Goal: Task Accomplishment & Management: Complete application form

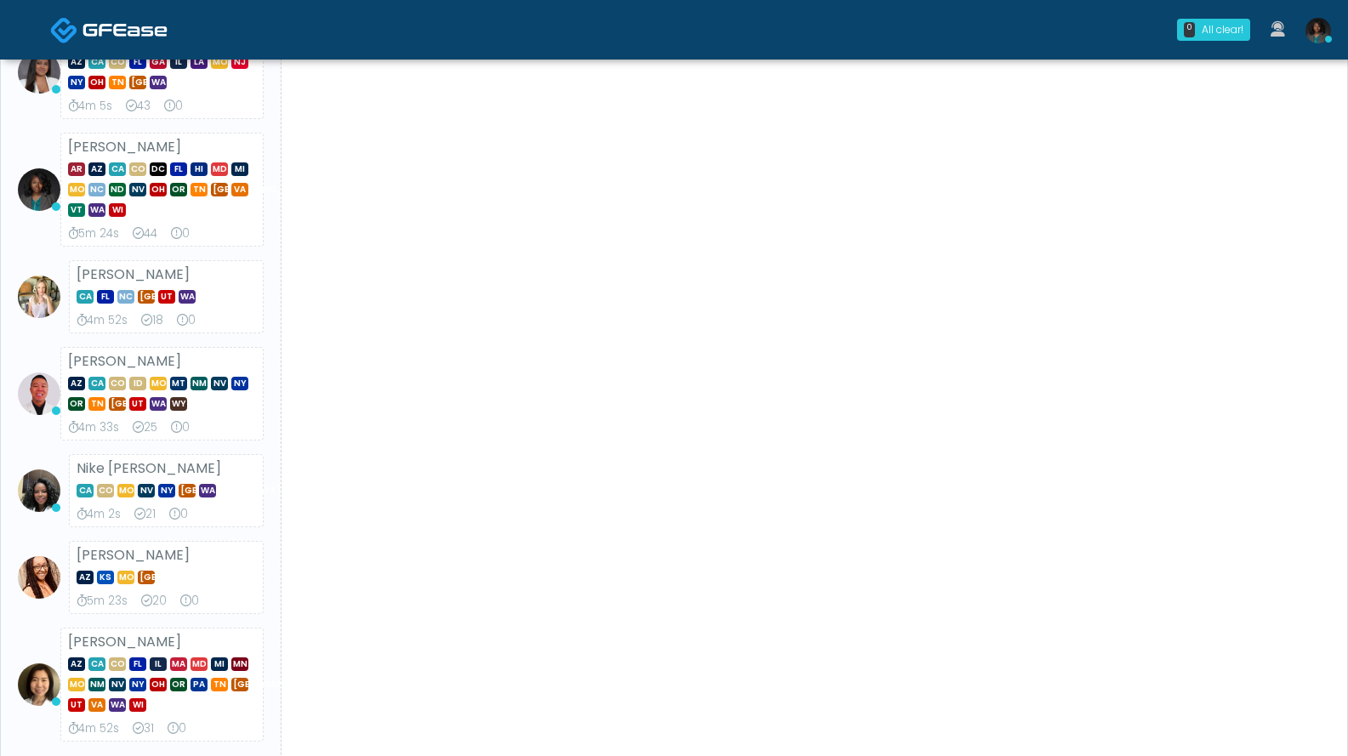
scroll to position [543, 0]
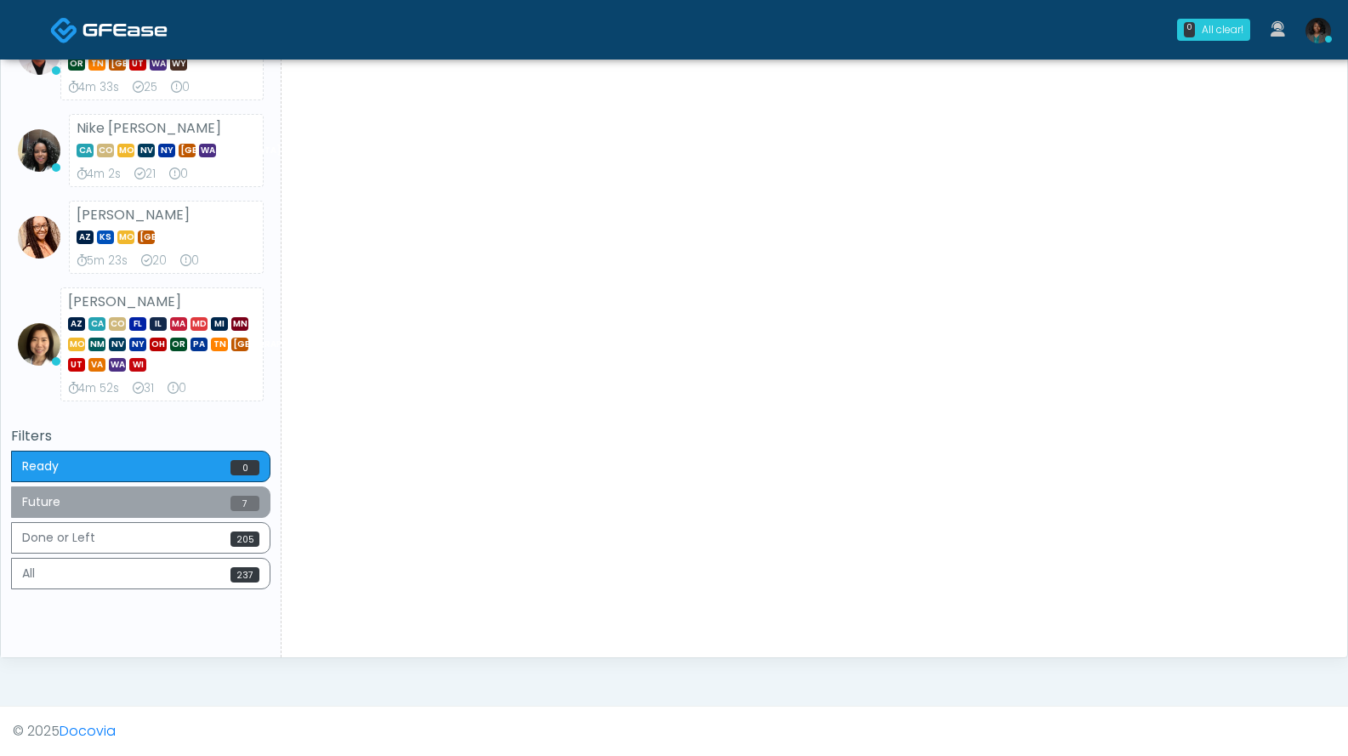
click at [145, 498] on button "Future 7" at bounding box center [140, 501] width 259 height 31
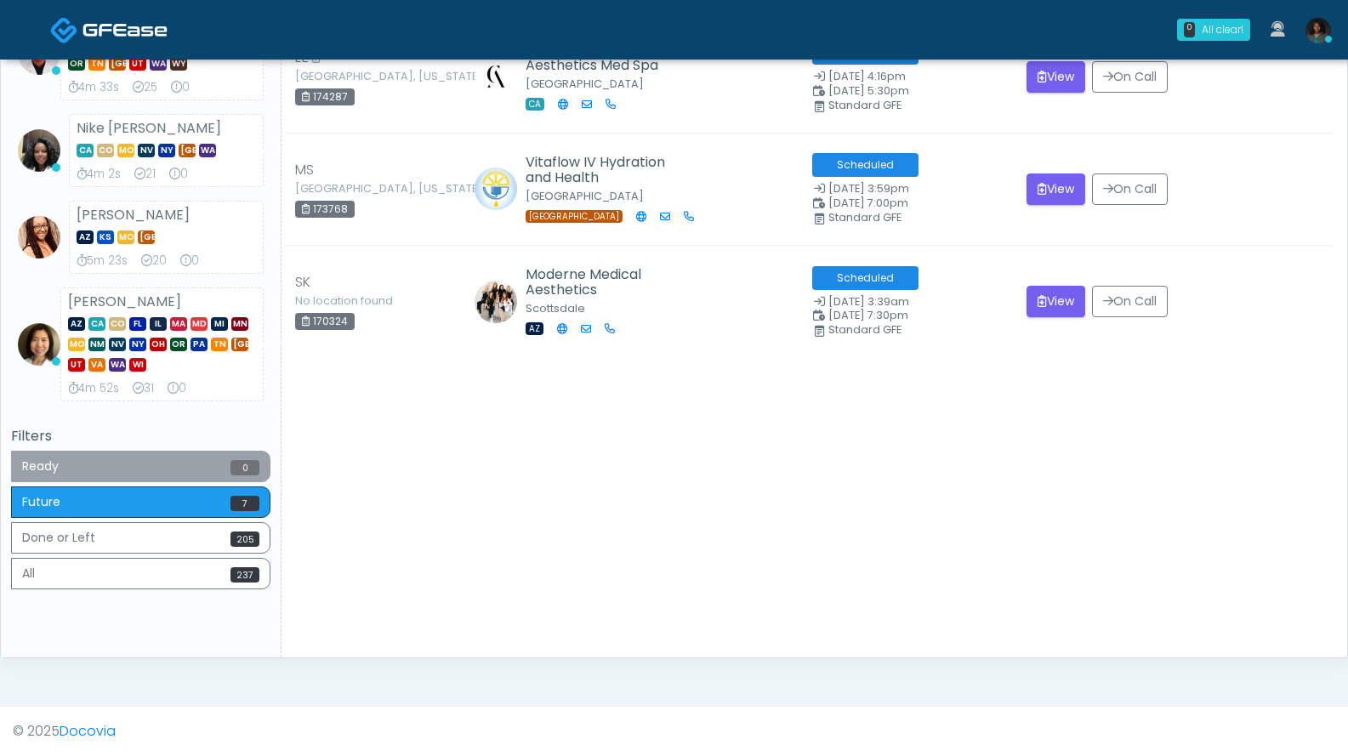
click at [122, 468] on button "Ready 0" at bounding box center [140, 466] width 259 height 31
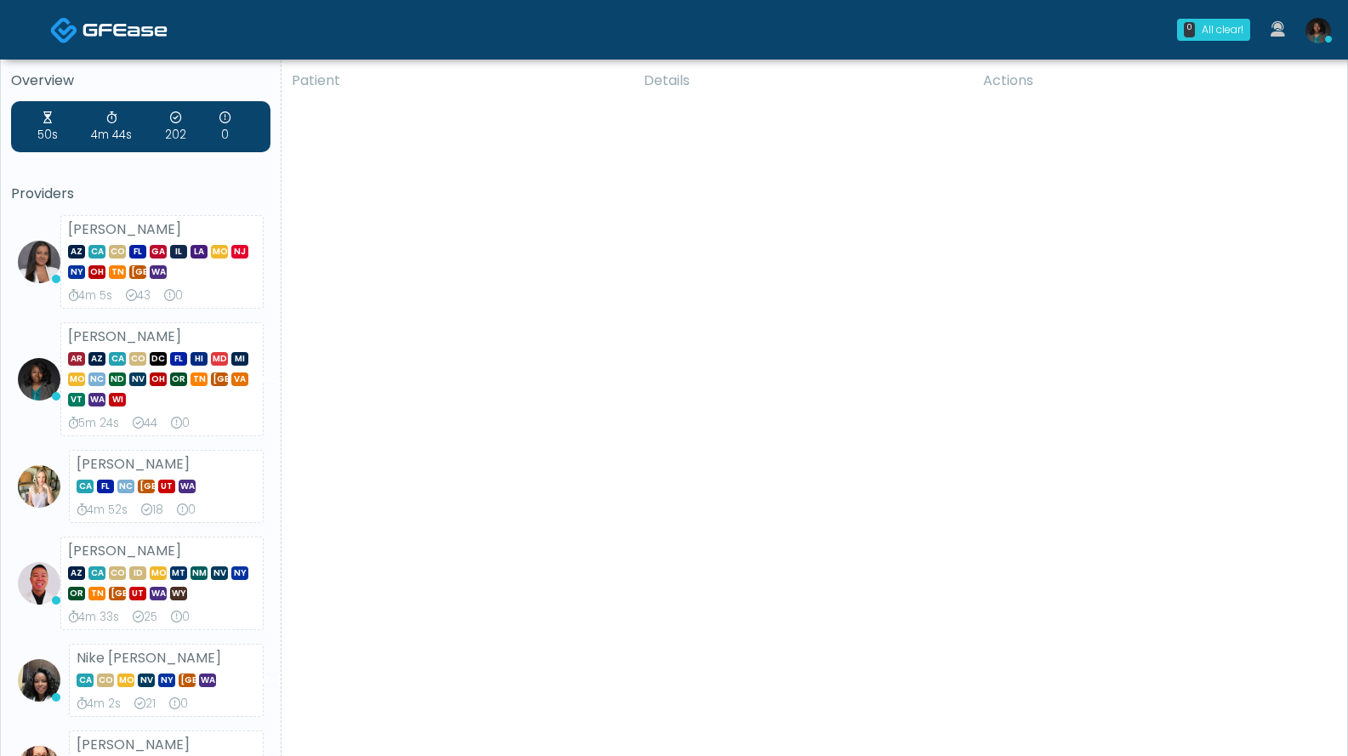
scroll to position [0, 0]
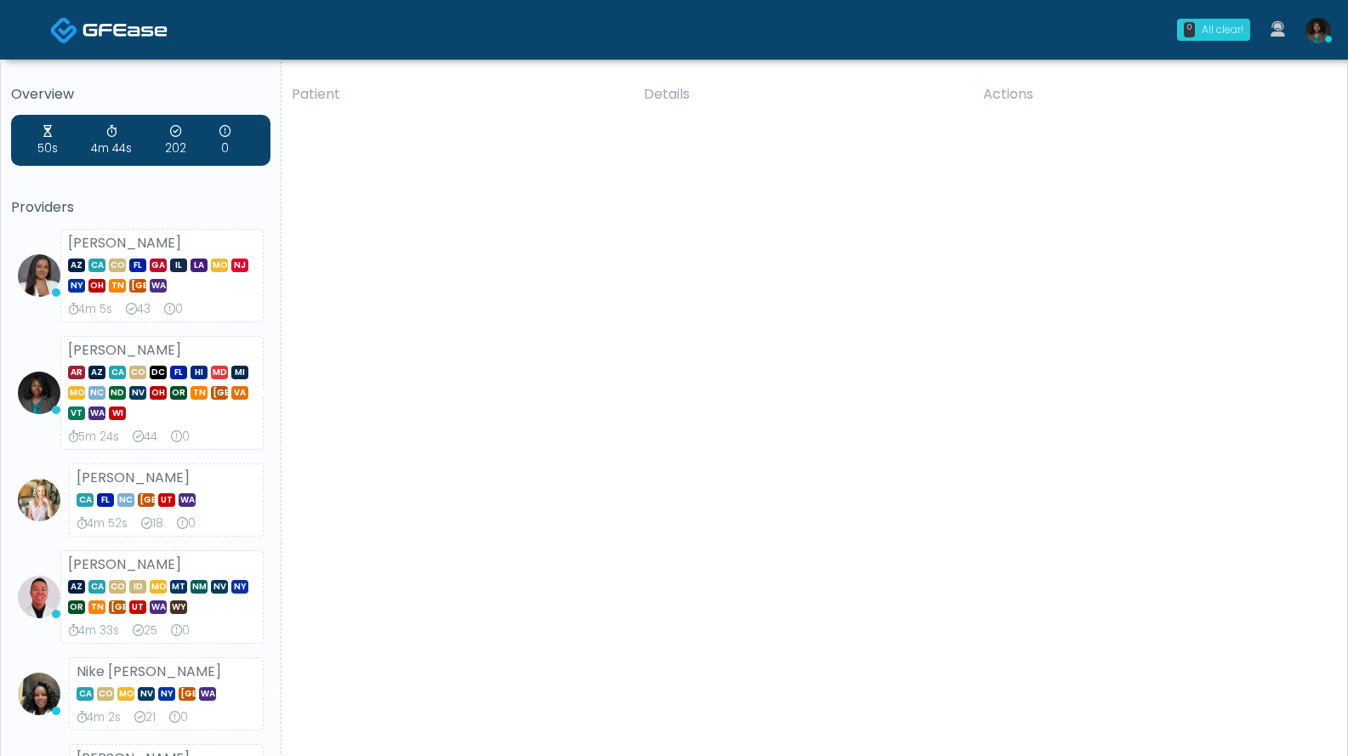
click at [1239, 27] on div "All clear!" at bounding box center [1223, 29] width 42 height 15
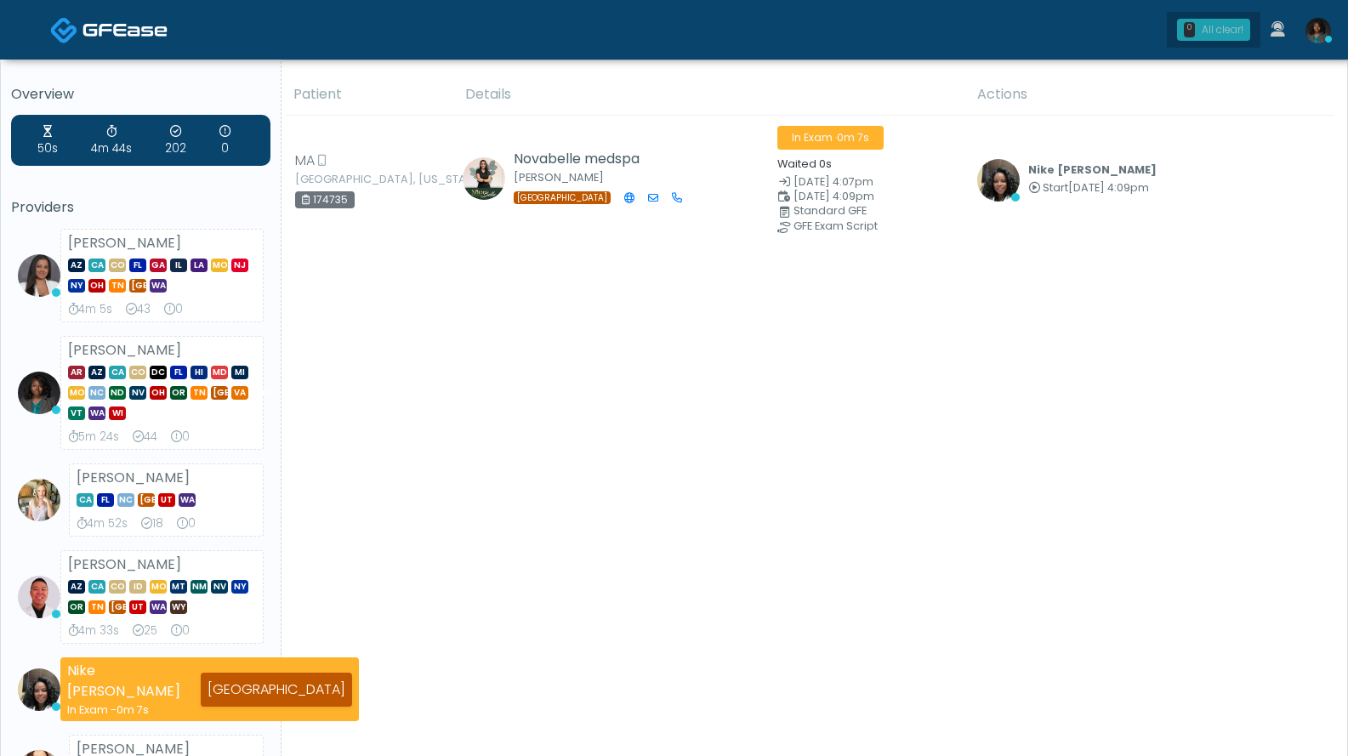
click at [1224, 42] on link "0 All clear!" at bounding box center [1214, 30] width 94 height 36
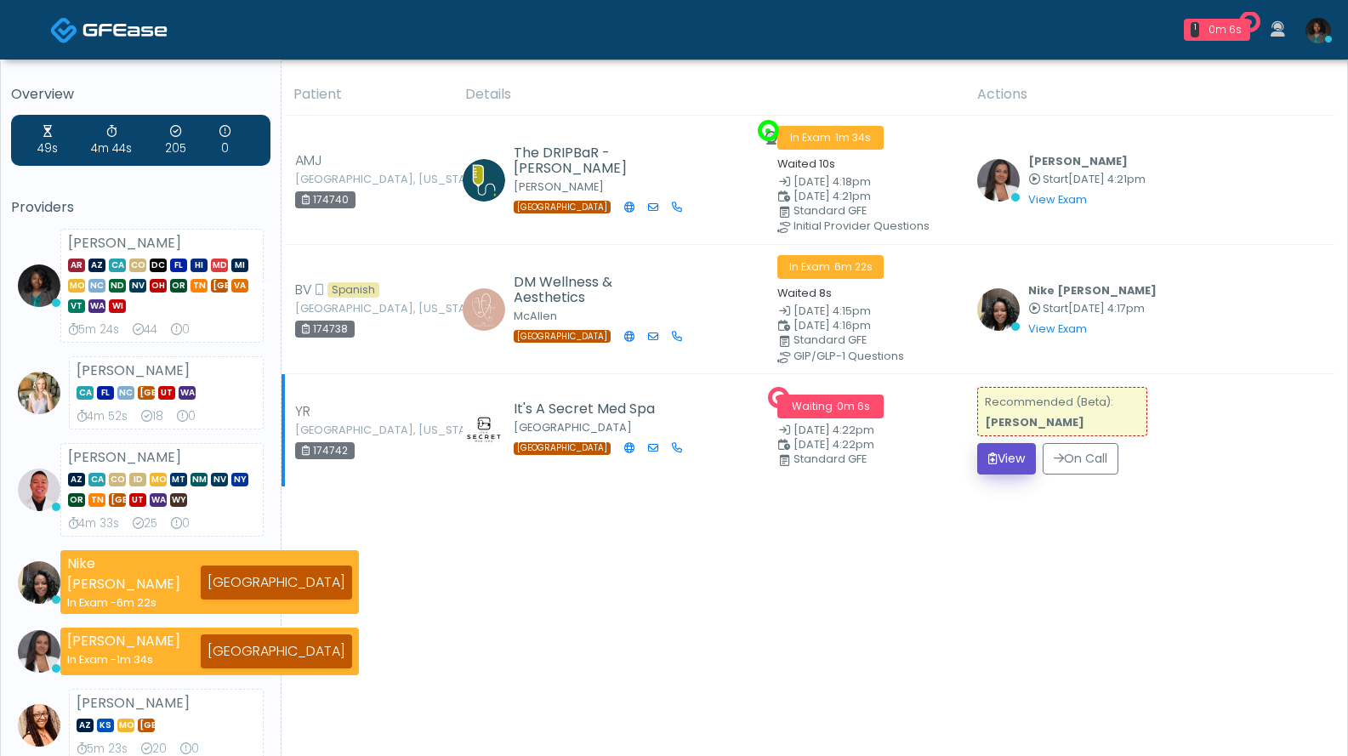
click at [1009, 452] on button "View" at bounding box center [1006, 458] width 59 height 31
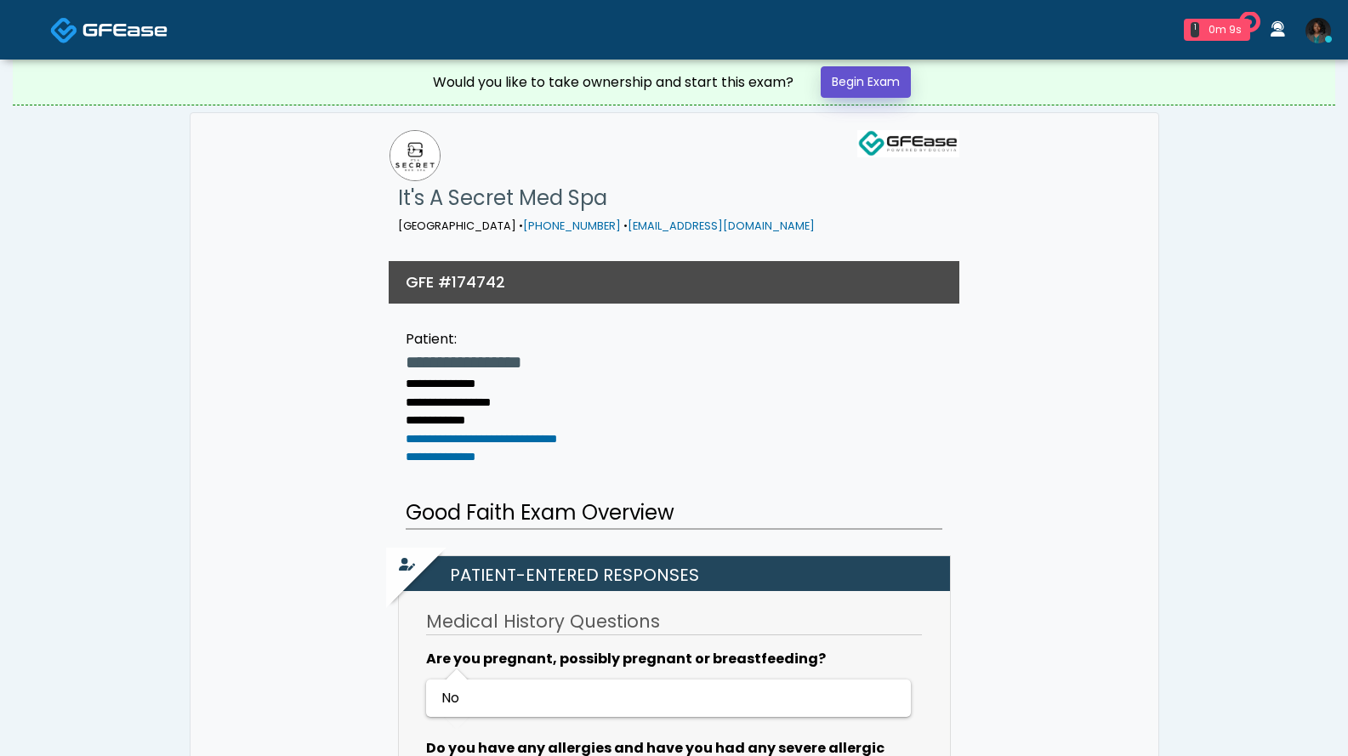
click at [879, 82] on link "Begin Exam" at bounding box center [866, 81] width 90 height 31
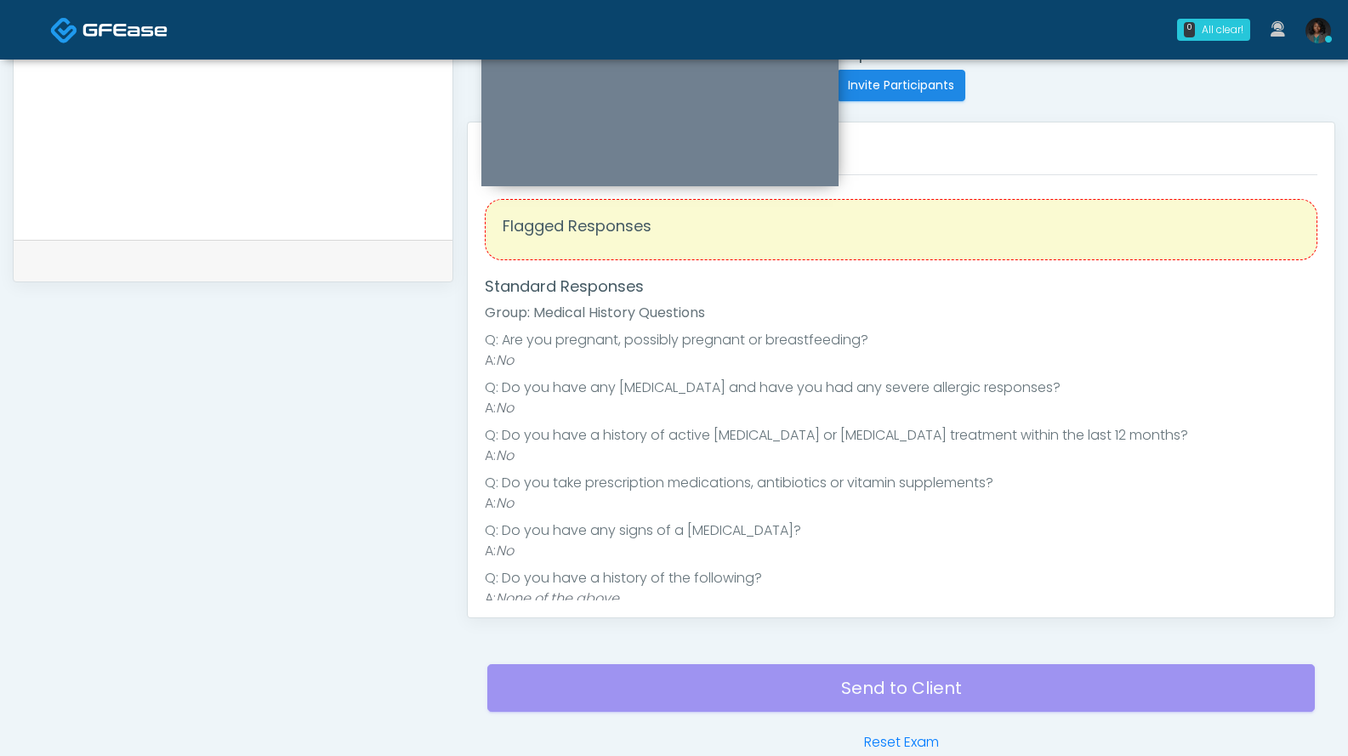
scroll to position [340, 0]
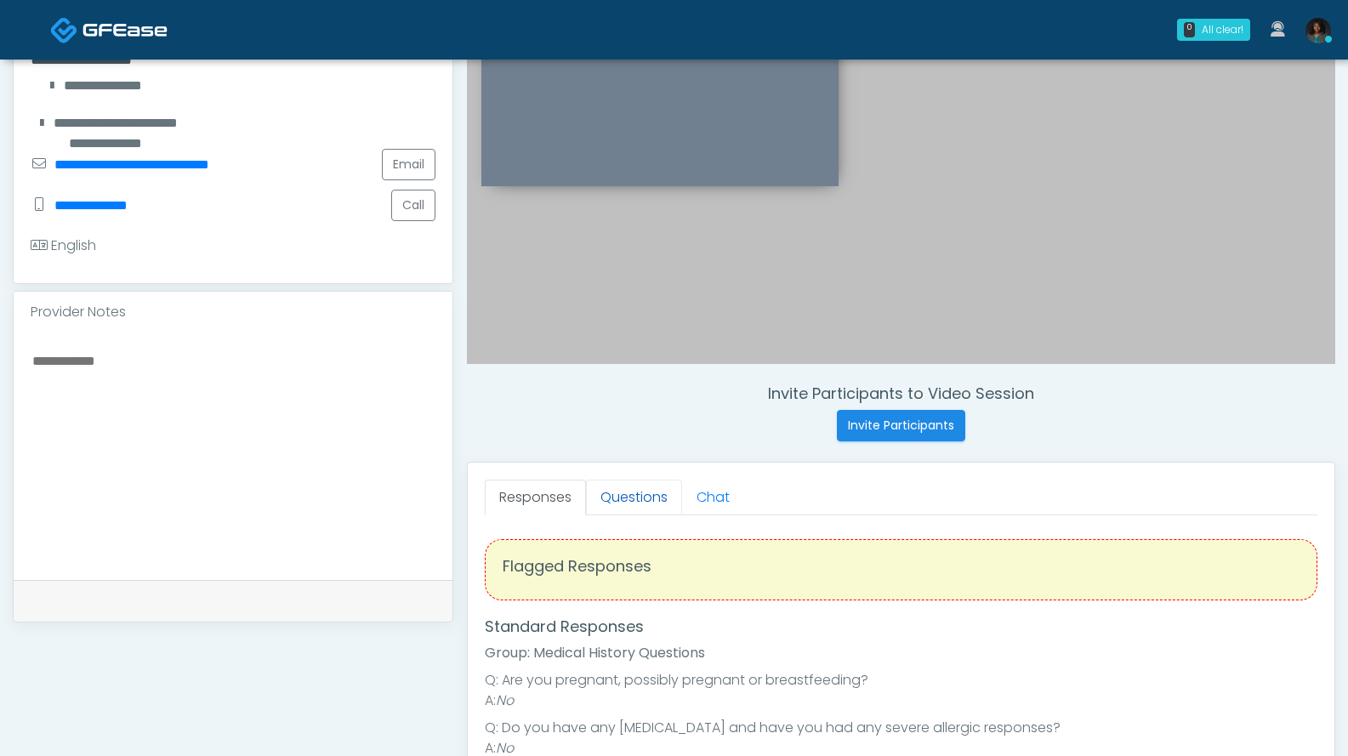
click at [650, 501] on link "Questions" at bounding box center [634, 498] width 96 height 36
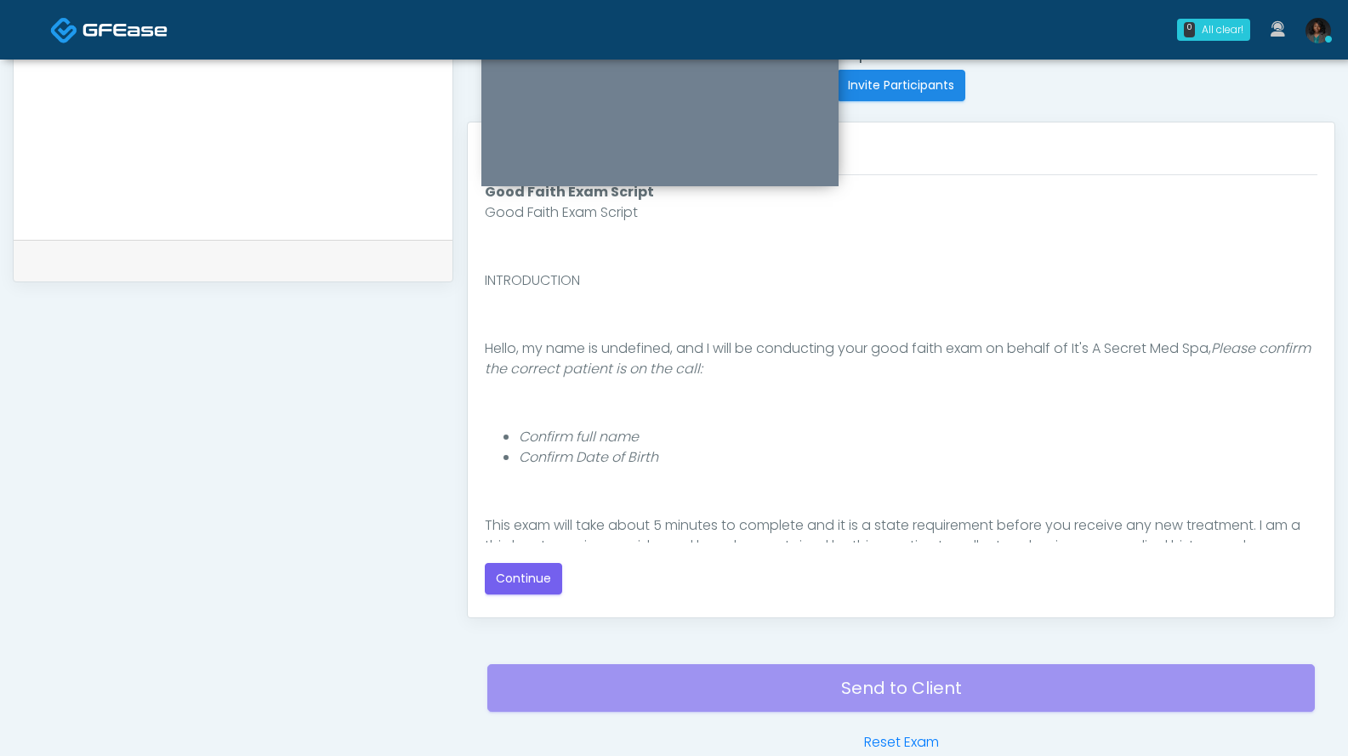
scroll to position [156, 0]
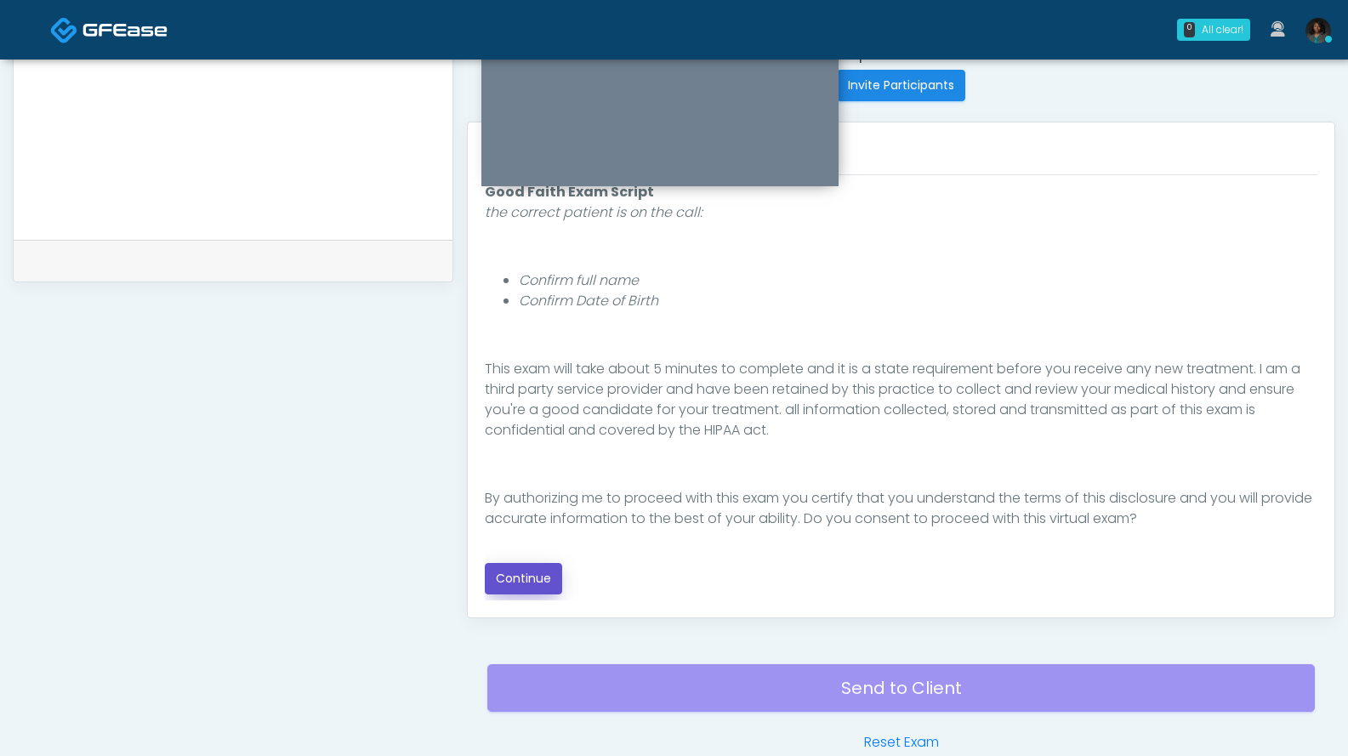
click at [534, 573] on button "Continue" at bounding box center [523, 578] width 77 height 31
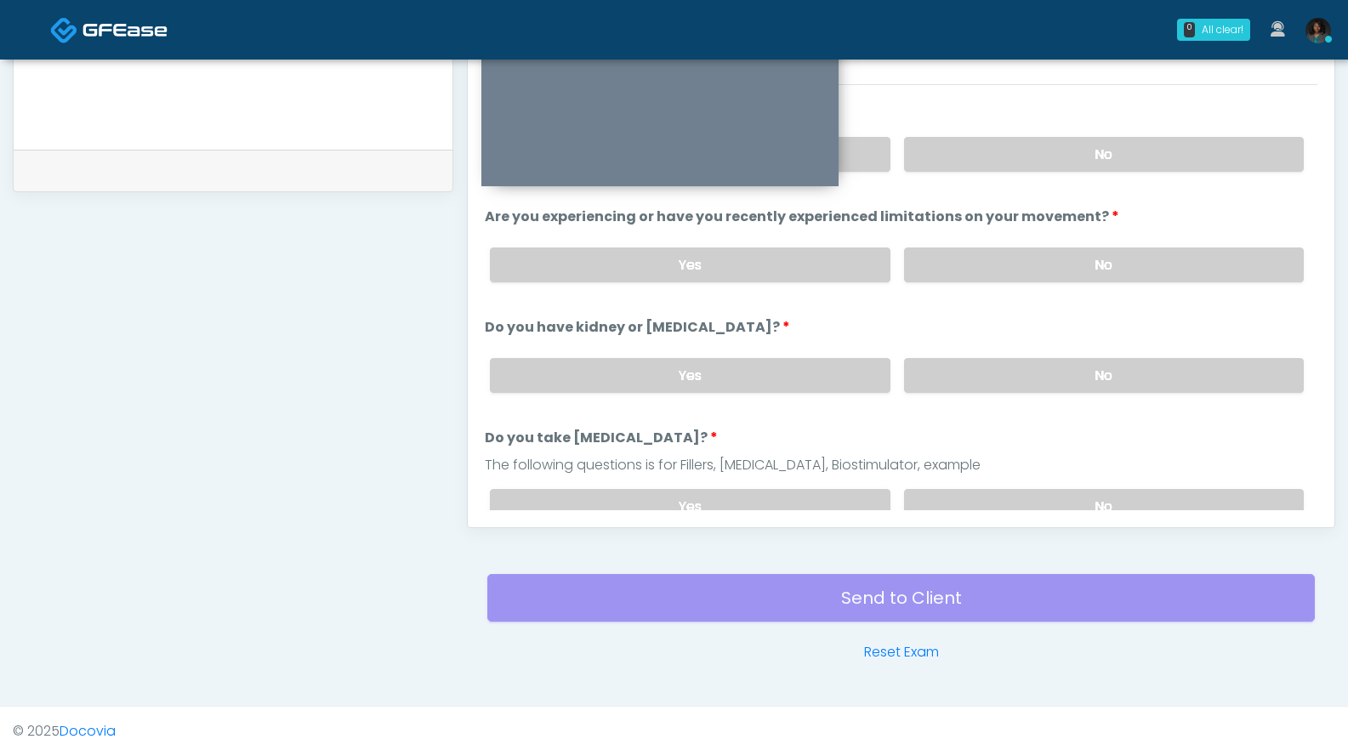
scroll to position [430, 0]
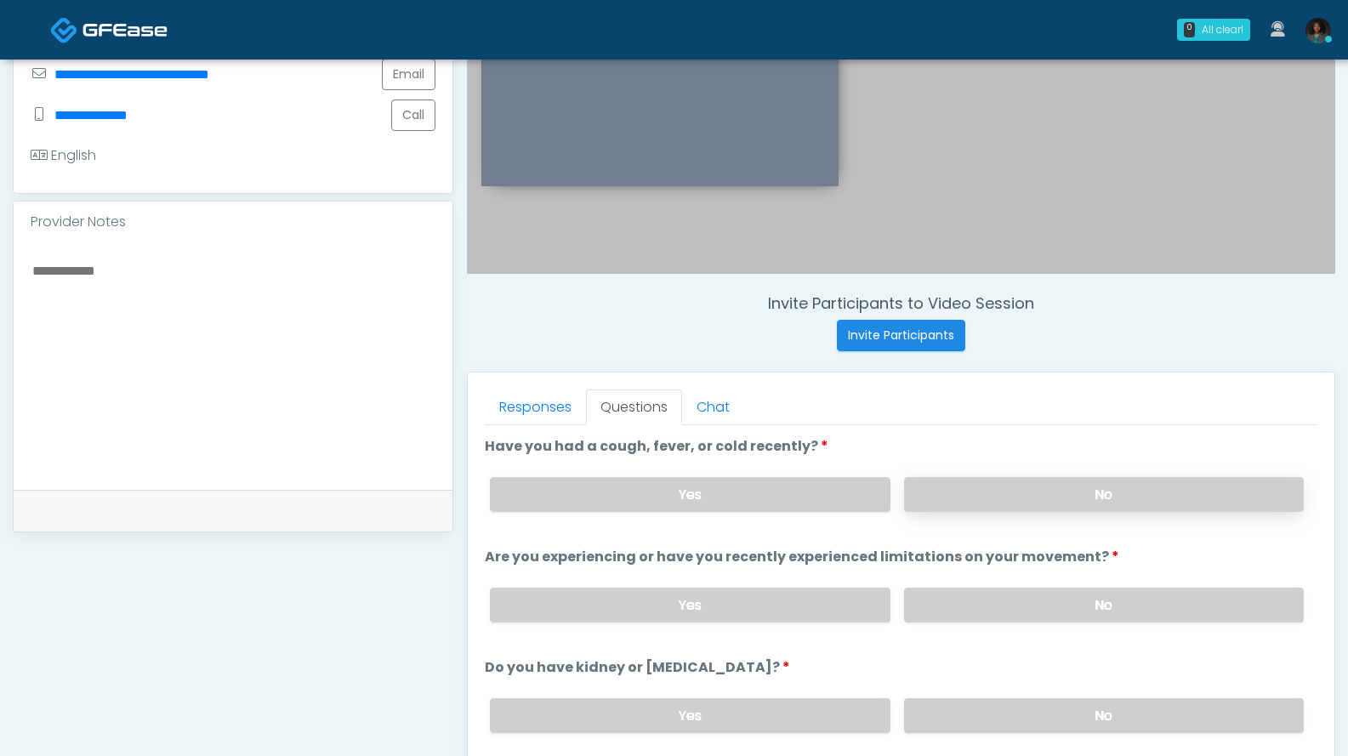
click at [1045, 484] on label "No" at bounding box center [1104, 494] width 400 height 35
click at [1037, 594] on label "No" at bounding box center [1104, 605] width 400 height 35
click at [1011, 712] on label "No" at bounding box center [1104, 715] width 400 height 35
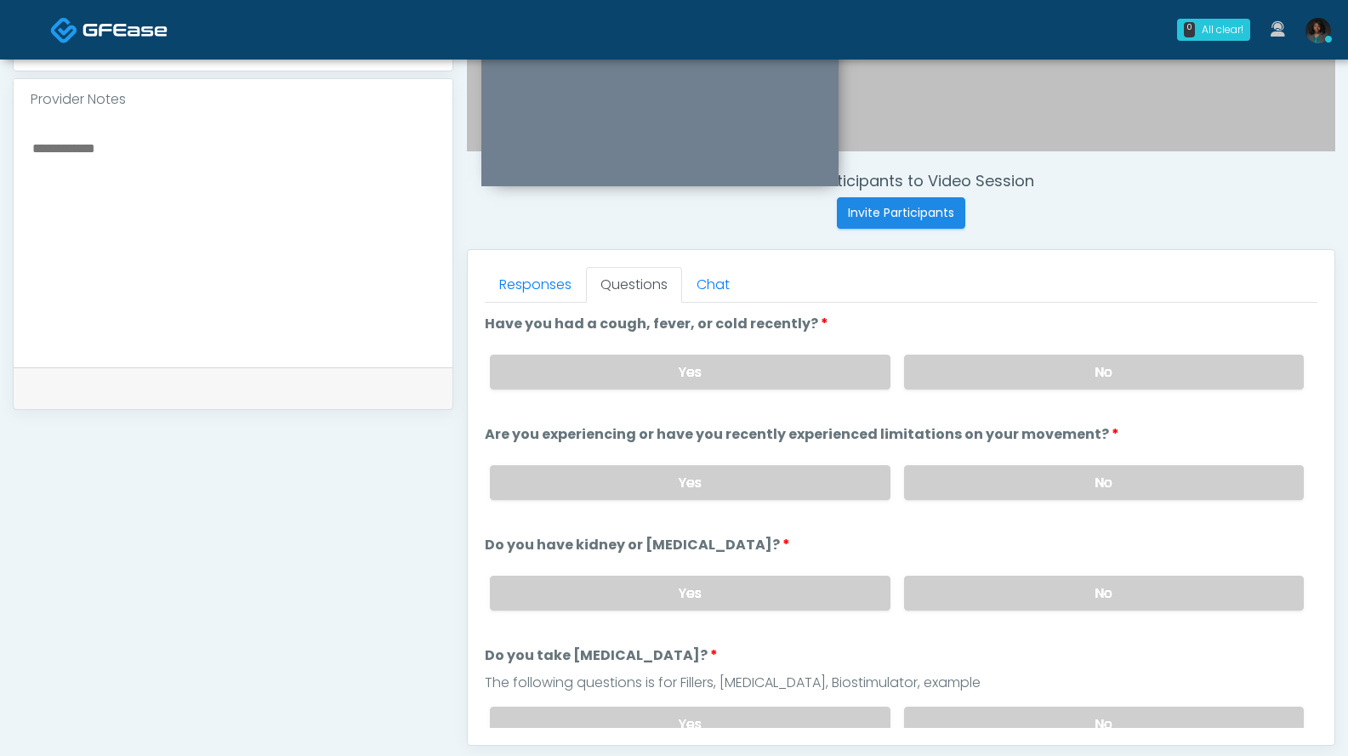
scroll to position [770, 0]
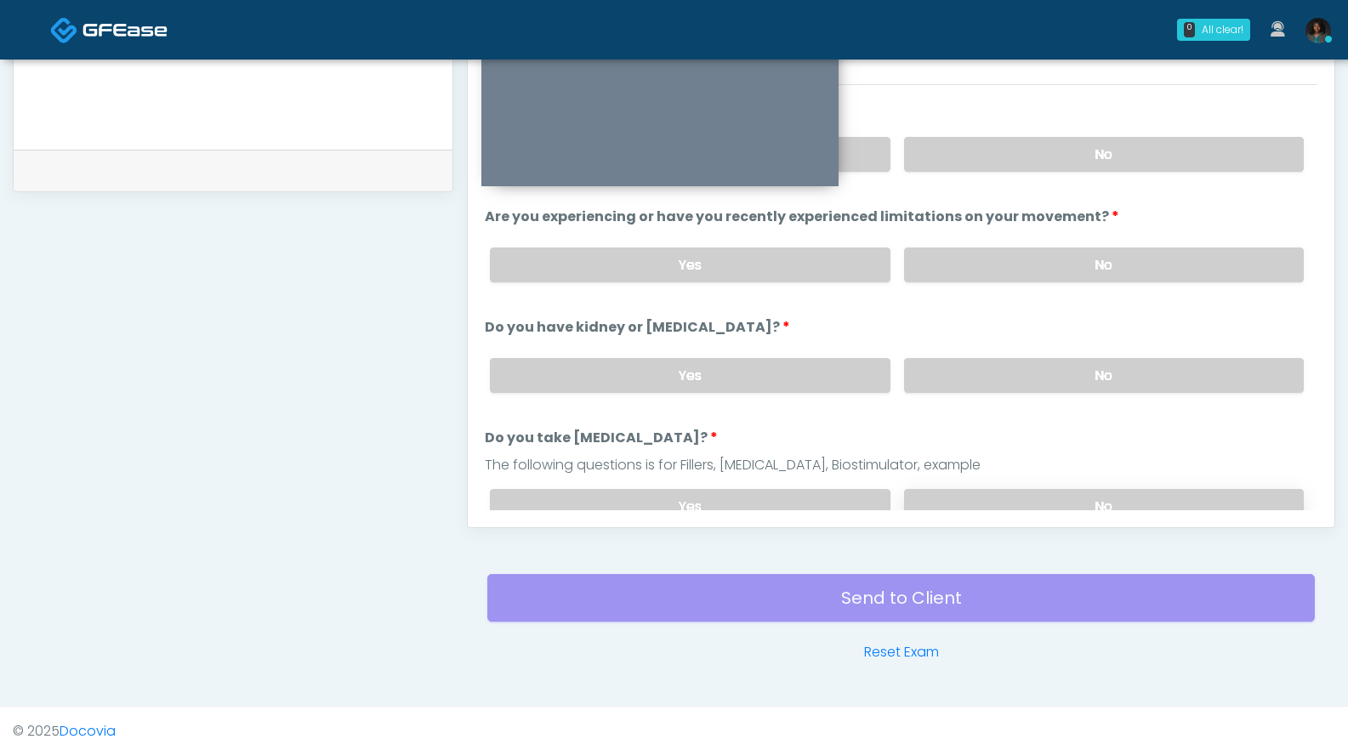
click at [1022, 500] on label "No" at bounding box center [1104, 506] width 400 height 35
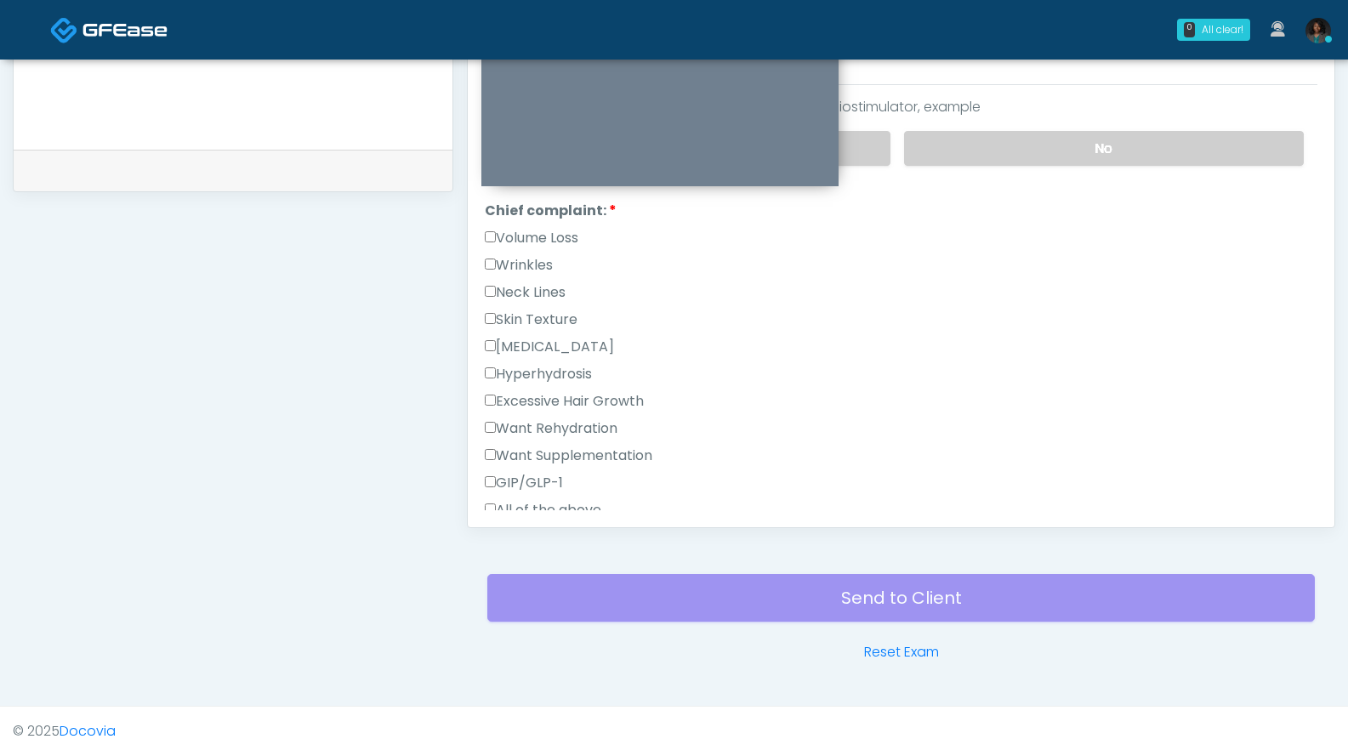
scroll to position [388, 0]
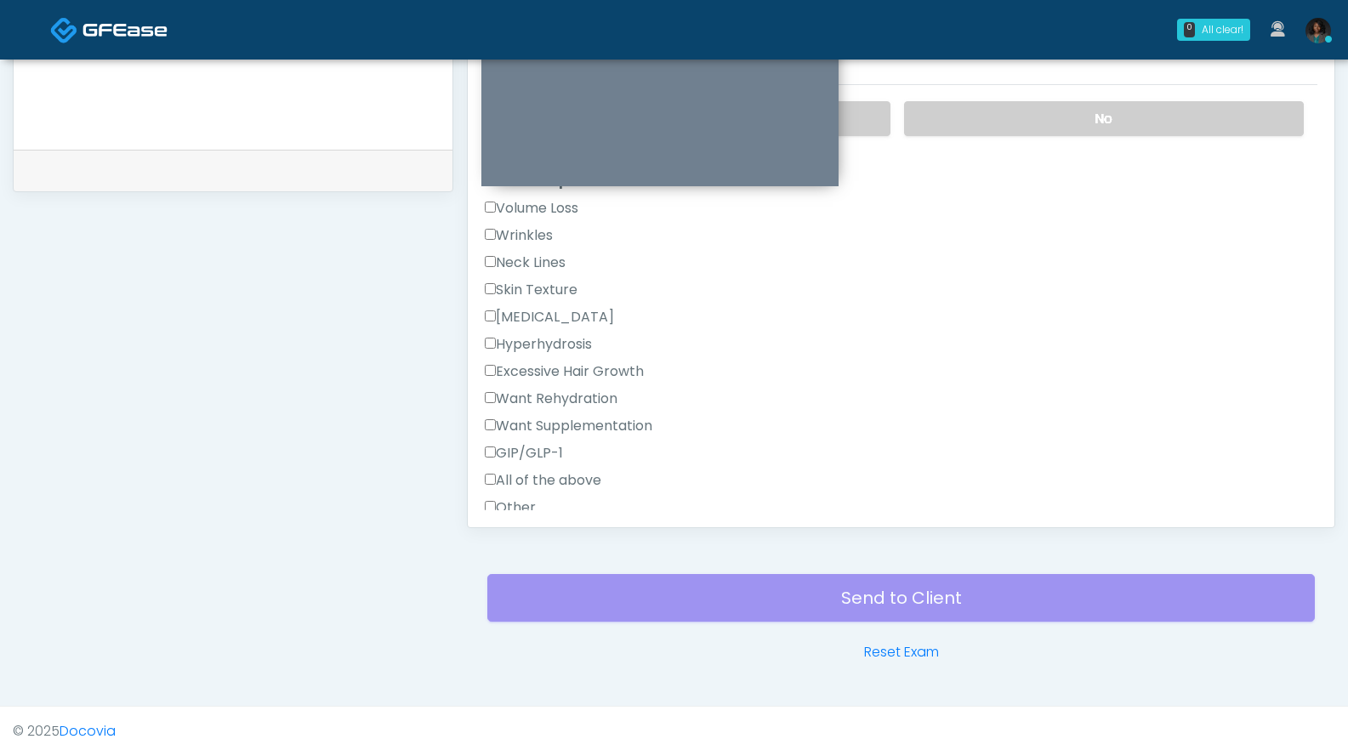
click at [546, 232] on label "Wrinkles" at bounding box center [519, 235] width 68 height 20
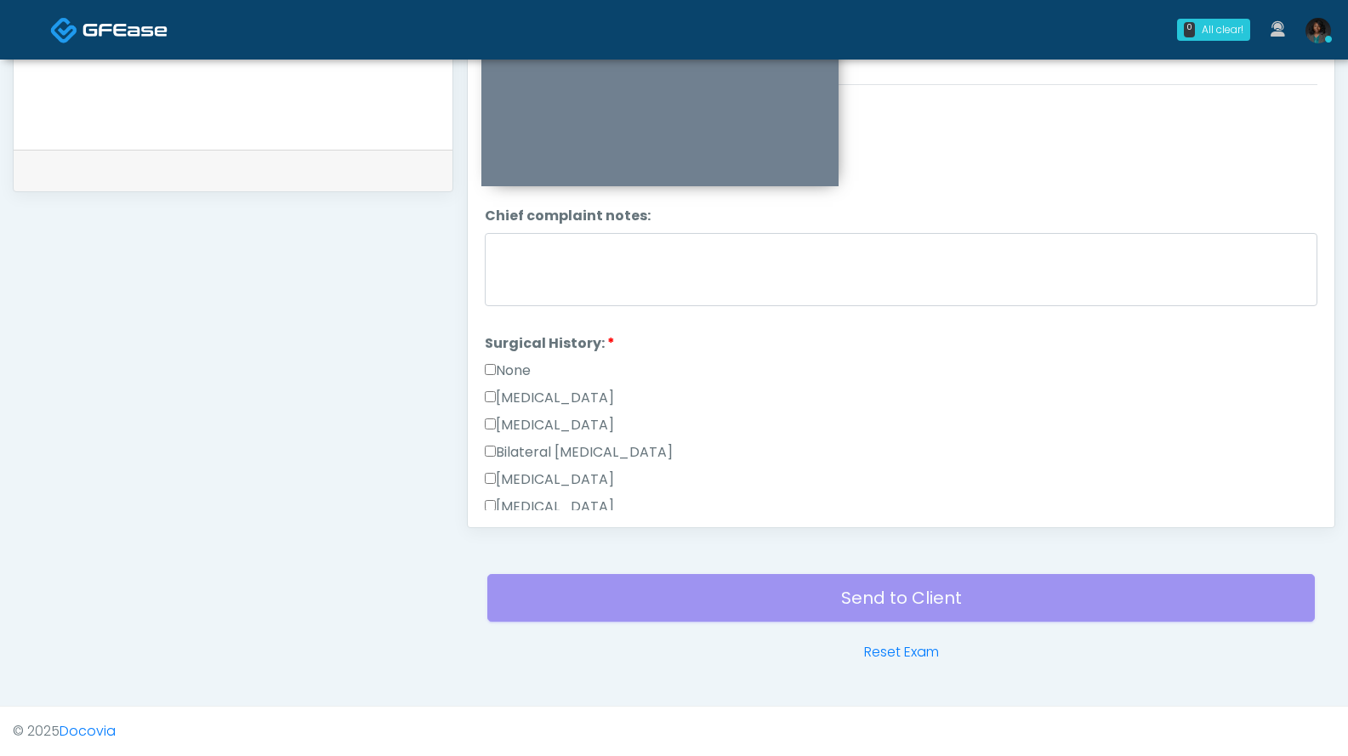
click at [530, 364] on label "None" at bounding box center [508, 371] width 46 height 20
click at [496, 365] on label "None" at bounding box center [508, 371] width 46 height 20
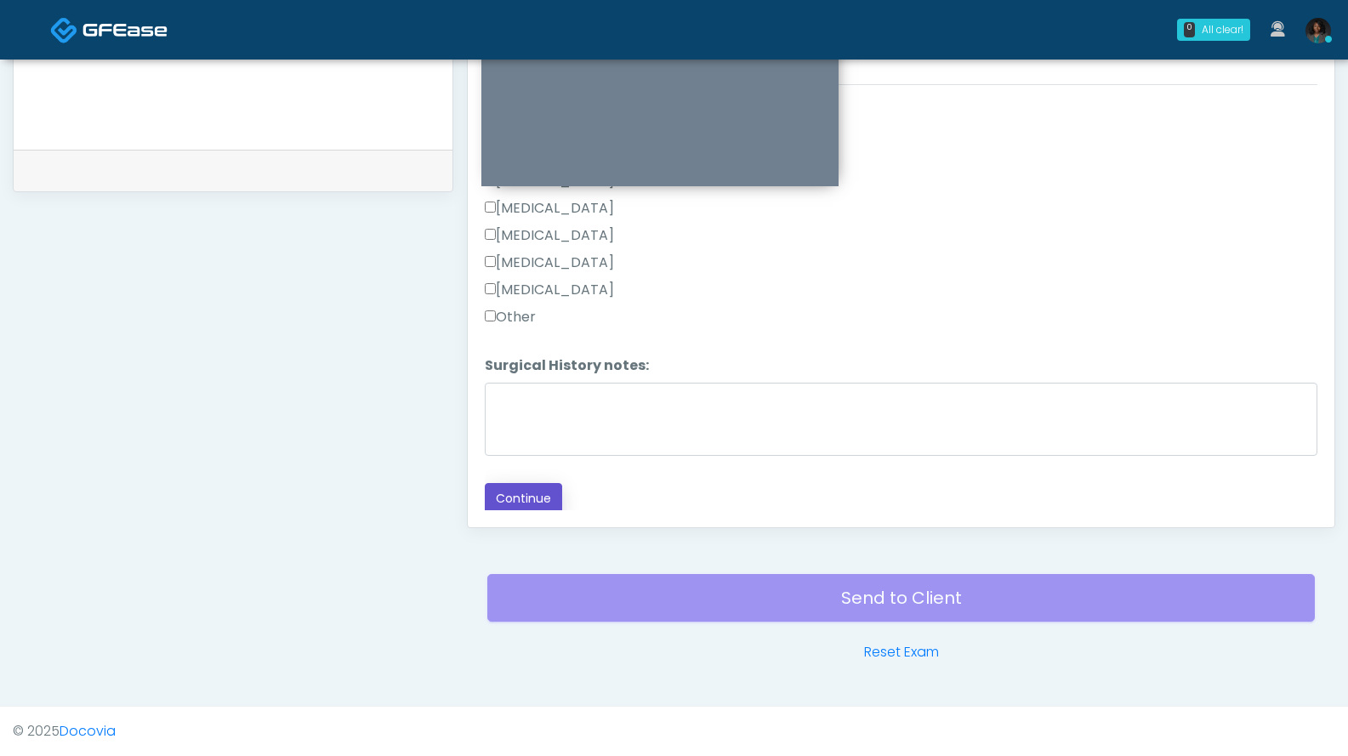
click at [543, 493] on button "Continue" at bounding box center [523, 498] width 77 height 31
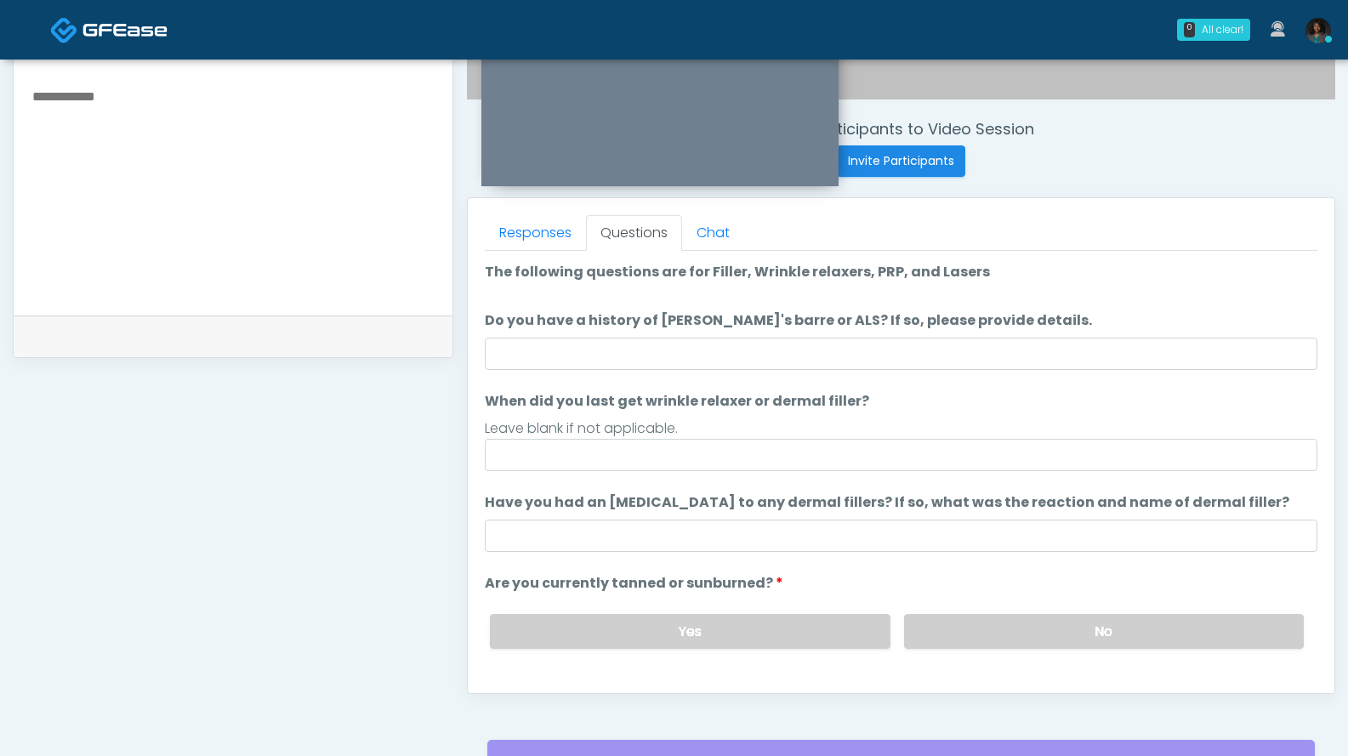
scroll to position [612, 0]
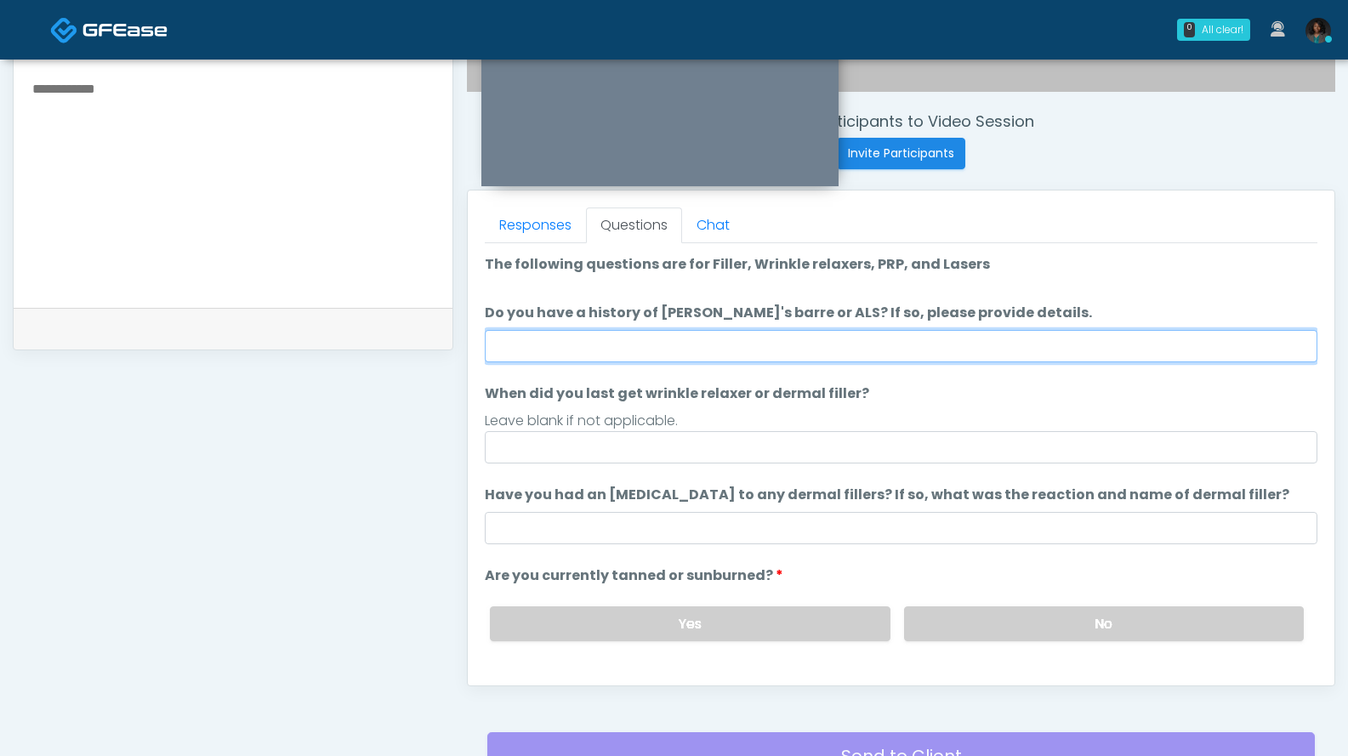
click at [754, 351] on input "Do you have a history of Guillain's barre or ALS? If so, please provide details." at bounding box center [901, 346] width 832 height 32
type input "***"
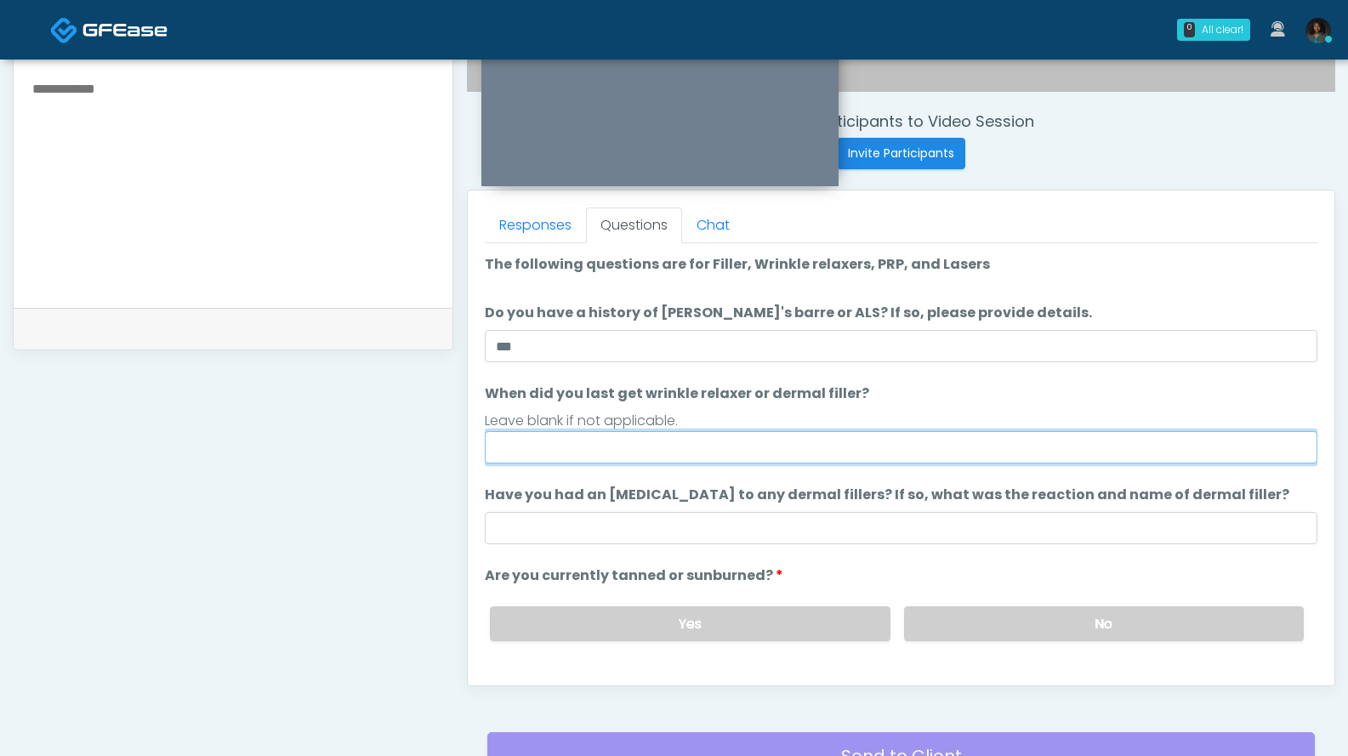
click at [562, 456] on input "When did you last get wrinkle relaxer or dermal filler?" at bounding box center [901, 447] width 832 height 32
type input "**********"
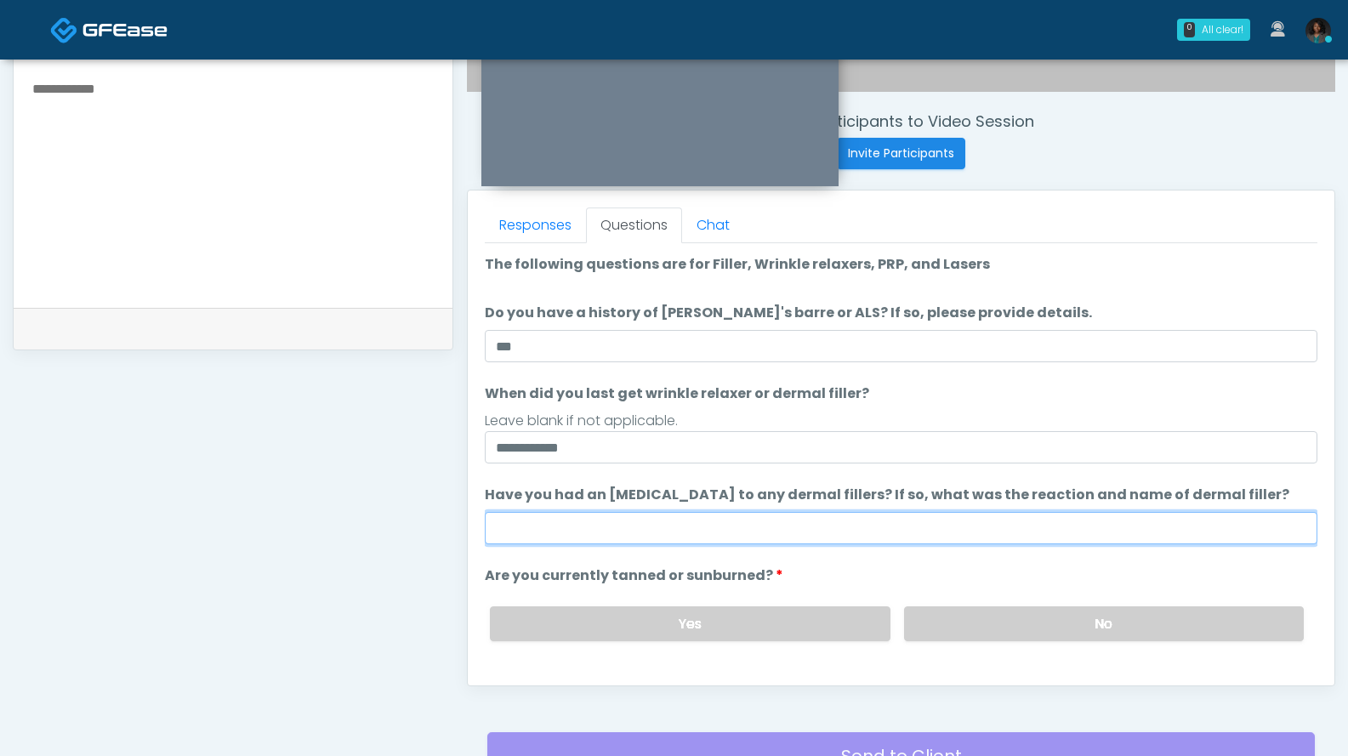
click at [571, 547] on ol "**********" at bounding box center [901, 505] width 832 height 502
type input "***"
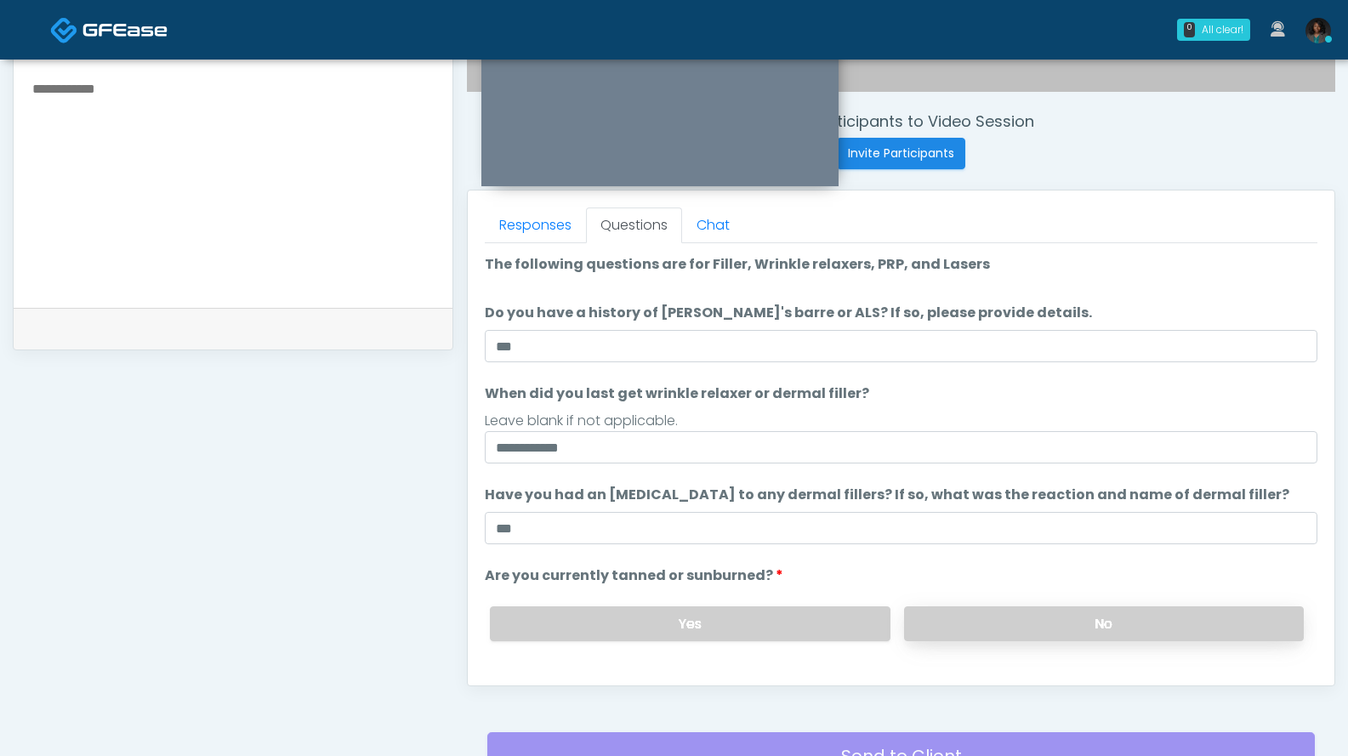
click at [1060, 627] on label "No" at bounding box center [1104, 623] width 400 height 35
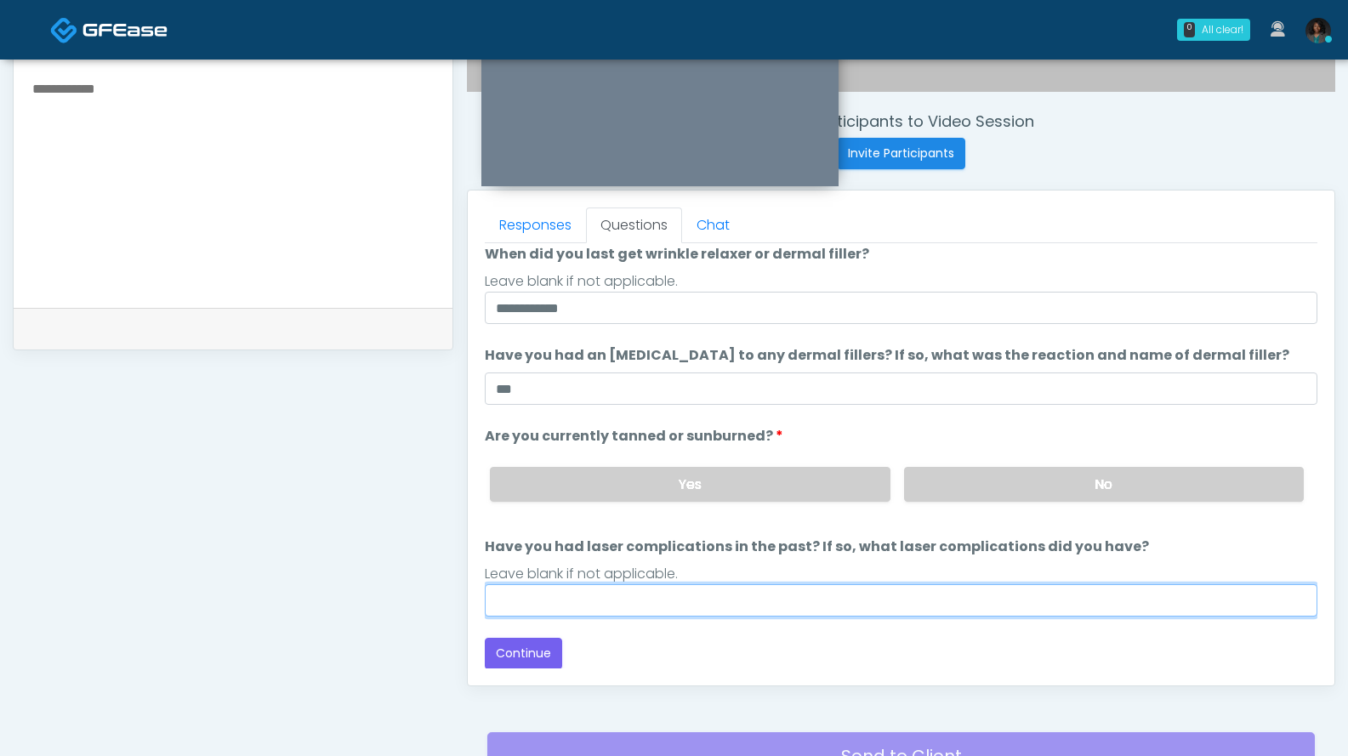
click at [556, 601] on input "Have you had laser complications in the past? If so, what laser complications d…" at bounding box center [901, 600] width 832 height 32
type input "***"
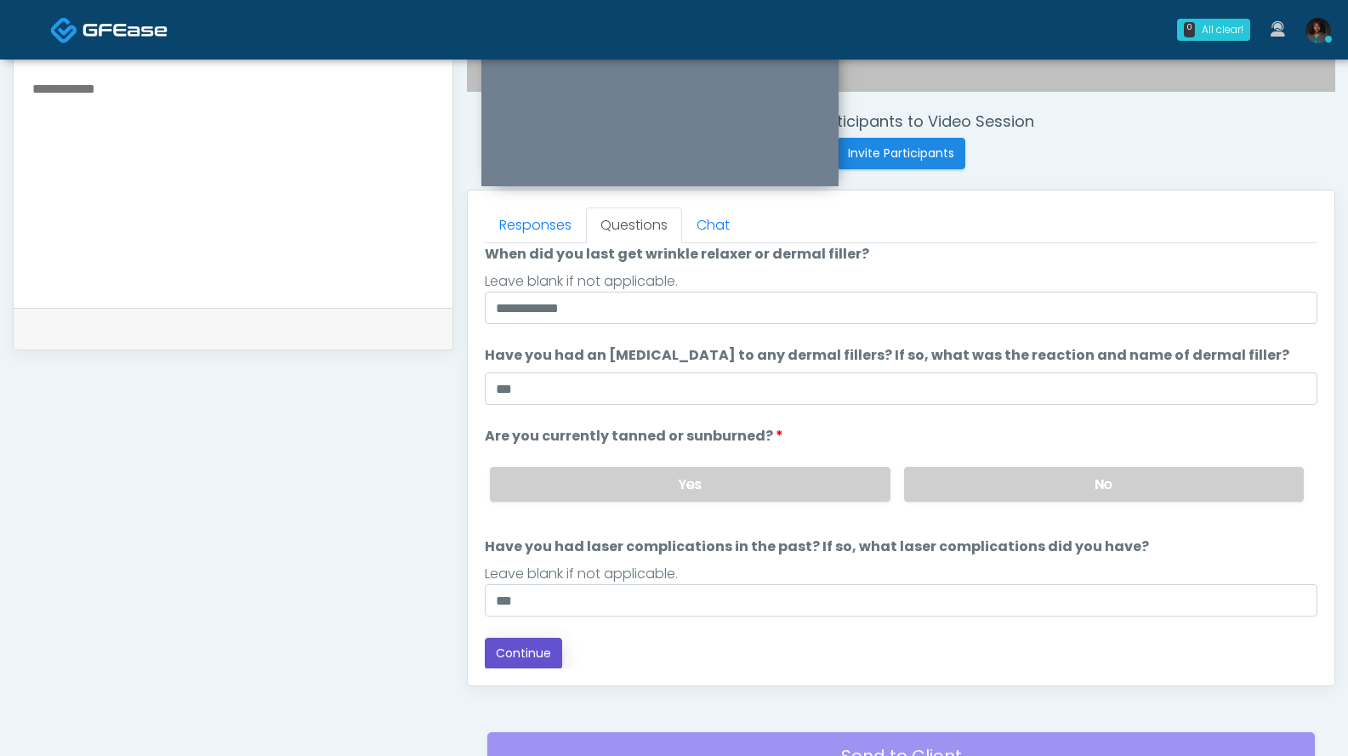
click at [518, 654] on button "Continue" at bounding box center [523, 653] width 77 height 31
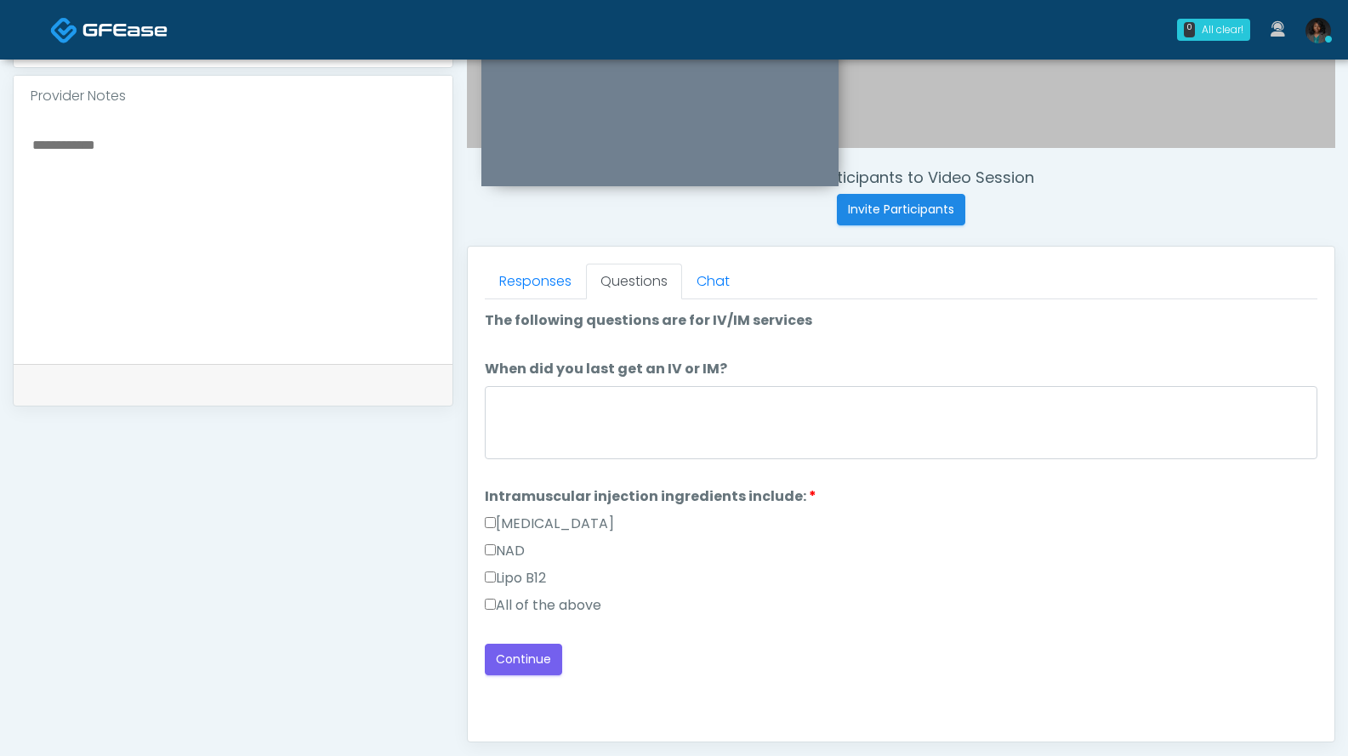
scroll to position [558, 0]
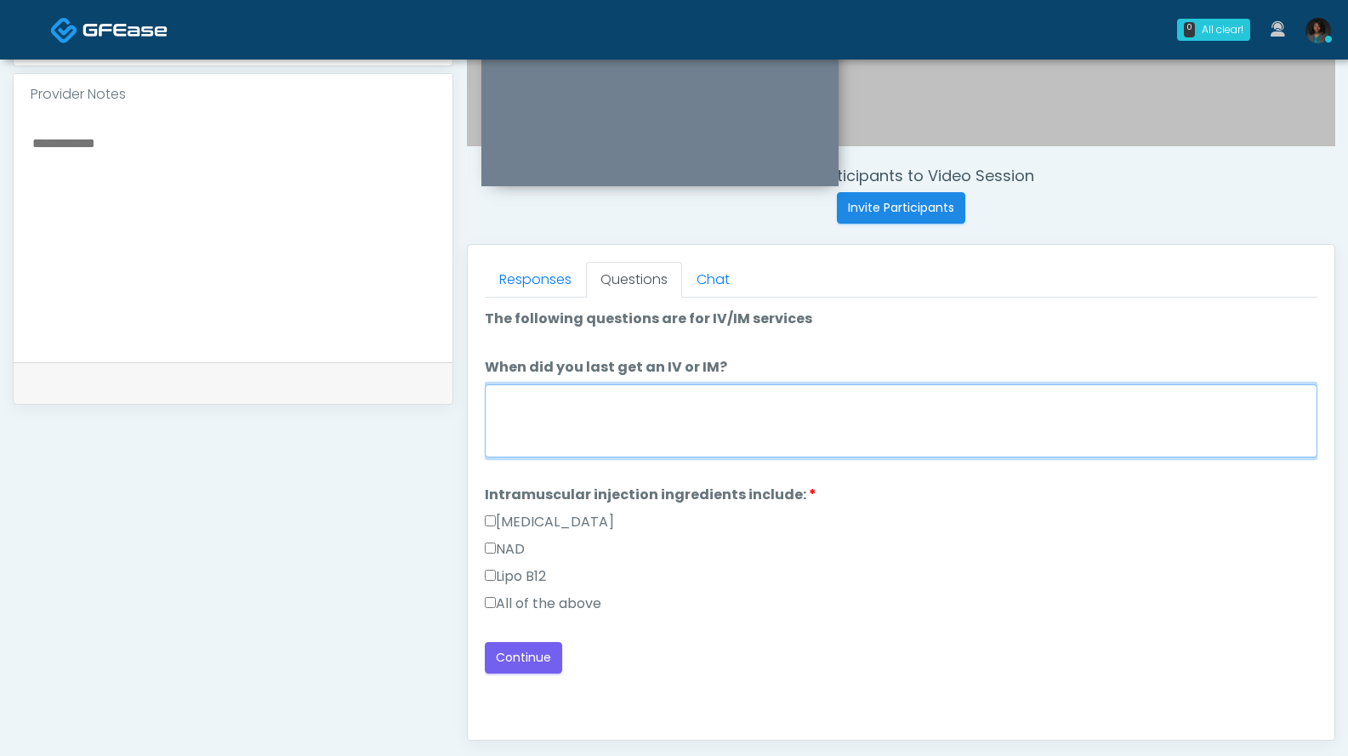
click at [620, 406] on textarea "When did you last get an IV or IM?" at bounding box center [901, 420] width 832 height 73
type textarea "***"
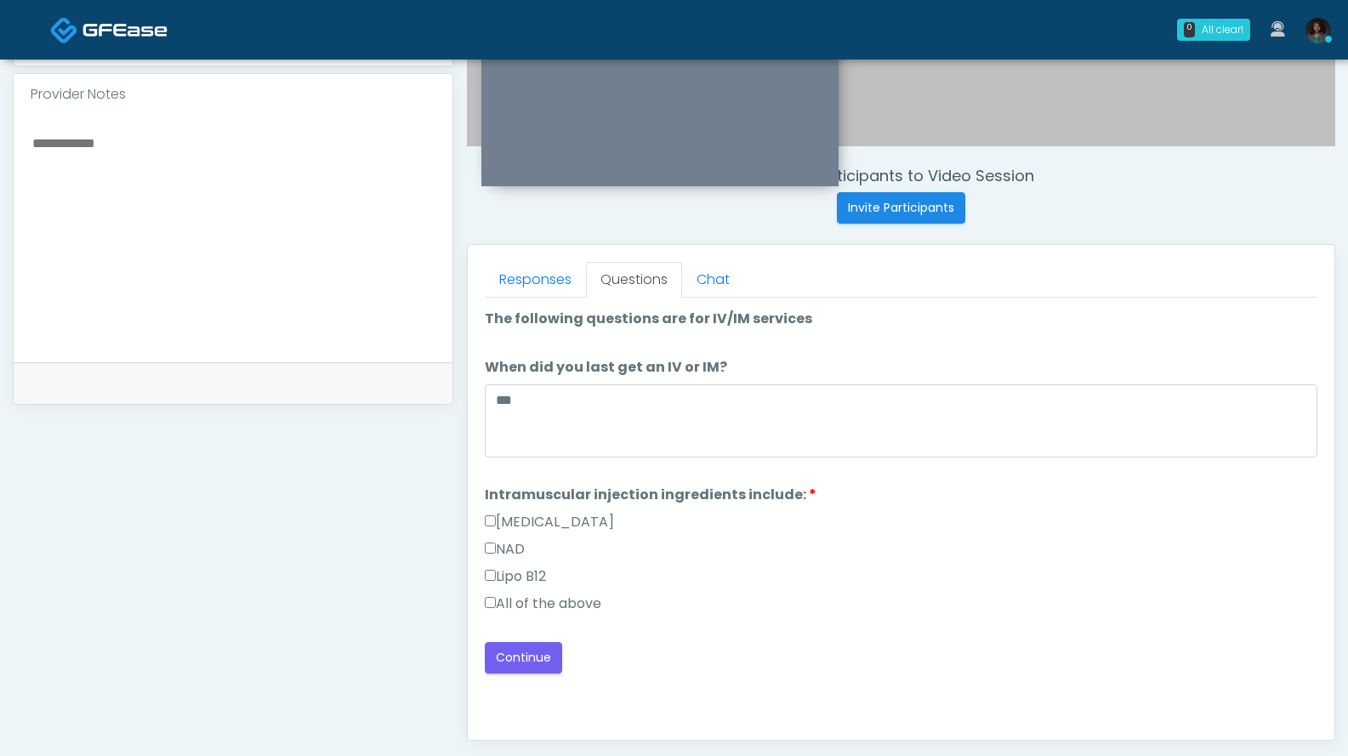
click at [496, 603] on label "All of the above" at bounding box center [543, 604] width 116 height 20
click at [559, 669] on button "Continue" at bounding box center [523, 657] width 77 height 31
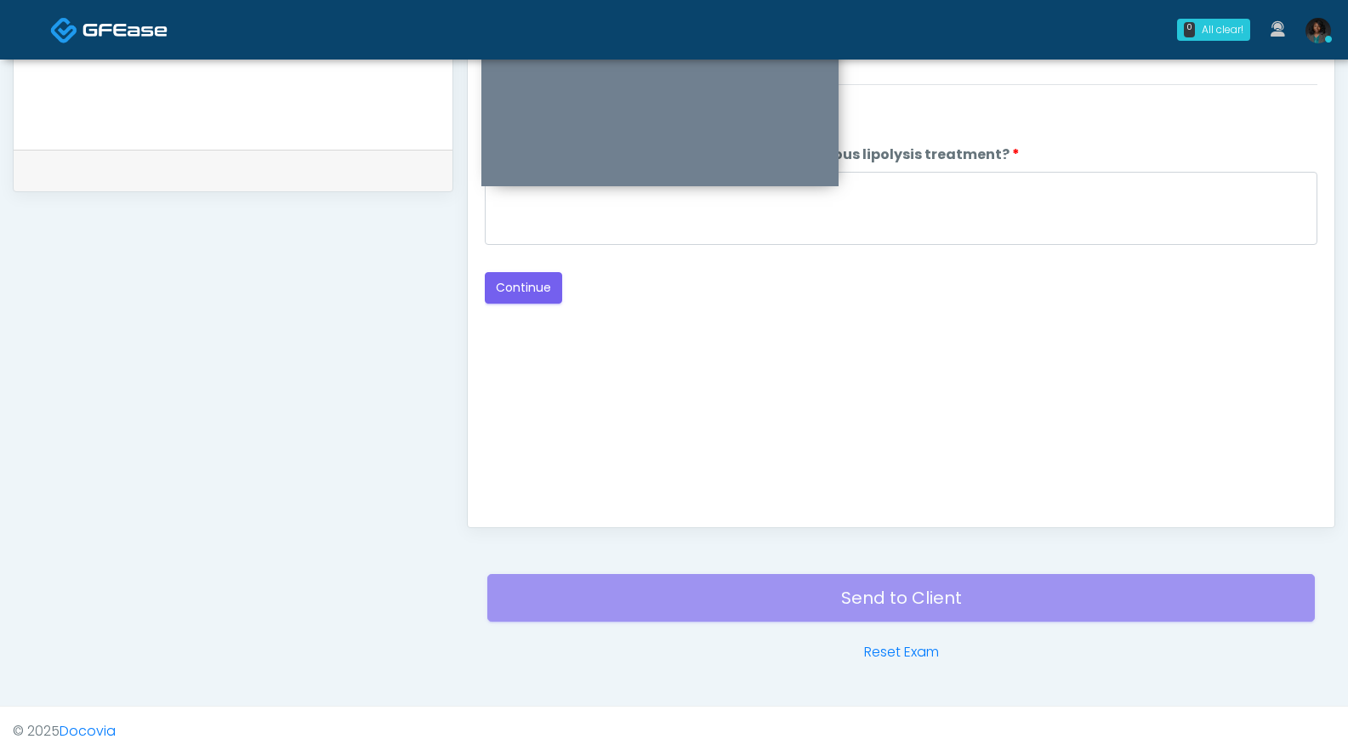
scroll to position [430, 0]
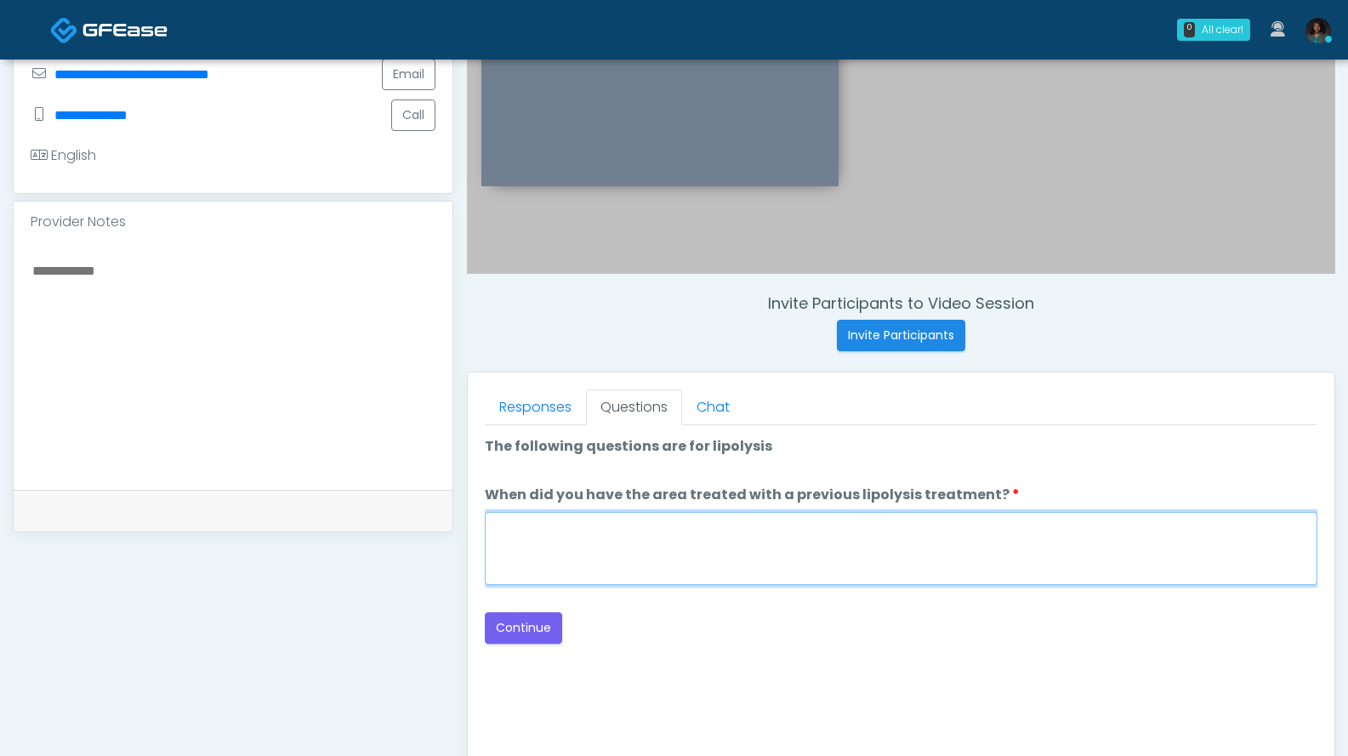
click at [571, 556] on textarea "When did you have the area treated with a previous lipolysis treatment?" at bounding box center [901, 548] width 832 height 73
type textarea "***"
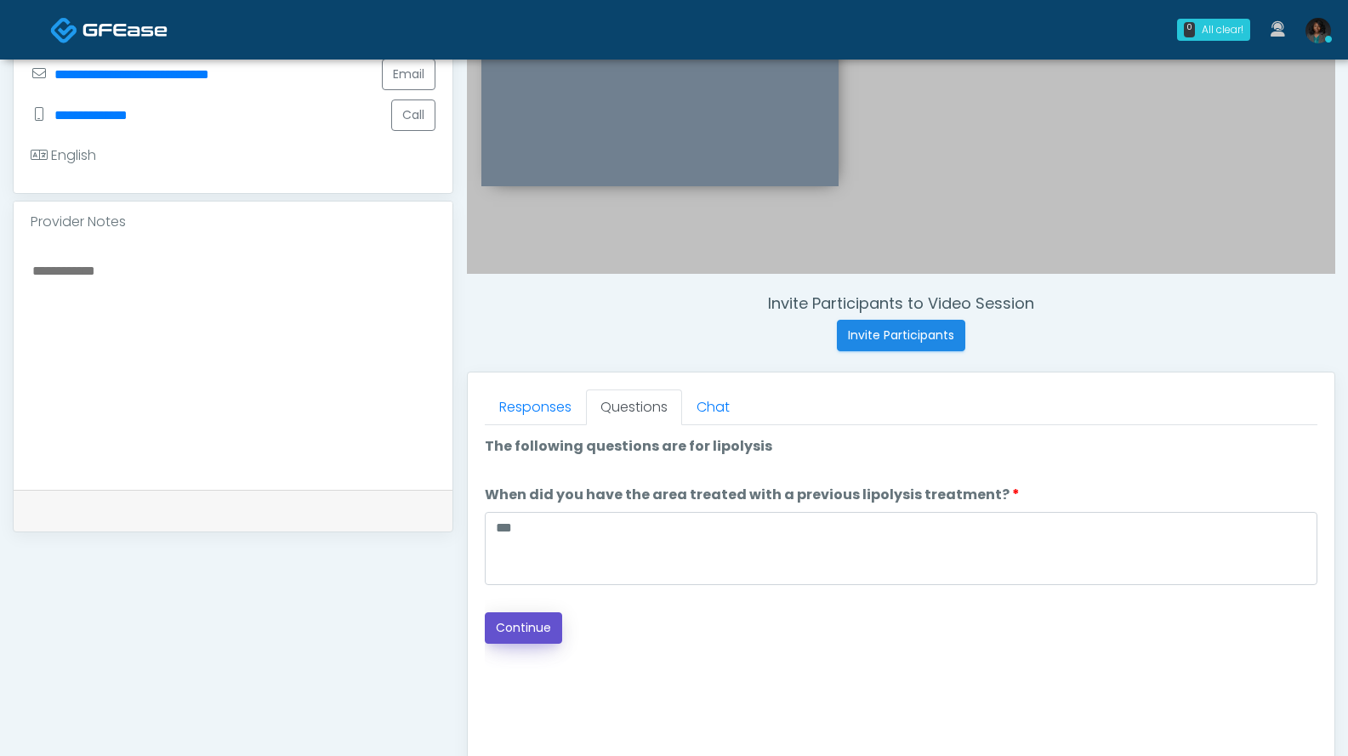
click at [497, 625] on button "Continue" at bounding box center [523, 627] width 77 height 31
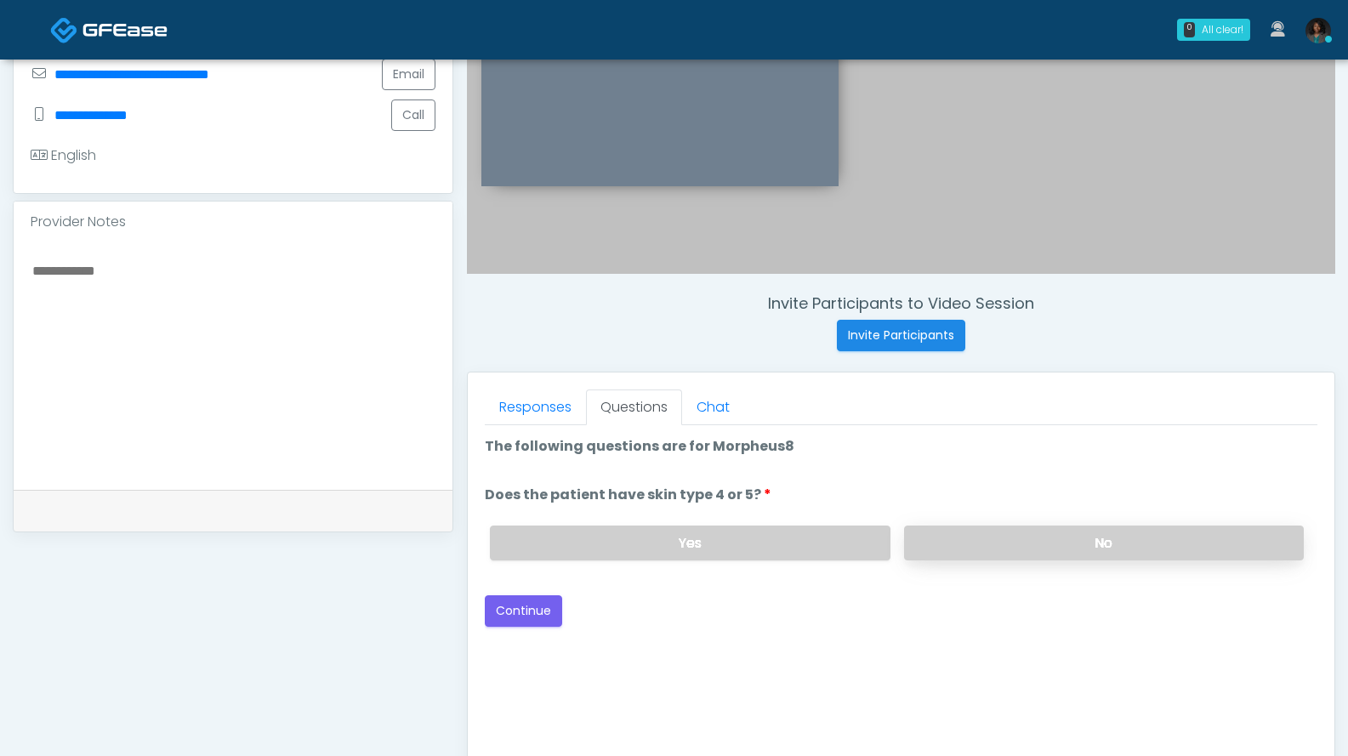
click at [959, 551] on label "No" at bounding box center [1104, 543] width 400 height 35
drag, startPoint x: 543, startPoint y: 611, endPoint x: 563, endPoint y: 561, distance: 54.2
click at [543, 611] on button "Continue" at bounding box center [523, 610] width 77 height 31
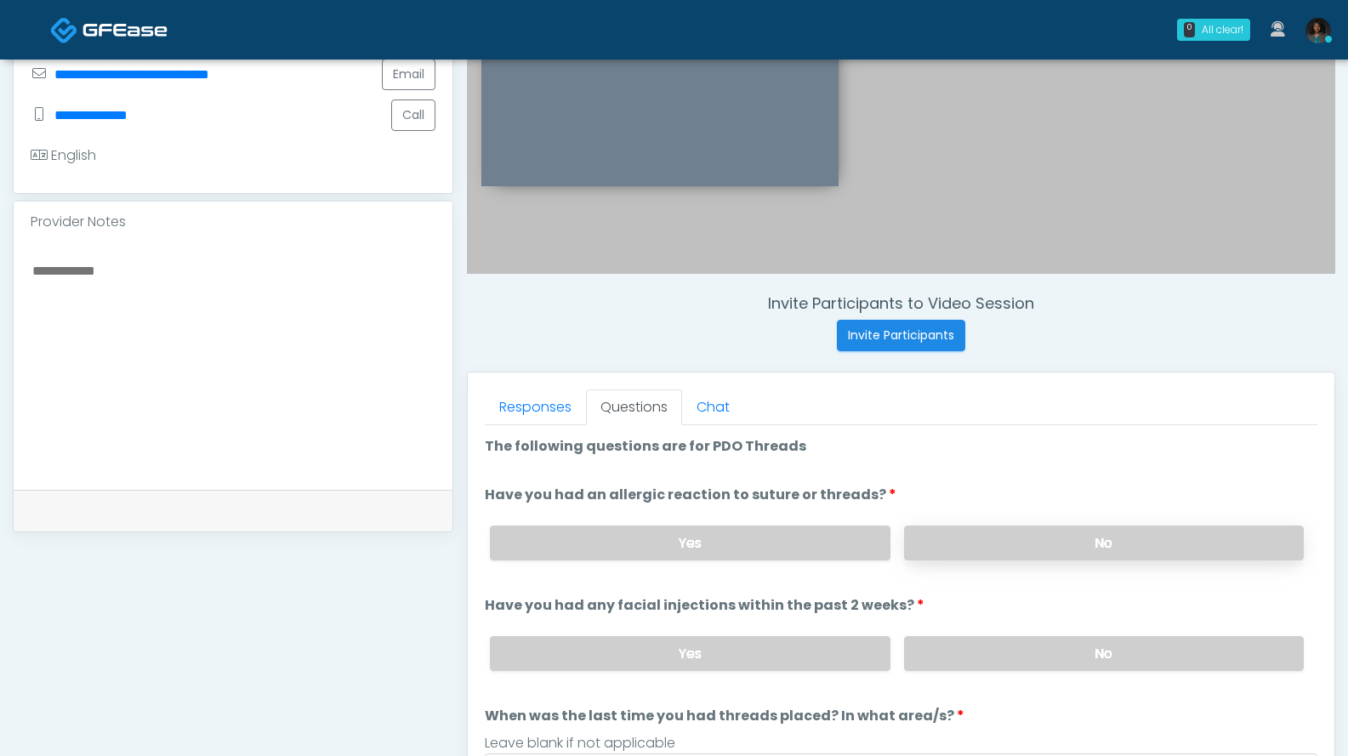
click at [924, 538] on label "No" at bounding box center [1104, 543] width 400 height 35
click at [1007, 652] on label "No" at bounding box center [1104, 653] width 400 height 35
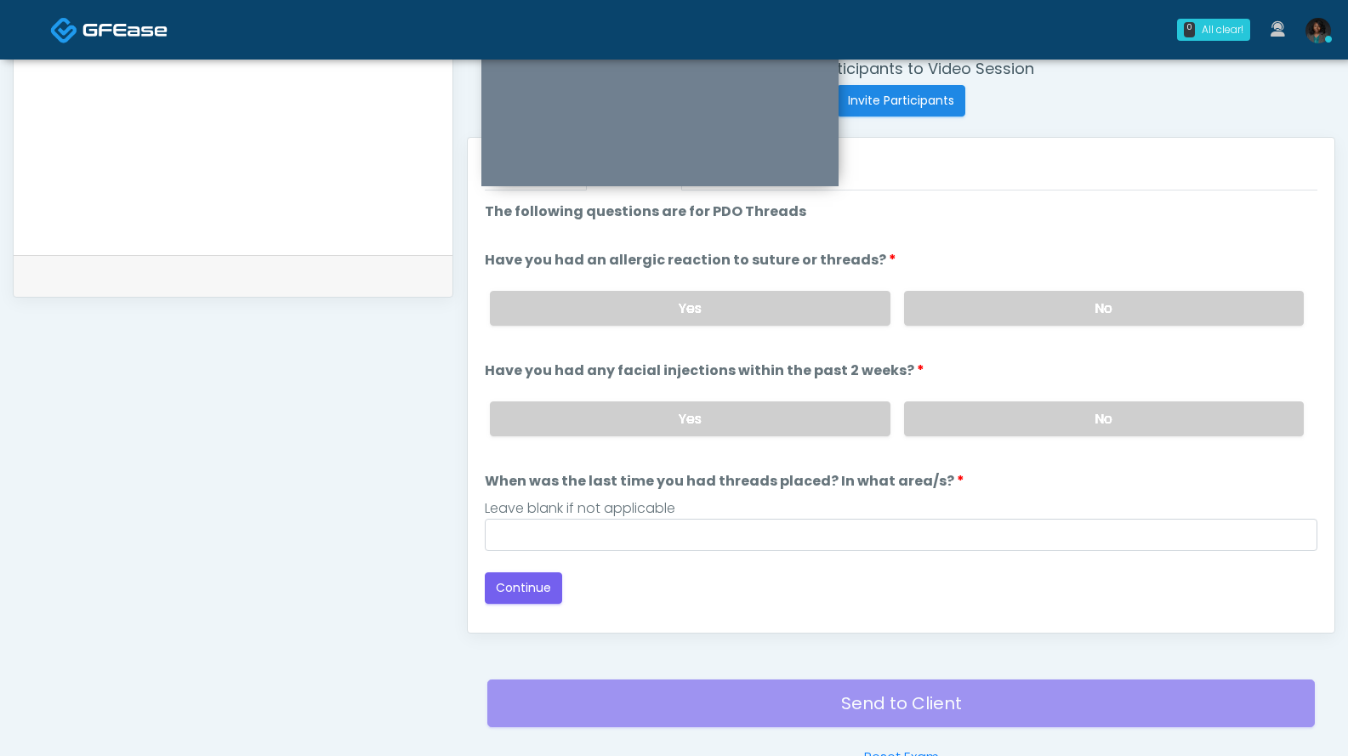
scroll to position [719, 0]
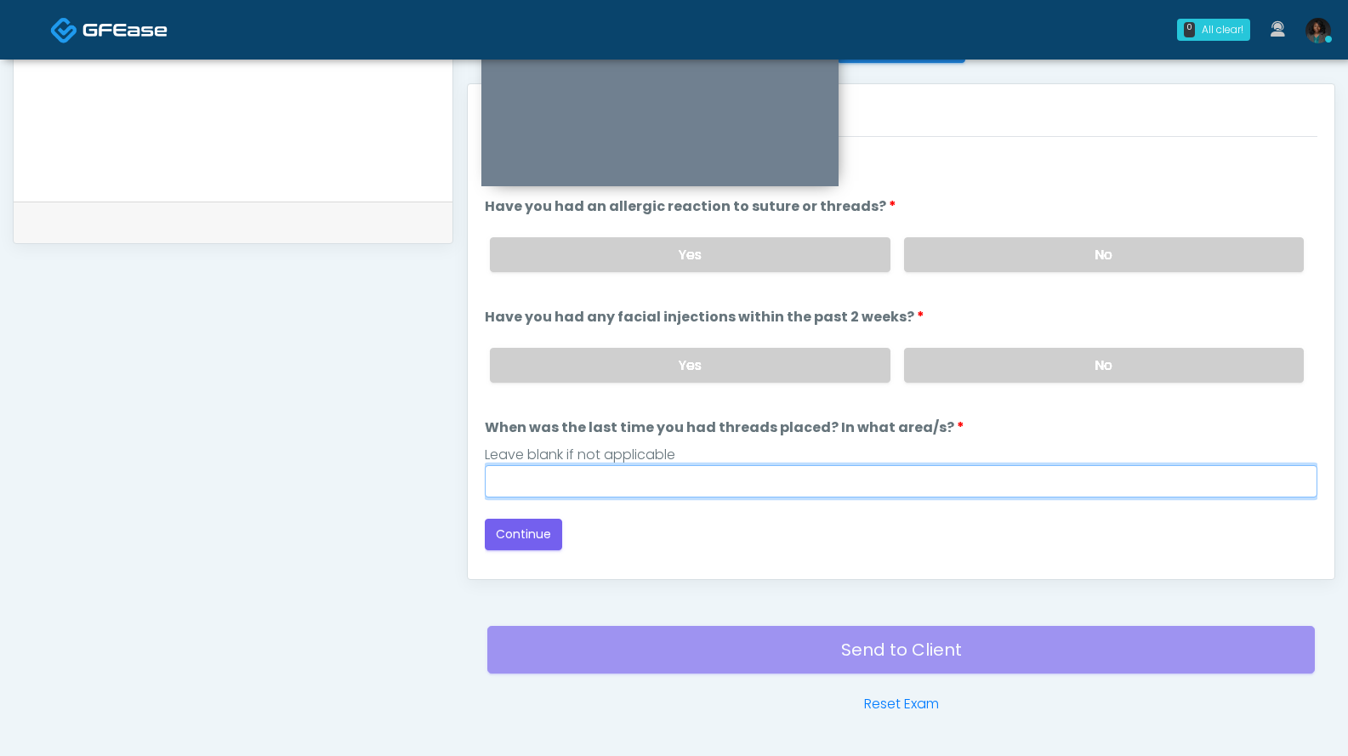
click at [568, 490] on input "When was the last time you had threads placed? In what area/s?" at bounding box center [901, 481] width 832 height 32
type input "***"
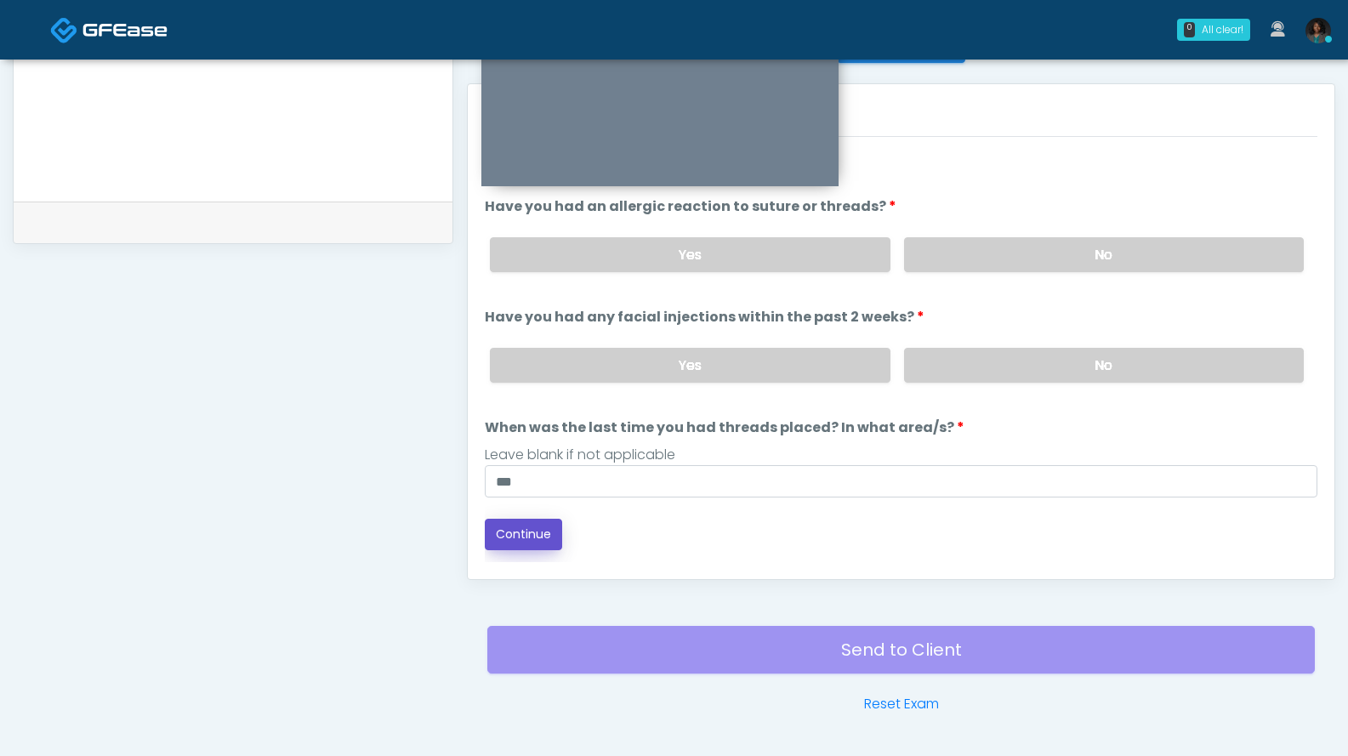
click at [521, 530] on button "Continue" at bounding box center [523, 534] width 77 height 31
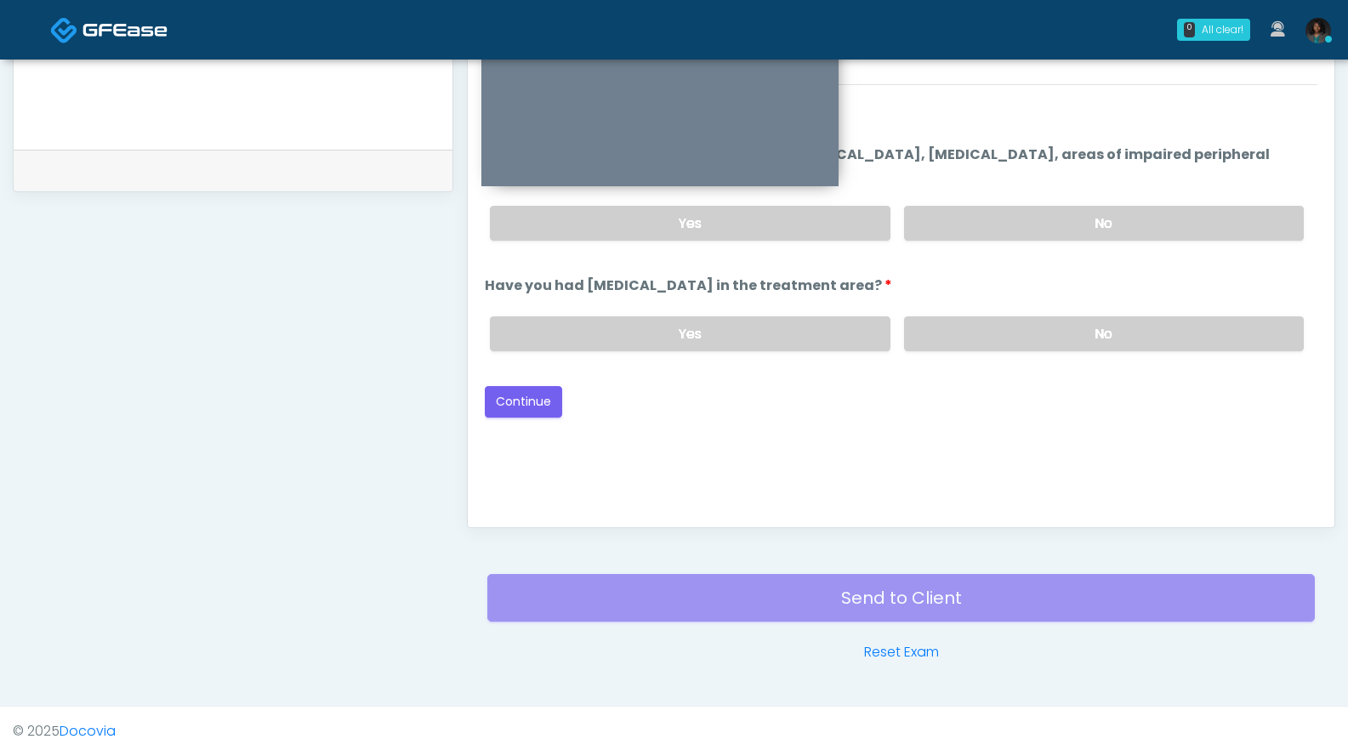
drag, startPoint x: 1040, startPoint y: 335, endPoint x: 1057, endPoint y: 292, distance: 46.6
click at [1041, 333] on label "No" at bounding box center [1104, 333] width 400 height 35
click at [1066, 211] on label "No" at bounding box center [1104, 223] width 400 height 35
click at [548, 383] on div "Loading... Connecting to your agent... Please wait while we prepare your person…" at bounding box center [901, 256] width 832 height 321
click at [552, 386] on button "Continue" at bounding box center [523, 401] width 77 height 31
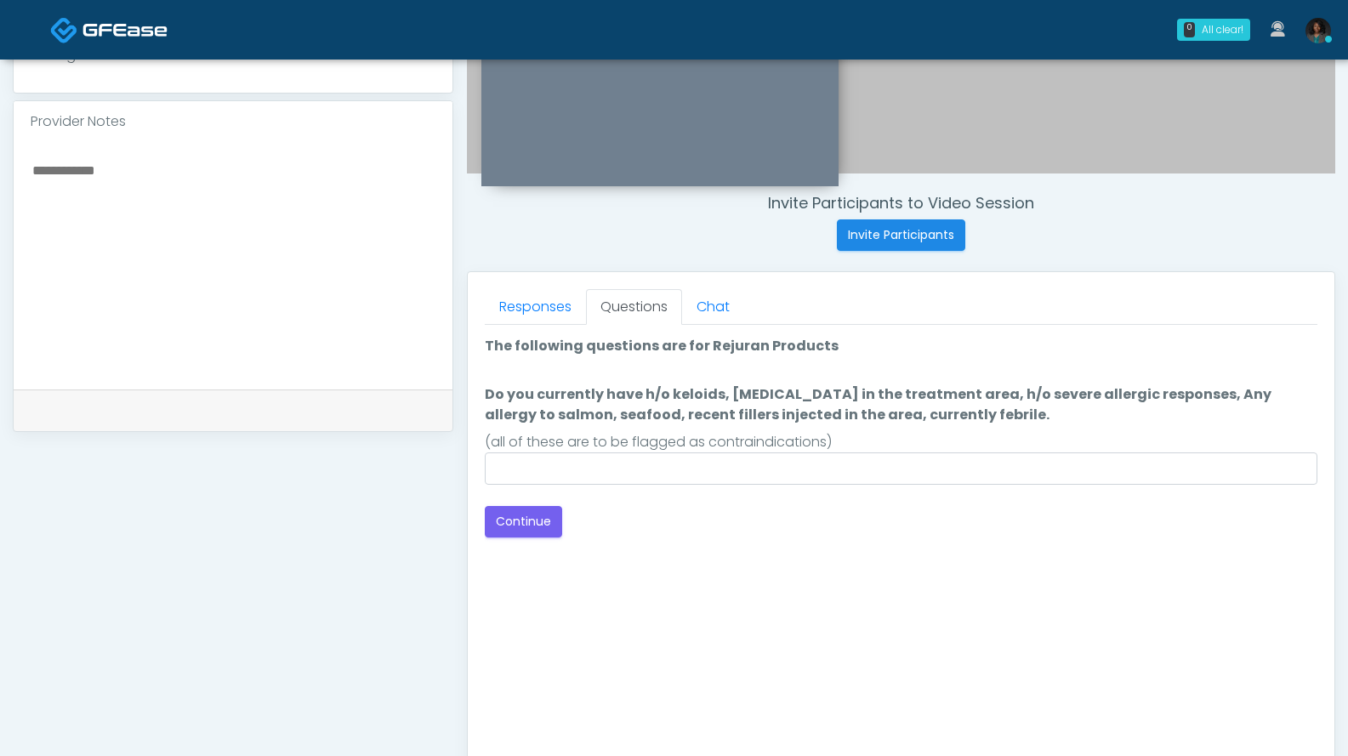
scroll to position [529, 0]
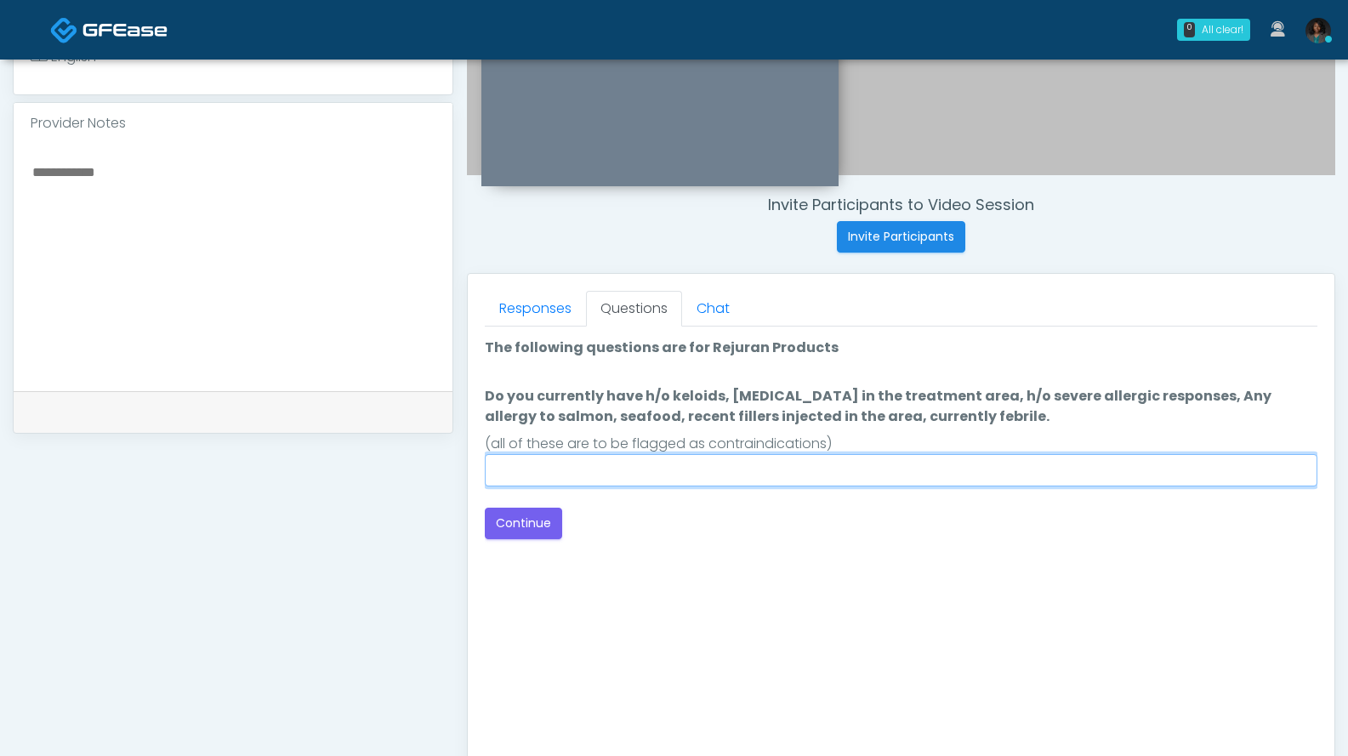
click at [724, 461] on input "Do you currently have h/o keloids, skin infection in the treatment area, h/o se…" at bounding box center [901, 470] width 832 height 32
type input "***"
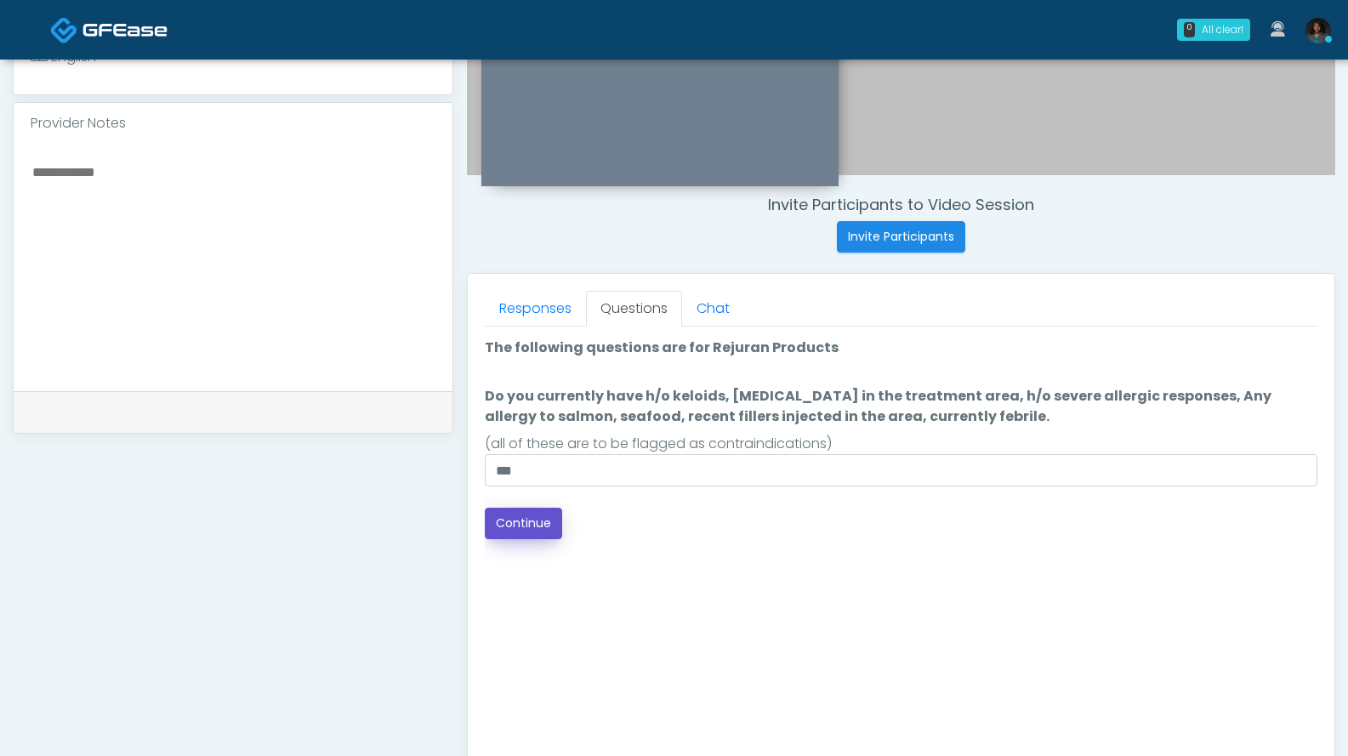
click at [530, 511] on button "Continue" at bounding box center [523, 523] width 77 height 31
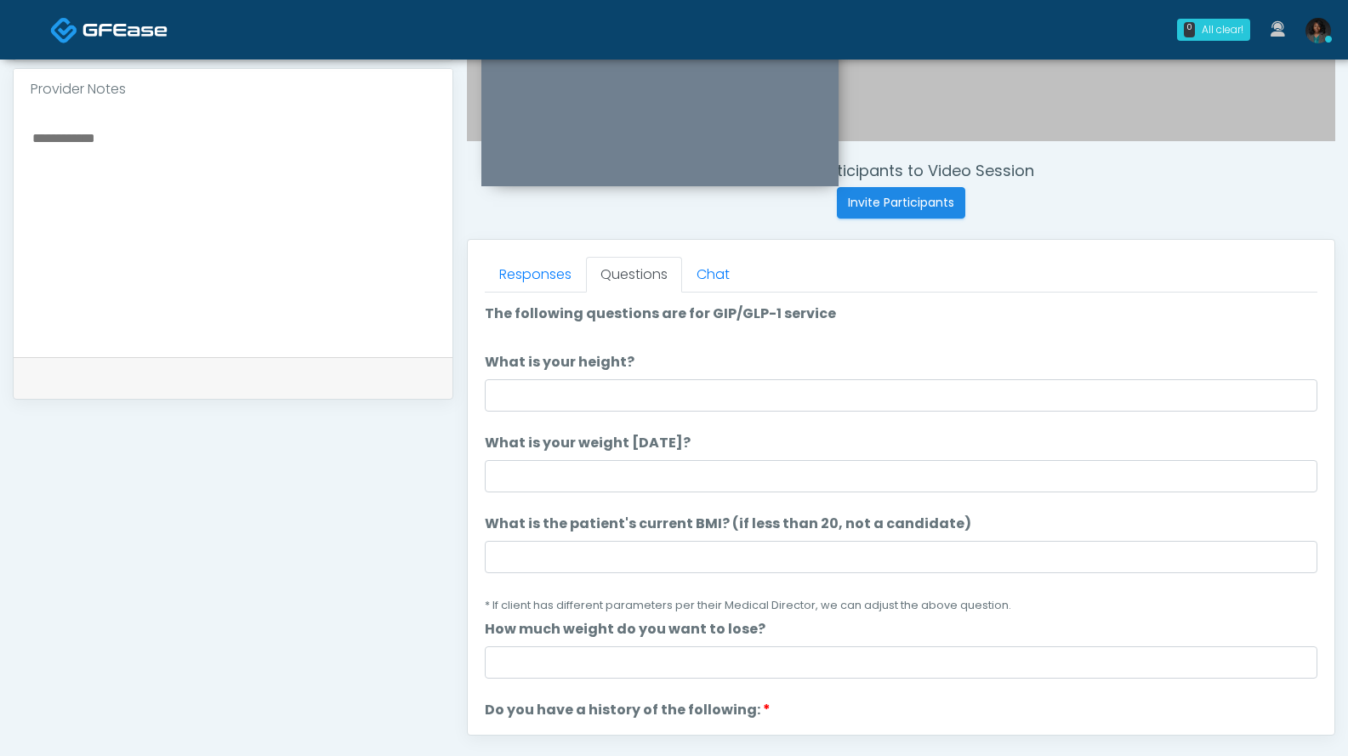
scroll to position [560, 0]
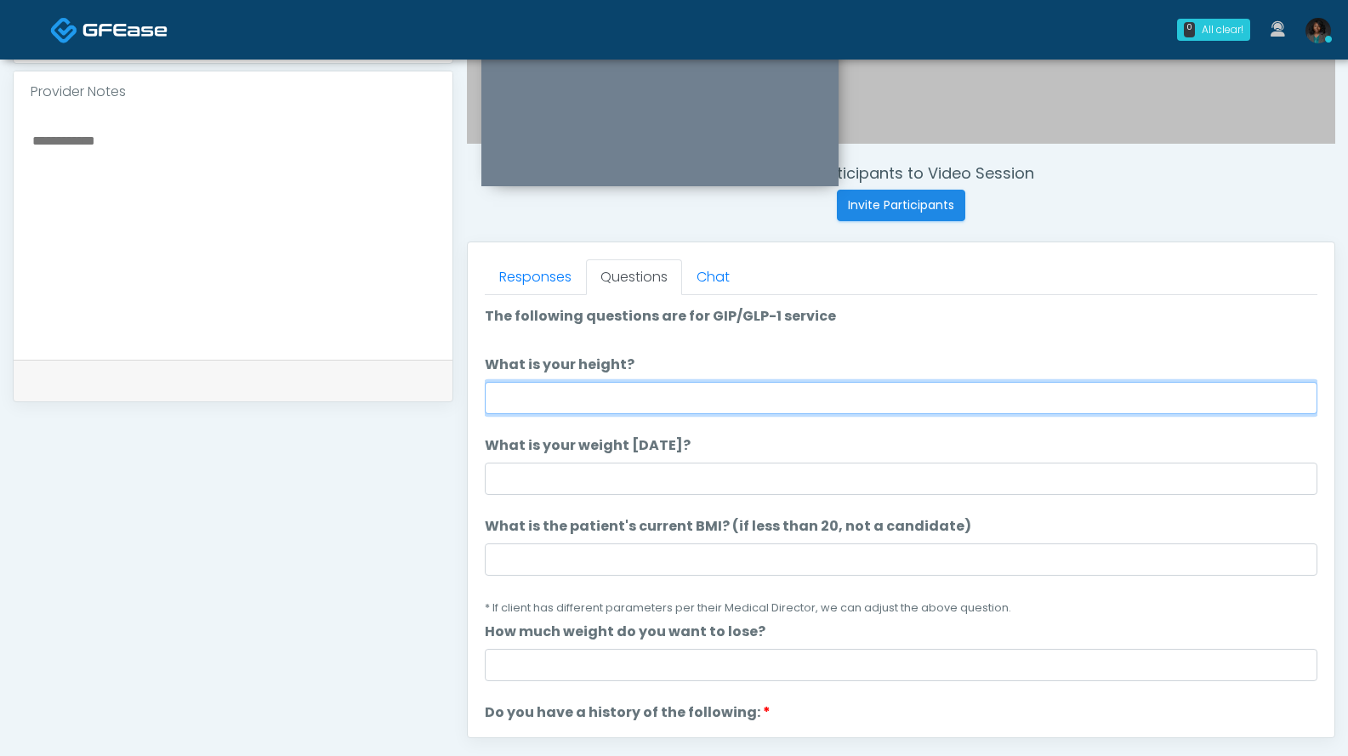
click at [592, 401] on input "What is your height?" at bounding box center [901, 398] width 832 height 32
type input "***"
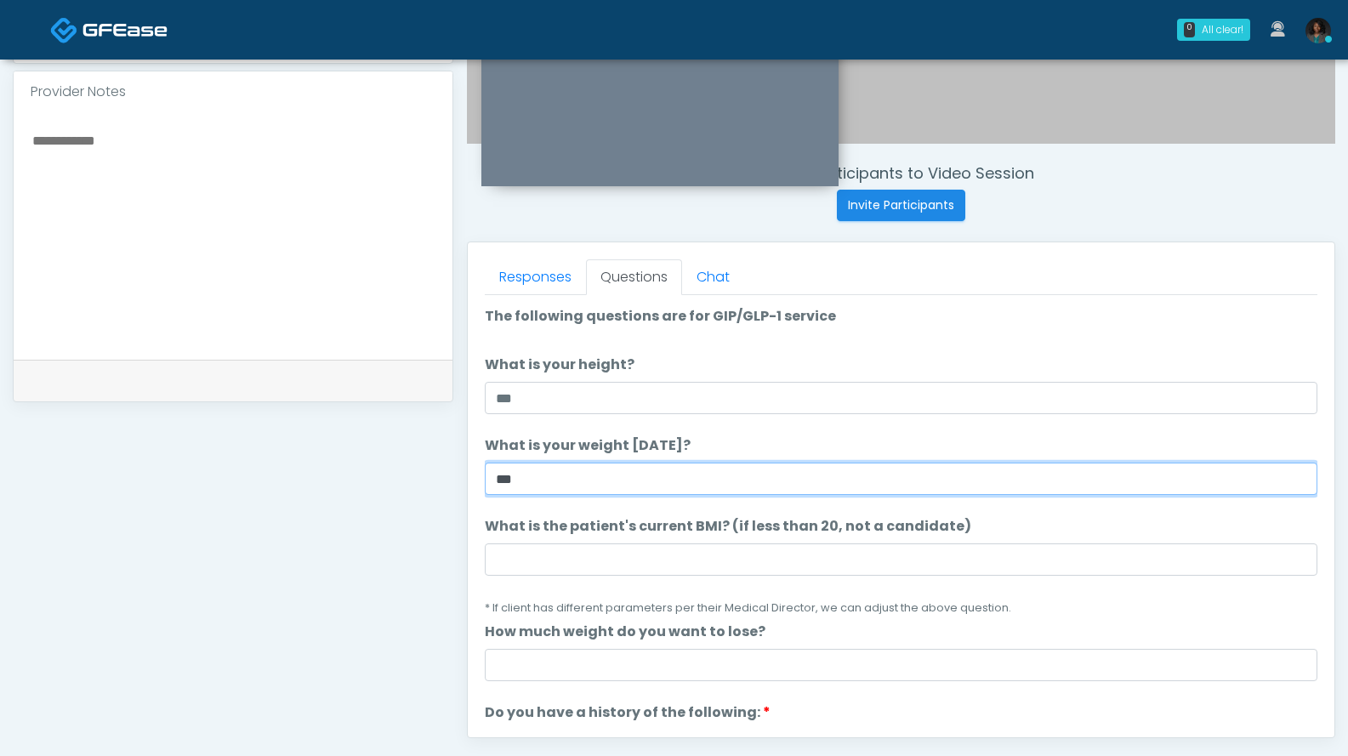
type input "***"
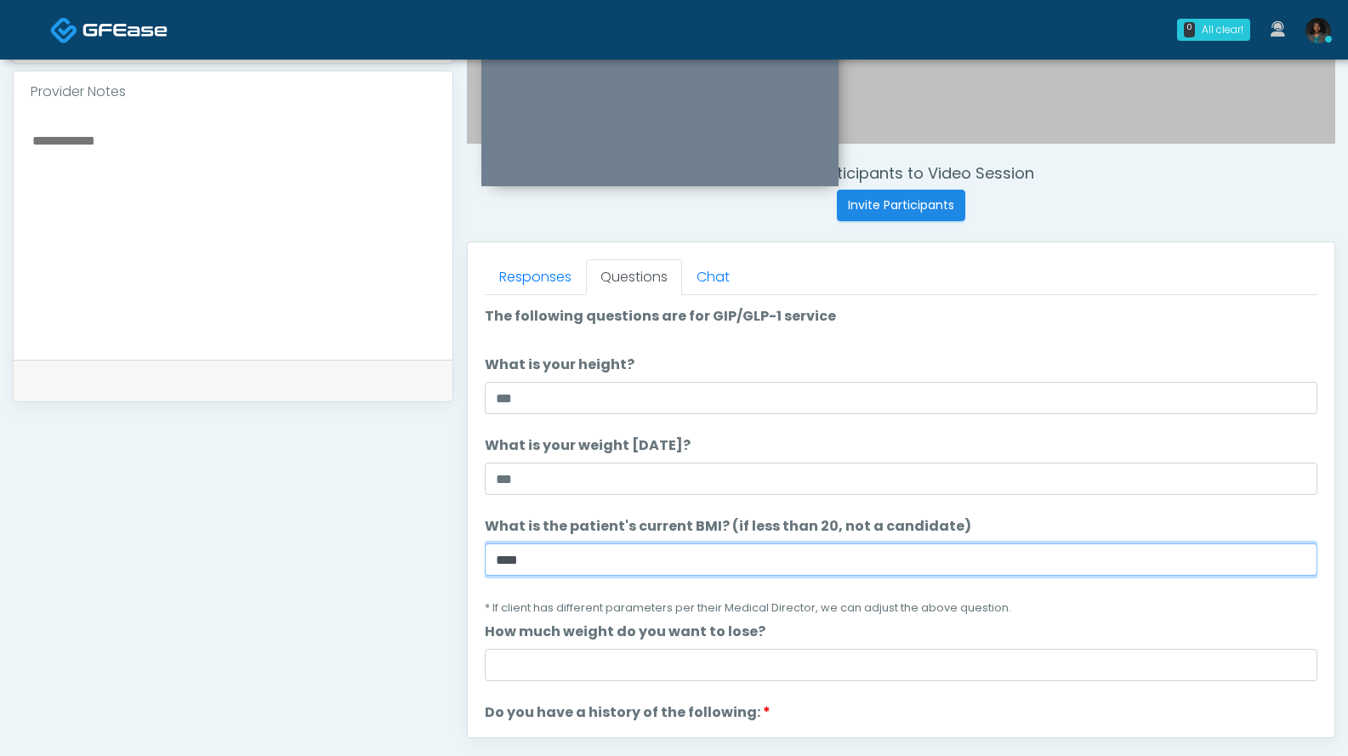
type input "****"
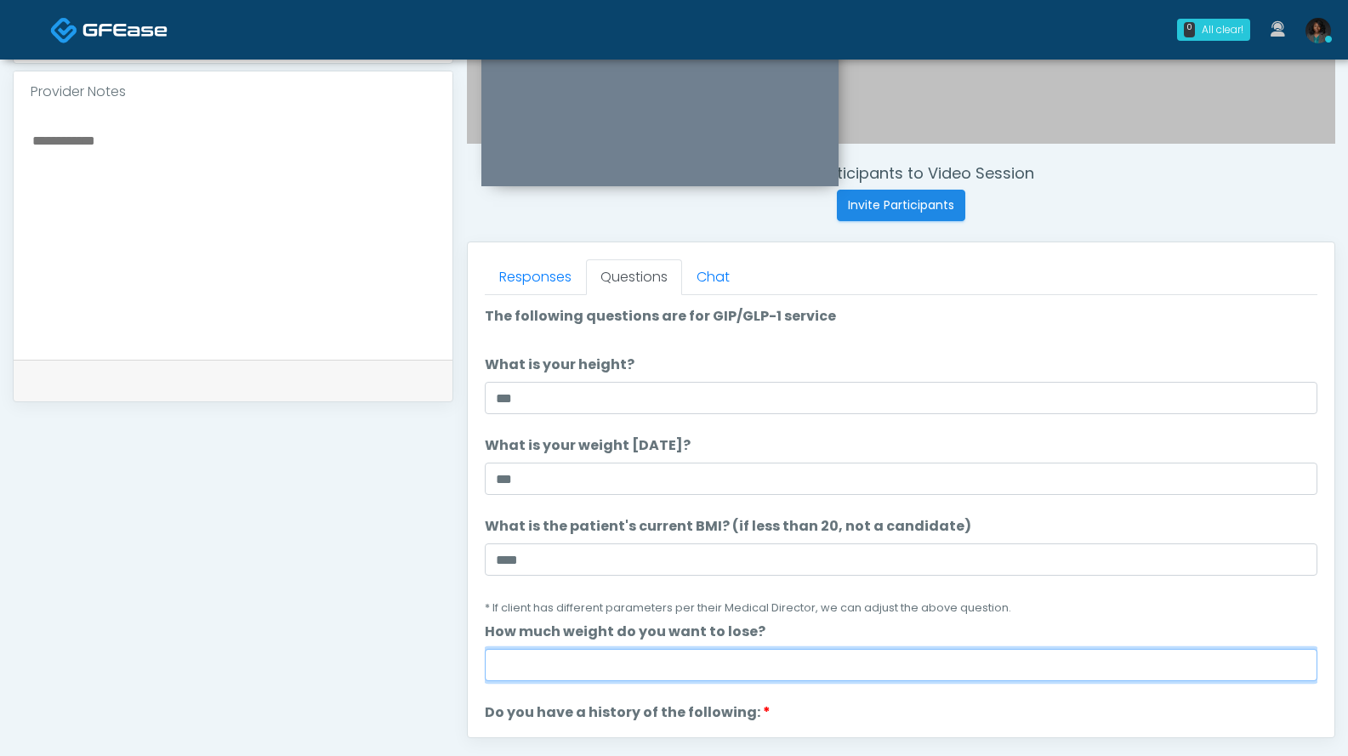
click at [604, 672] on input "How much weight do you want to lose?" at bounding box center [901, 665] width 832 height 32
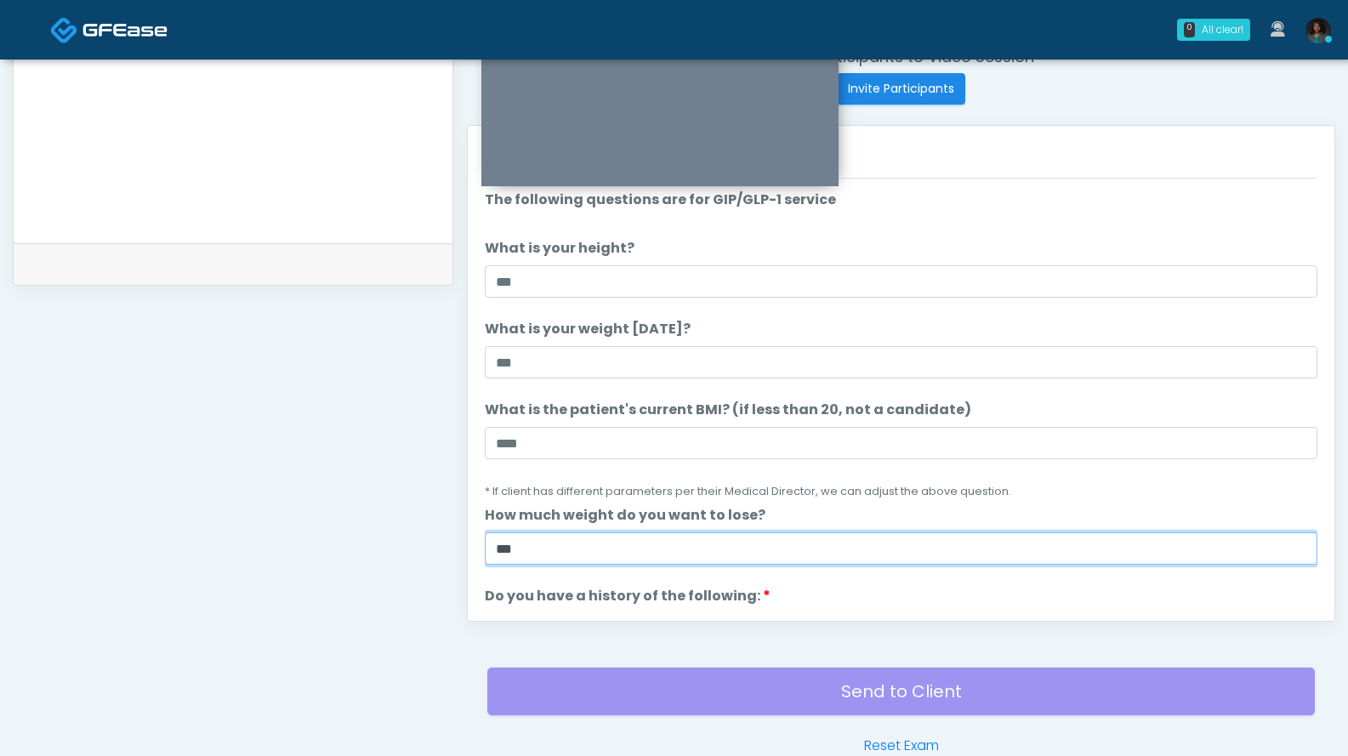
scroll to position [770, 0]
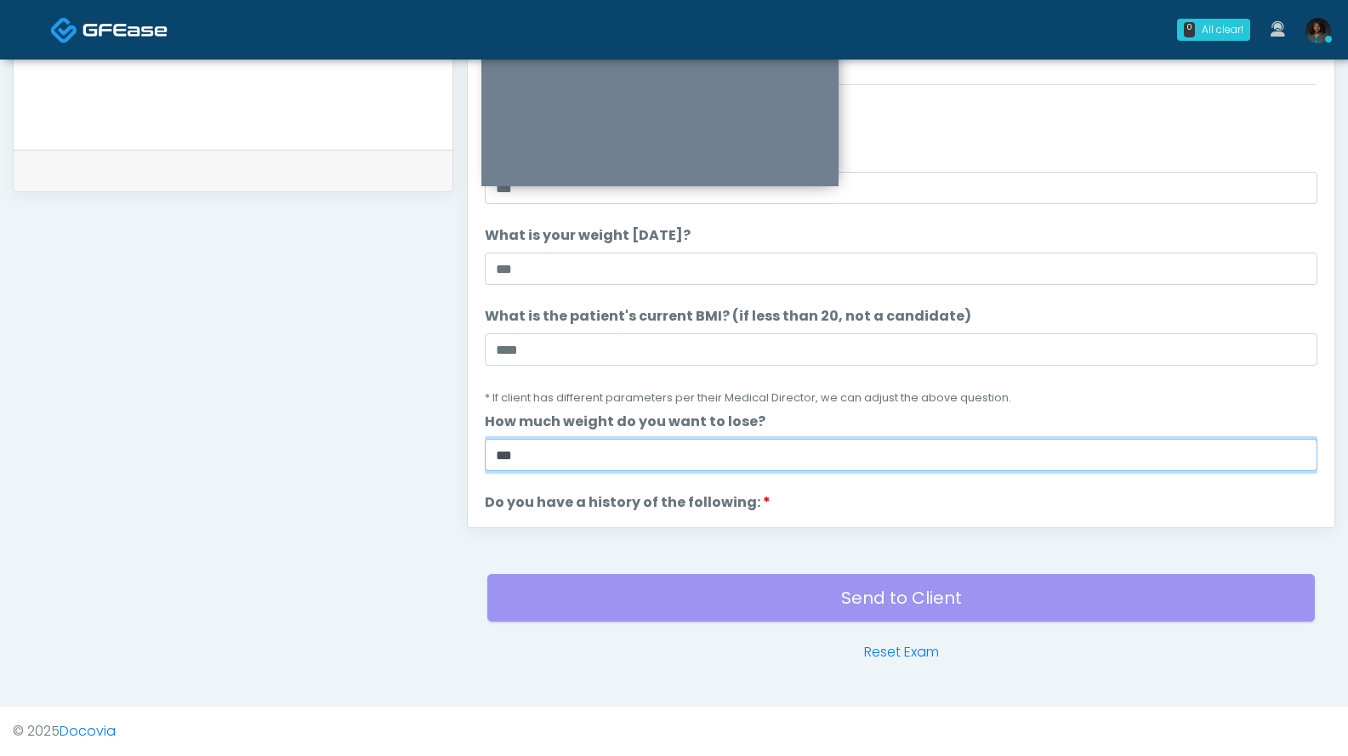
type input "***"
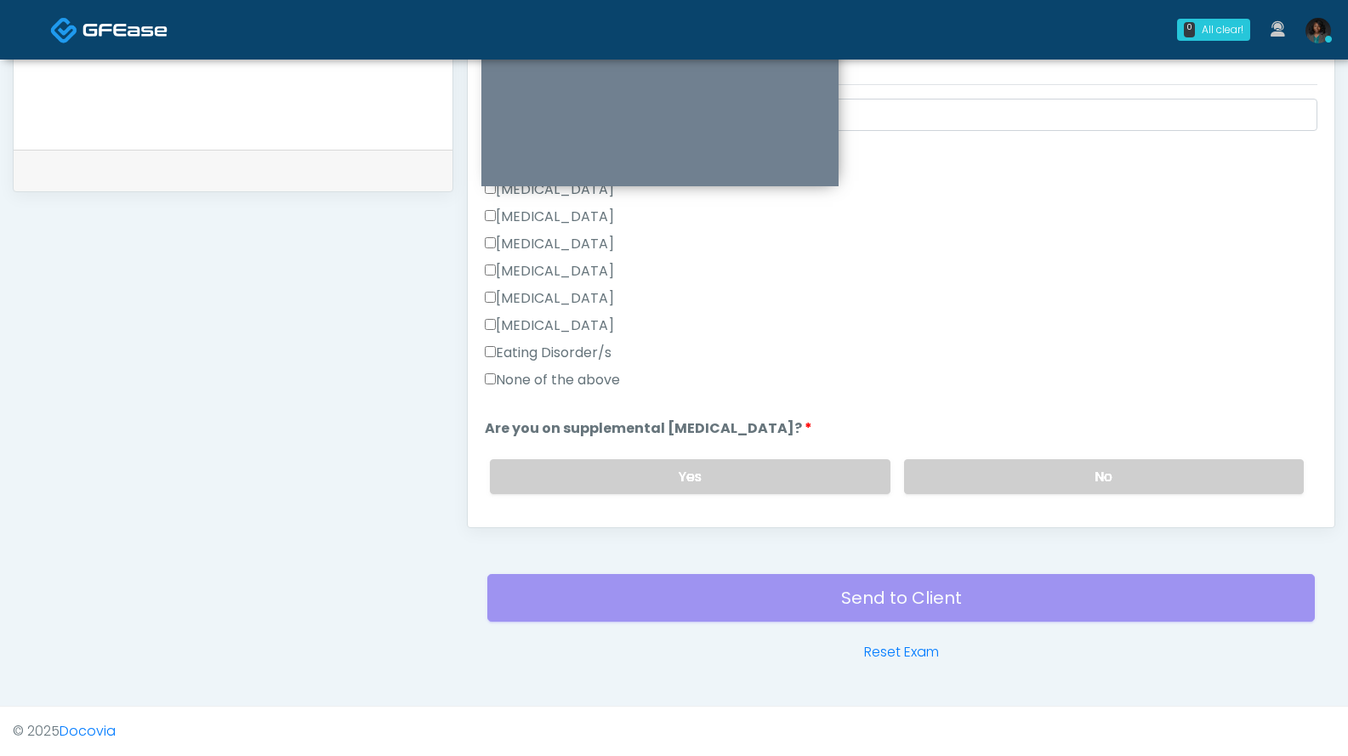
scroll to position [338, 0]
click at [596, 383] on label "None of the above" at bounding box center [552, 382] width 135 height 20
click at [1119, 480] on label "No" at bounding box center [1104, 479] width 400 height 35
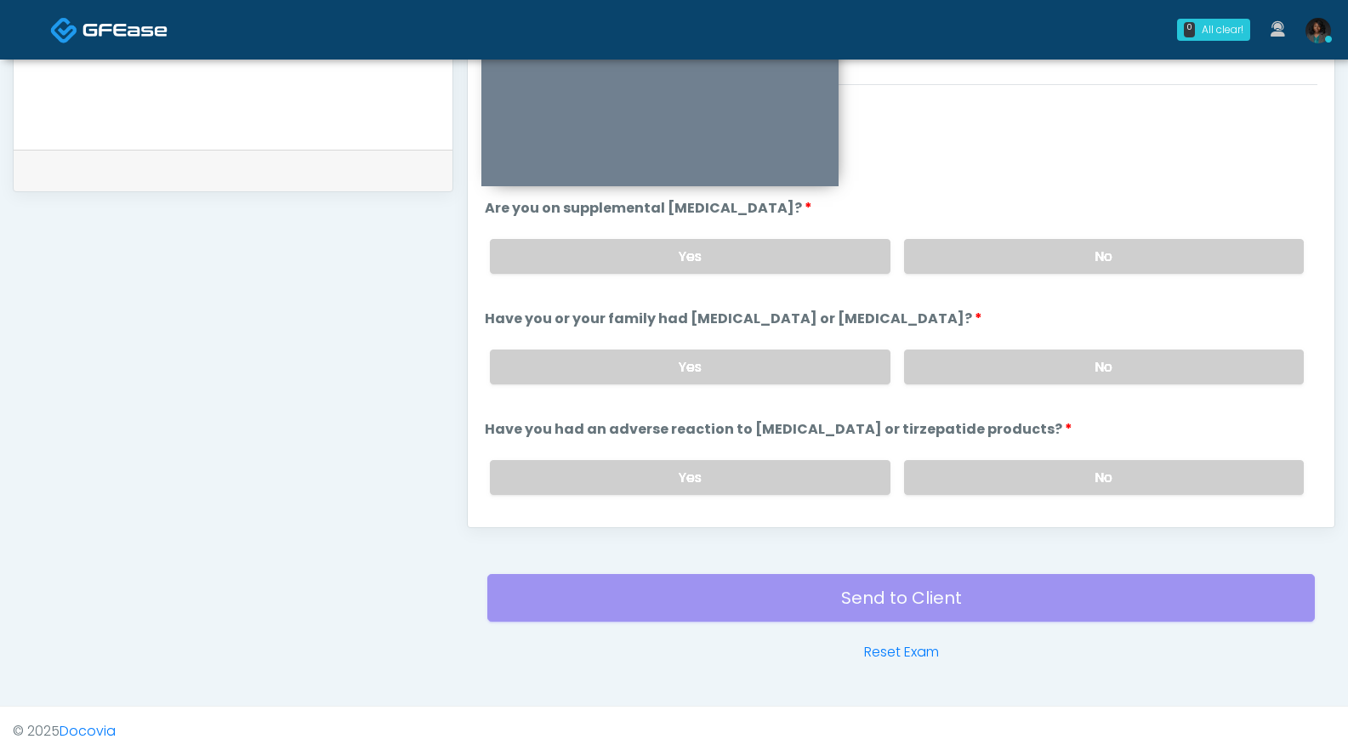
scroll to position [594, 0]
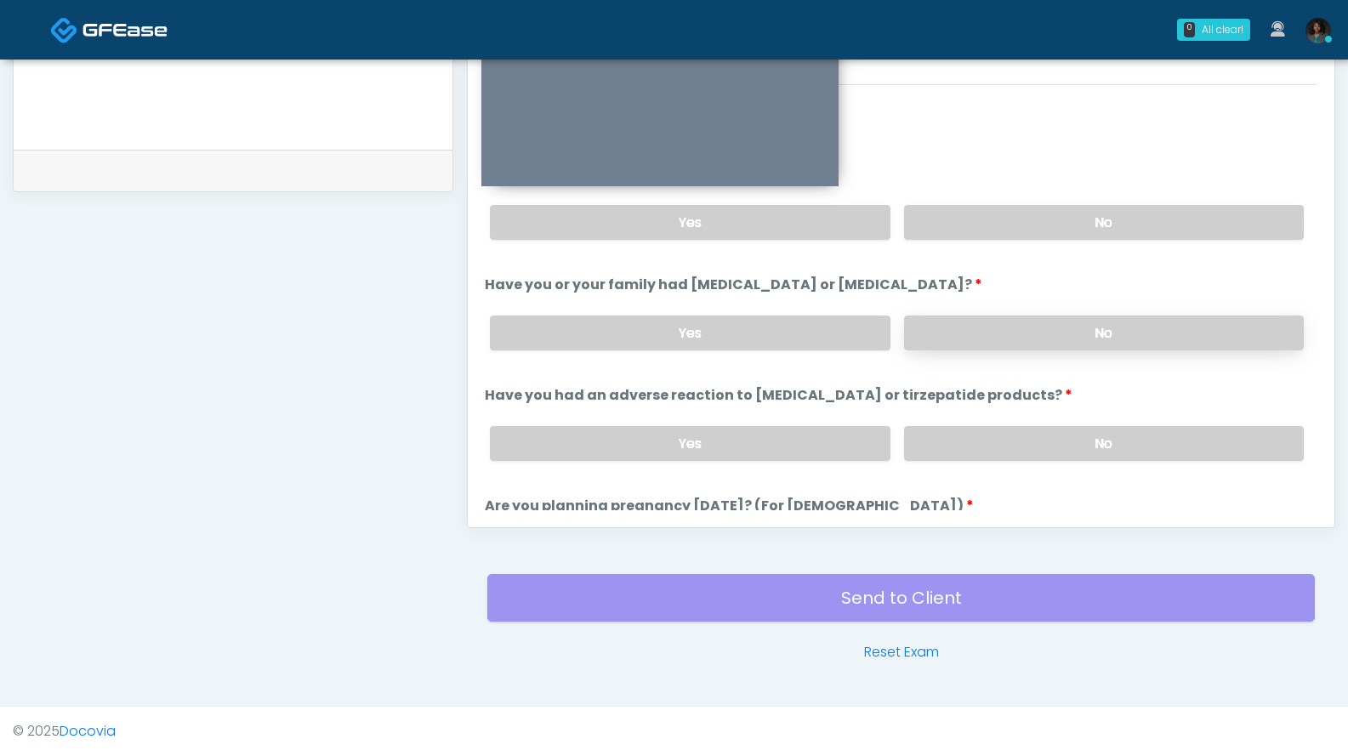
click at [1071, 327] on label "No" at bounding box center [1104, 332] width 400 height 35
drag, startPoint x: 981, startPoint y: 438, endPoint x: 1176, endPoint y: 395, distance: 199.3
click at [981, 437] on label "No" at bounding box center [1104, 443] width 400 height 35
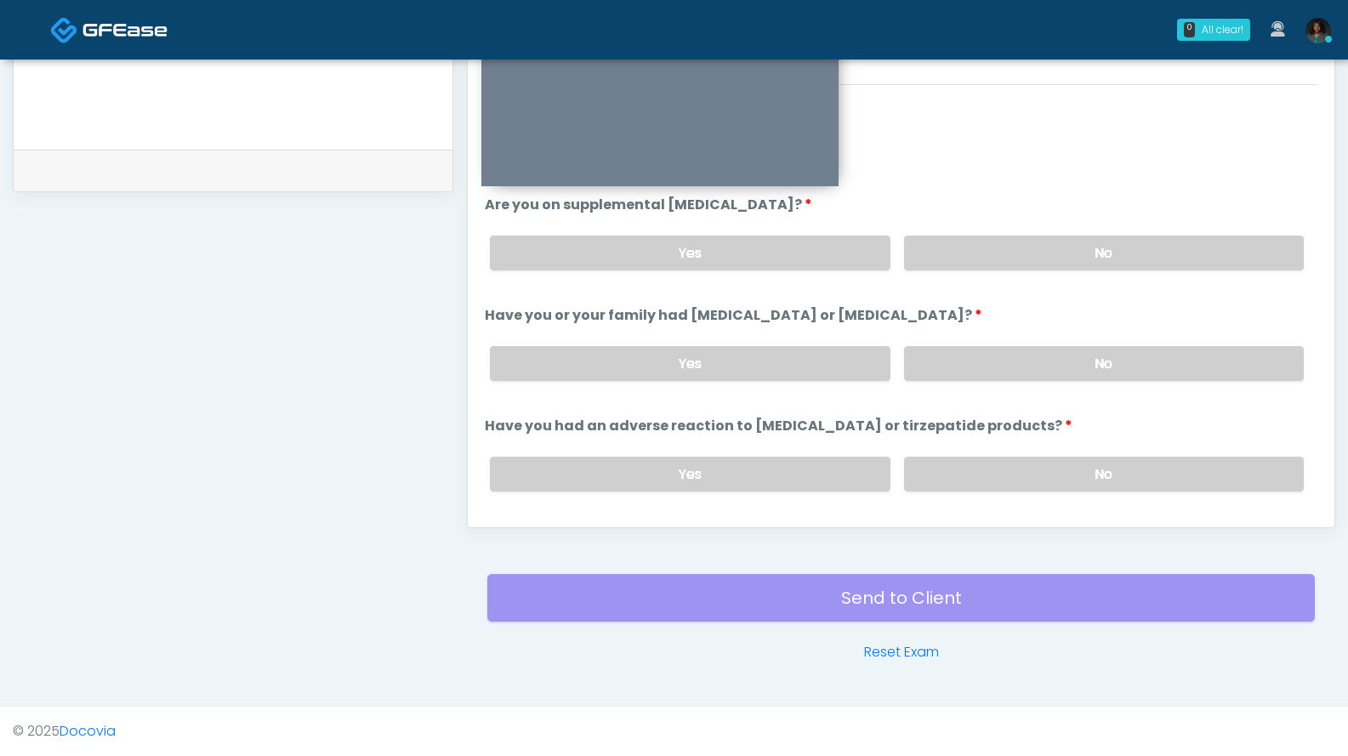
scroll to position [522, 0]
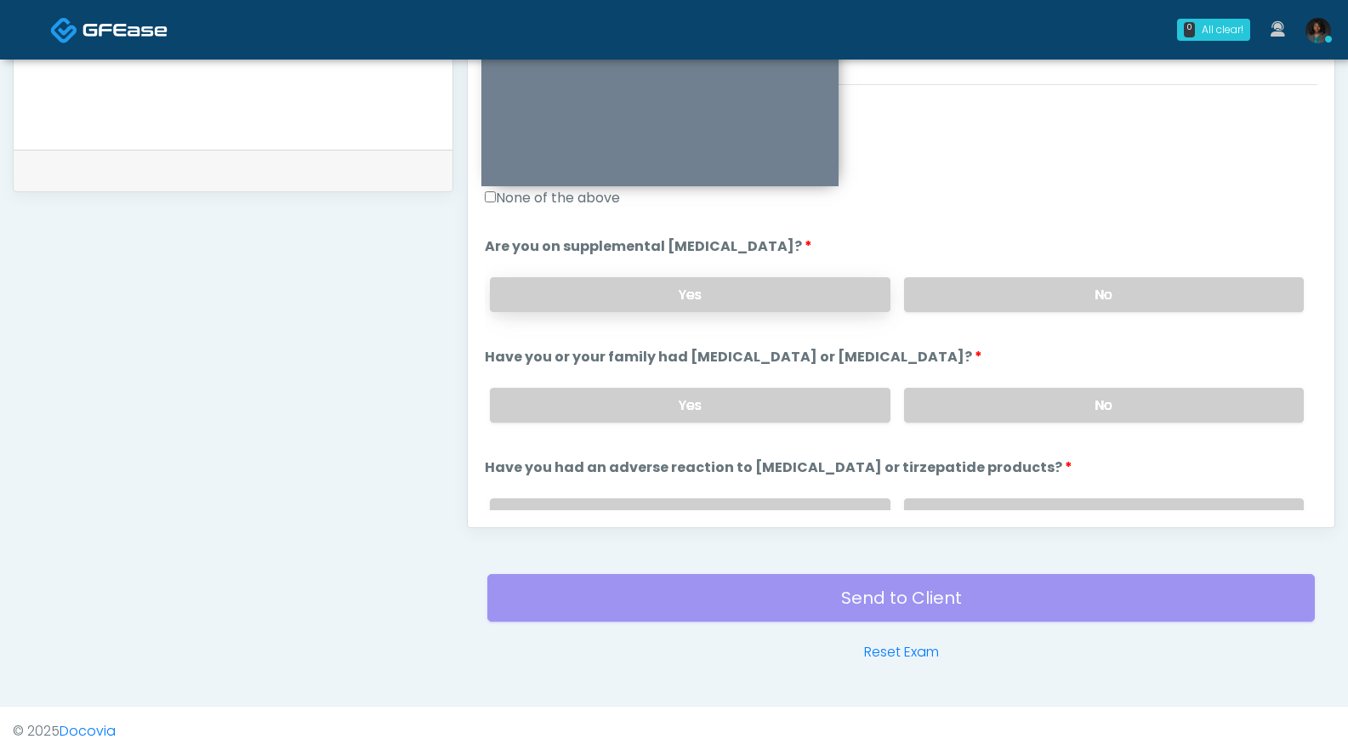
drag, startPoint x: 716, startPoint y: 290, endPoint x: 840, endPoint y: 281, distance: 124.5
click at [716, 288] on label "Yes" at bounding box center [690, 294] width 400 height 35
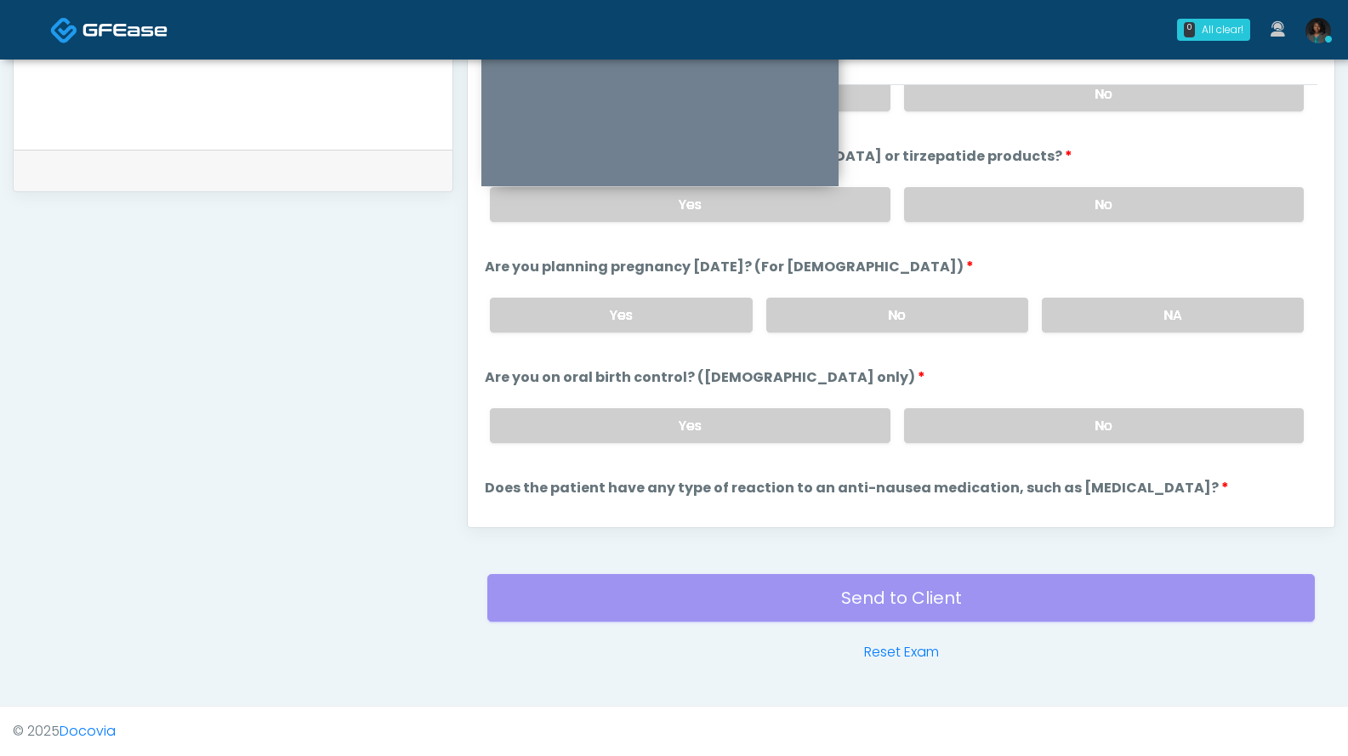
scroll to position [844, 0]
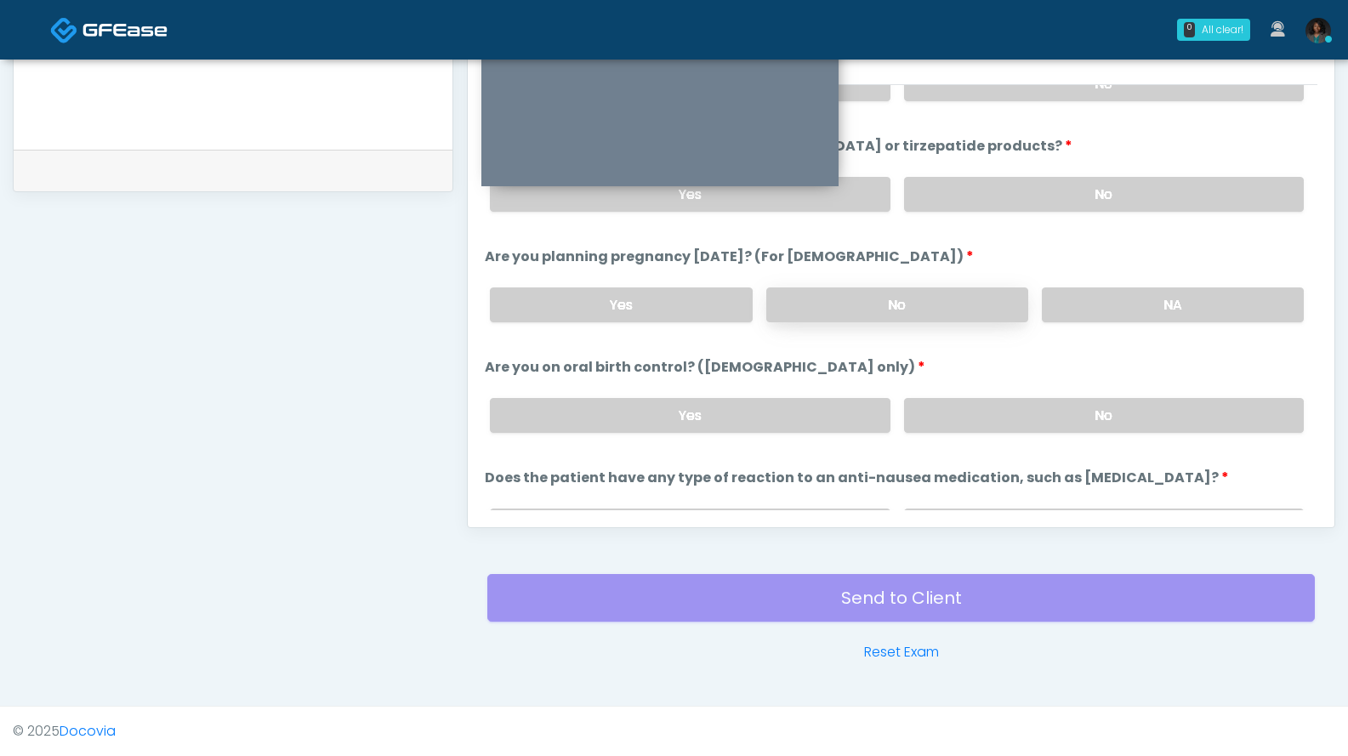
click at [925, 301] on label "No" at bounding box center [897, 304] width 262 height 35
click at [956, 407] on label "No" at bounding box center [1104, 415] width 400 height 35
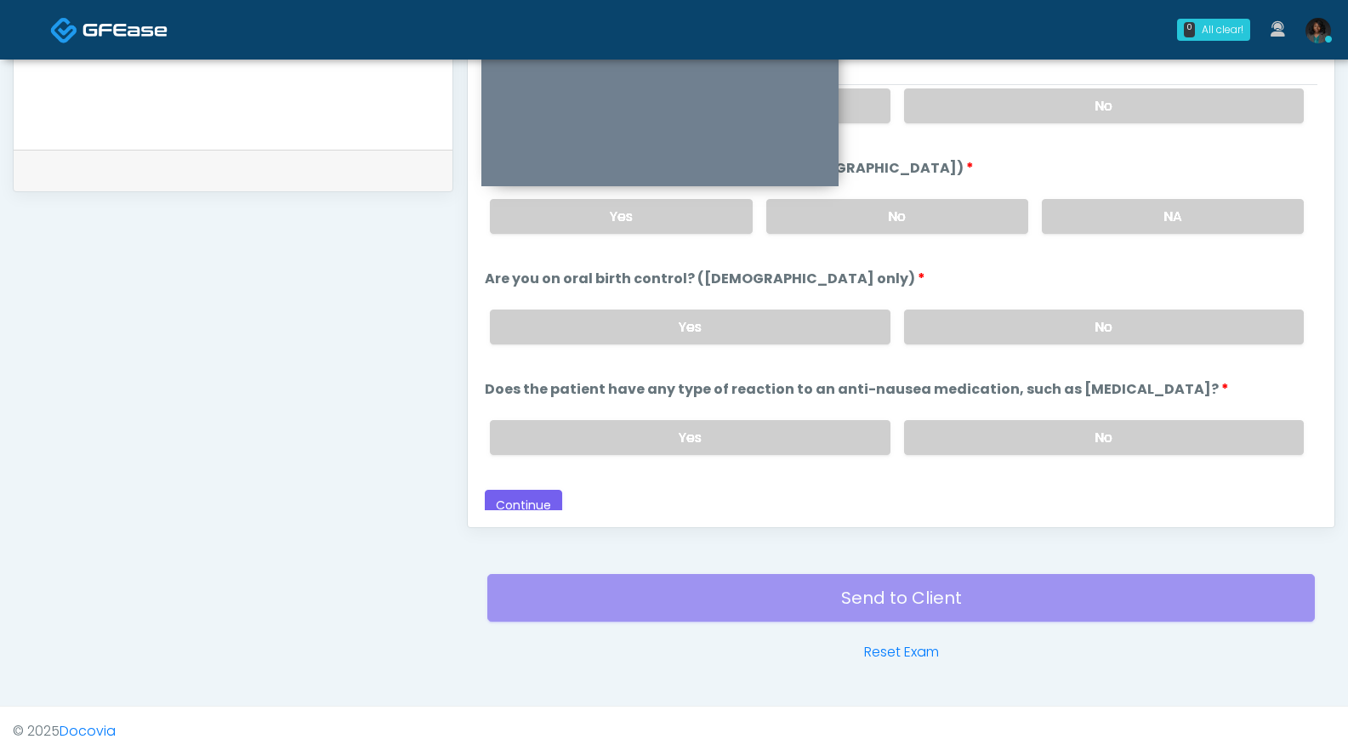
scroll to position [938, 0]
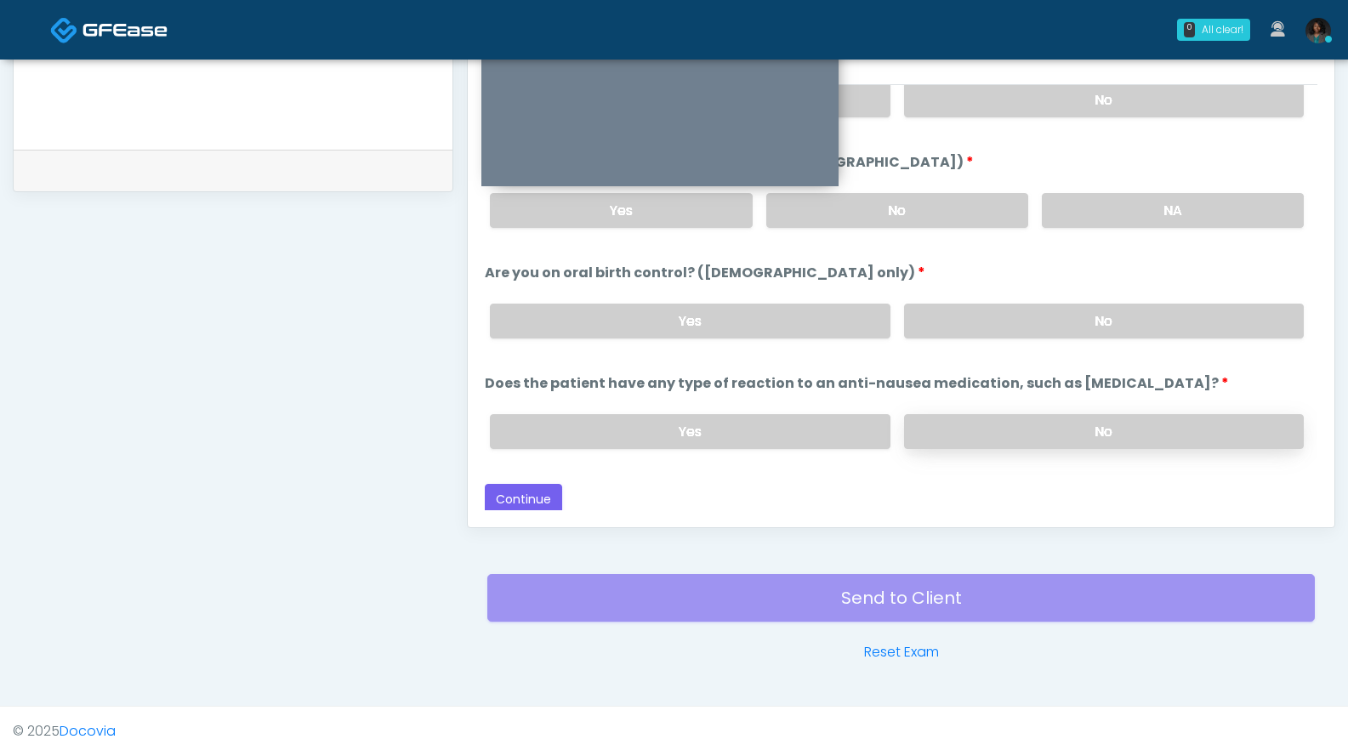
click at [954, 429] on label "No" at bounding box center [1104, 431] width 400 height 35
click at [549, 499] on button "Continue" at bounding box center [523, 499] width 77 height 31
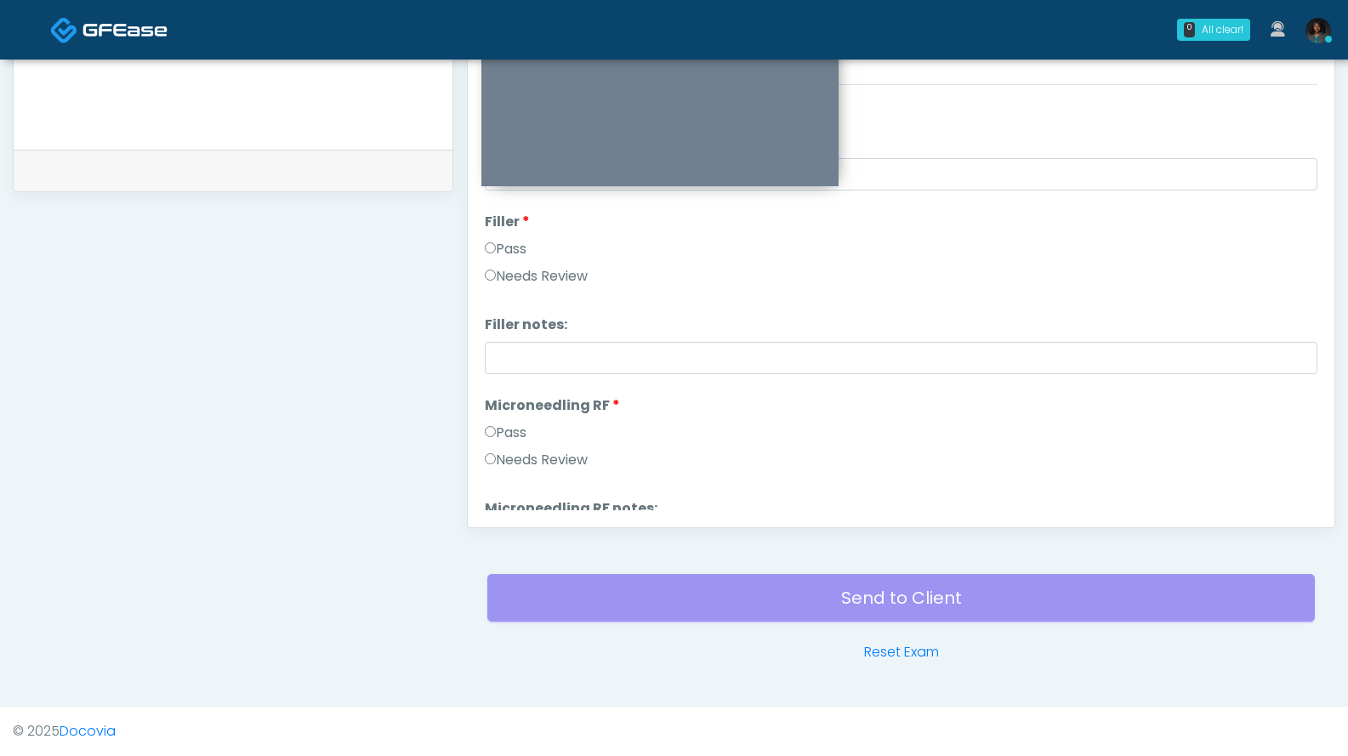
scroll to position [0, 0]
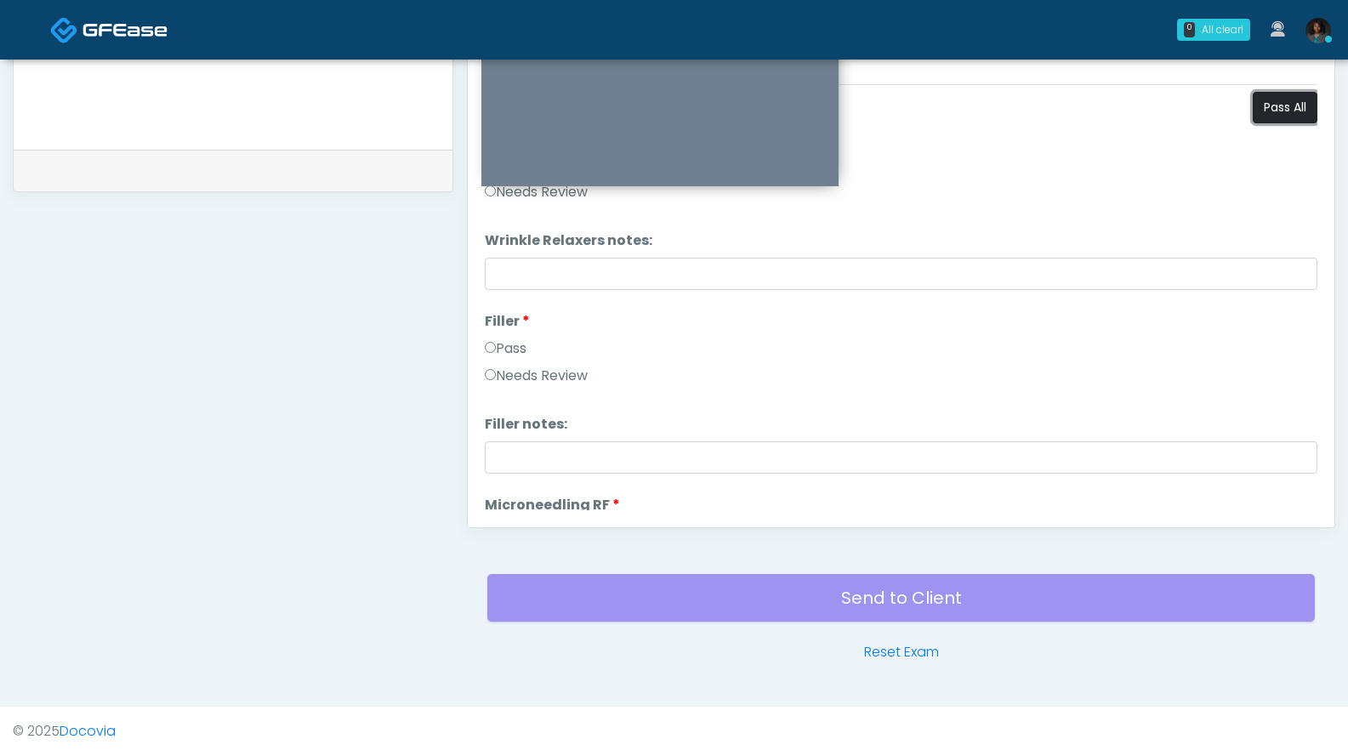
click at [1270, 110] on button "Pass All" at bounding box center [1285, 107] width 65 height 31
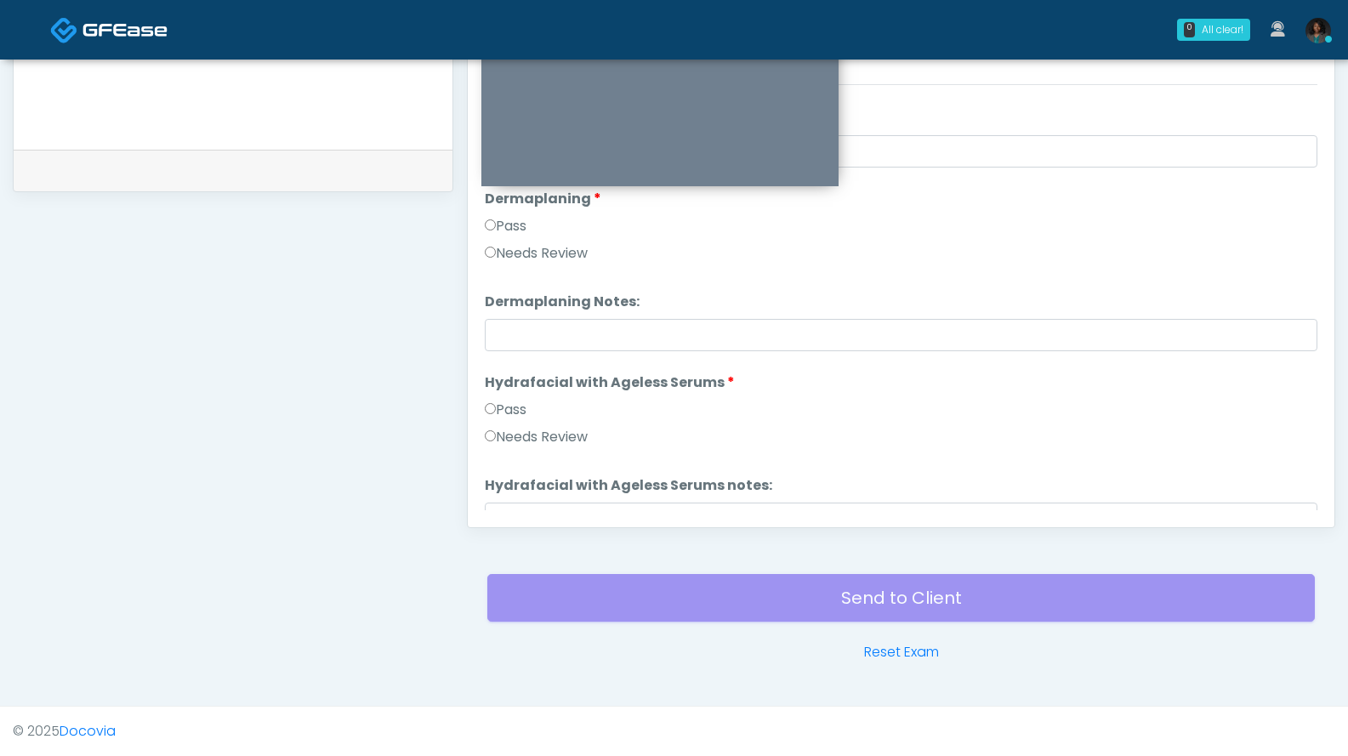
scroll to position [3349, 0]
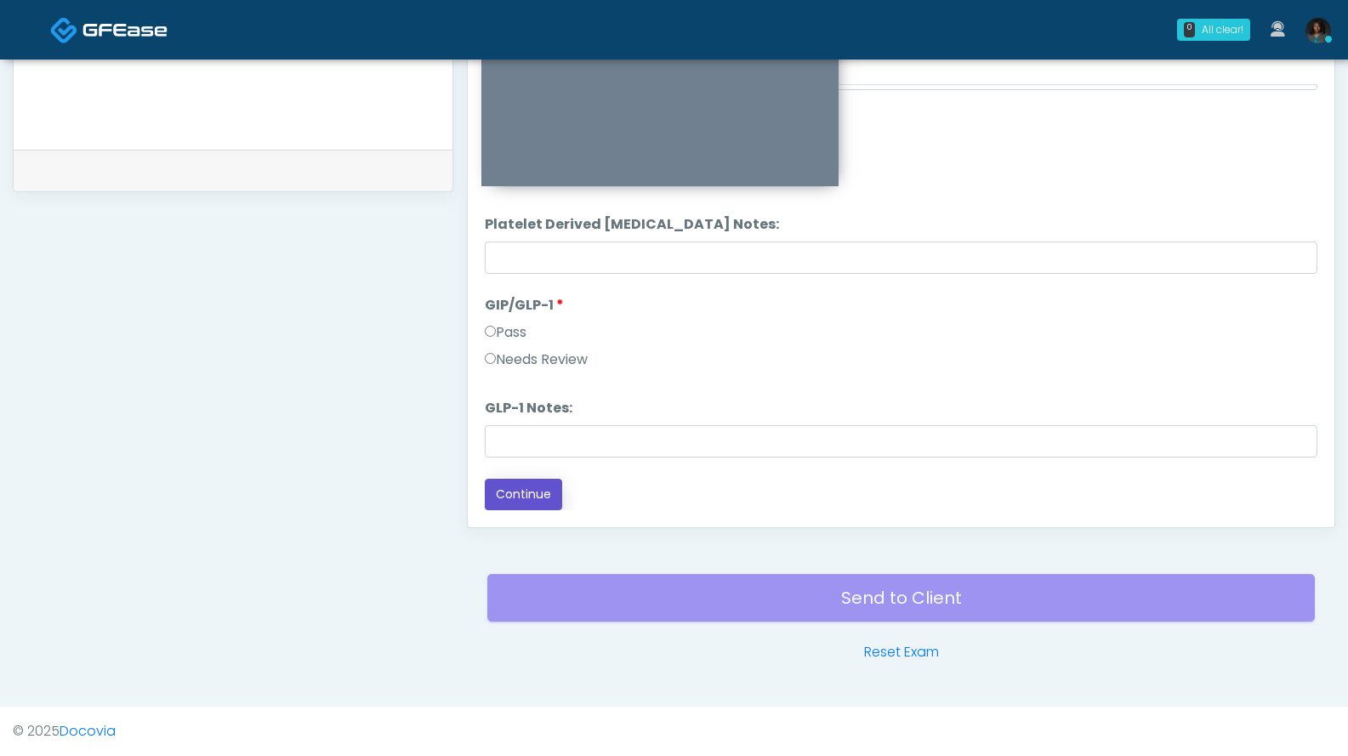
click at [526, 488] on button "Continue" at bounding box center [523, 494] width 77 height 31
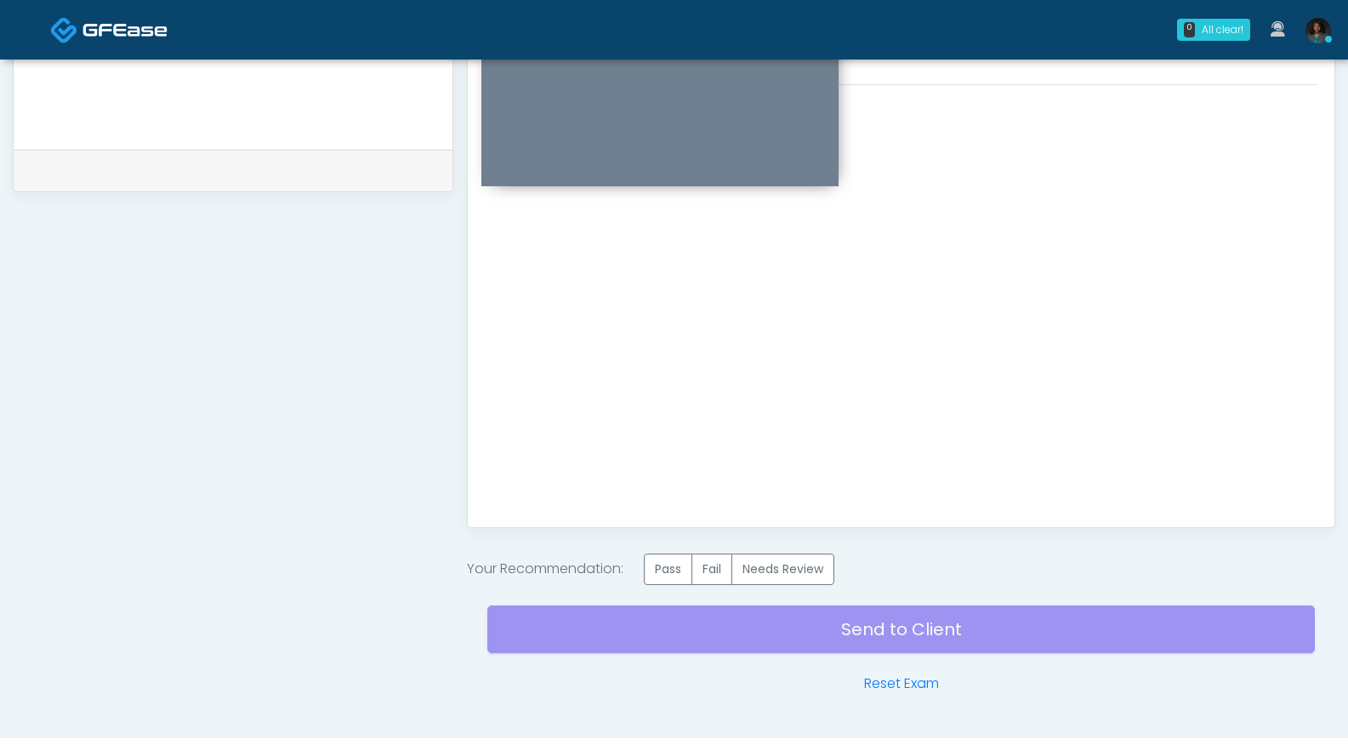
scroll to position [0, 0]
click at [675, 565] on label "Pass" at bounding box center [668, 569] width 48 height 31
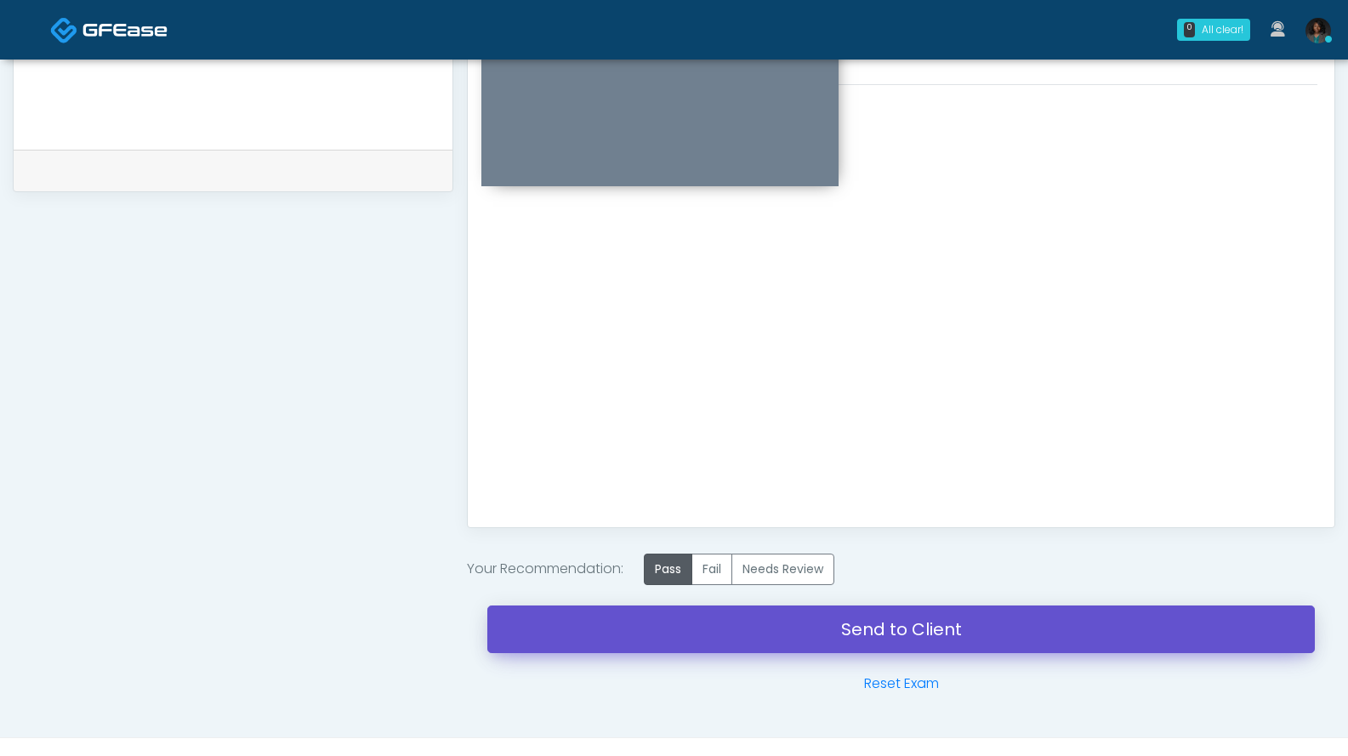
click at [908, 628] on link "Send to Client" at bounding box center [900, 629] width 827 height 48
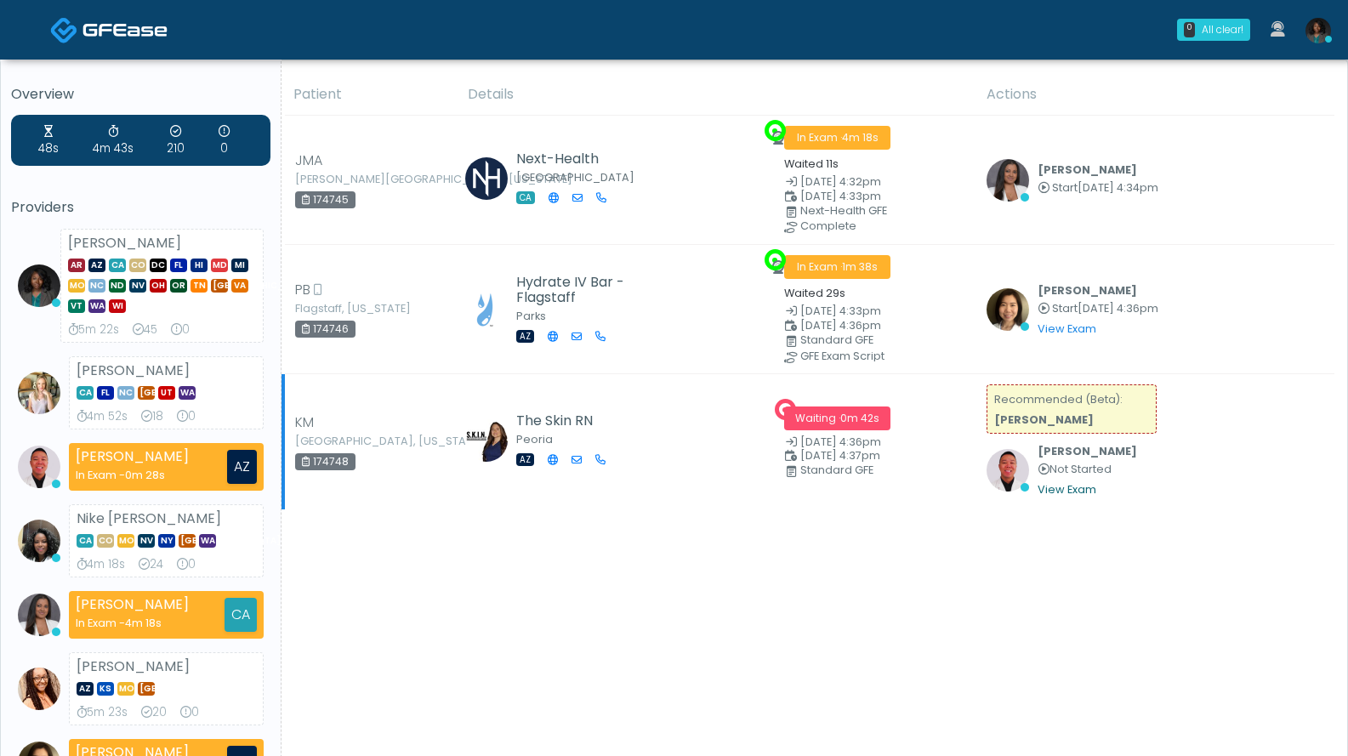
click at [1045, 489] on link "View Exam" at bounding box center [1066, 489] width 59 height 14
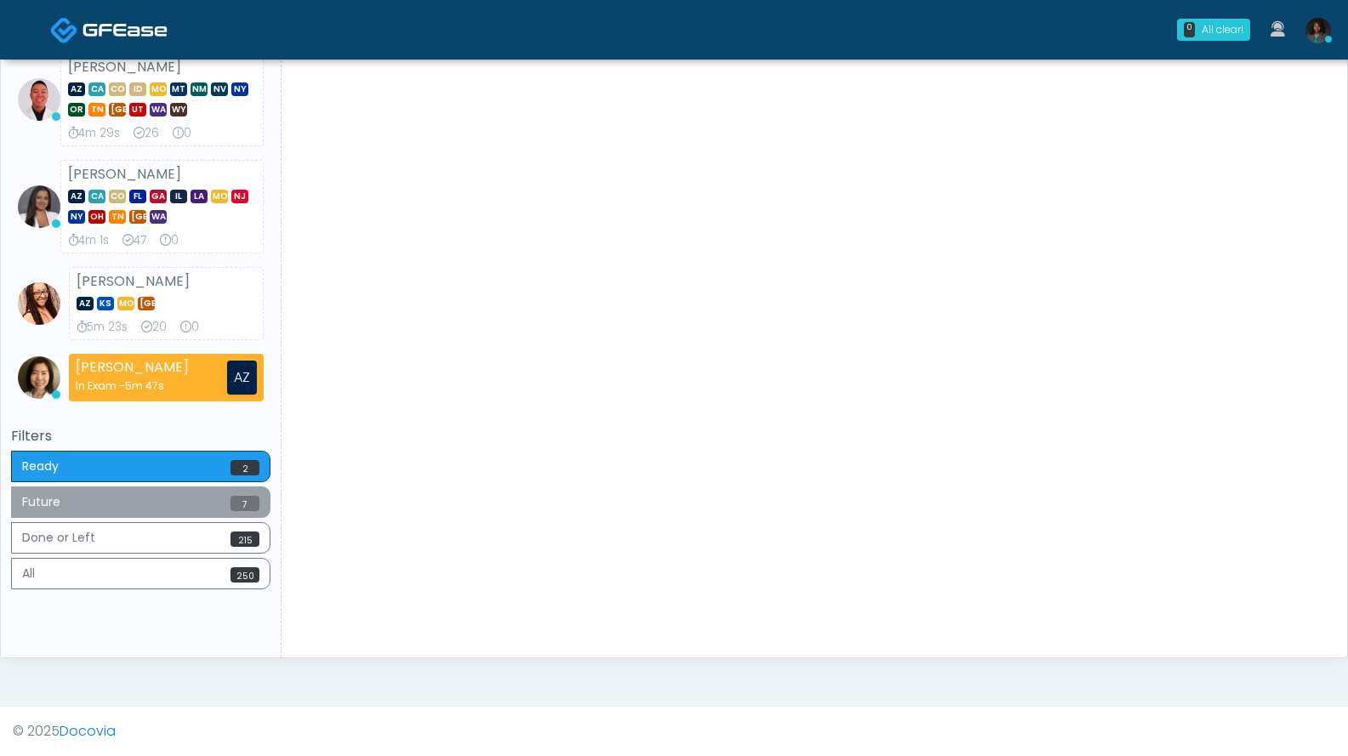
click at [145, 497] on button "Future 7" at bounding box center [140, 501] width 259 height 31
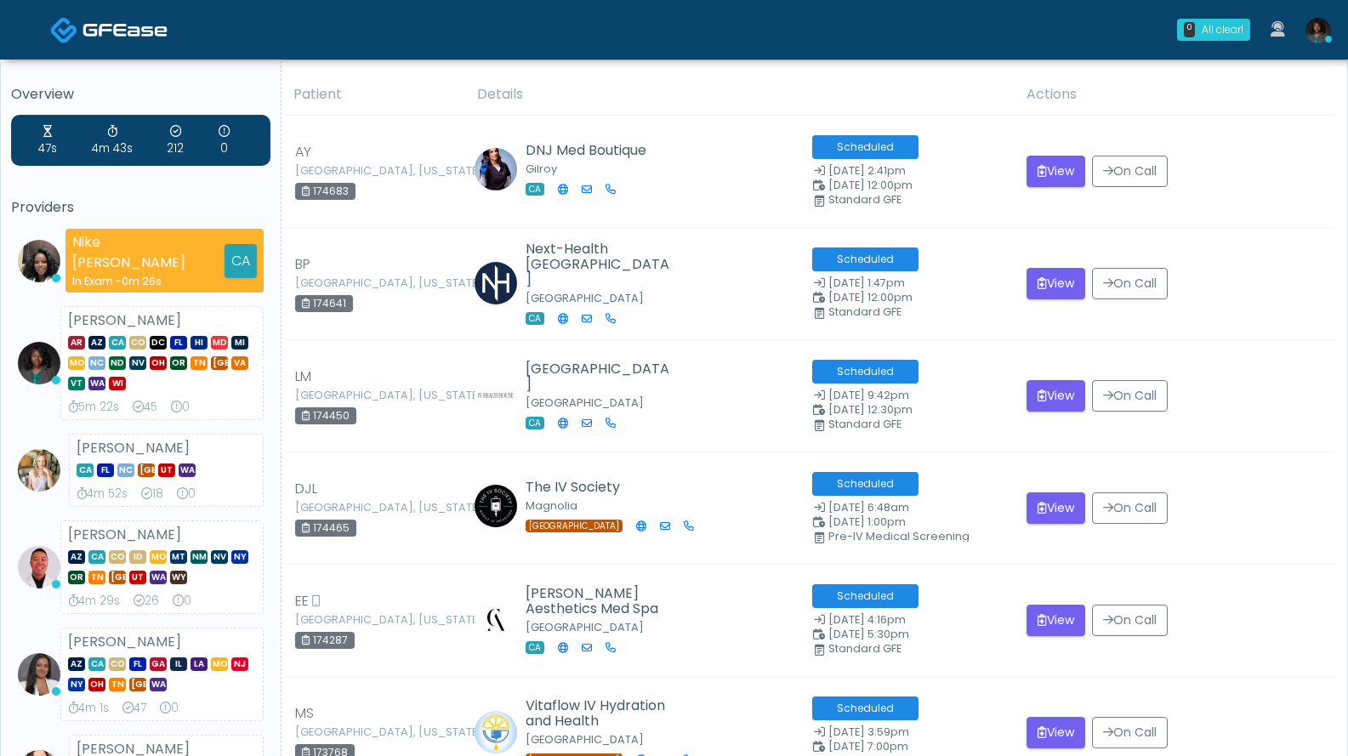
scroll to position [468, 0]
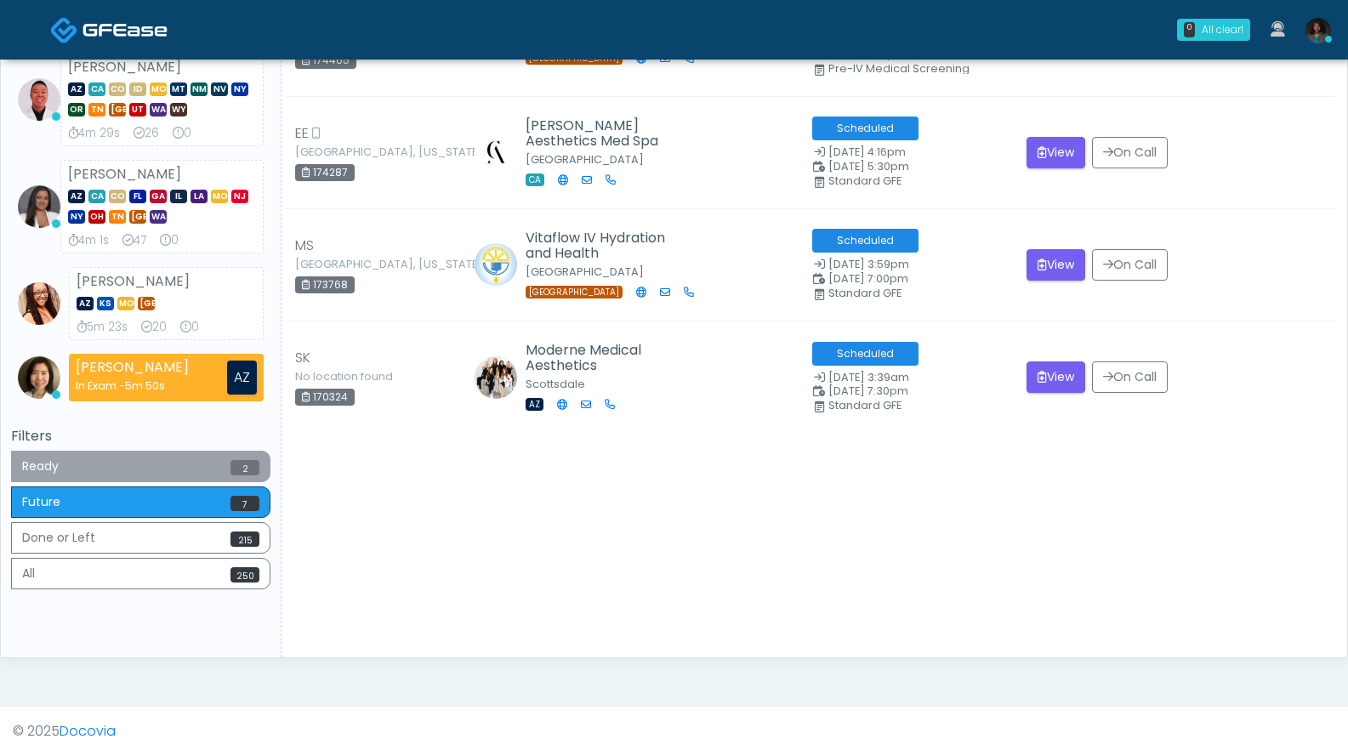
click at [156, 463] on button "Ready 2" at bounding box center [140, 466] width 259 height 31
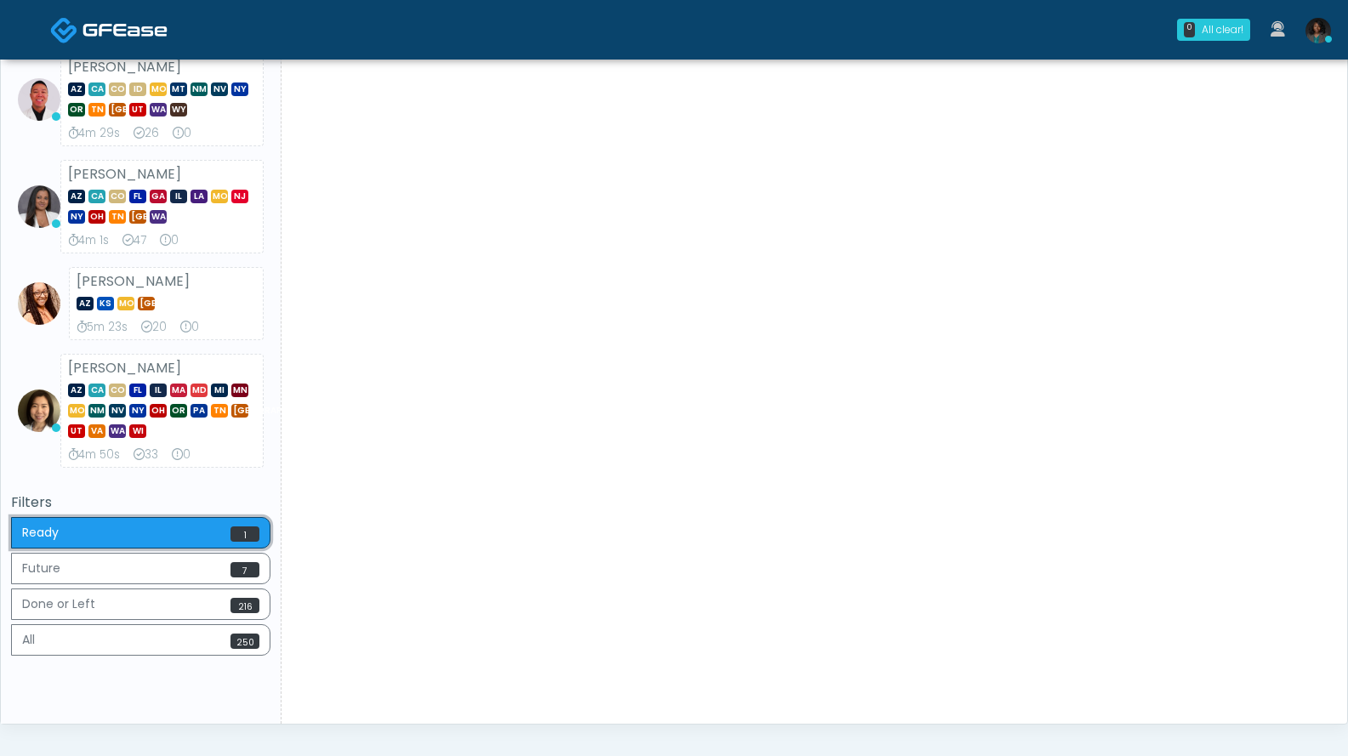
scroll to position [0, 0]
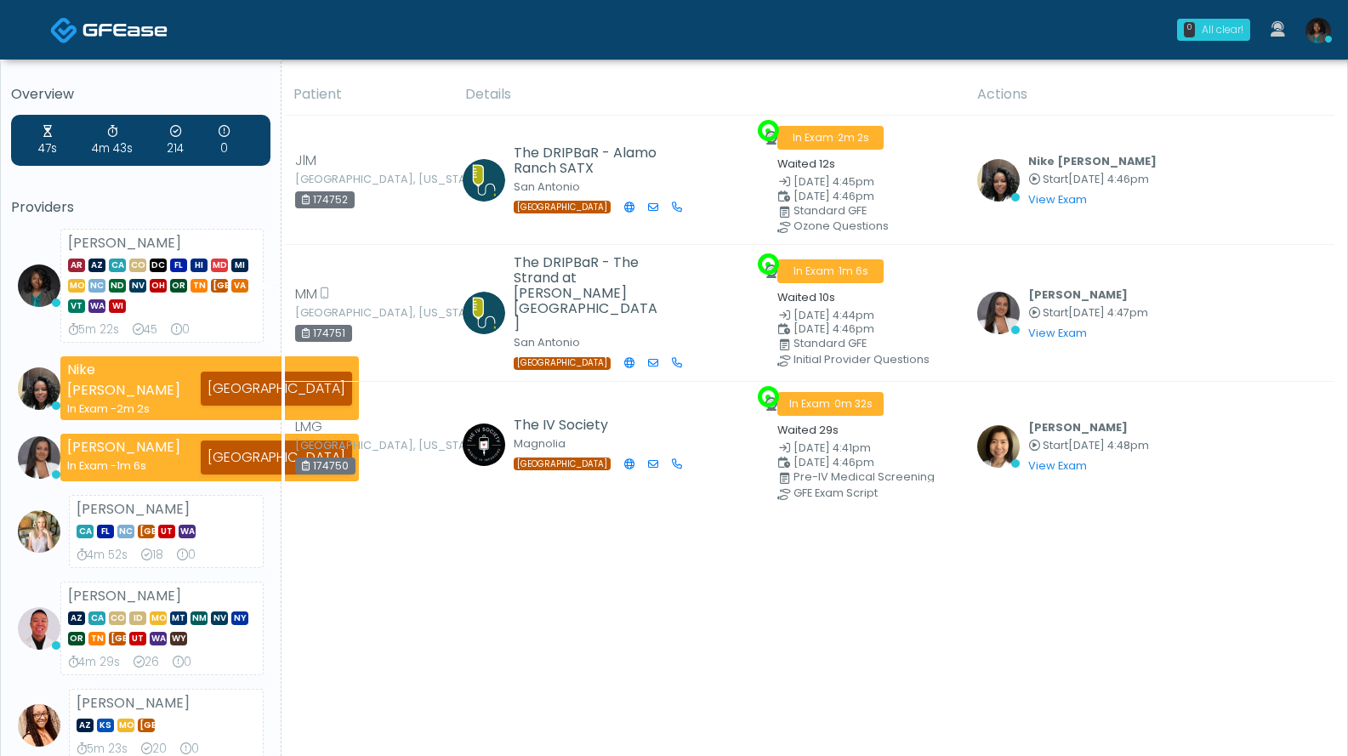
click at [1205, 34] on div "All clear!" at bounding box center [1223, 29] width 42 height 15
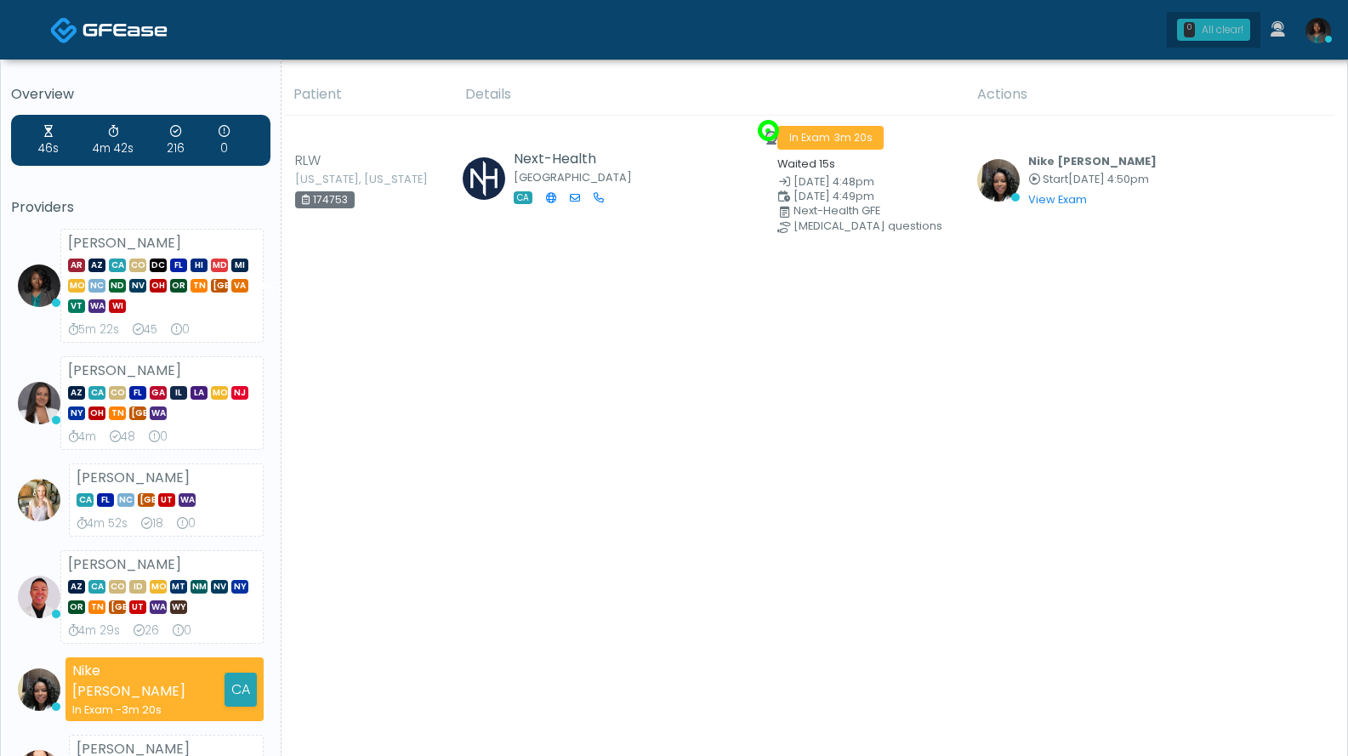
click at [1212, 31] on div "All clear!" at bounding box center [1223, 29] width 42 height 15
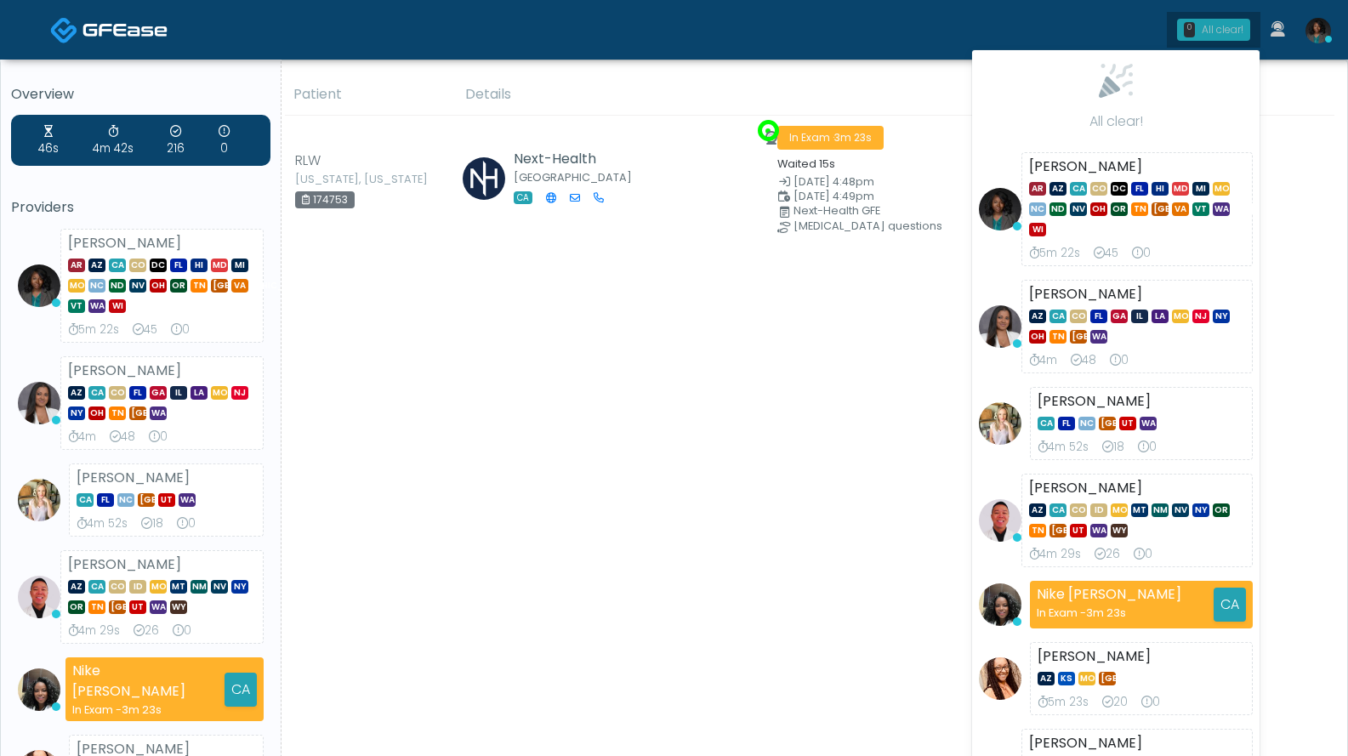
click at [1212, 31] on div "All clear!" at bounding box center [1223, 29] width 42 height 15
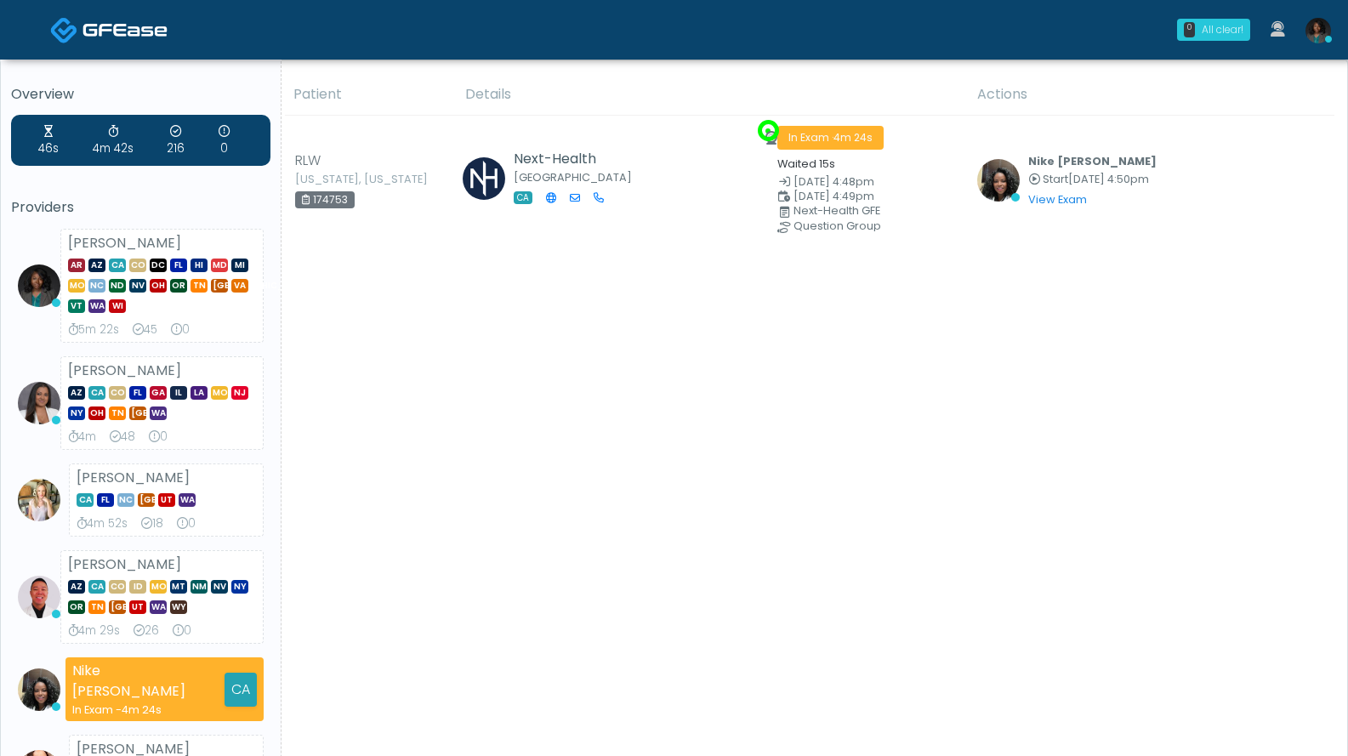
click at [1232, 26] on div "All clear!" at bounding box center [1223, 29] width 42 height 15
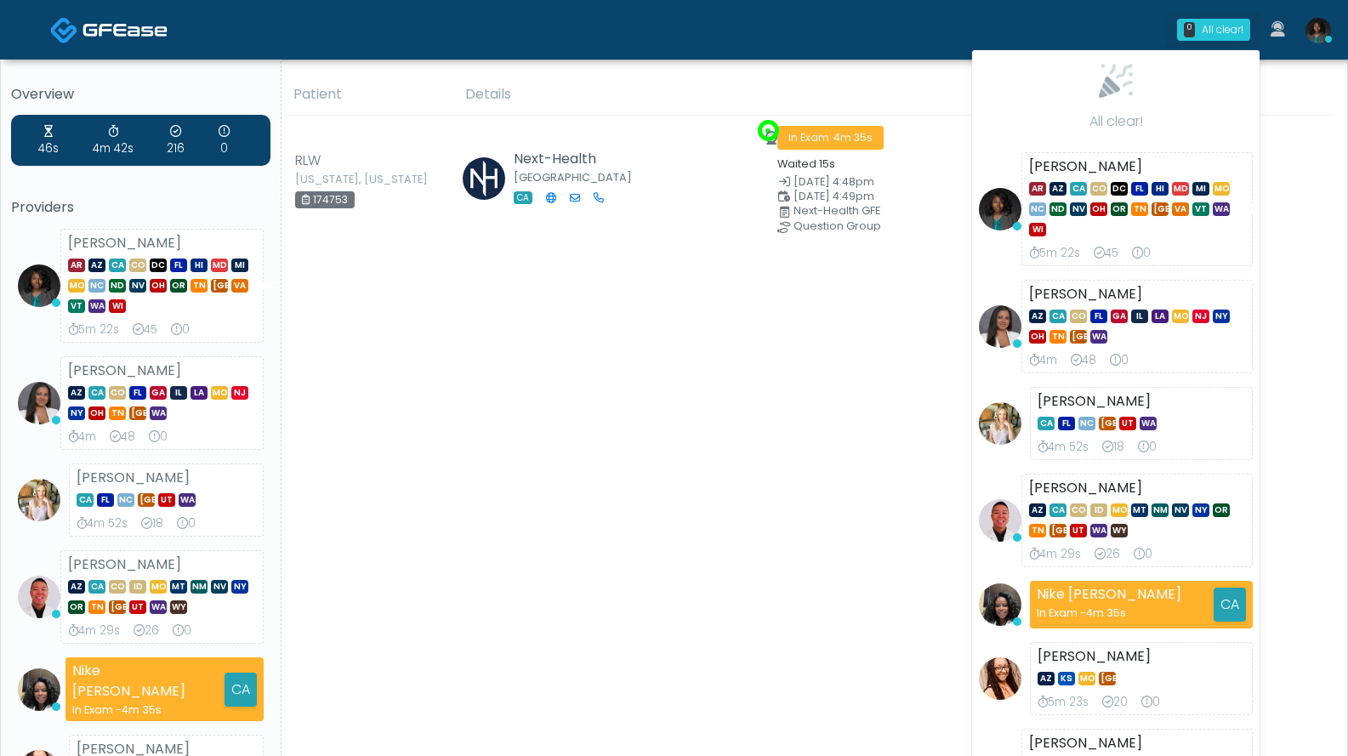
click at [869, 406] on div "Patient Details Actions" at bounding box center [807, 632] width 1053 height 1117
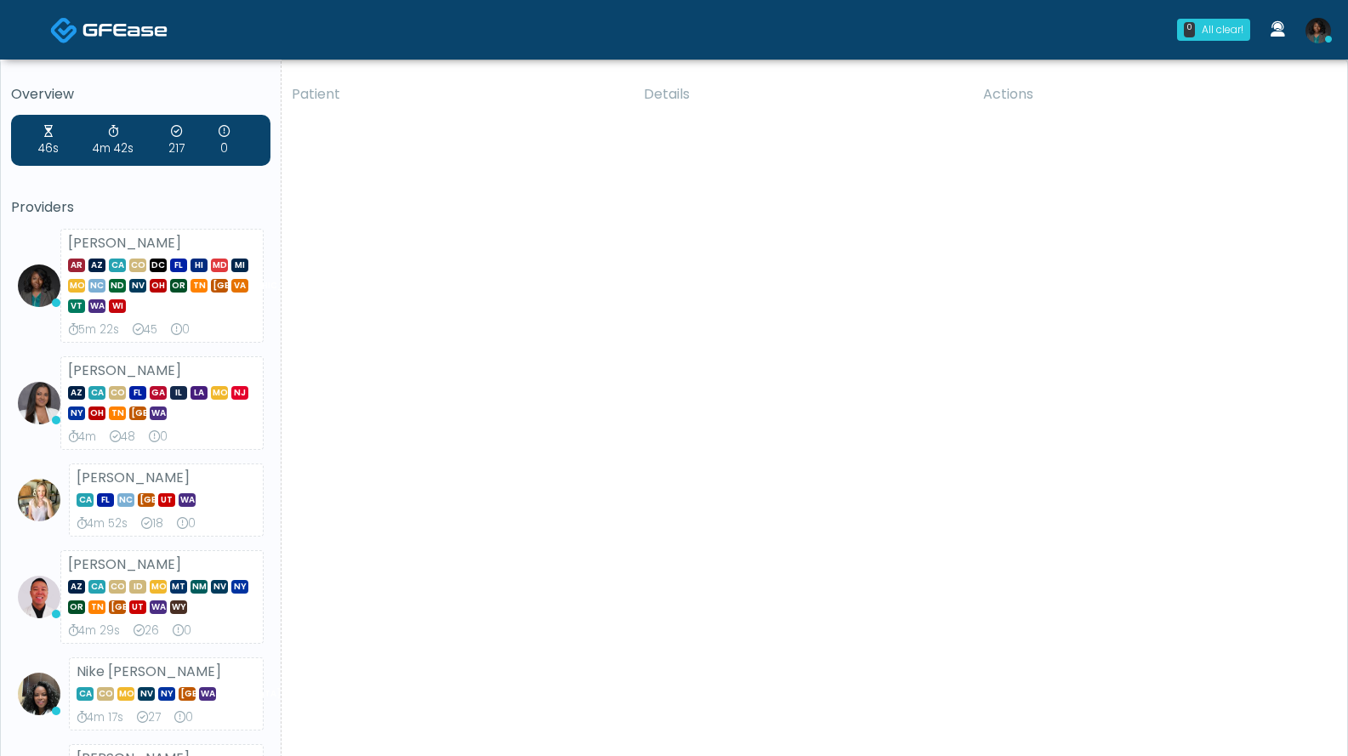
click at [1327, 26] on img at bounding box center [1318, 31] width 26 height 26
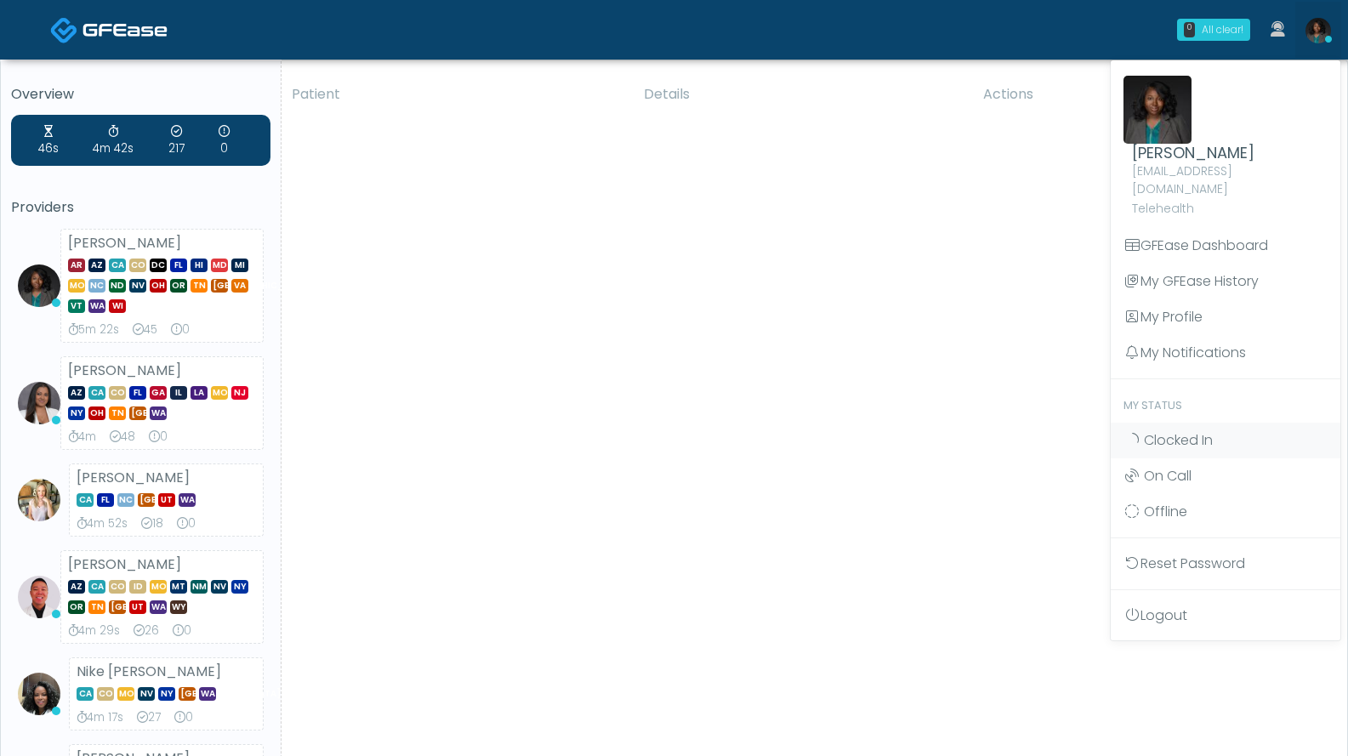
click at [1222, 28] on div "All clear!" at bounding box center [1223, 29] width 42 height 15
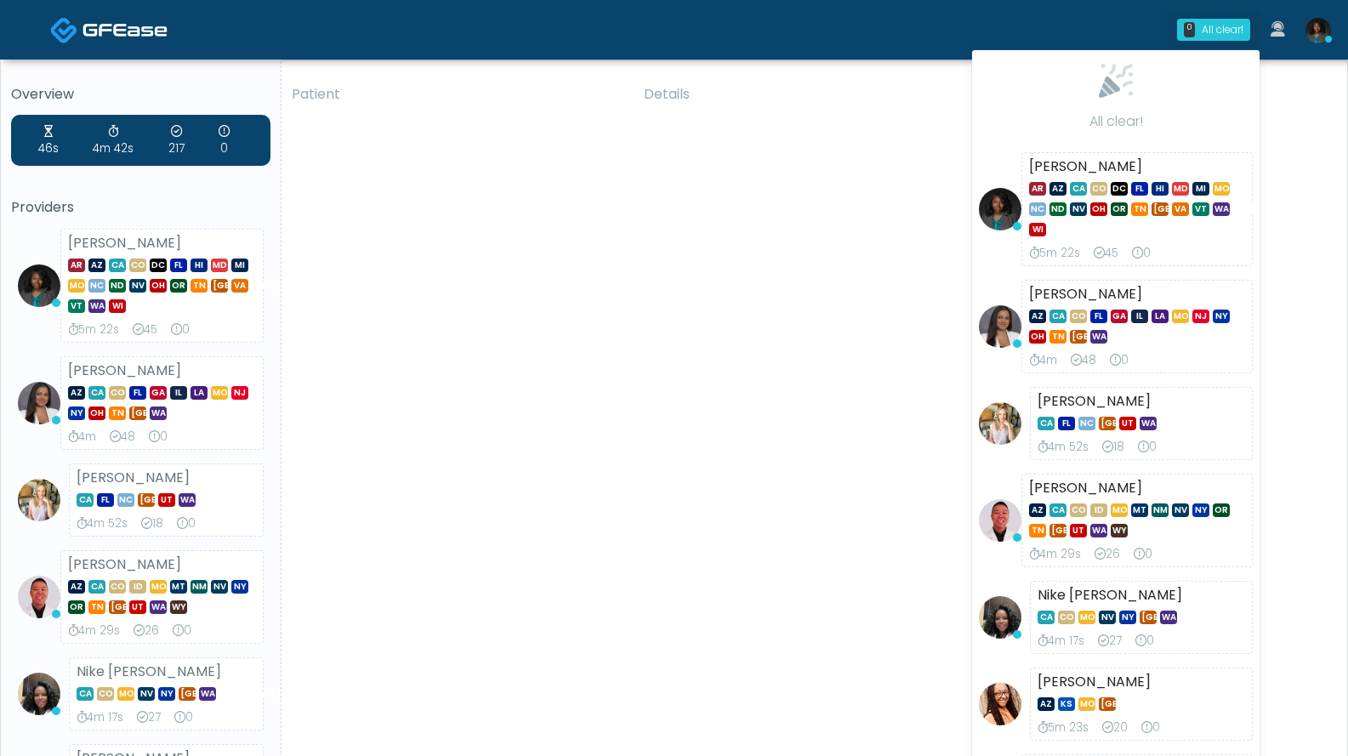
click at [673, 499] on div "Patient Details Actions" at bounding box center [807, 637] width 1053 height 1127
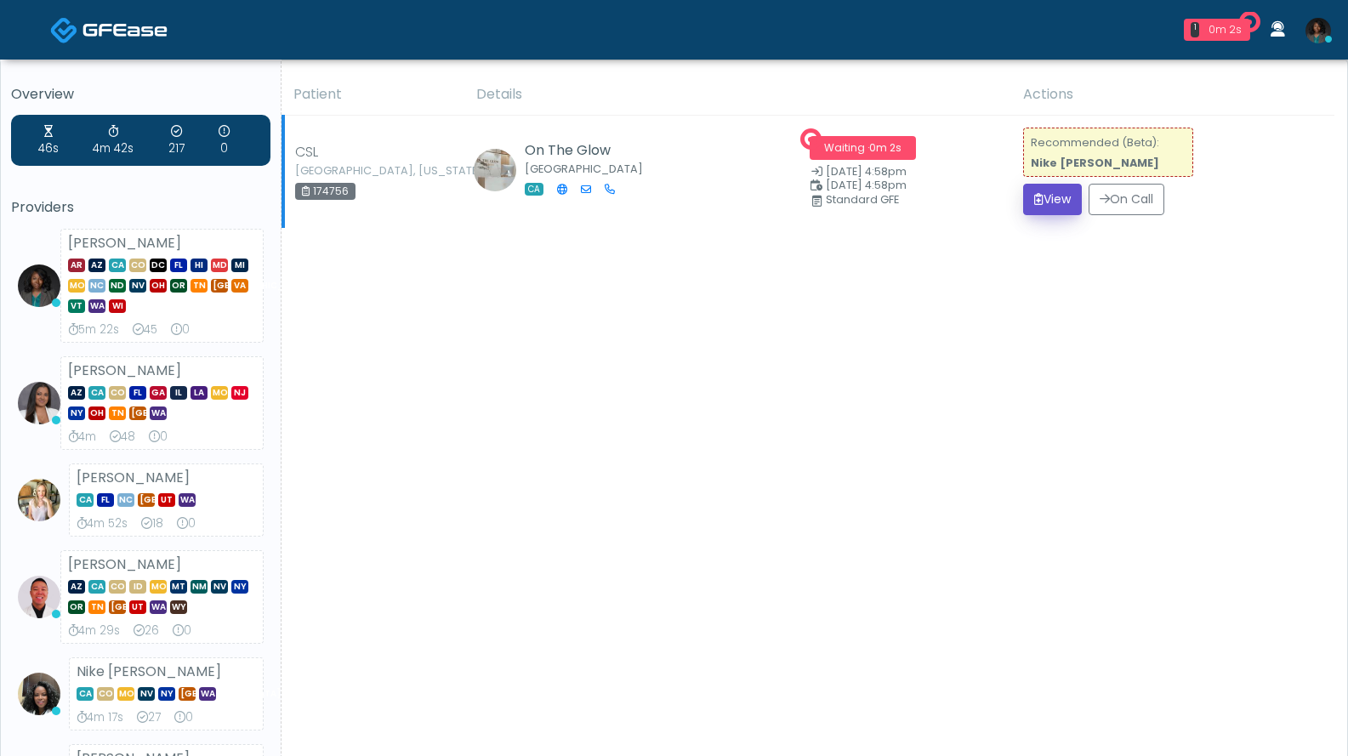
click at [1057, 204] on button "View" at bounding box center [1052, 199] width 59 height 31
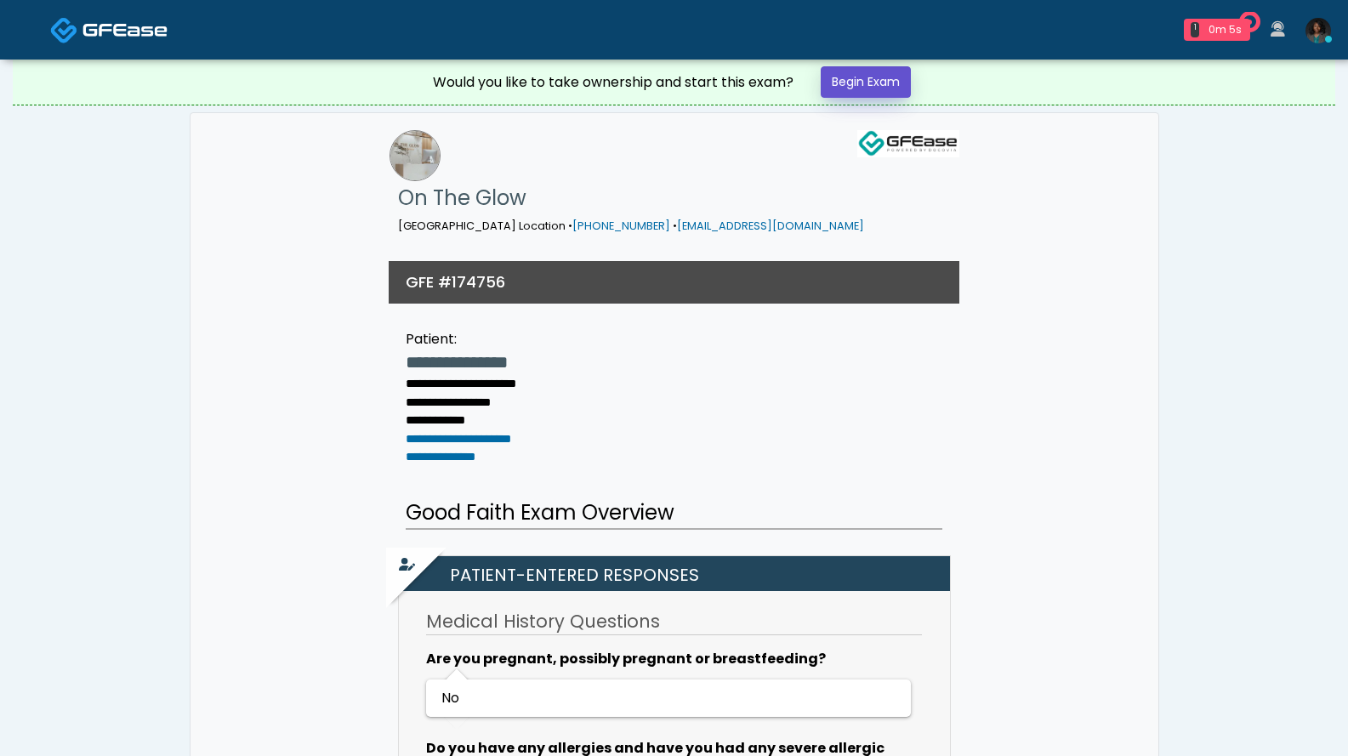
click at [894, 82] on link "Begin Exam" at bounding box center [866, 81] width 90 height 31
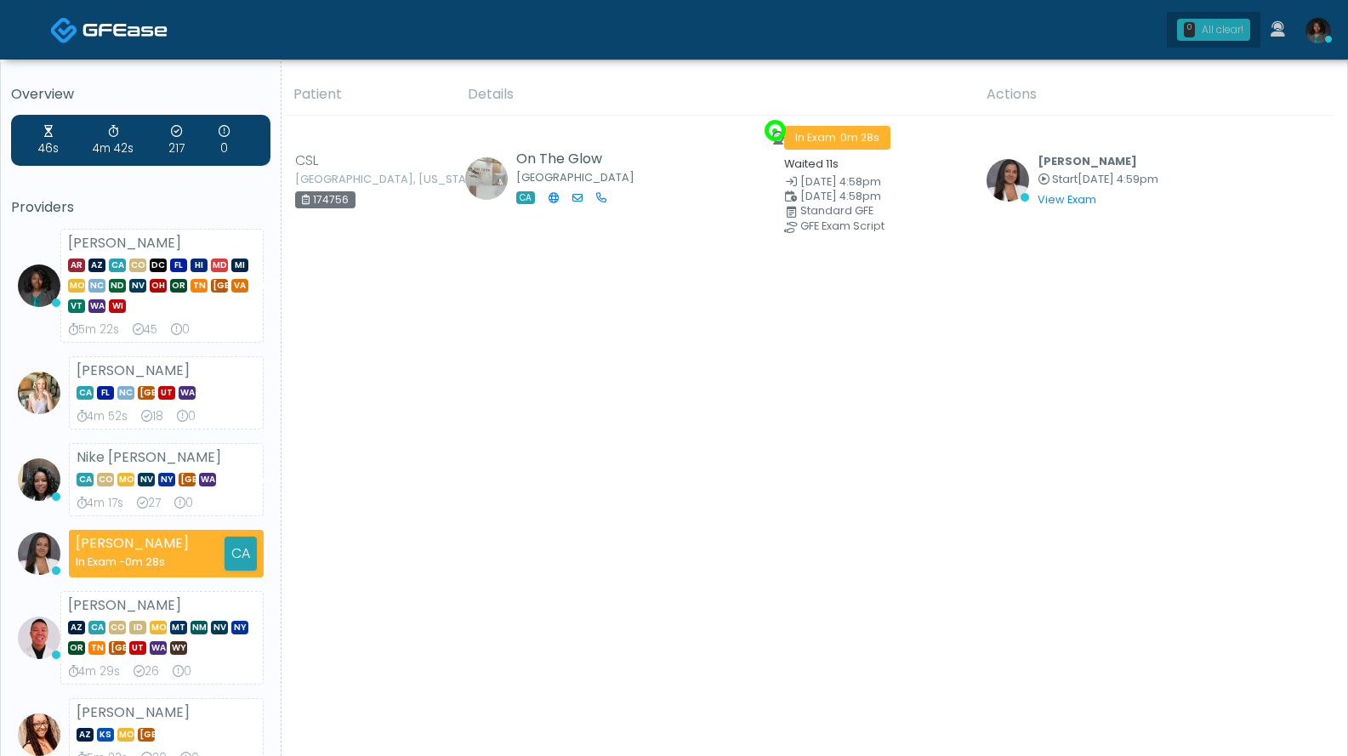
click at [1209, 28] on div "All clear!" at bounding box center [1223, 29] width 42 height 15
click at [1198, 17] on link "0 All clear!" at bounding box center [1214, 30] width 94 height 36
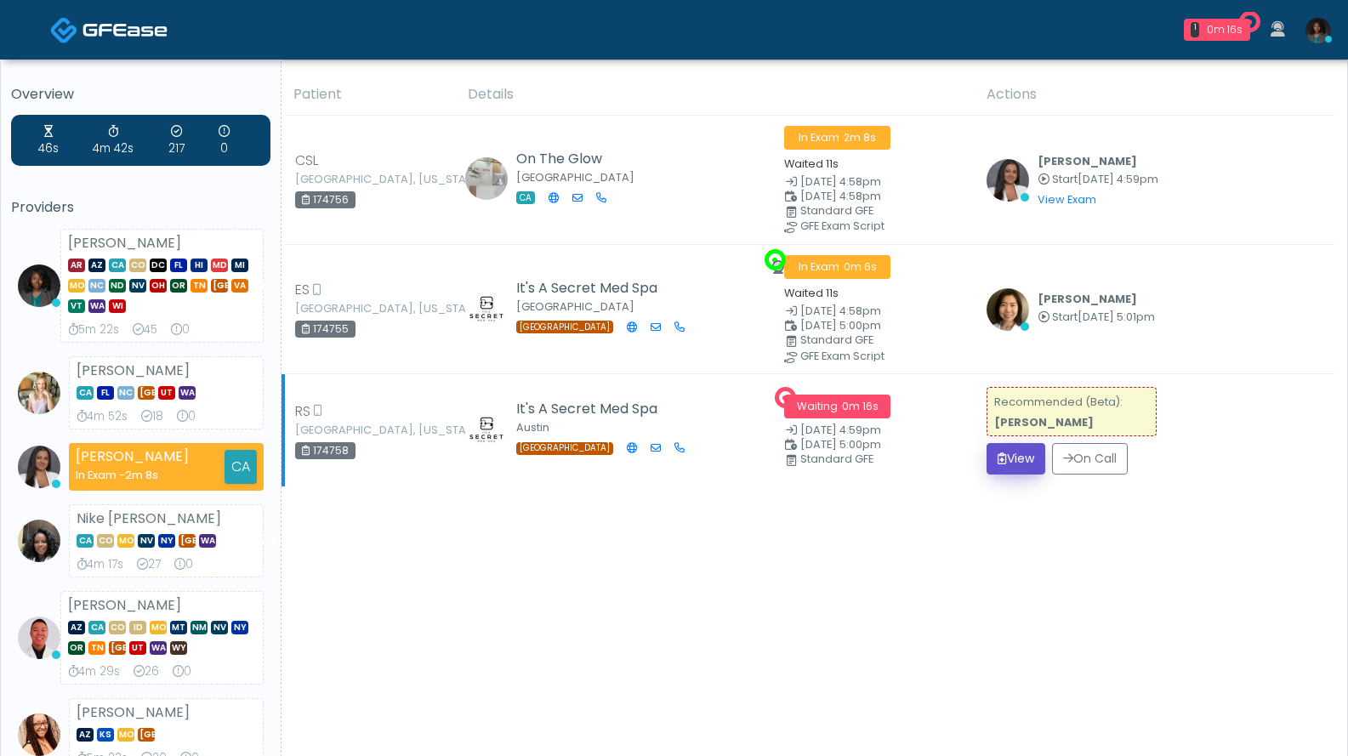
click at [987, 444] on button "View" at bounding box center [1015, 458] width 59 height 31
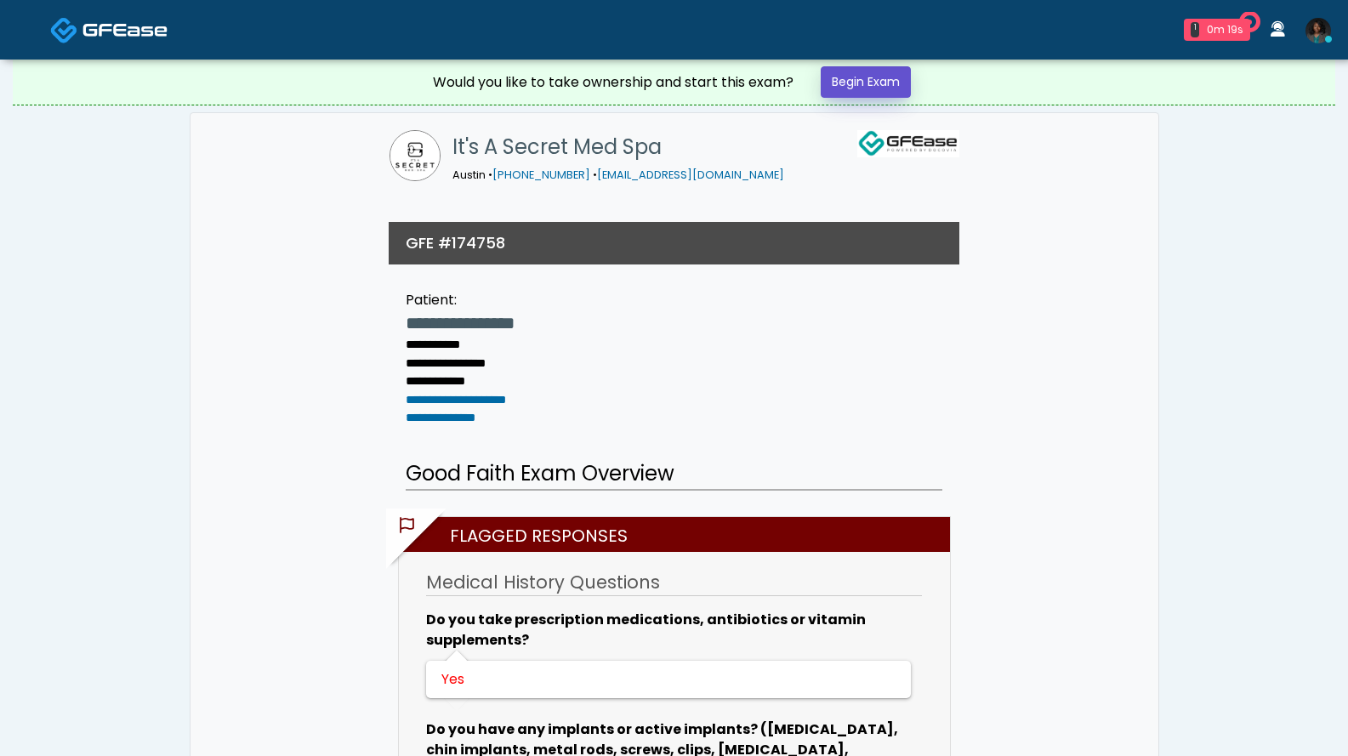
click at [873, 88] on link "Begin Exam" at bounding box center [866, 81] width 90 height 31
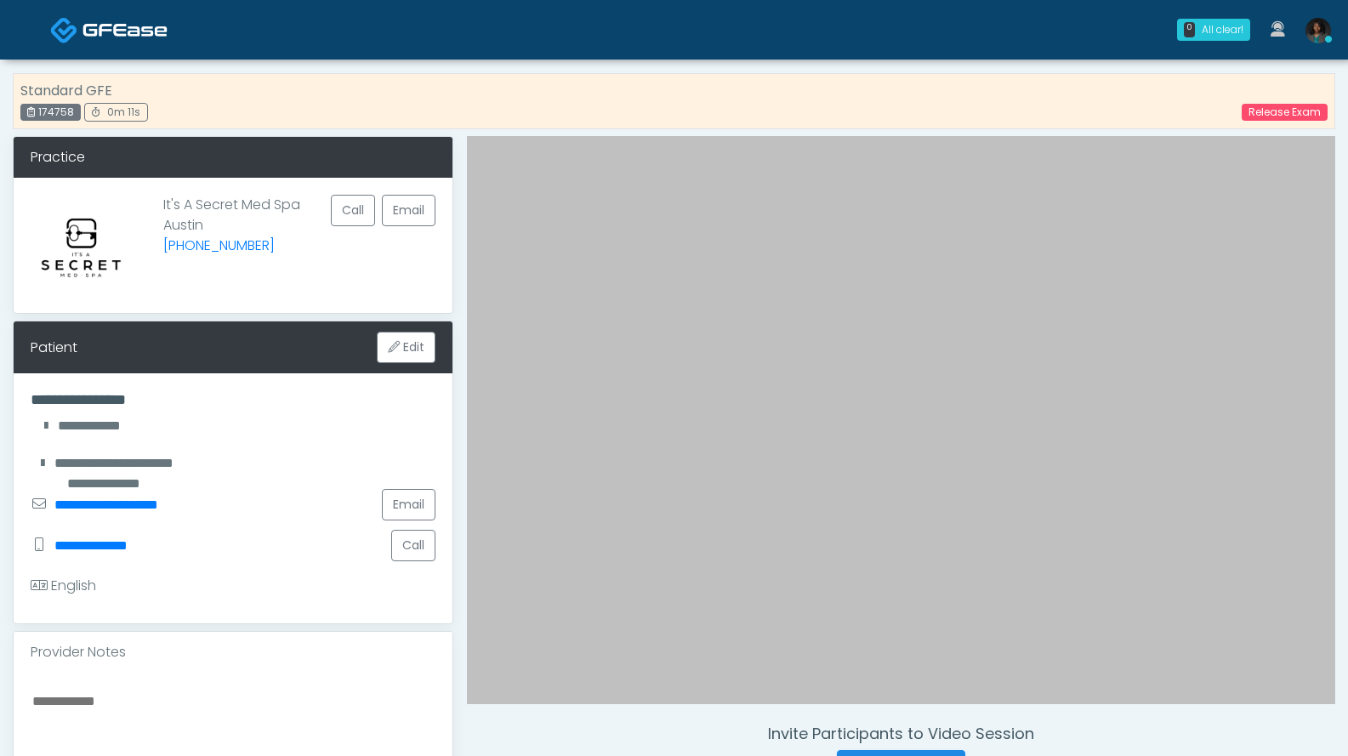
scroll to position [340, 0]
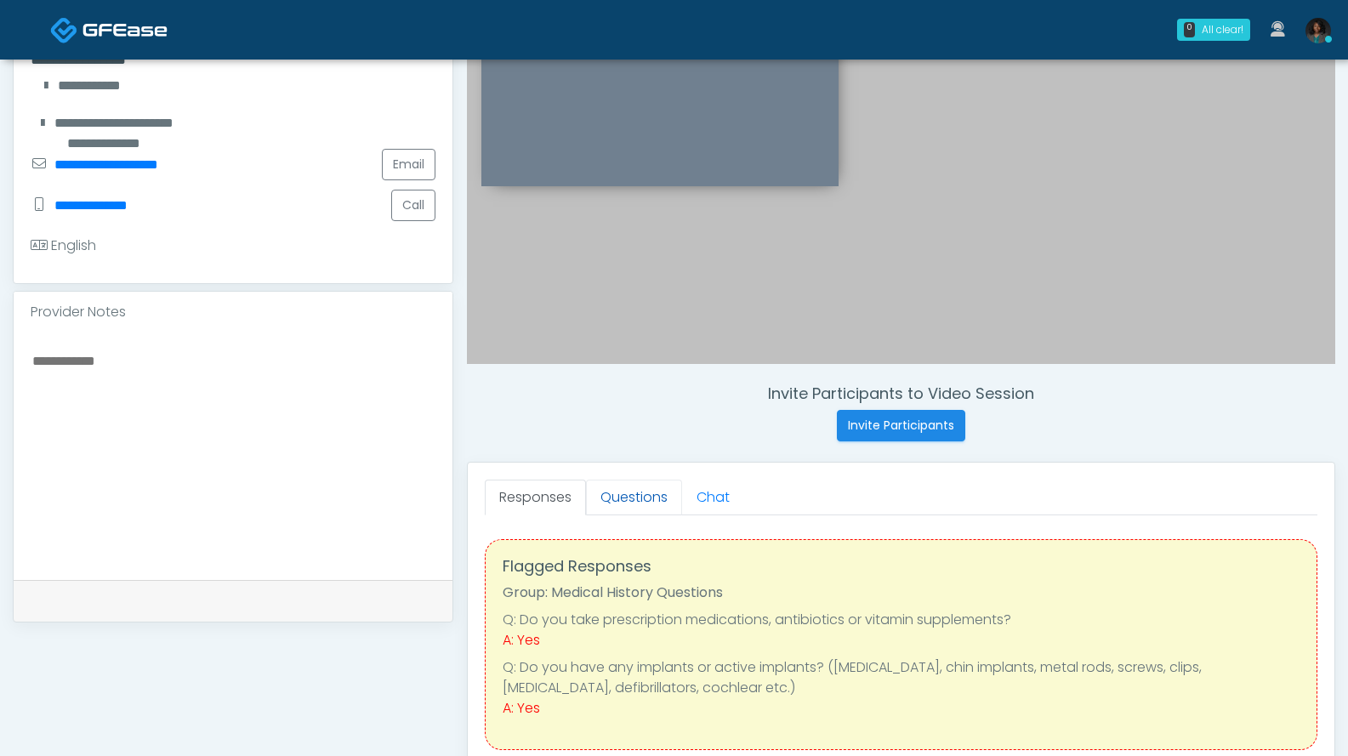
click at [649, 499] on link "Questions" at bounding box center [634, 498] width 96 height 36
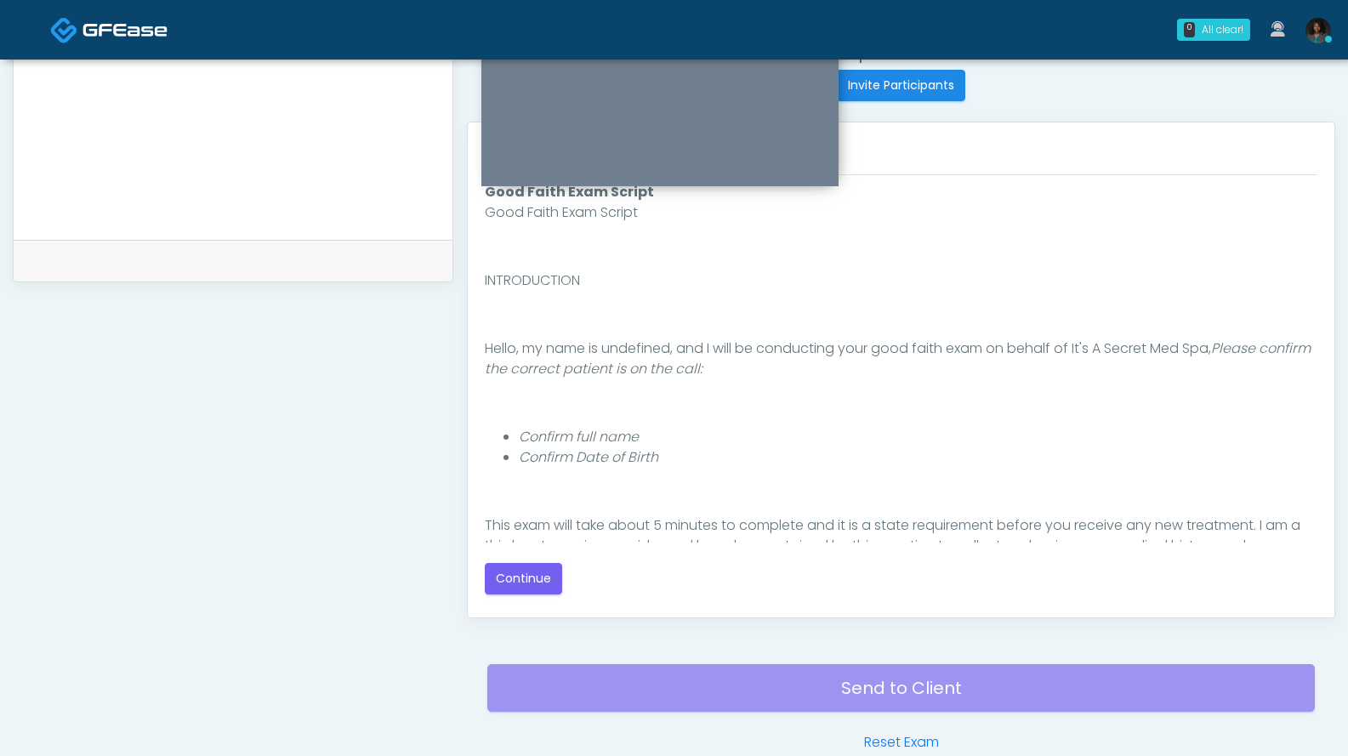
scroll to position [156, 0]
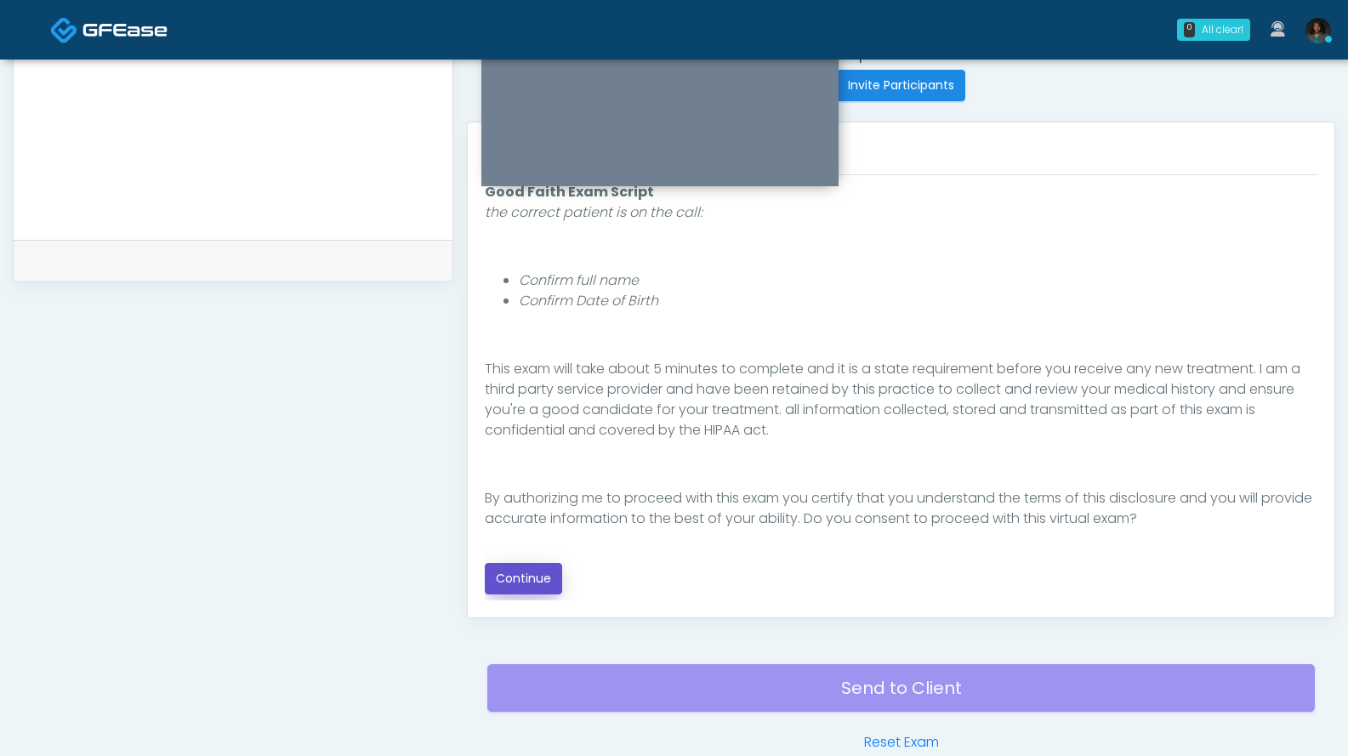
click at [549, 580] on button "Continue" at bounding box center [523, 578] width 77 height 31
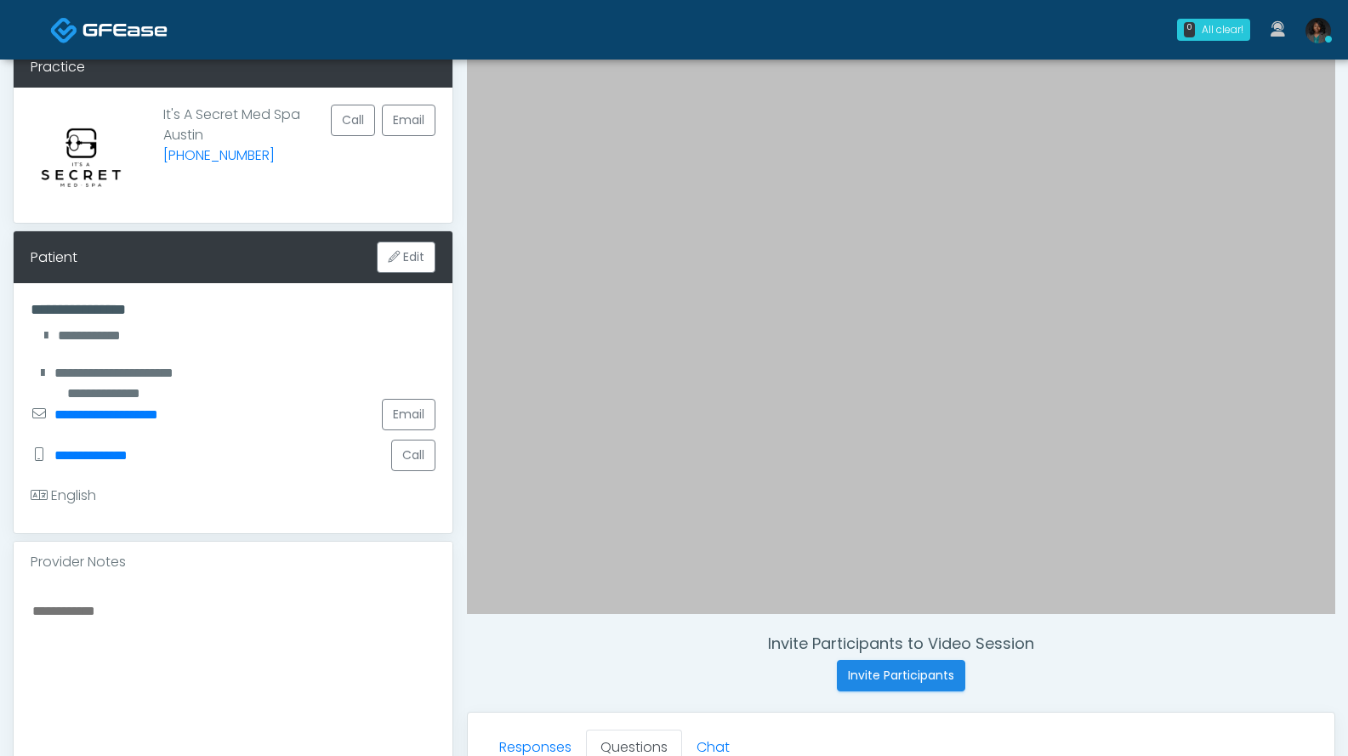
scroll to position [430, 0]
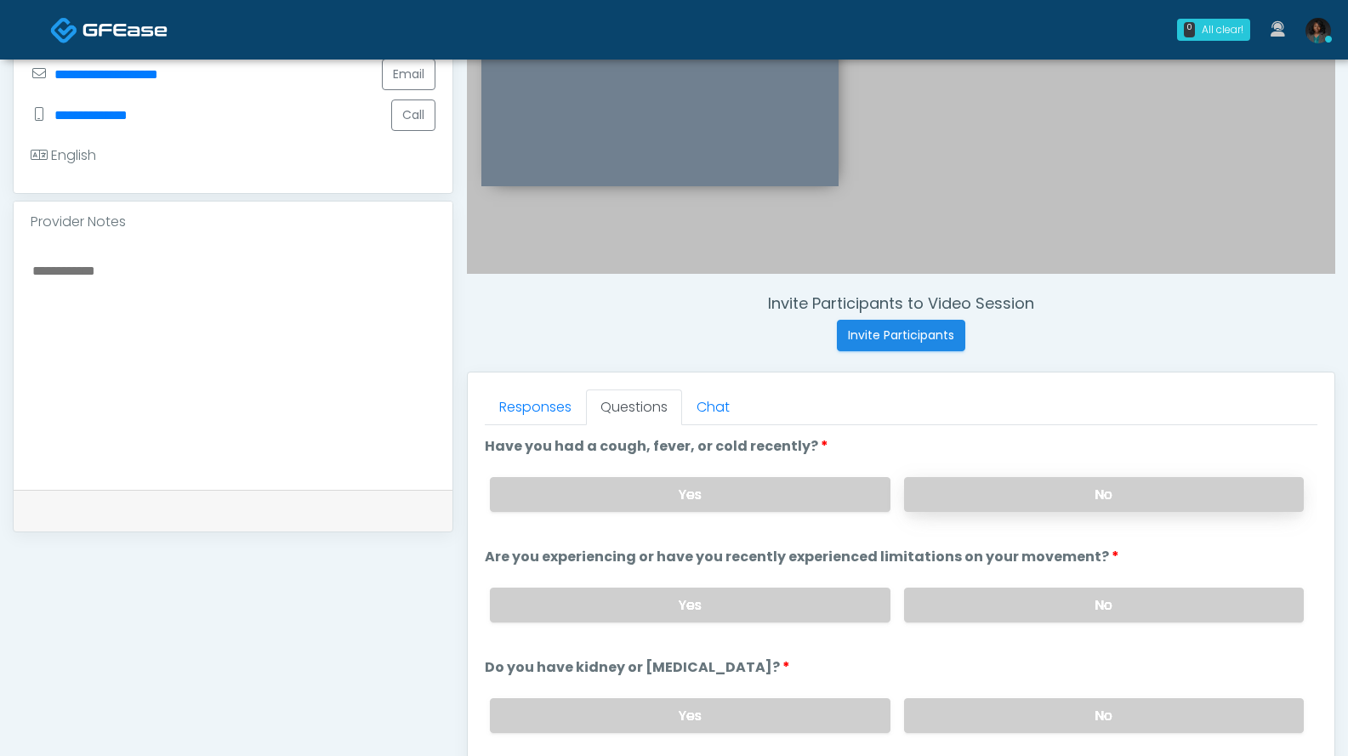
click at [1060, 489] on label "No" at bounding box center [1104, 494] width 400 height 35
click at [1026, 591] on label "No" at bounding box center [1104, 605] width 400 height 35
click at [1043, 712] on label "No" at bounding box center [1104, 715] width 400 height 35
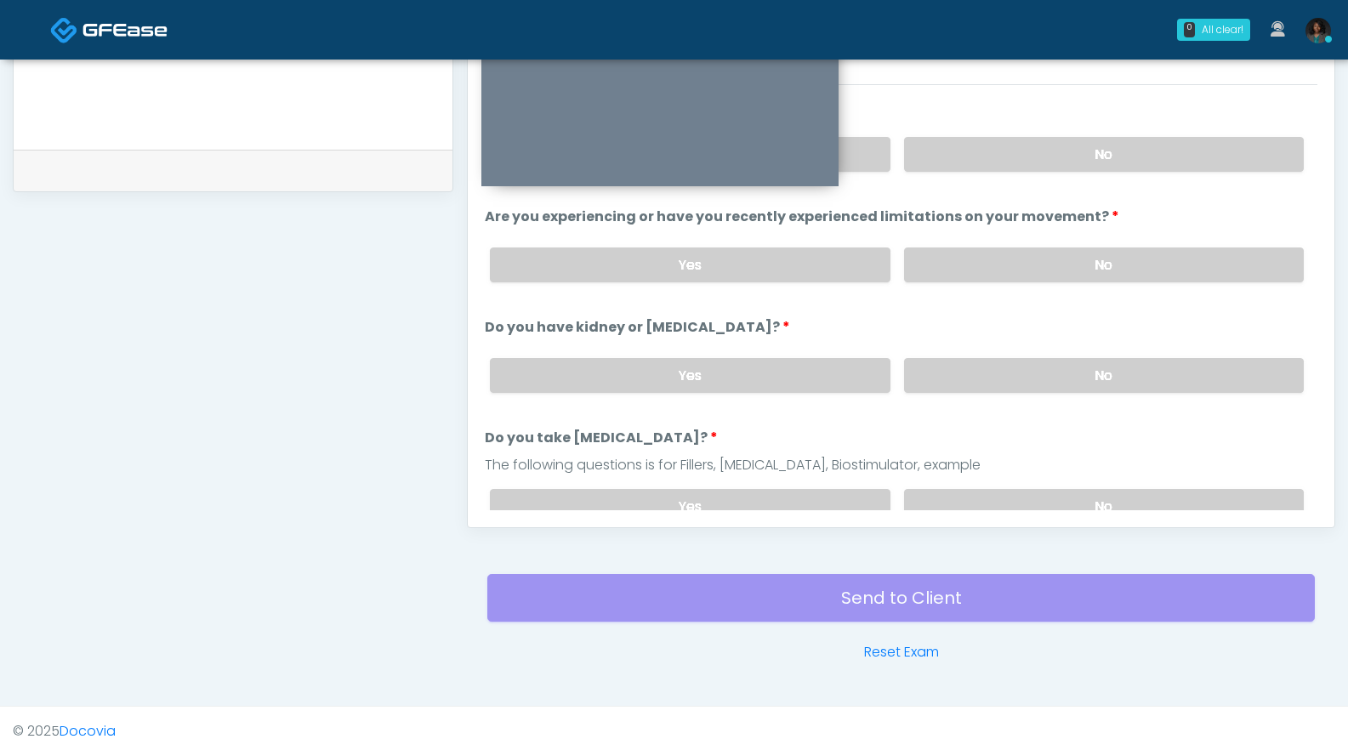
scroll to position [764, 0]
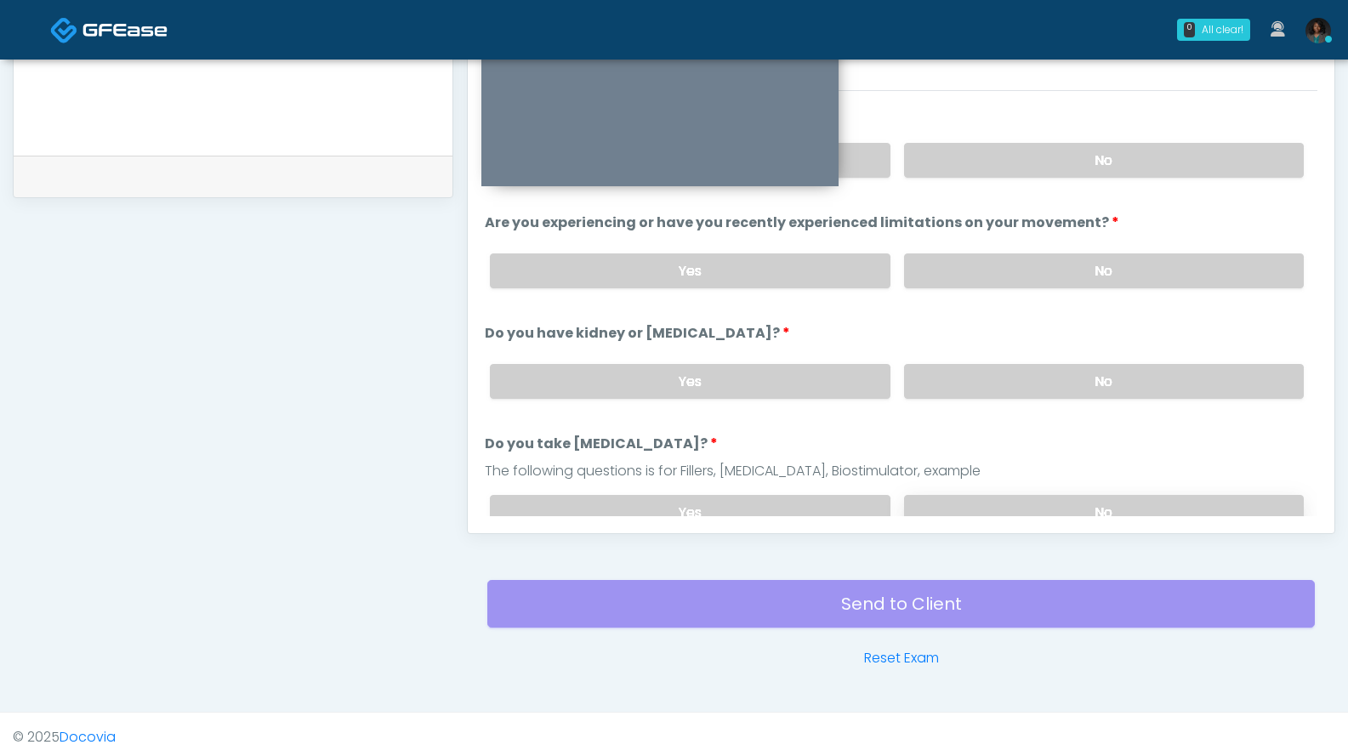
click at [1081, 505] on label "No" at bounding box center [1104, 512] width 400 height 35
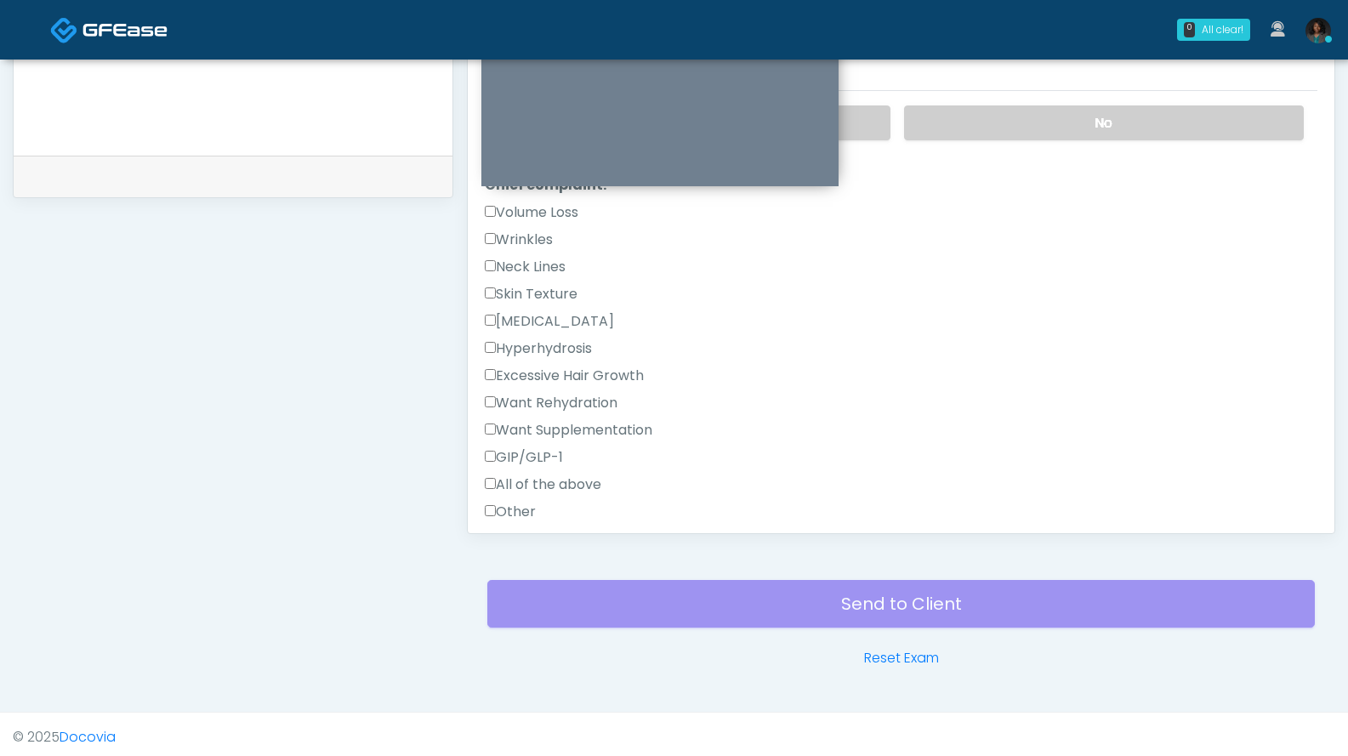
scroll to position [351, 0]
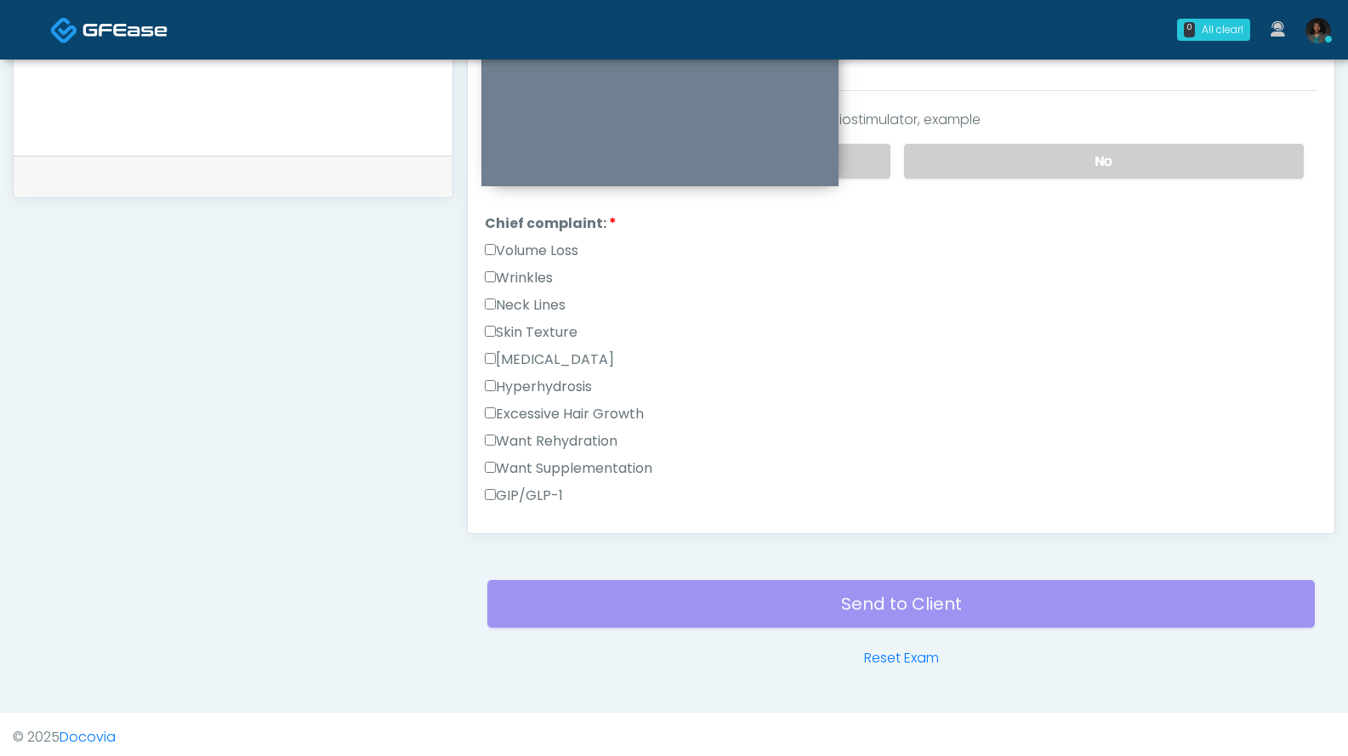
click at [539, 275] on label "Wrinkles" at bounding box center [519, 278] width 68 height 20
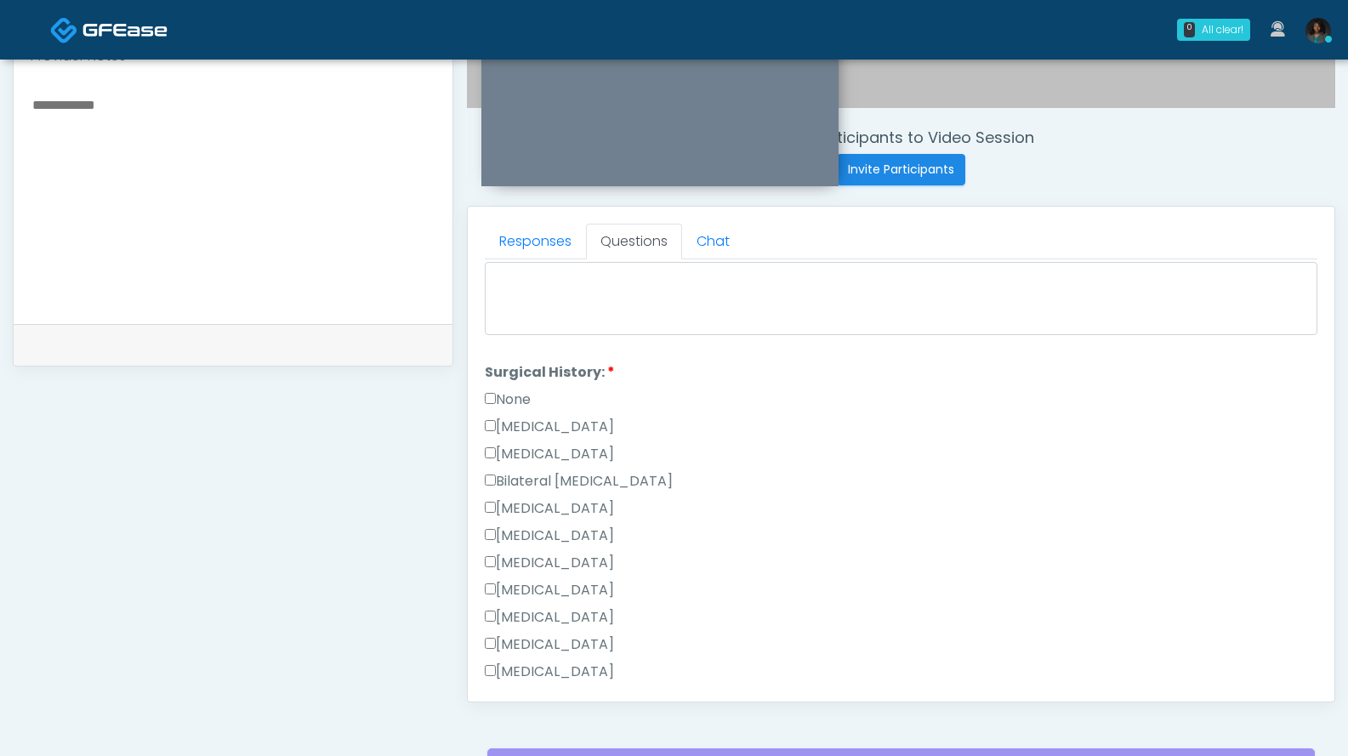
scroll to position [1108, 0]
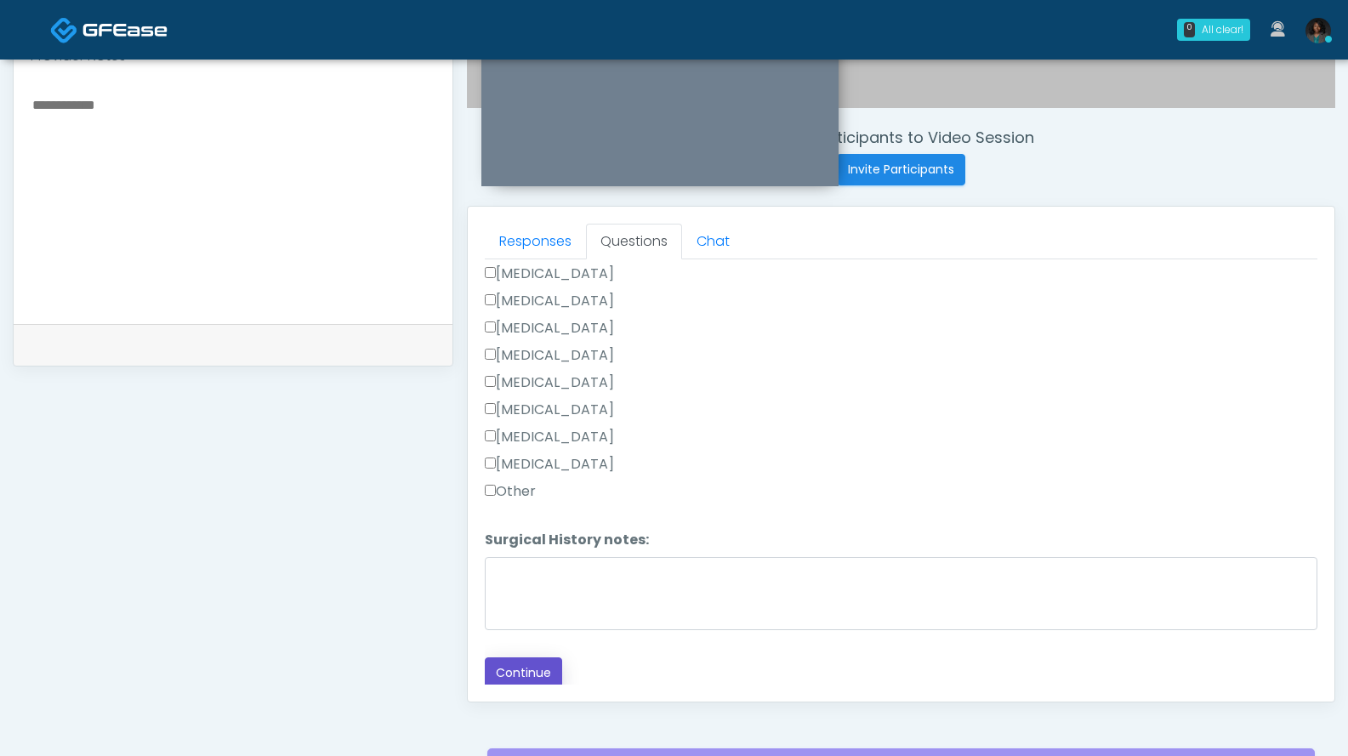
click at [510, 660] on button "Continue" at bounding box center [523, 672] width 77 height 31
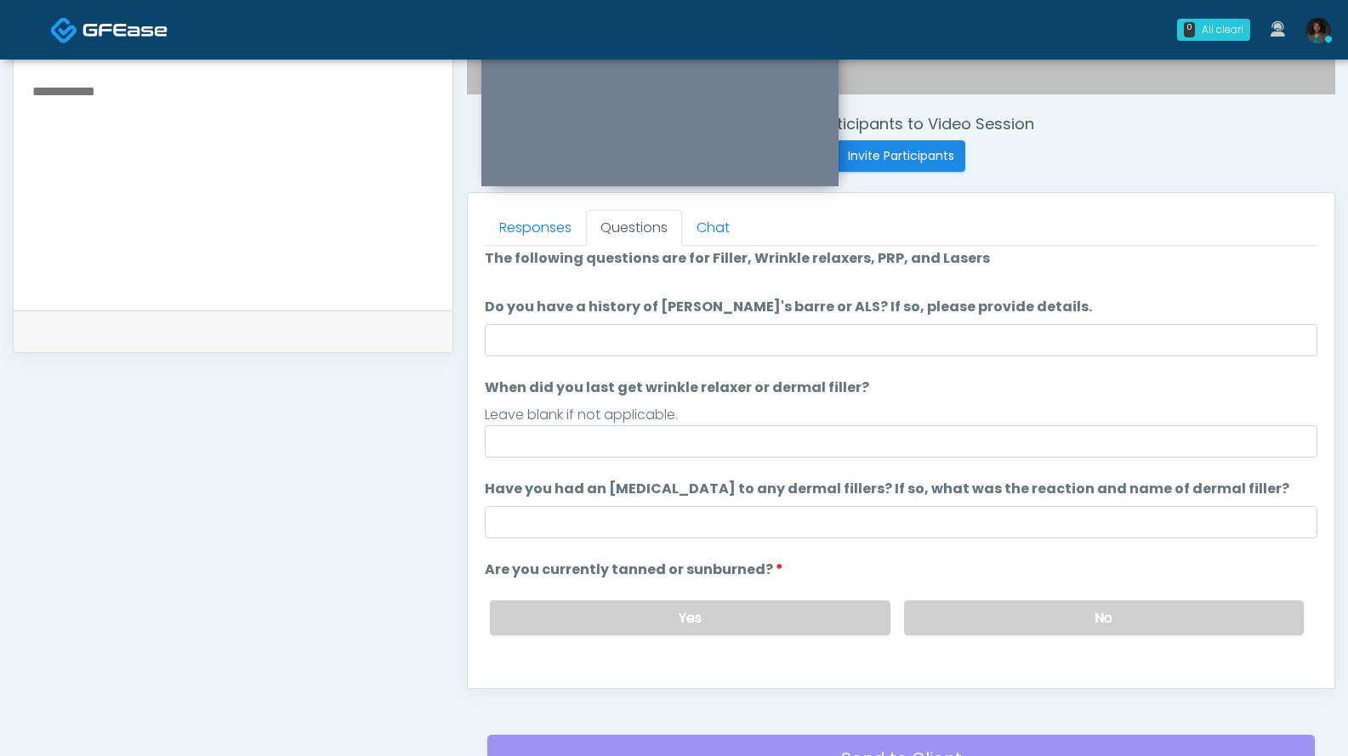
scroll to position [0, 0]
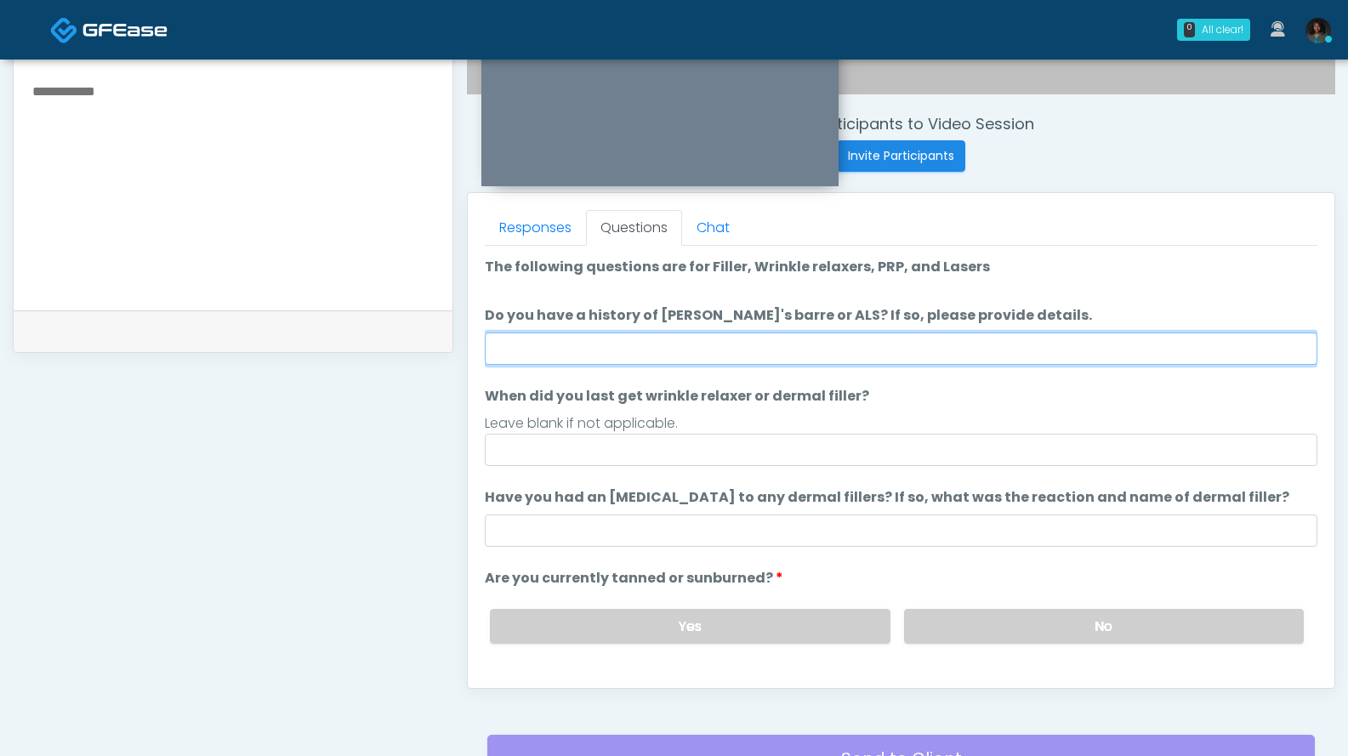
click at [884, 344] on input "Do you have a history of Guillain's barre or ALS? If so, please provide details." at bounding box center [901, 348] width 832 height 32
type input "**"
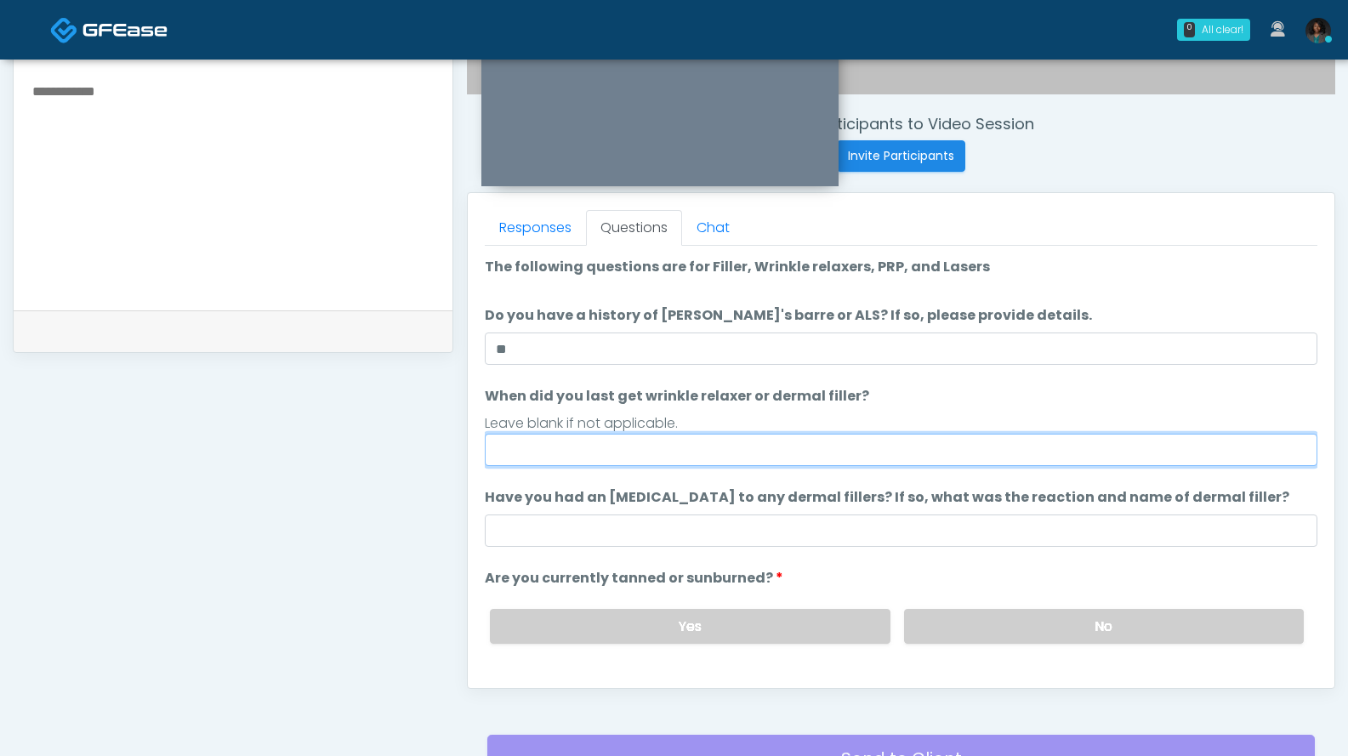
click at [664, 450] on input "When did you last get wrinkle relaxer or dermal filler?" at bounding box center [901, 450] width 832 height 32
type input "**********"
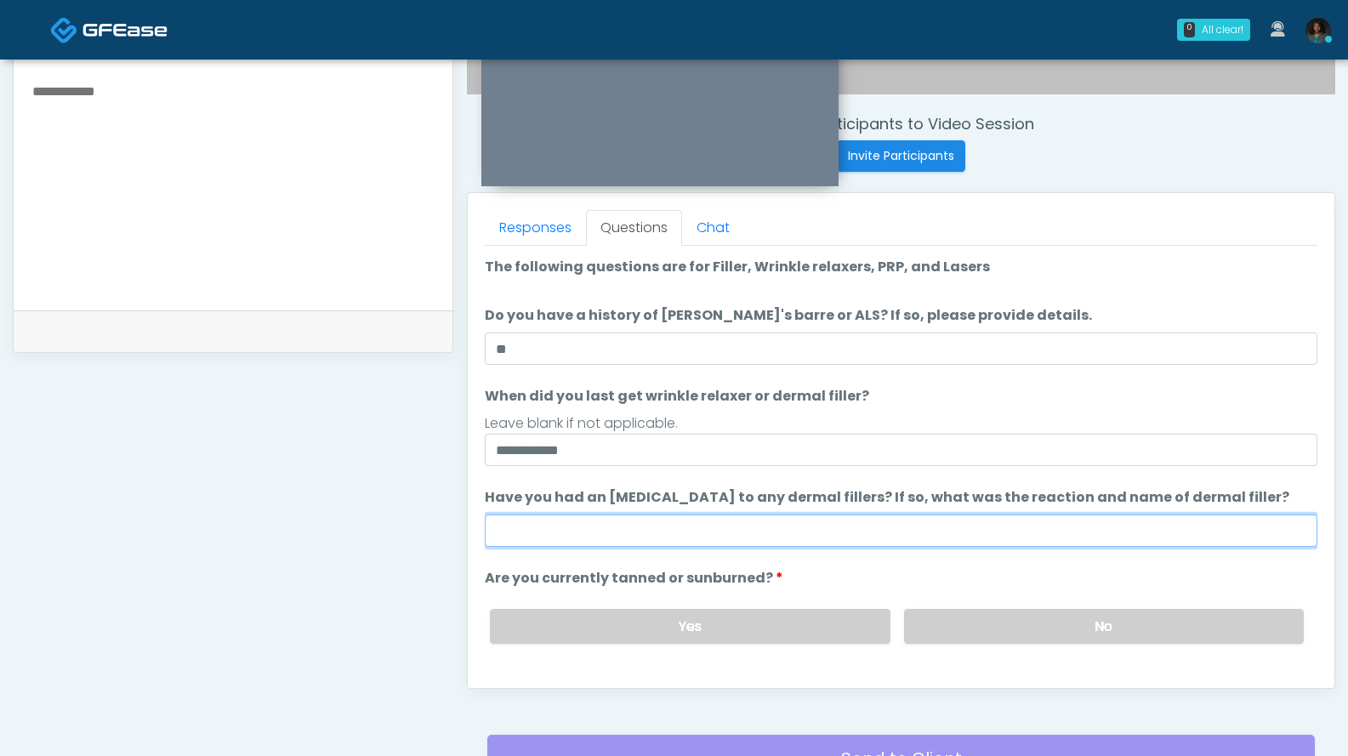
click at [543, 529] on input "Have you had an allergic response to any dermal fillers? If so, what was the re…" at bounding box center [901, 530] width 832 height 32
type input "***"
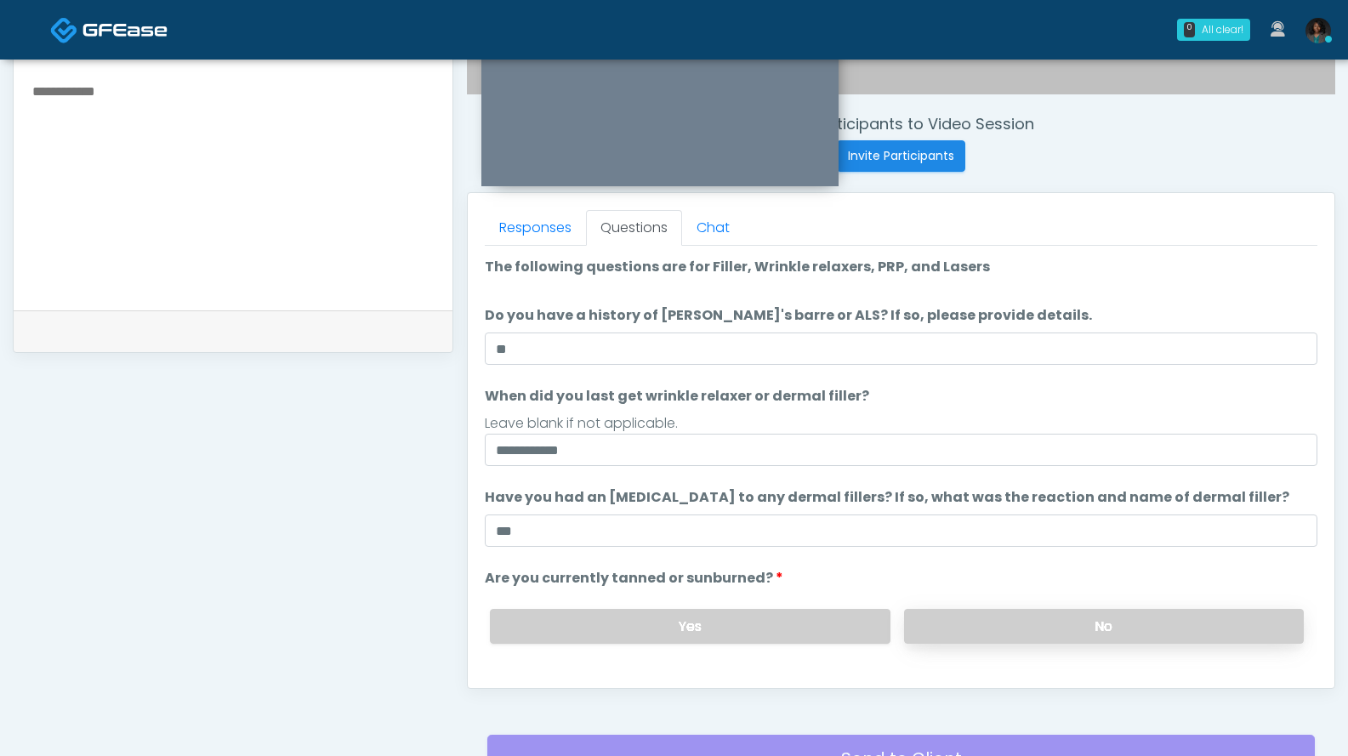
click at [1126, 619] on label "No" at bounding box center [1104, 626] width 400 height 35
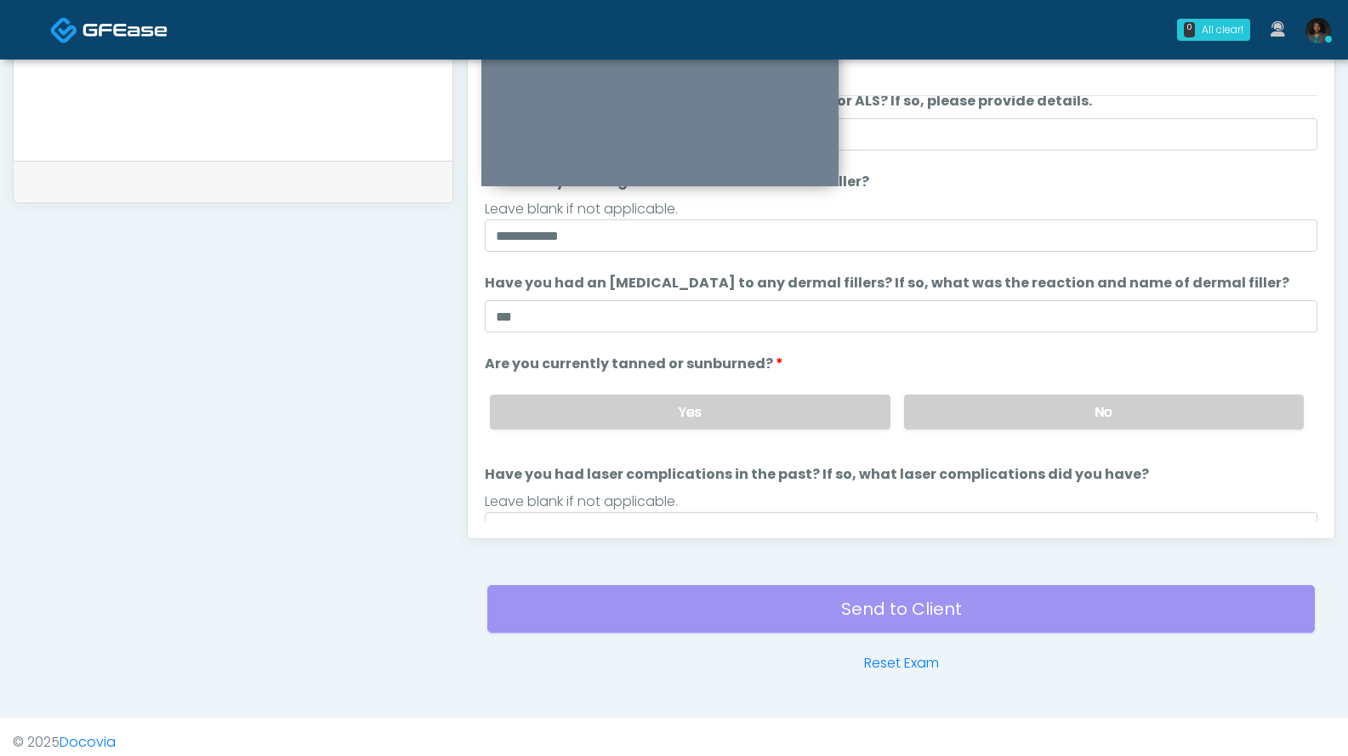
scroll to position [139, 0]
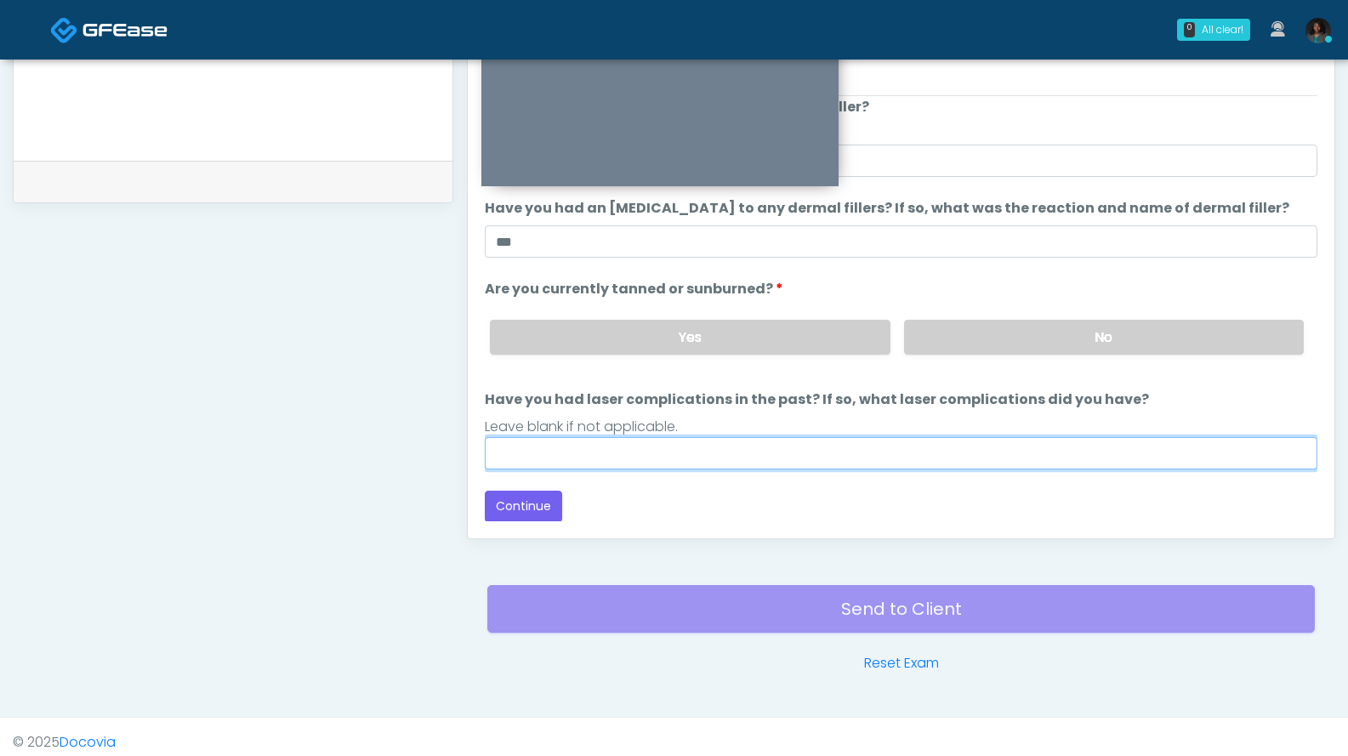
click at [621, 450] on input "Have you had laser complications in the past? If so, what laser complications d…" at bounding box center [901, 453] width 832 height 32
type input "***"
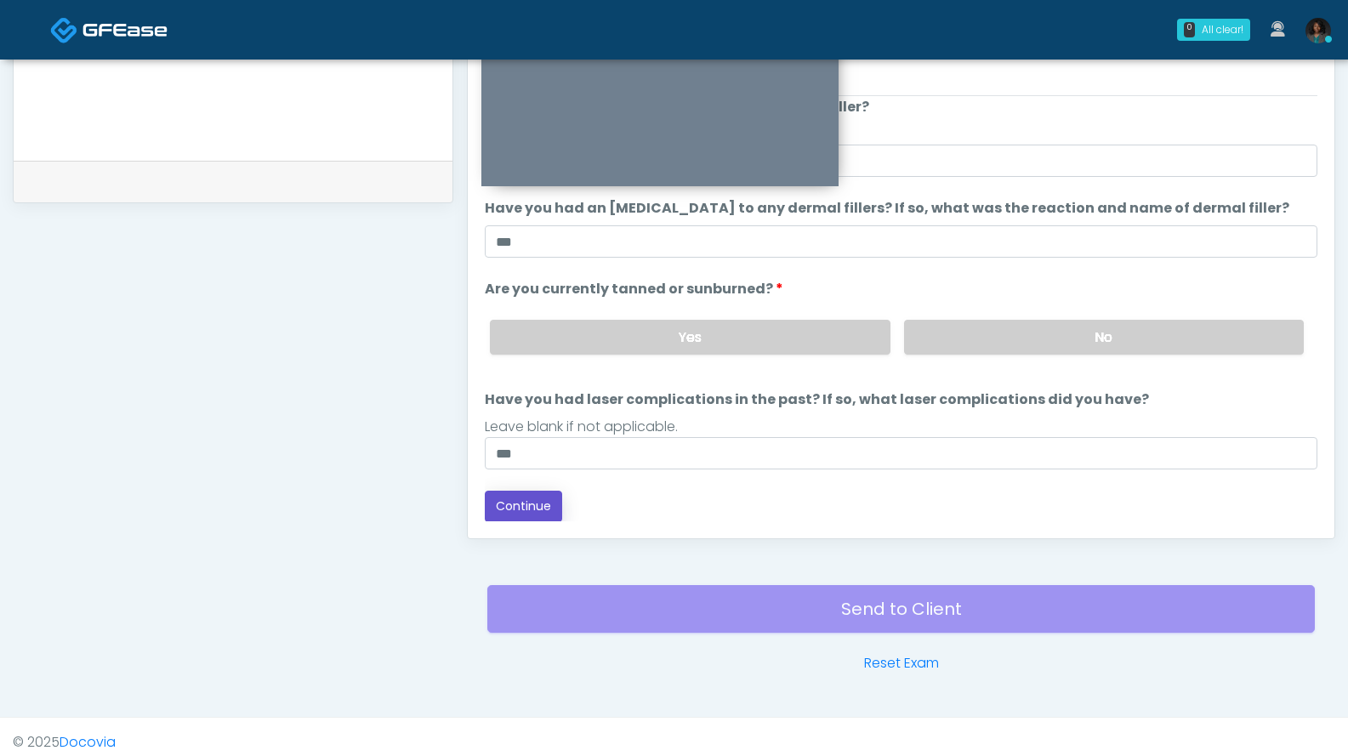
click at [524, 506] on button "Continue" at bounding box center [523, 506] width 77 height 31
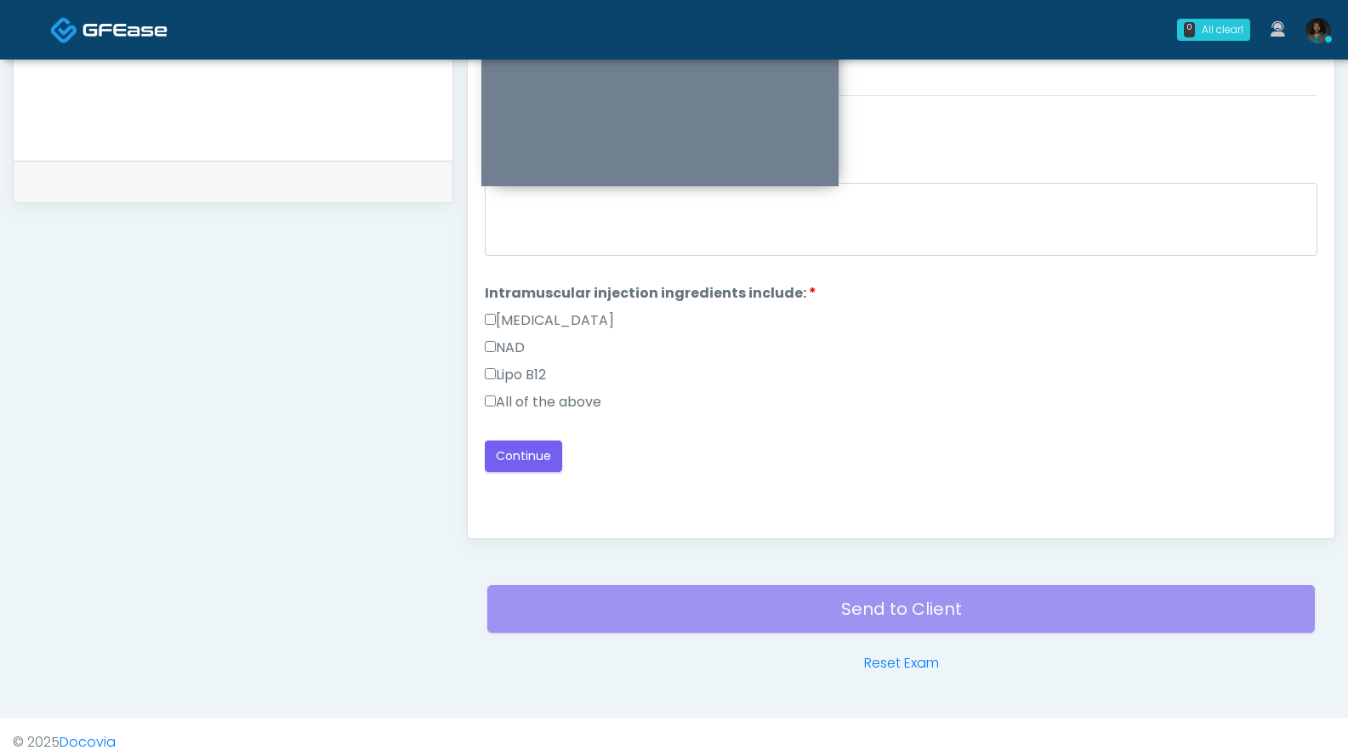
scroll to position [0, 0]
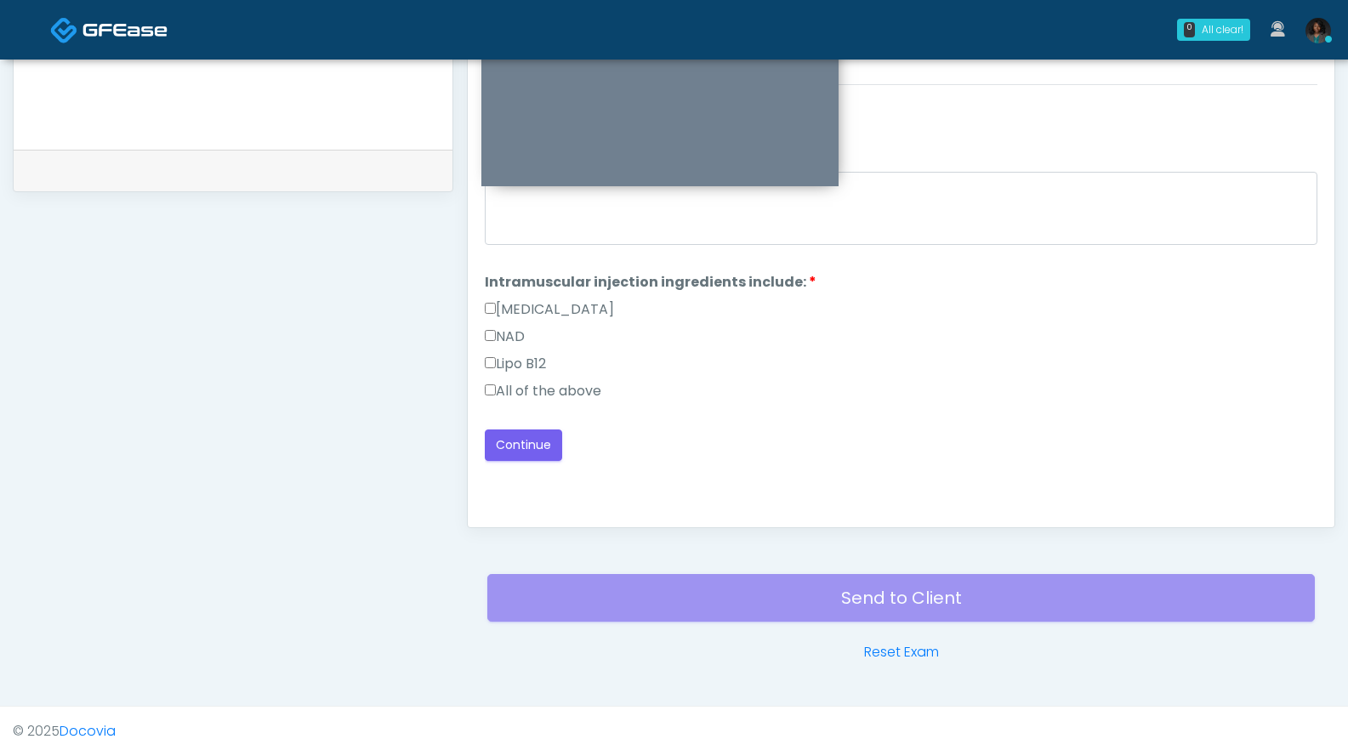
click at [563, 385] on label "All of the above" at bounding box center [543, 391] width 116 height 20
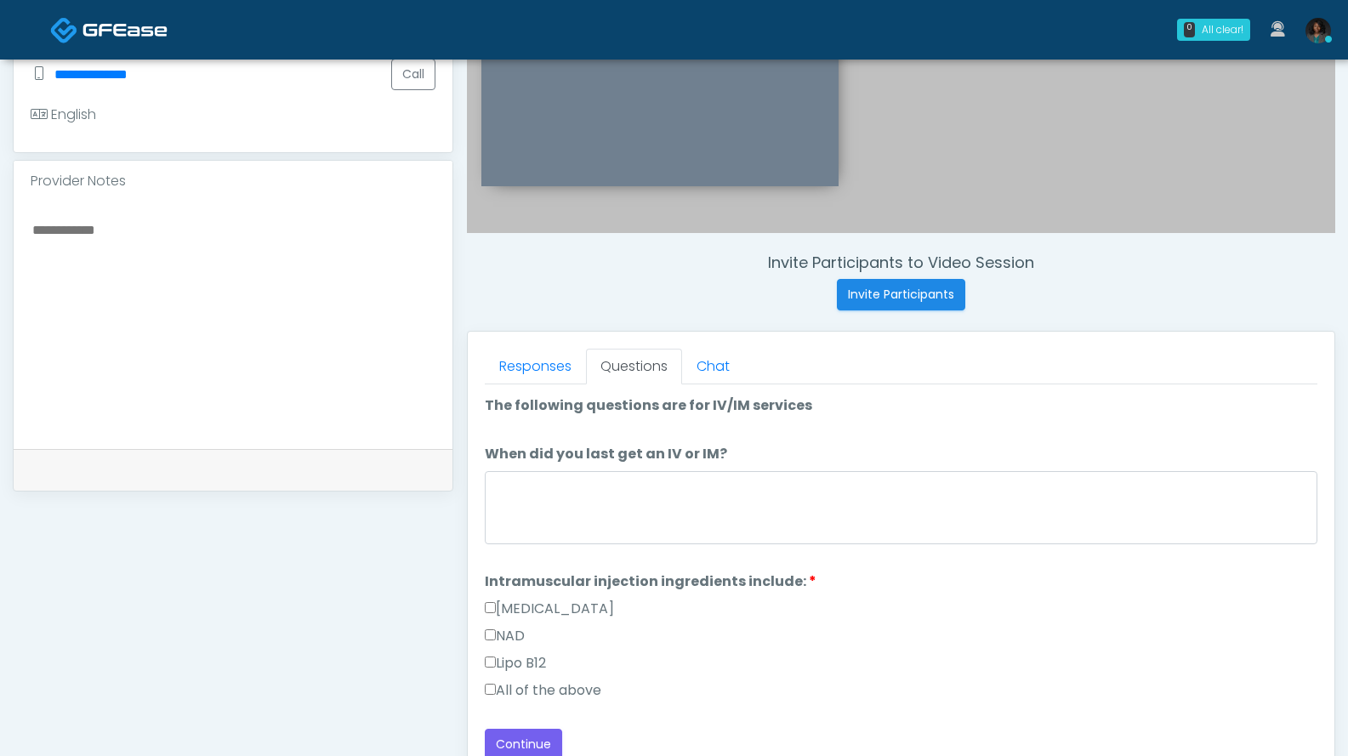
scroll to position [466, 0]
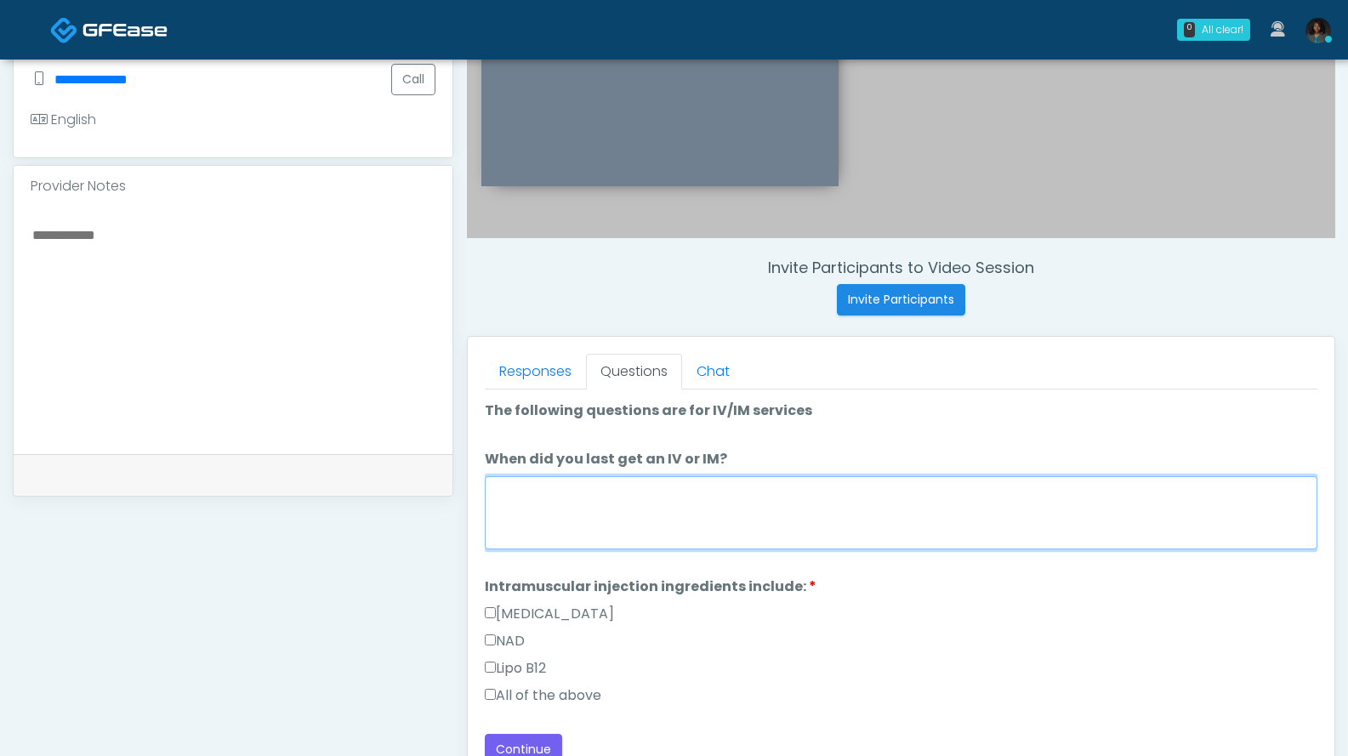
click at [639, 521] on textarea "When did you last get an IV or IM?" at bounding box center [901, 512] width 832 height 73
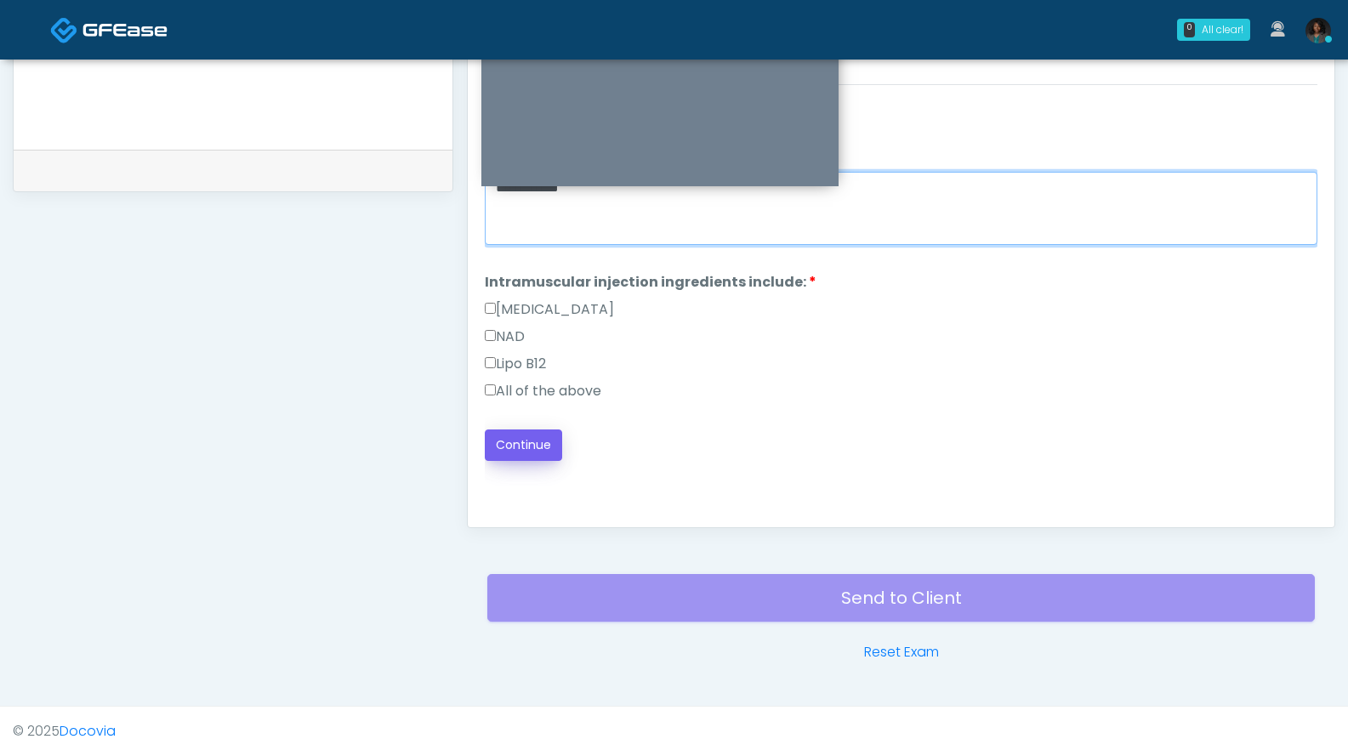
type textarea "**********"
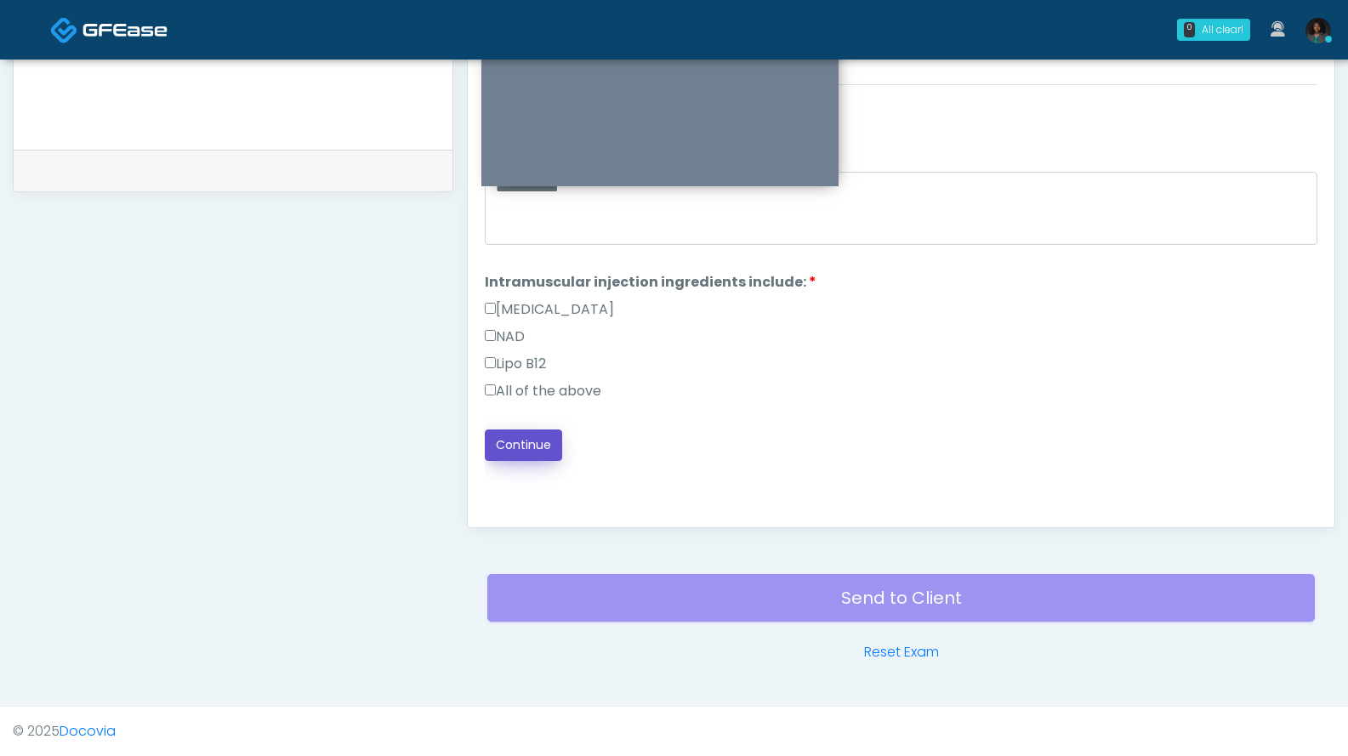
click at [540, 444] on button "Continue" at bounding box center [523, 444] width 77 height 31
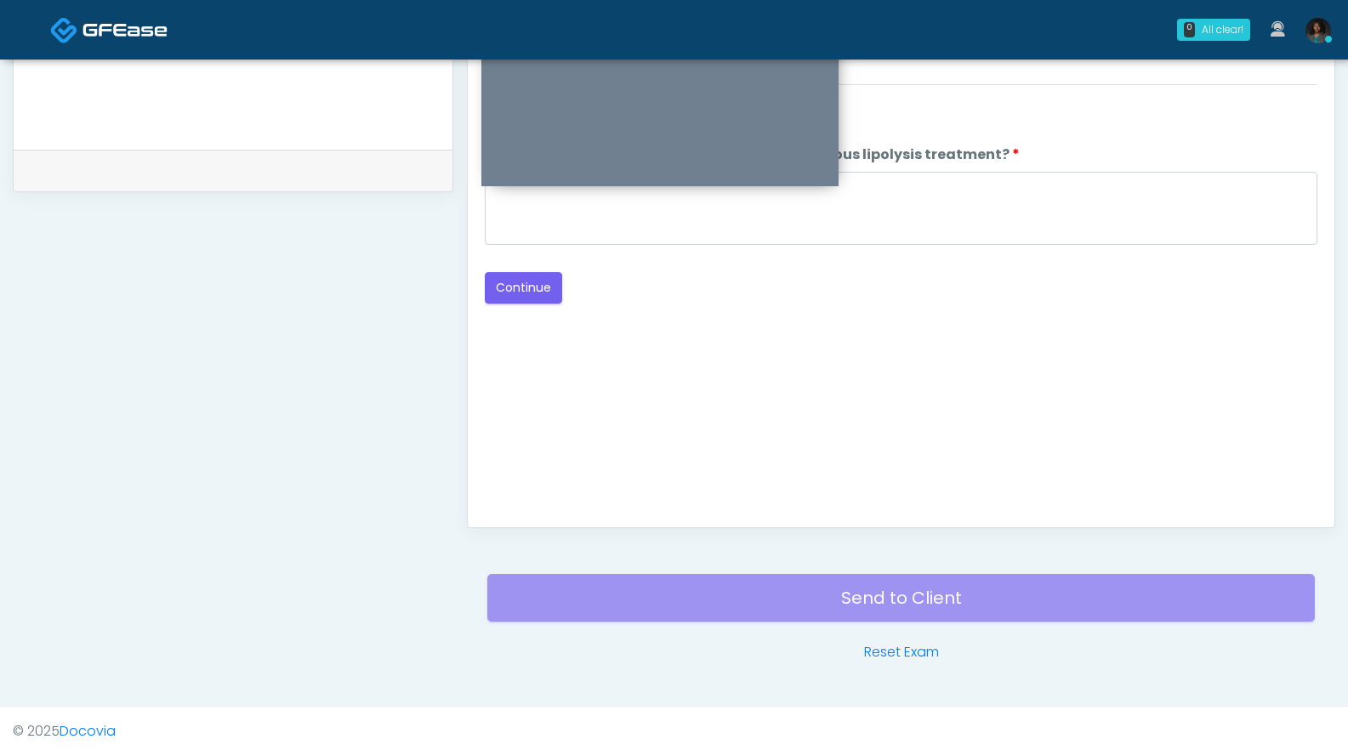
scroll to position [430, 0]
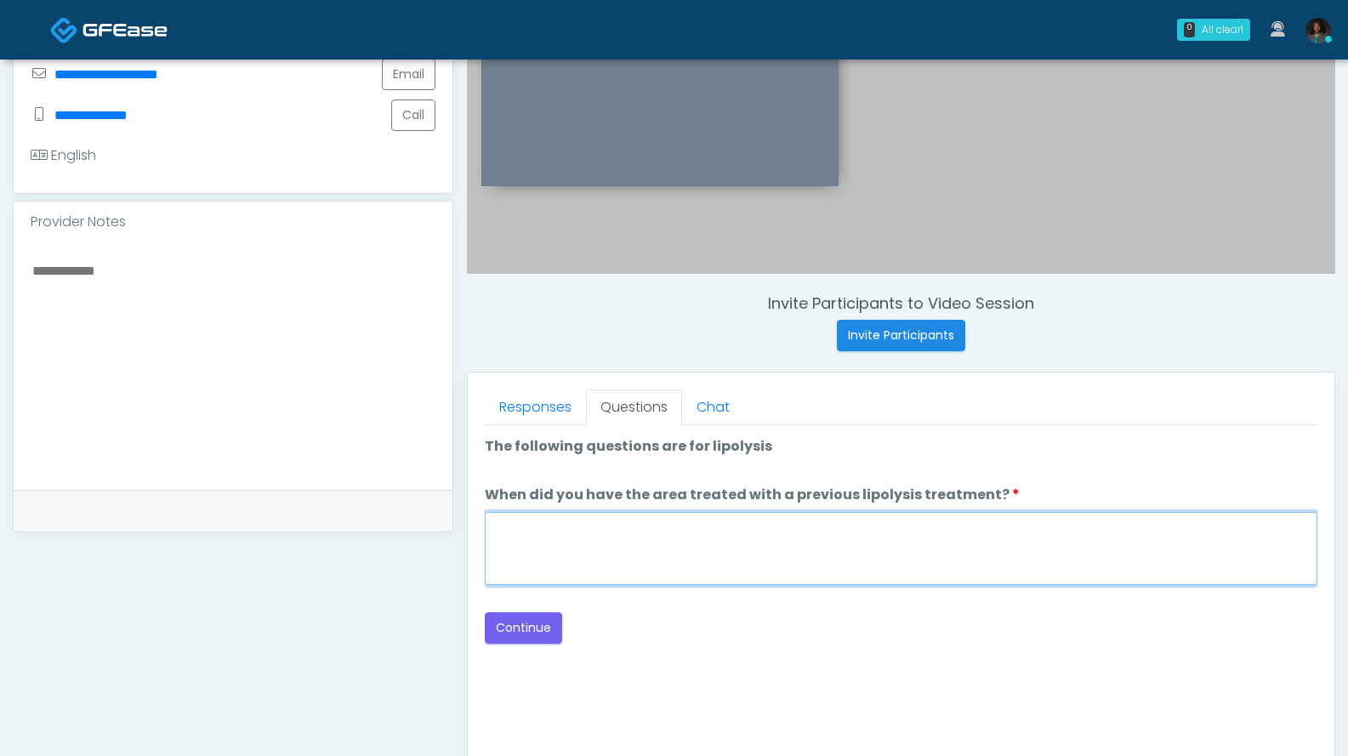
click at [560, 560] on textarea "When did you have the area treated with a previous lipolysis treatment?" at bounding box center [901, 548] width 832 height 73
type textarea "***"
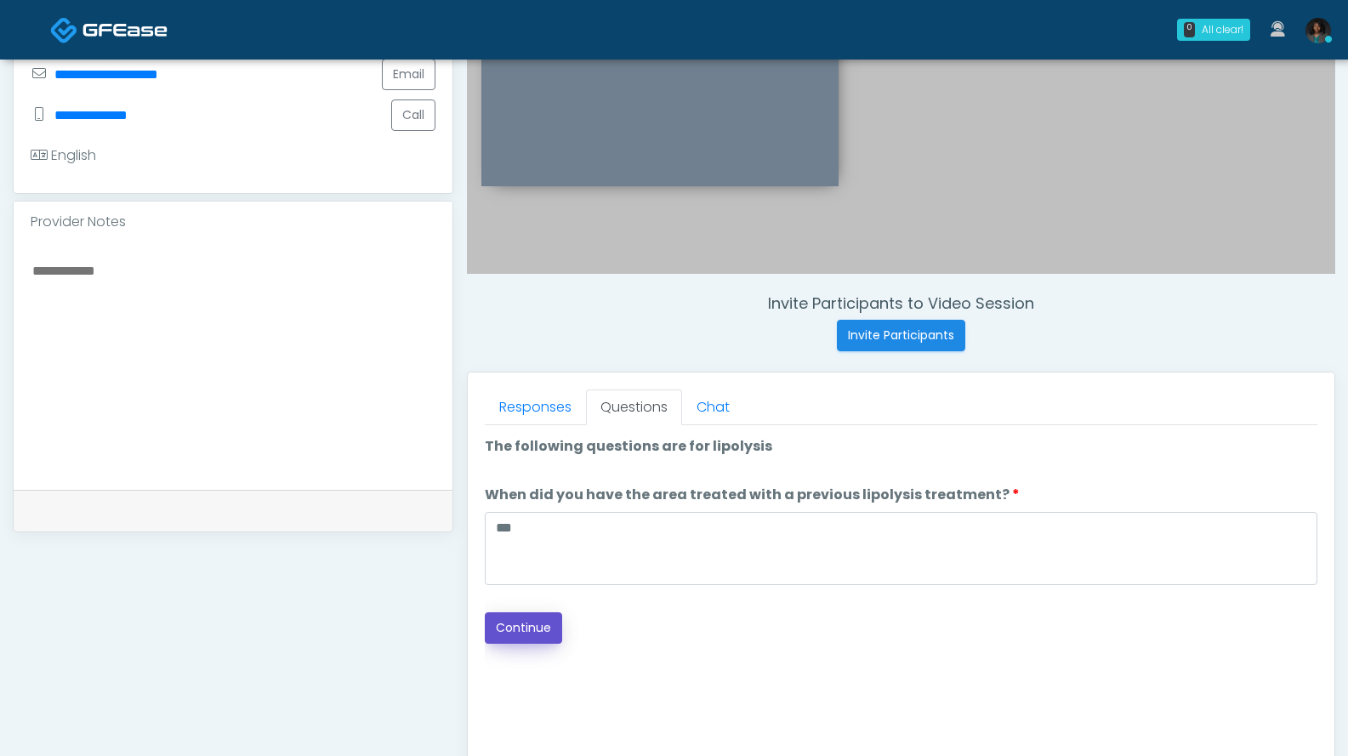
click at [540, 634] on button "Continue" at bounding box center [523, 627] width 77 height 31
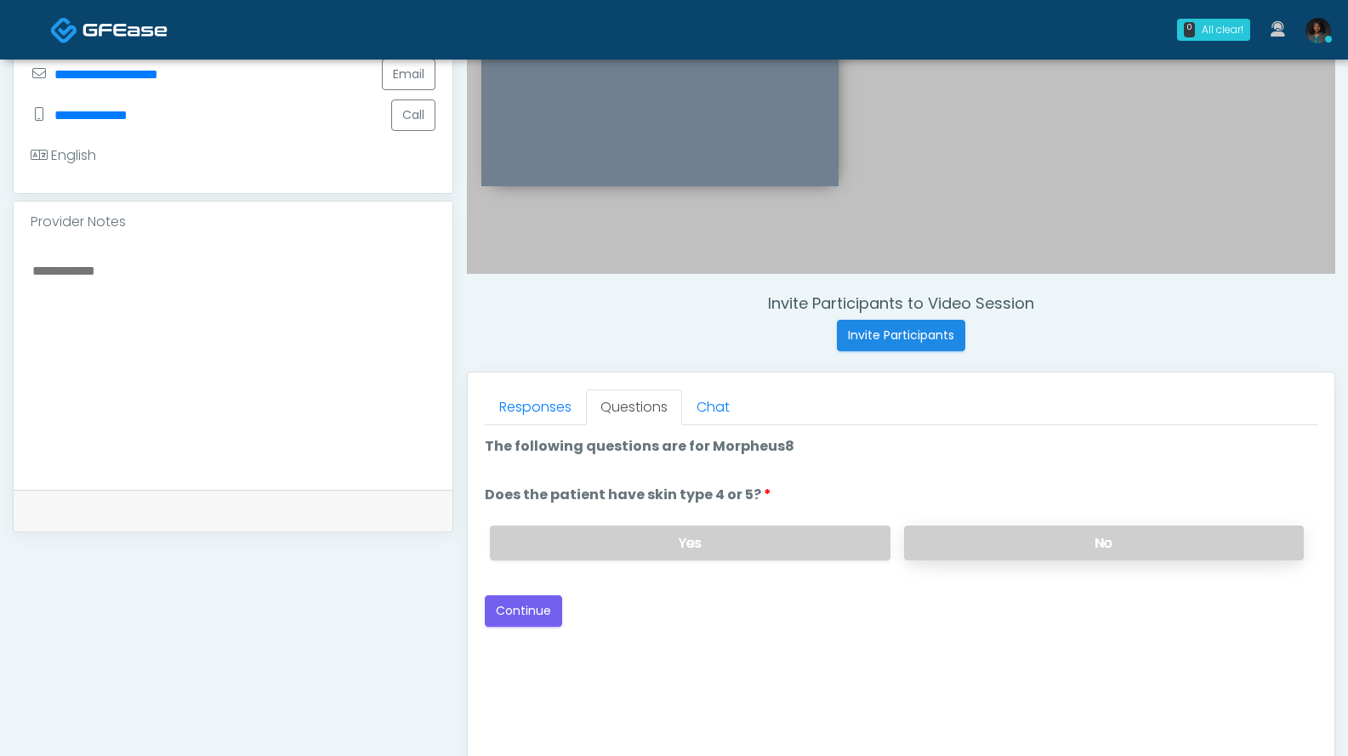
click at [1002, 543] on label "No" at bounding box center [1104, 543] width 400 height 35
click at [511, 618] on button "Continue" at bounding box center [523, 610] width 77 height 31
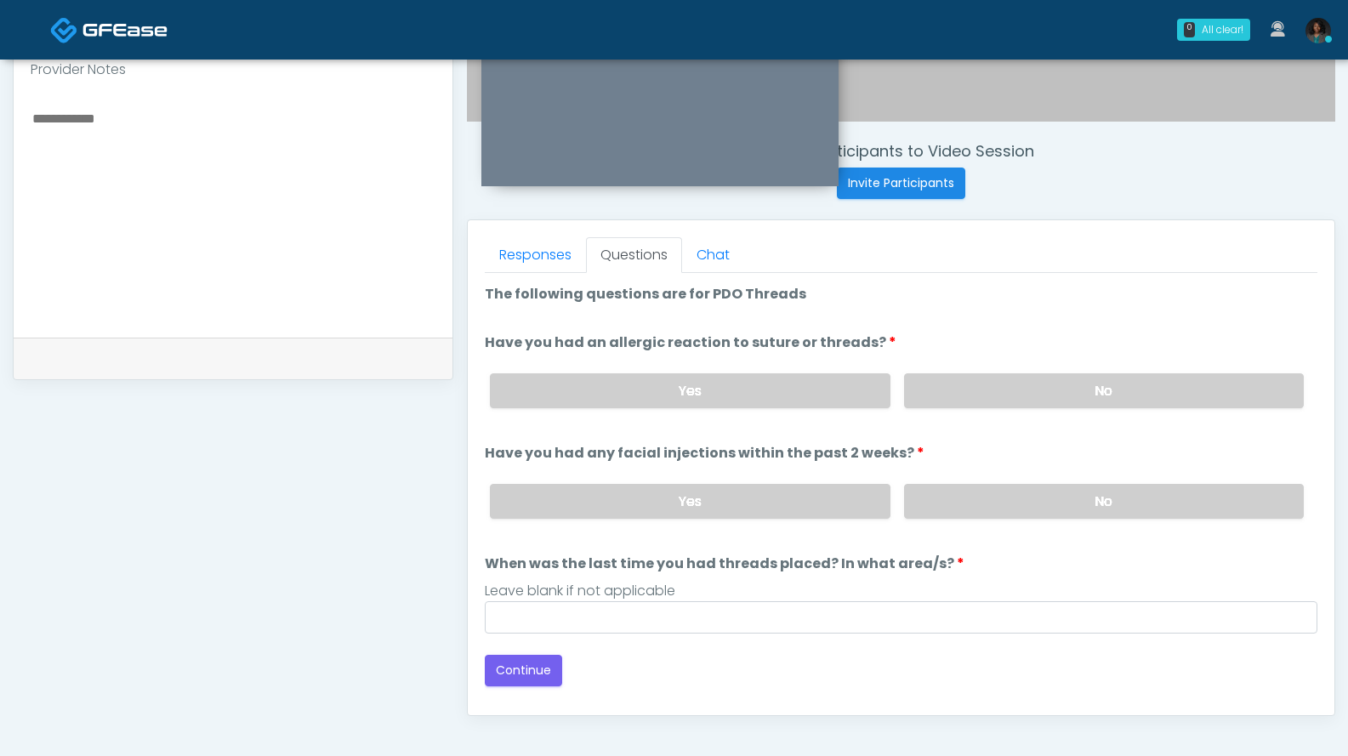
scroll to position [578, 0]
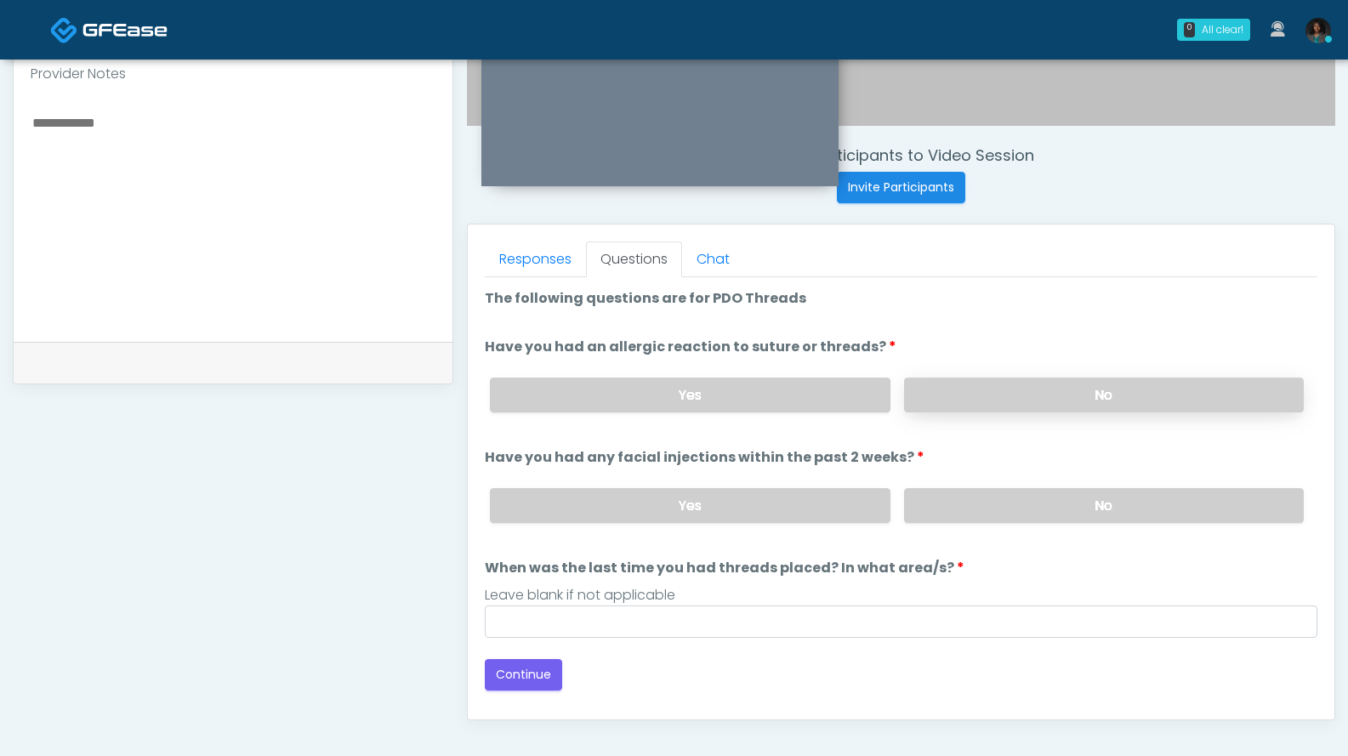
click at [1014, 404] on label "No" at bounding box center [1104, 395] width 400 height 35
click at [993, 514] on label "No" at bounding box center [1104, 505] width 400 height 35
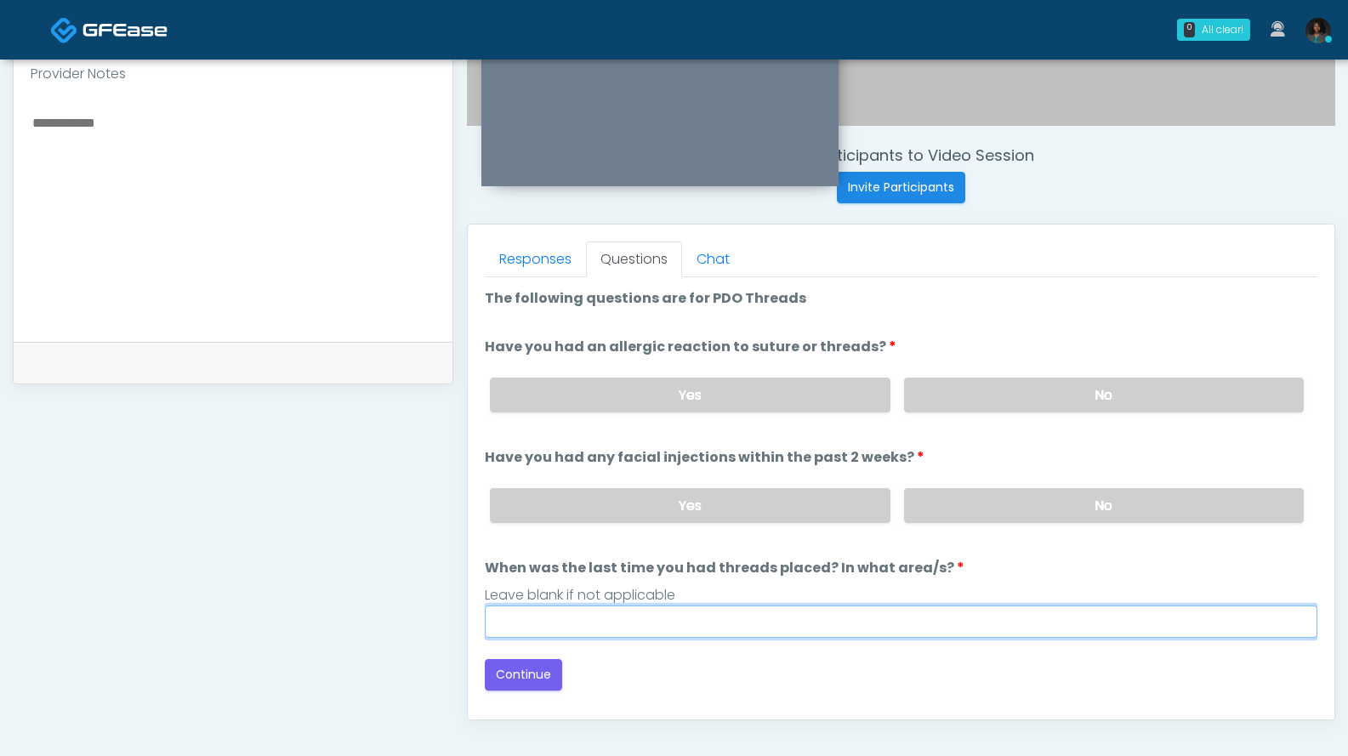
click at [721, 624] on input "When was the last time you had threads placed? In what area/s?" at bounding box center [901, 621] width 832 height 32
type input "***"
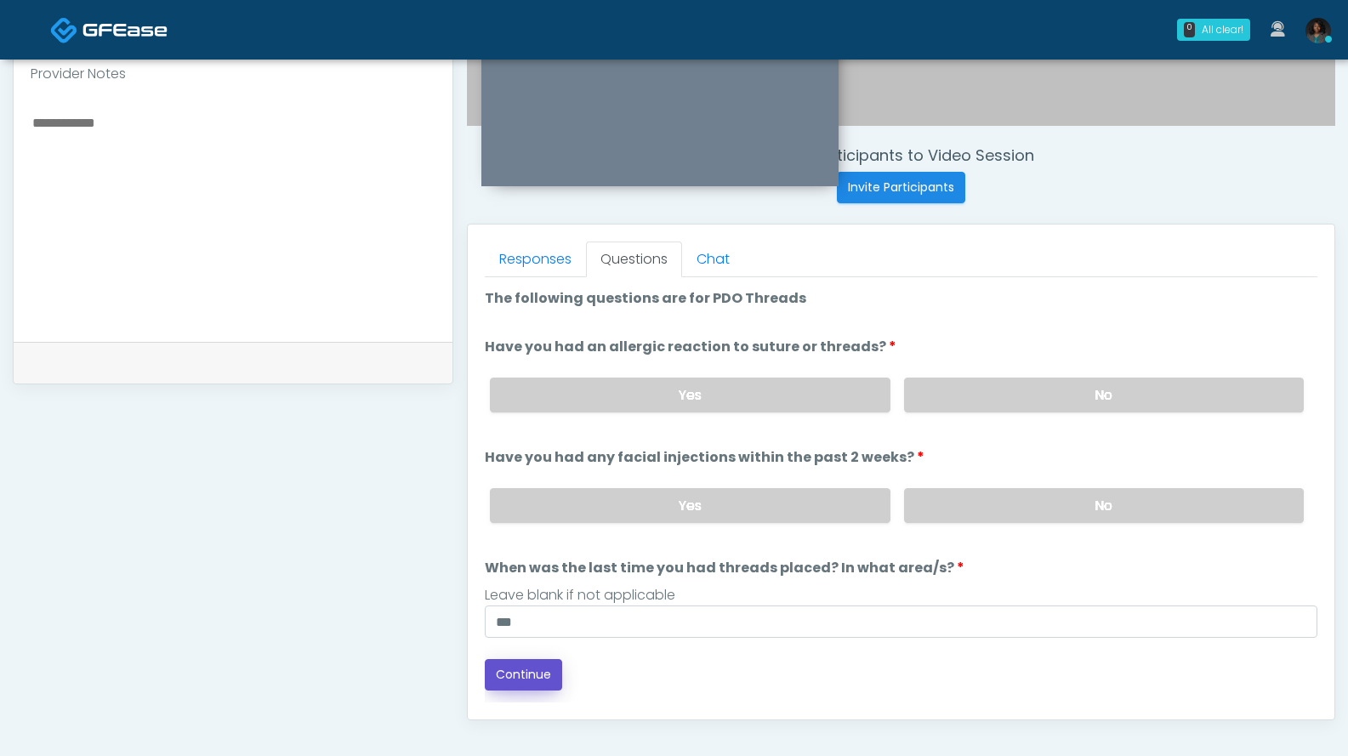
click at [535, 671] on button "Continue" at bounding box center [523, 674] width 77 height 31
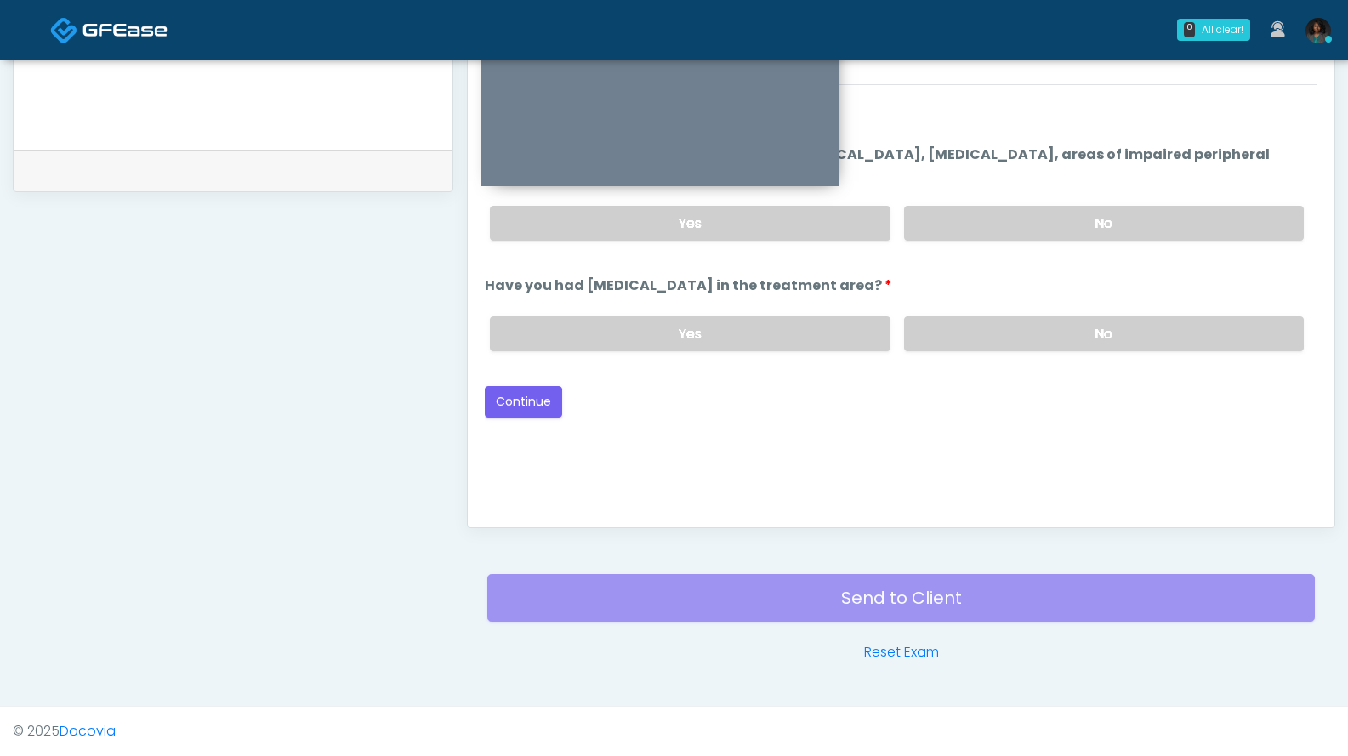
scroll to position [430, 0]
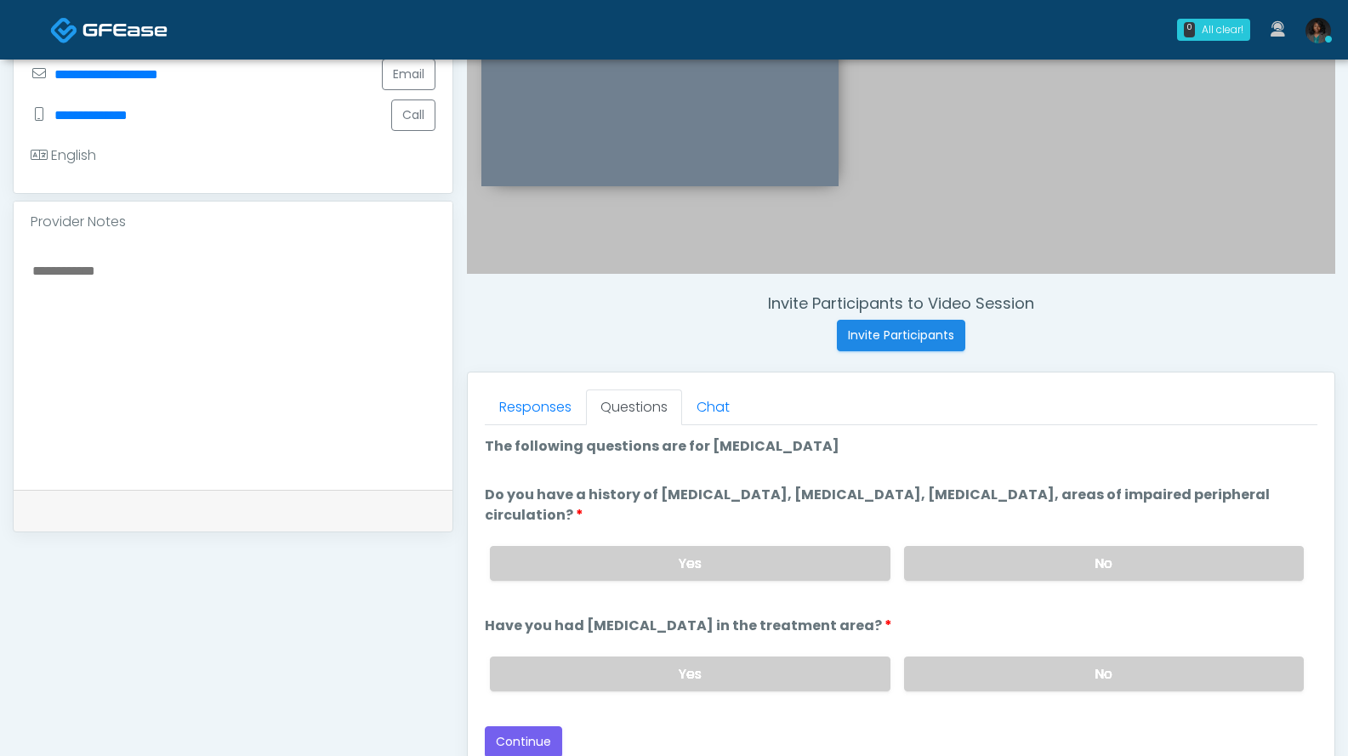
drag, startPoint x: 1009, startPoint y: 569, endPoint x: 1019, endPoint y: 602, distance: 34.5
click at [1007, 567] on label "No" at bounding box center [1104, 563] width 400 height 35
click at [1044, 667] on label "No" at bounding box center [1104, 673] width 400 height 35
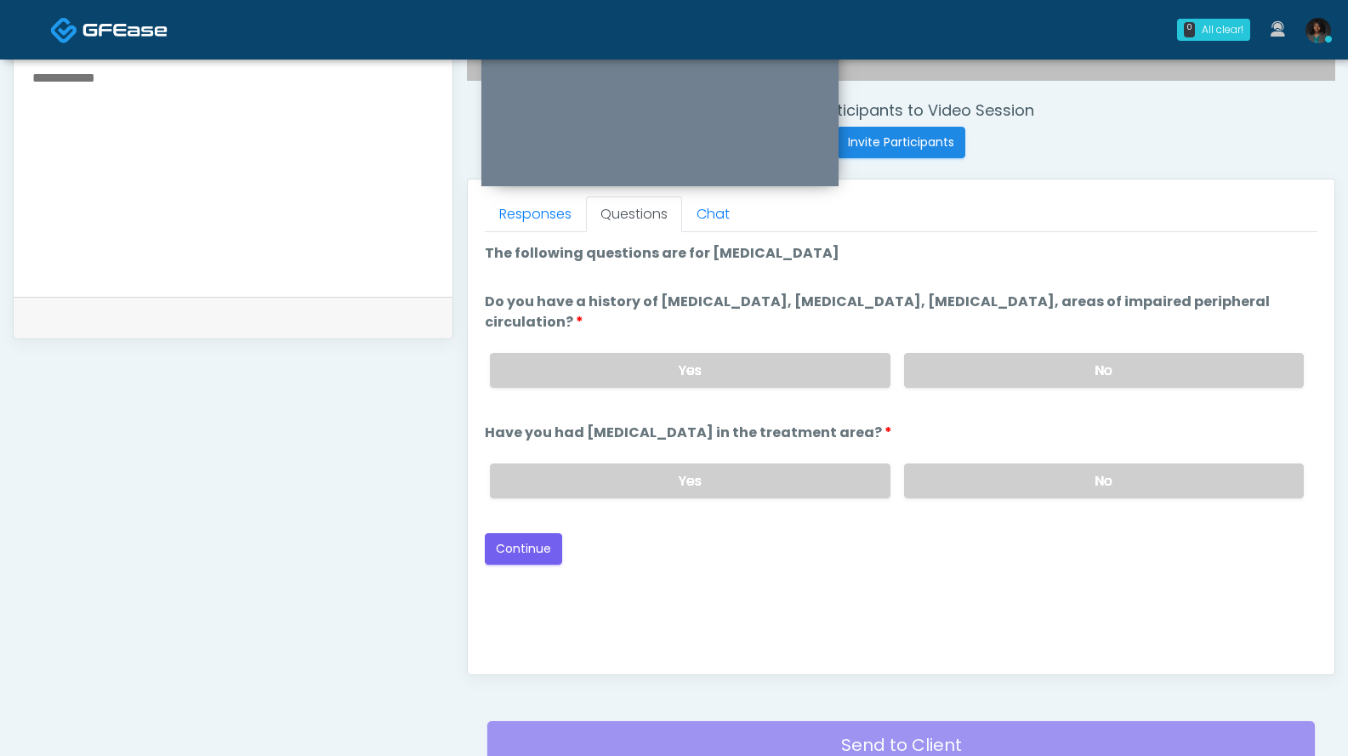
scroll to position [659, 0]
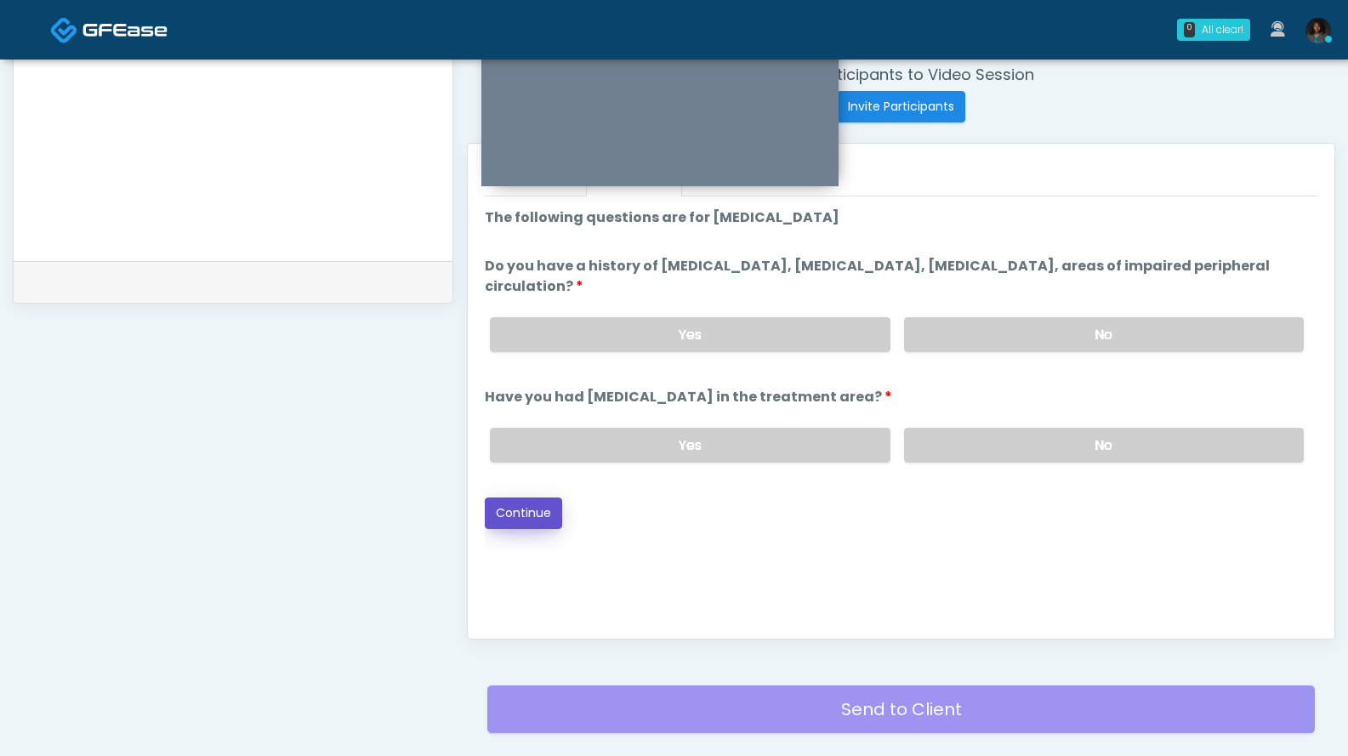
click at [528, 515] on button "Continue" at bounding box center [523, 512] width 77 height 31
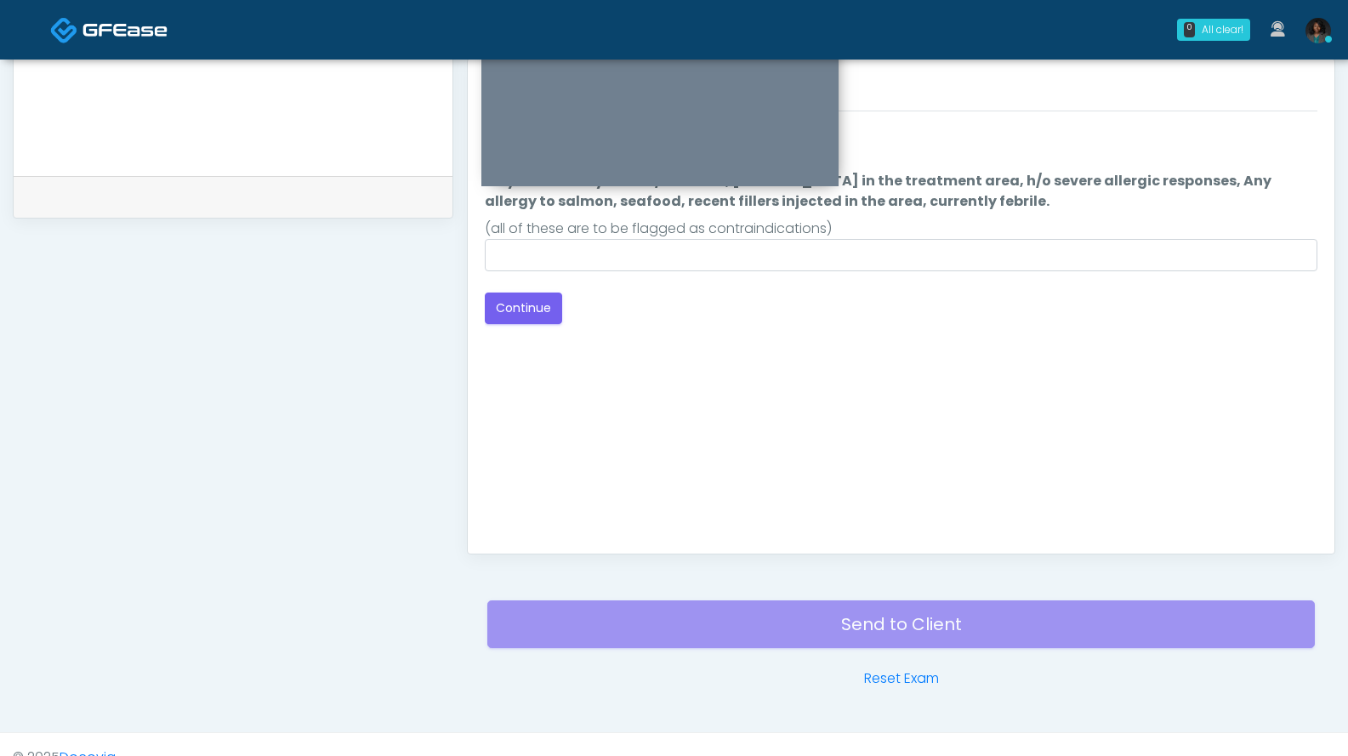
scroll to position [602, 0]
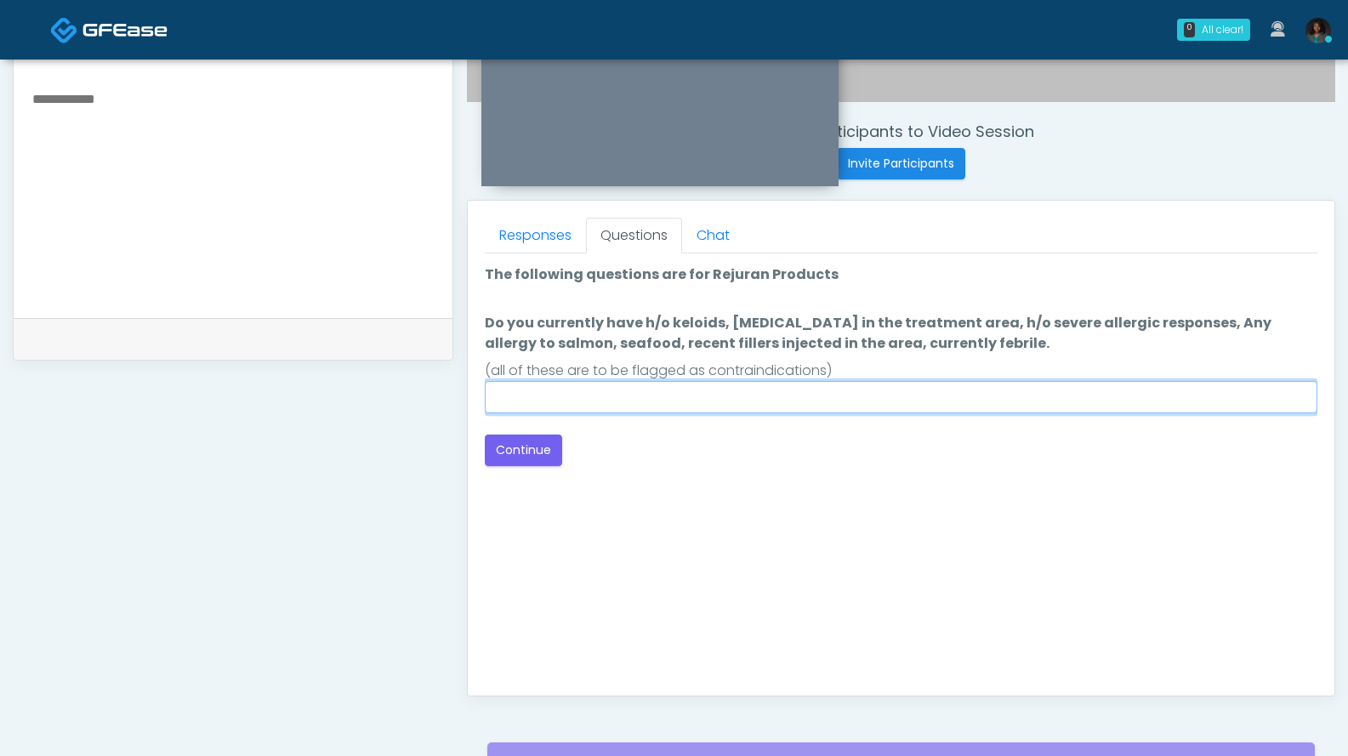
click at [780, 400] on input "Do you currently have h/o keloids, skin infection in the treatment area, h/o se…" at bounding box center [901, 397] width 832 height 32
type input "***"
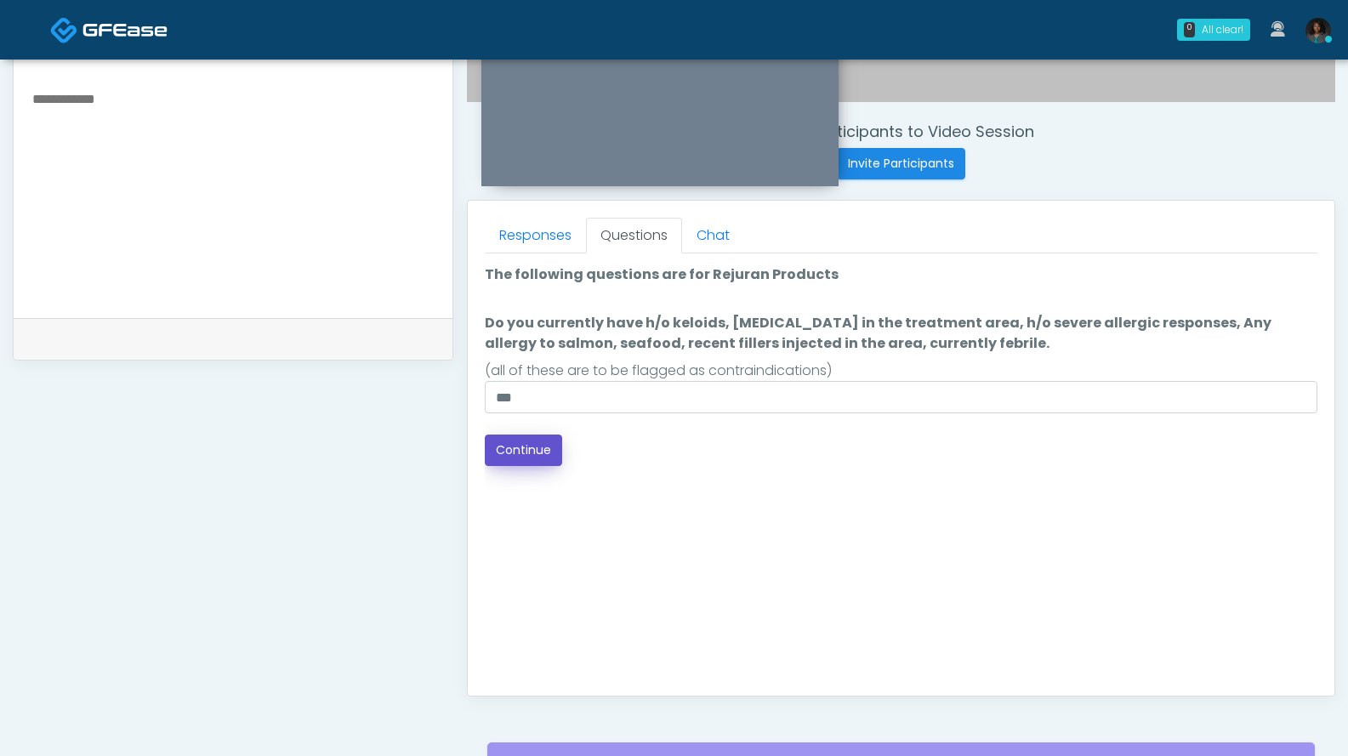
click at [504, 440] on button "Continue" at bounding box center [523, 450] width 77 height 31
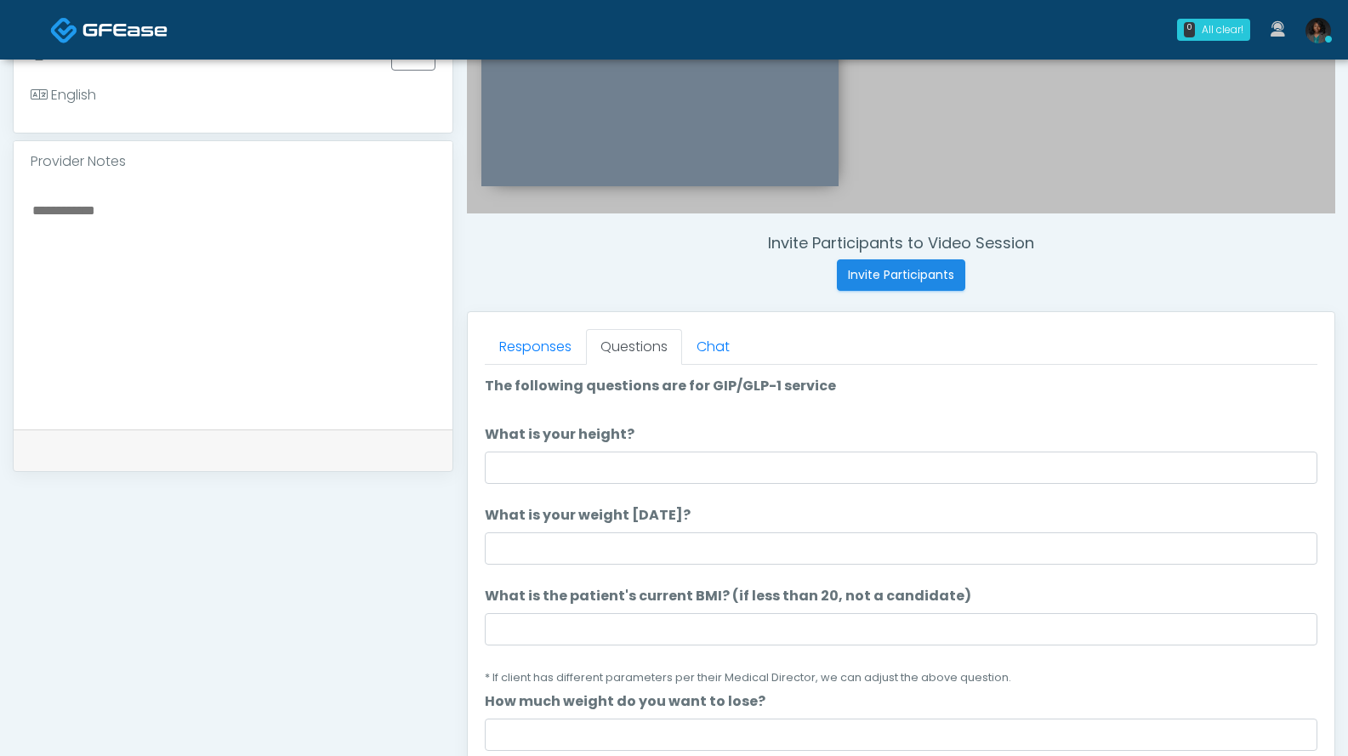
scroll to position [466, 0]
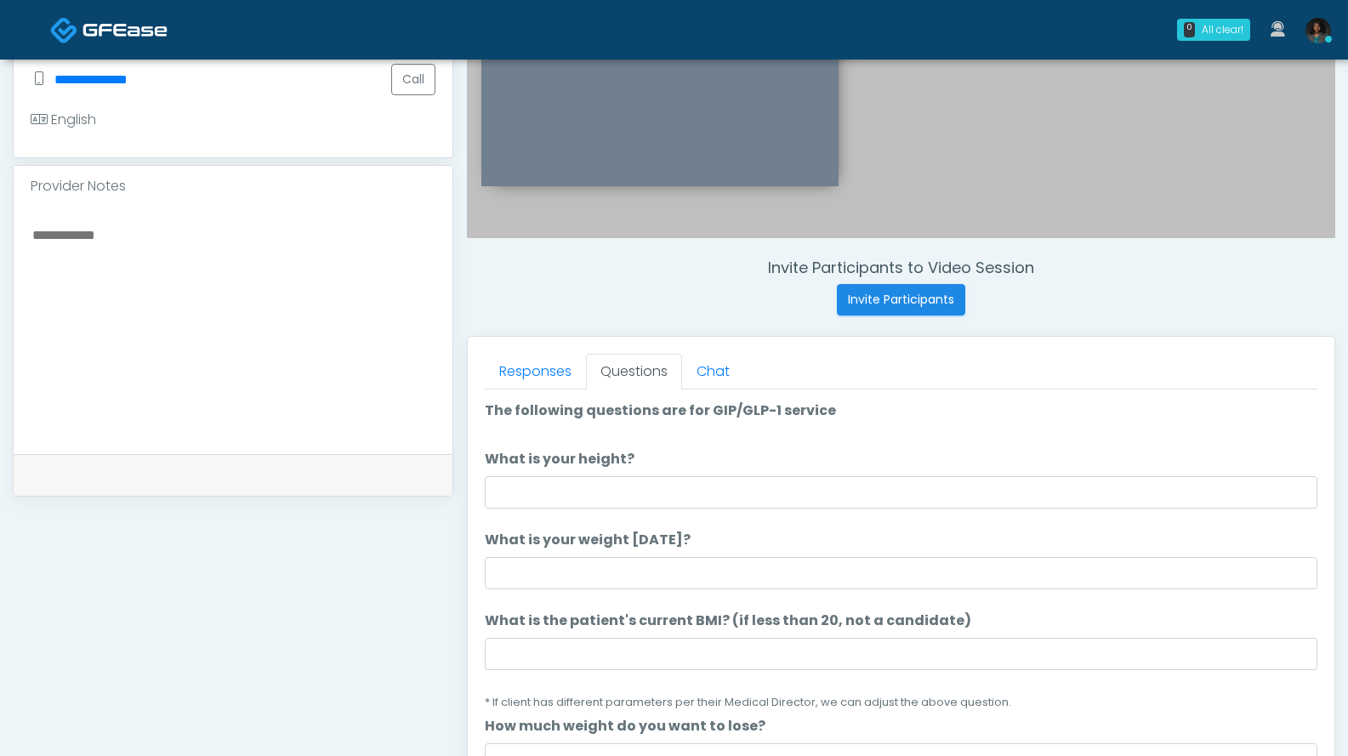
click at [599, 474] on li "What is your height? What is your height?" at bounding box center [901, 479] width 832 height 60
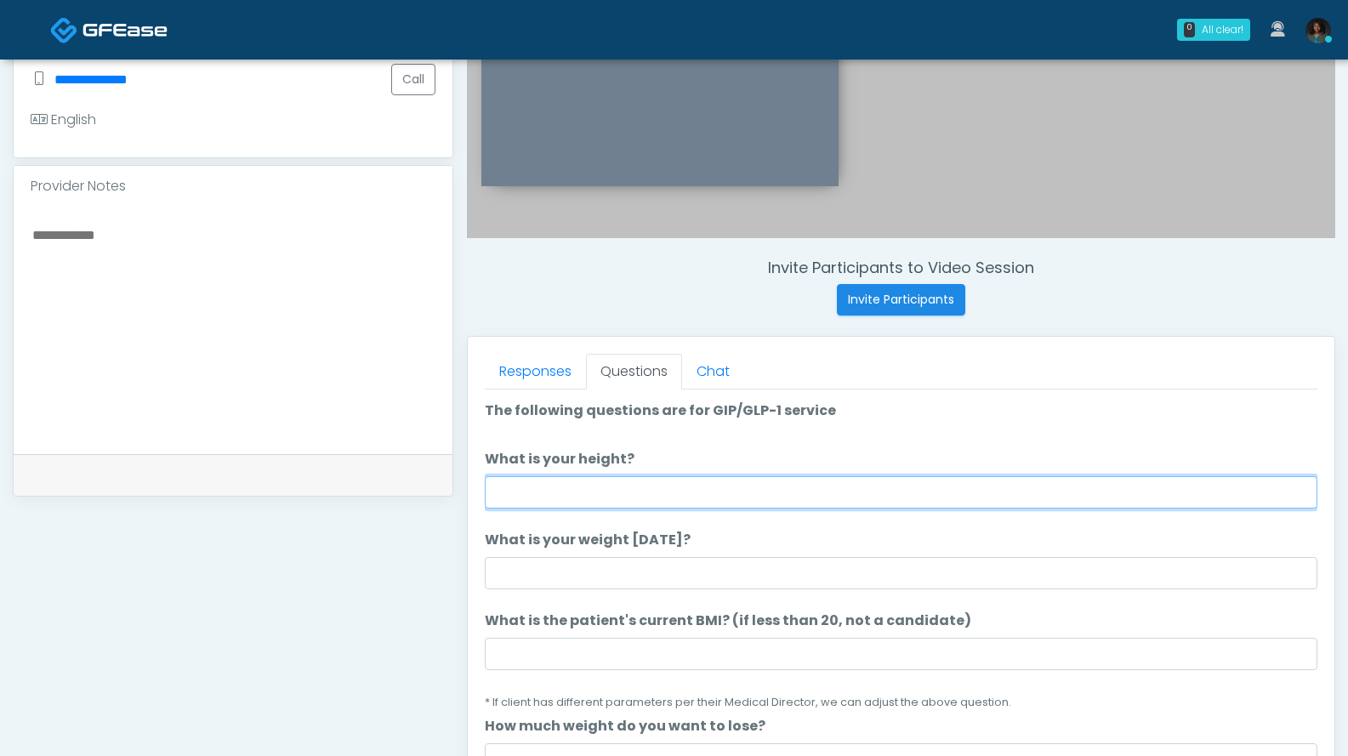
click at [594, 502] on input "What is your height?" at bounding box center [901, 492] width 832 height 32
type input "***"
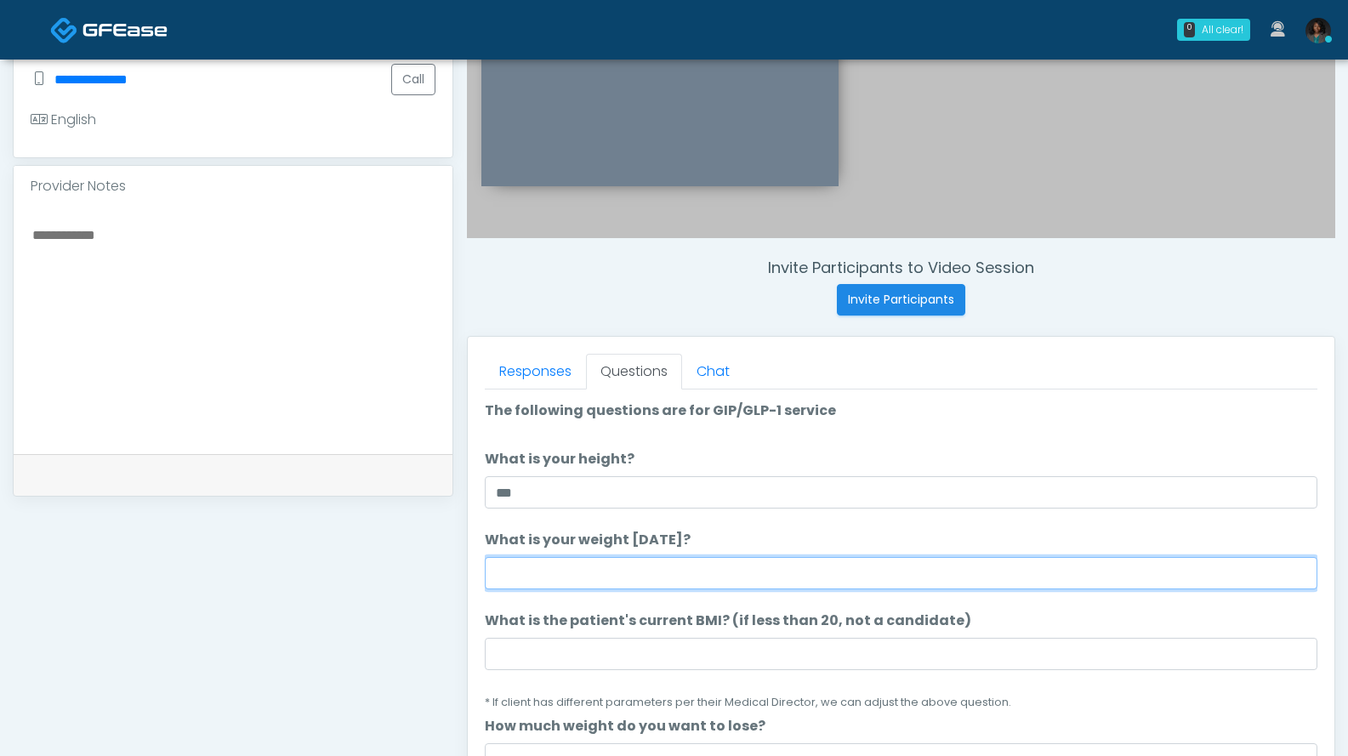
click at [614, 555] on li "What is your weight today? What is your weight today?" at bounding box center [901, 560] width 832 height 60
type input "***"
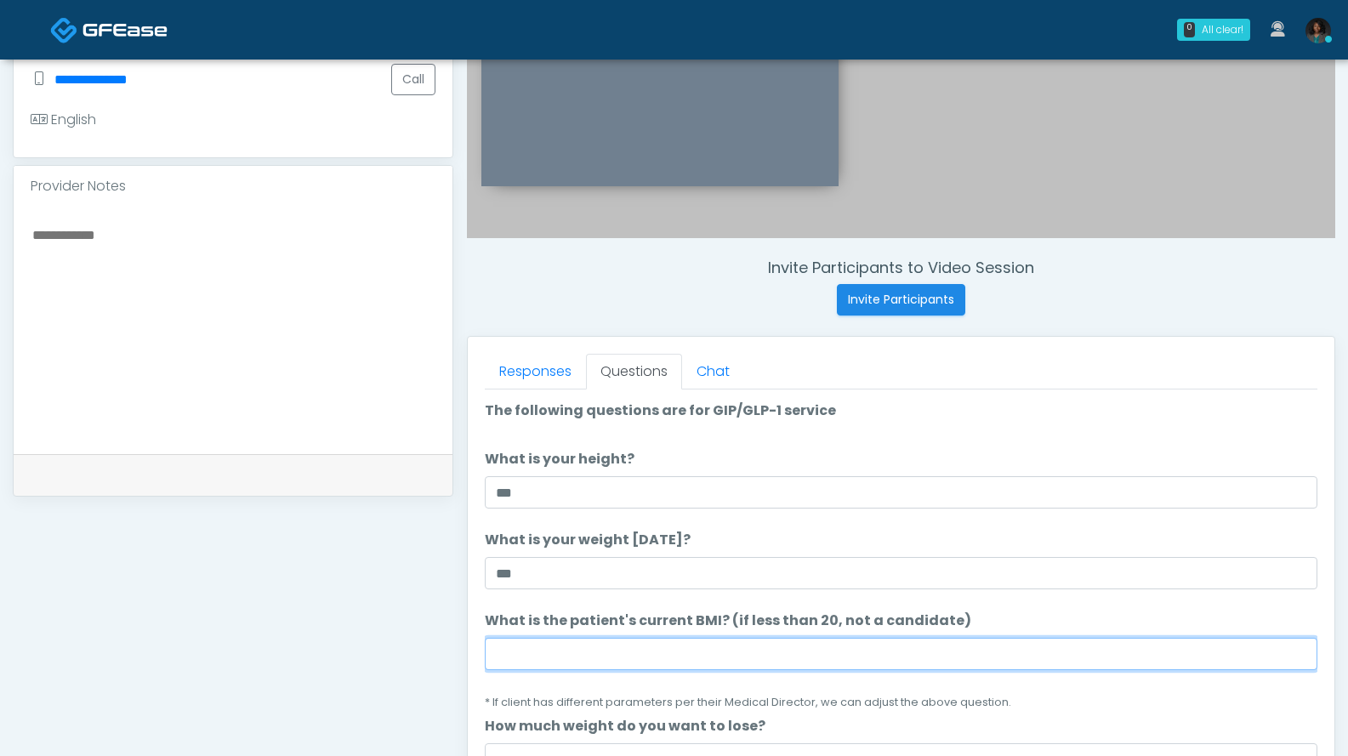
click at [599, 641] on input "What is the patient's current BMI? (if less than 20, not a candidate)" at bounding box center [901, 654] width 832 height 32
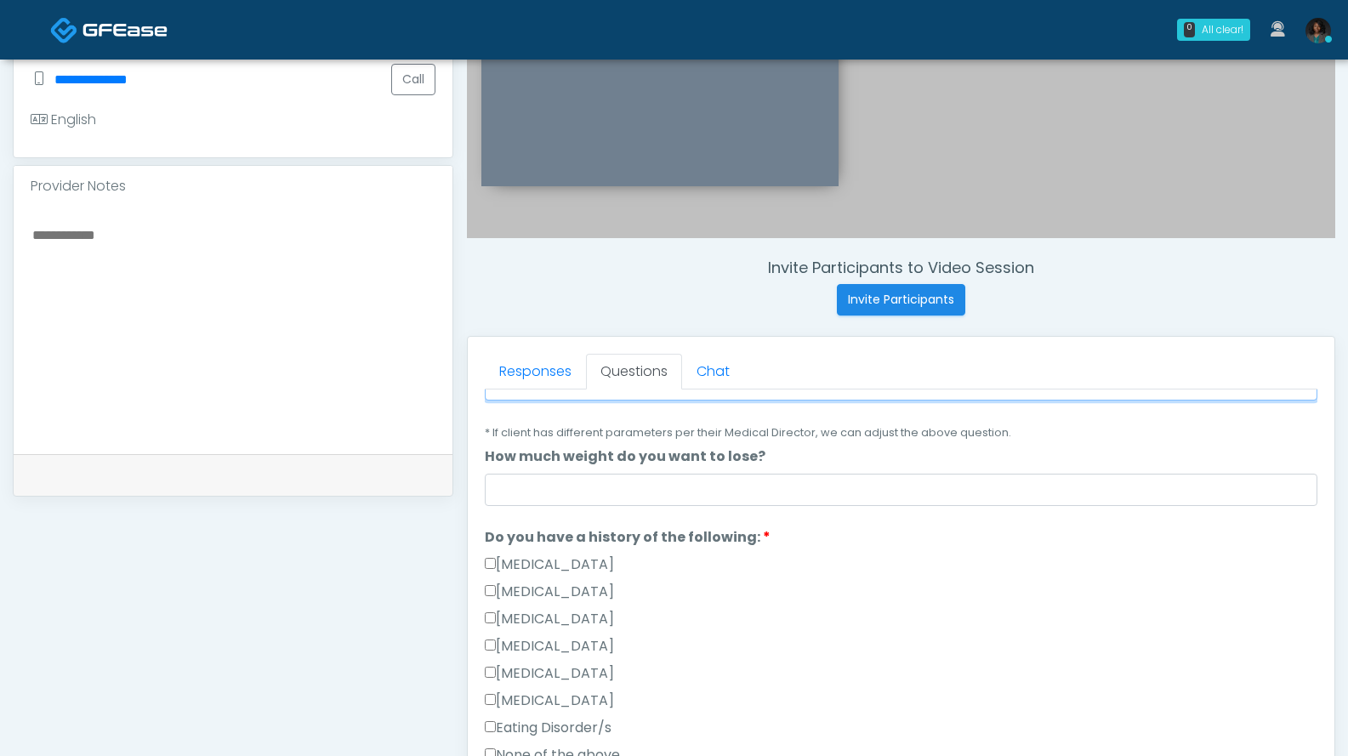
scroll to position [268, 0]
type input "****"
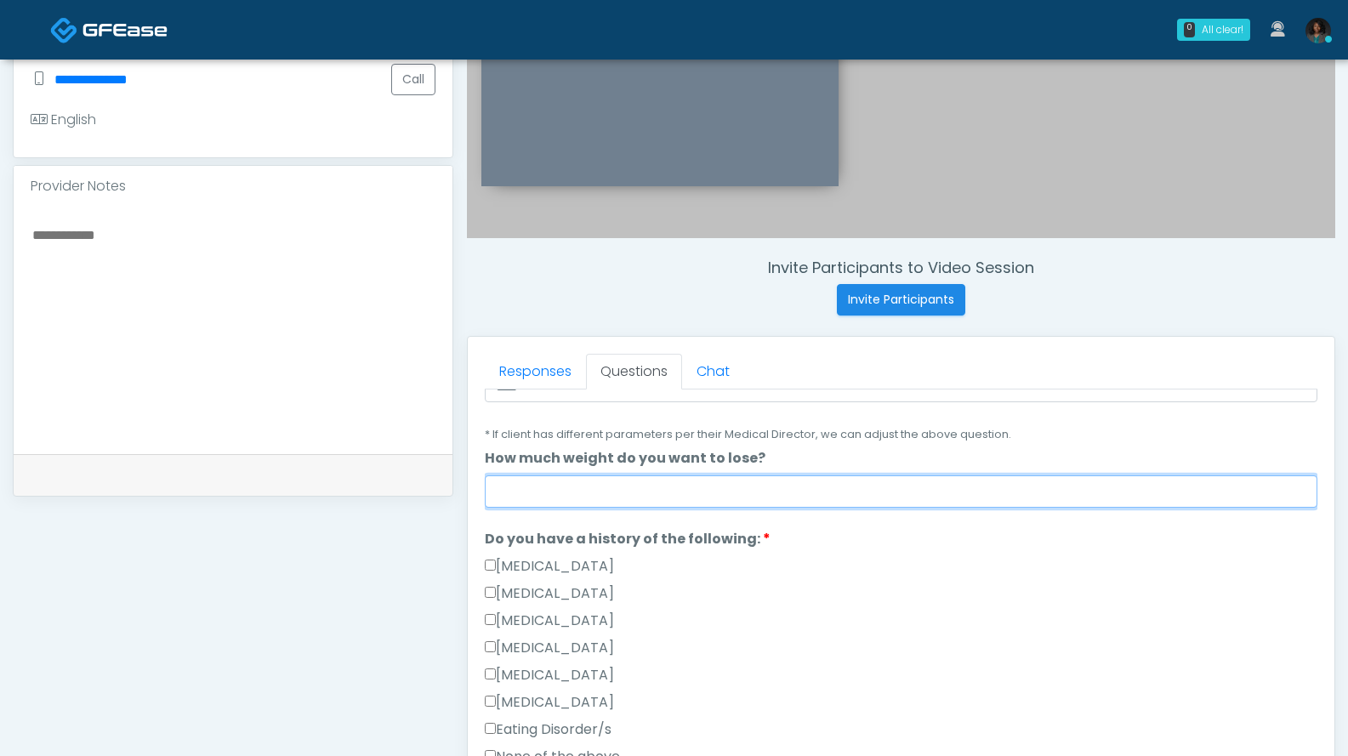
click at [900, 485] on input "How much weight do you want to lose?" at bounding box center [901, 491] width 832 height 32
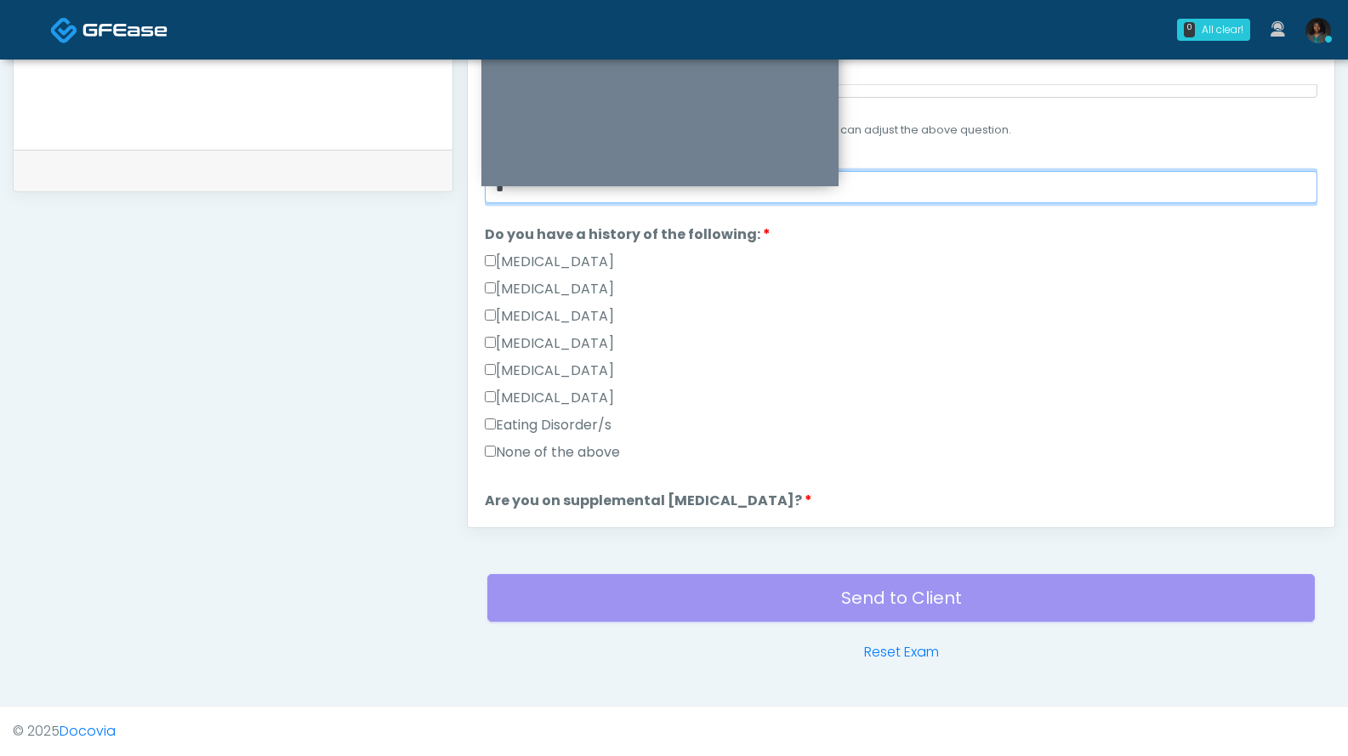
type input "*"
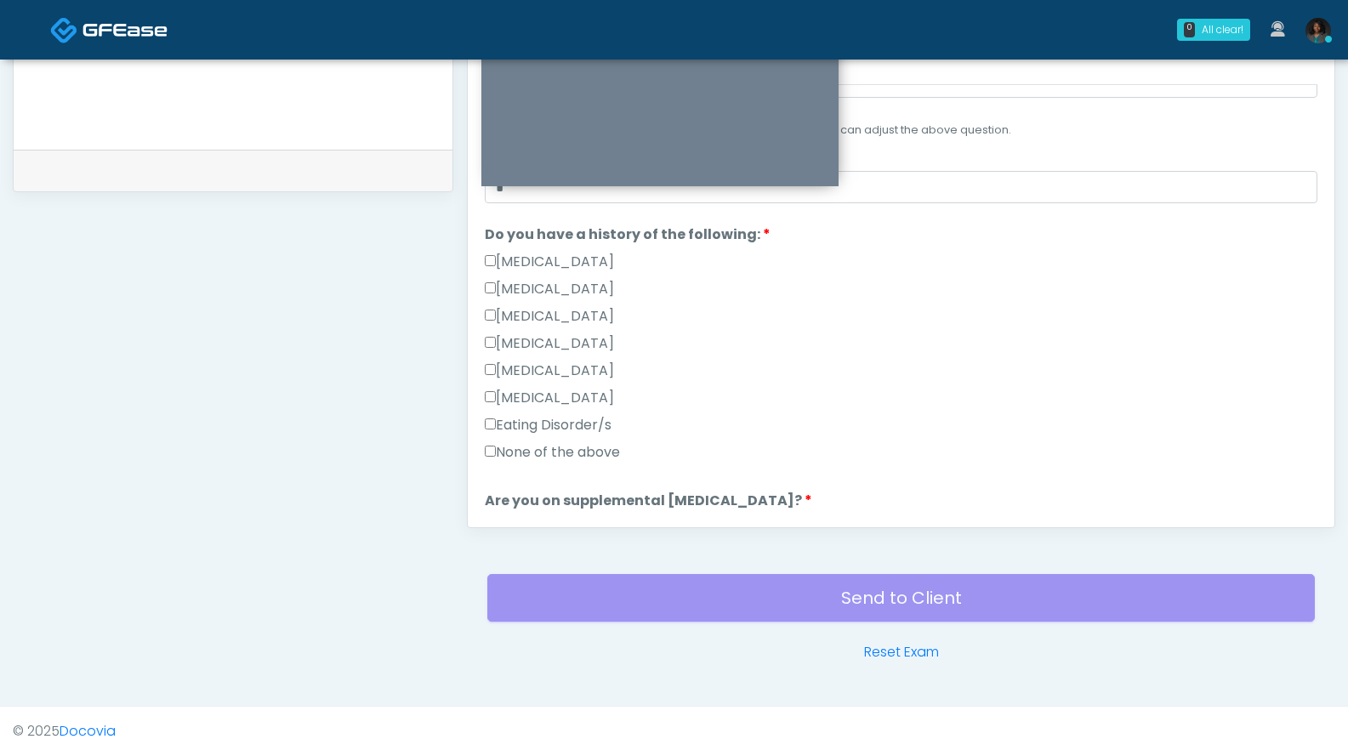
click at [568, 447] on label "None of the above" at bounding box center [552, 452] width 135 height 20
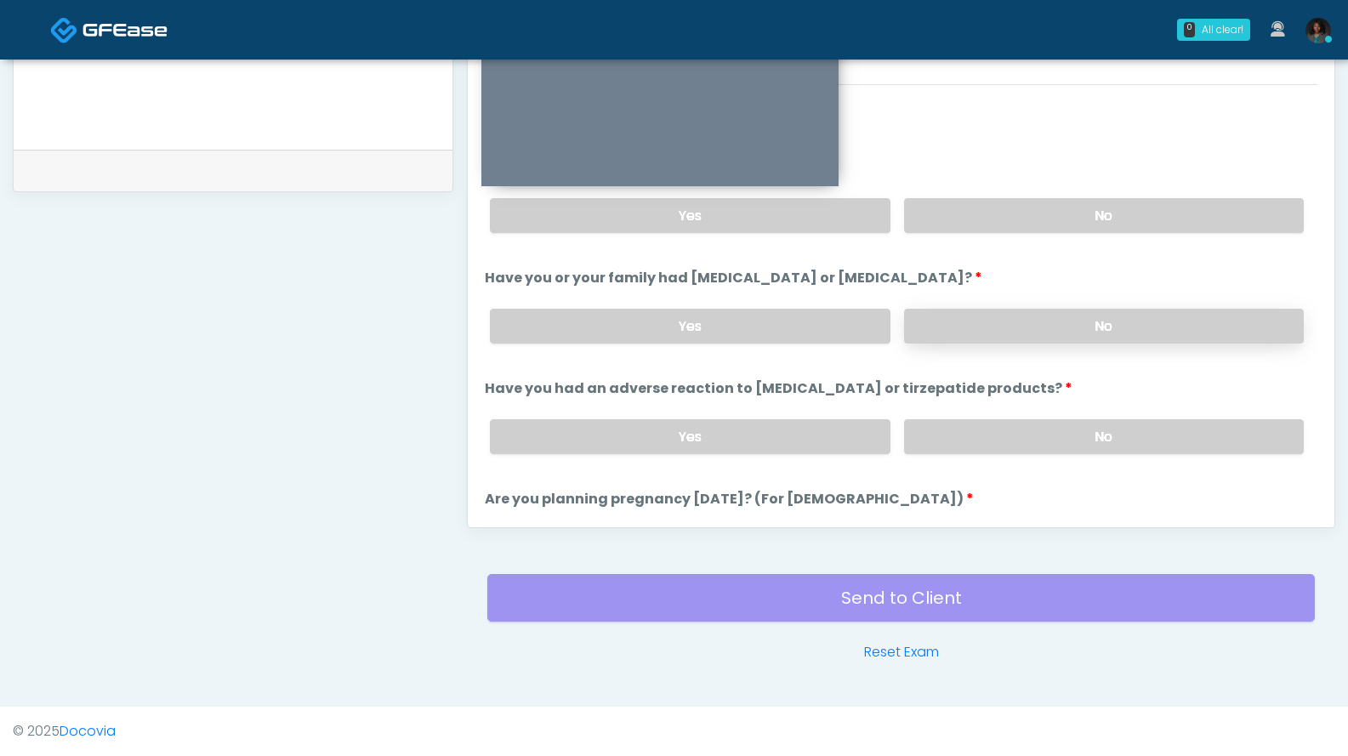
scroll to position [598, 0]
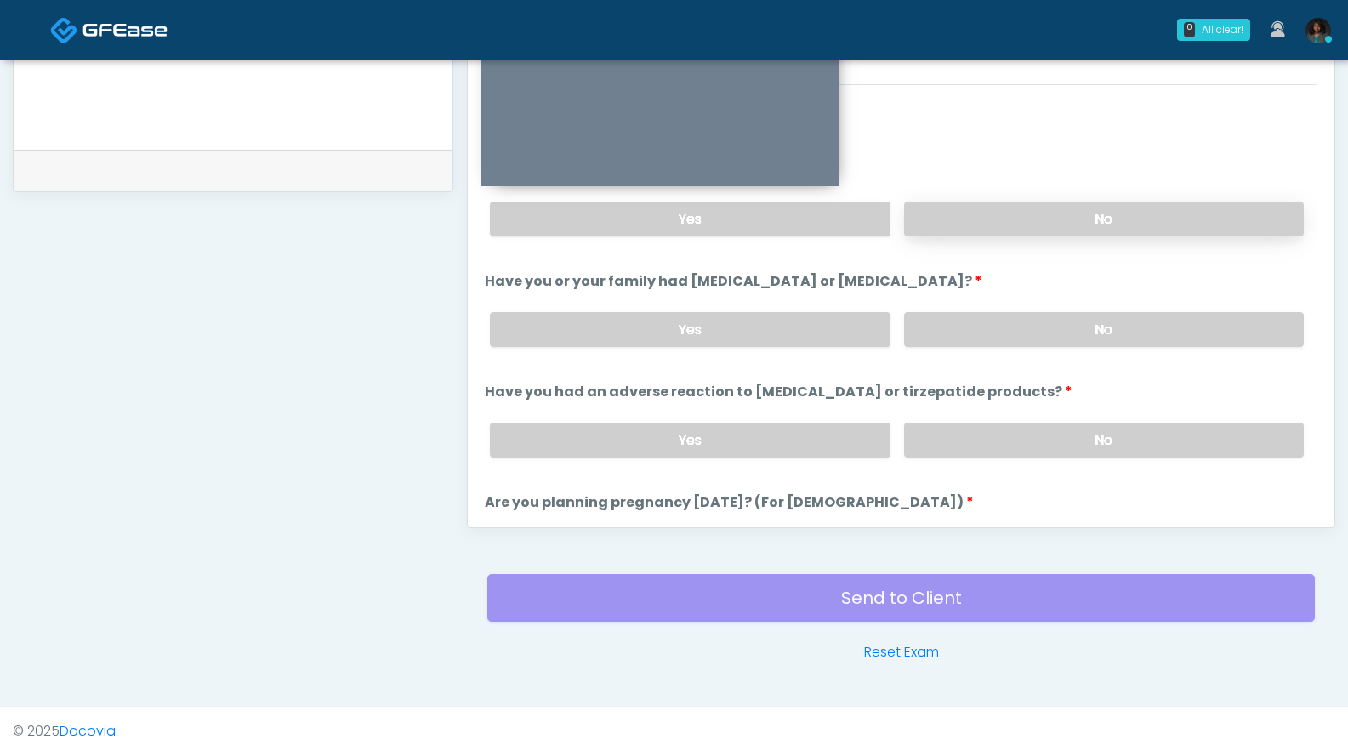
click at [1087, 226] on label "No" at bounding box center [1104, 219] width 400 height 35
click at [1026, 320] on label "No" at bounding box center [1104, 329] width 400 height 35
click at [1001, 434] on label "No" at bounding box center [1104, 440] width 400 height 35
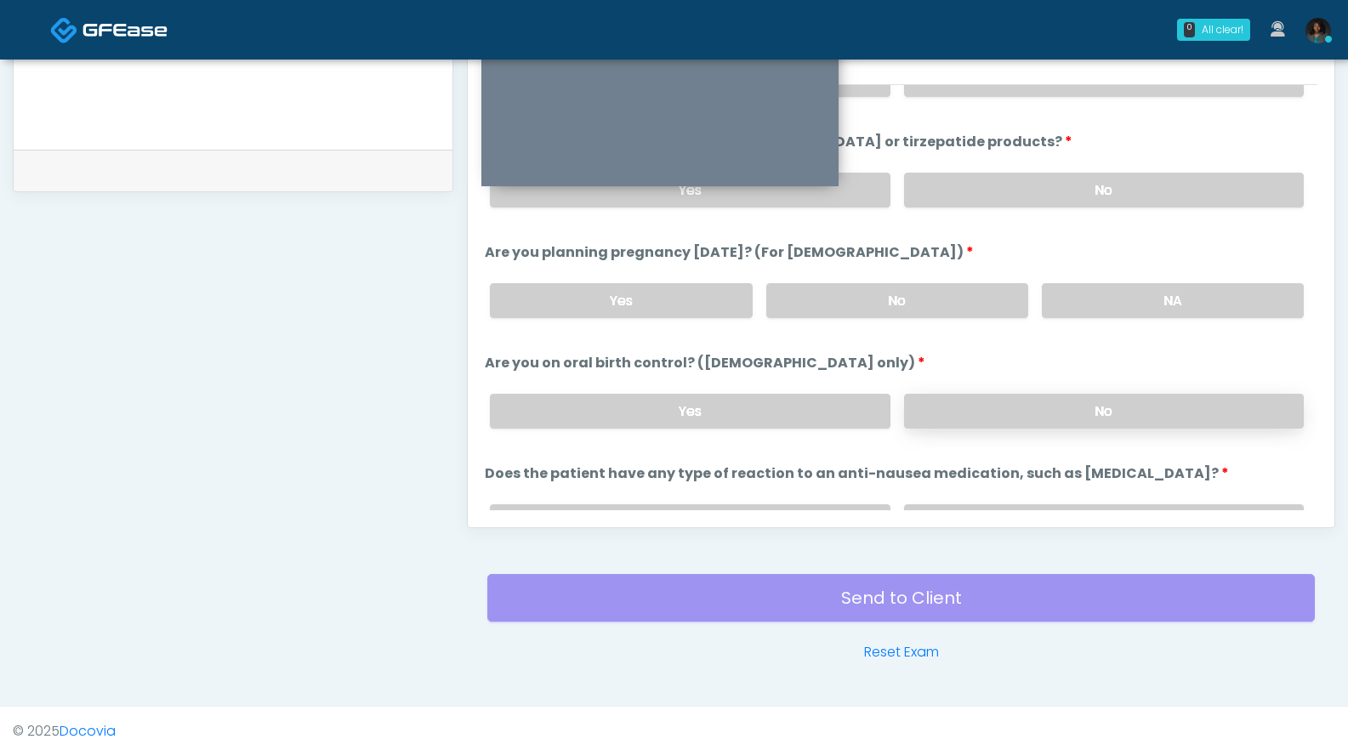
scroll to position [844, 0]
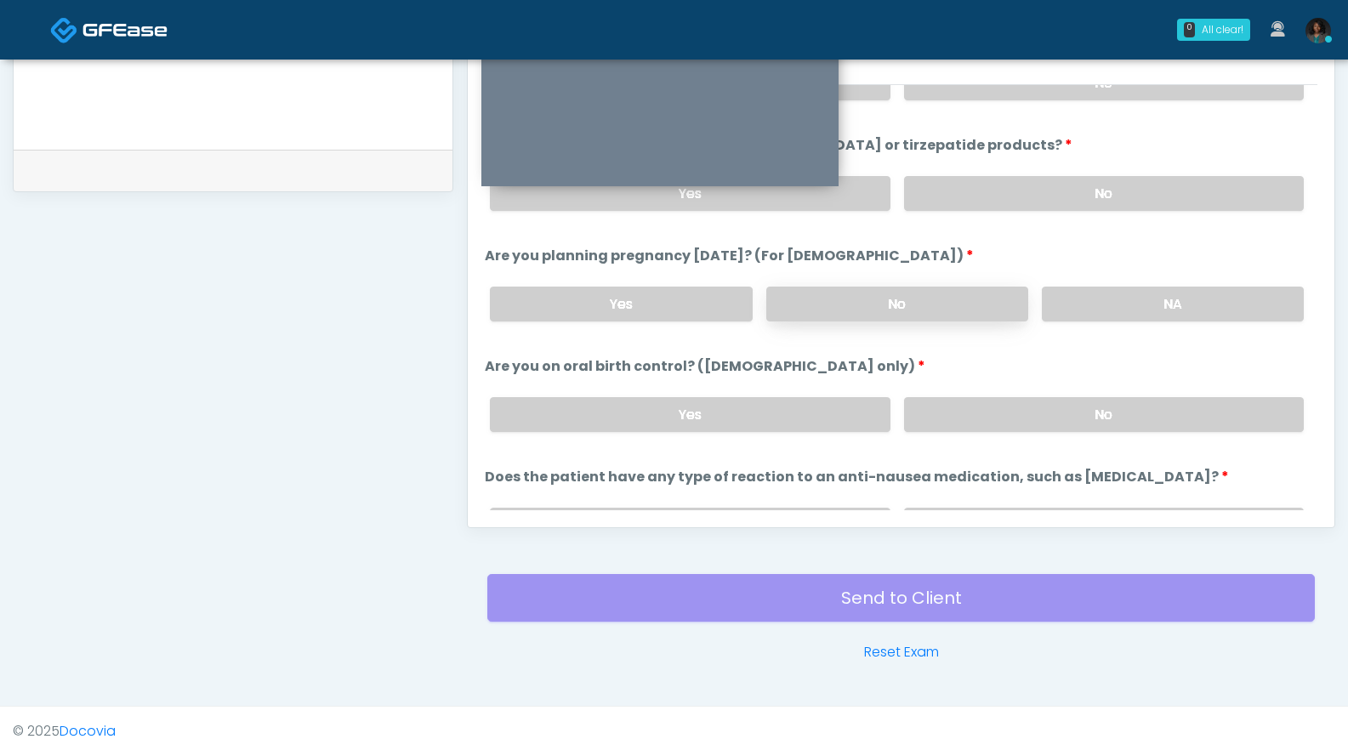
click at [986, 298] on label "No" at bounding box center [897, 304] width 262 height 35
click at [975, 416] on label "No" at bounding box center [1104, 414] width 400 height 35
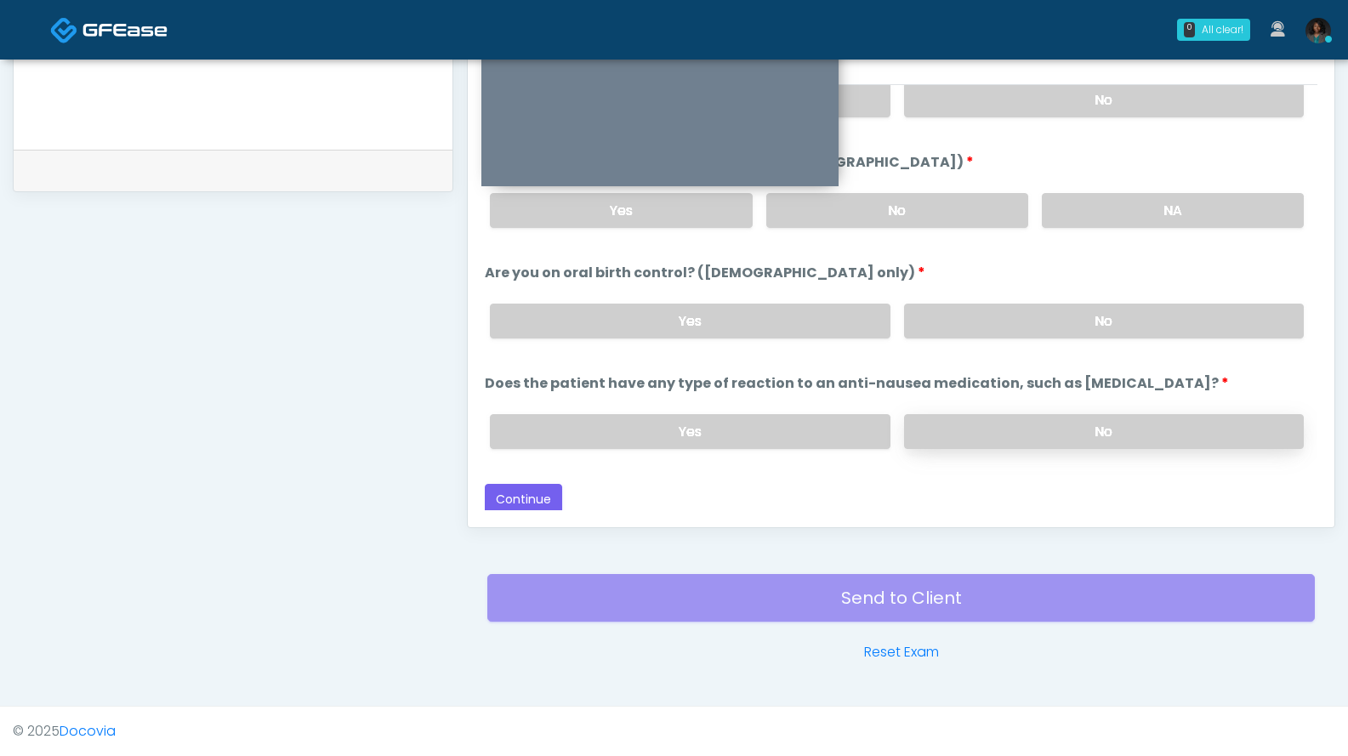
click at [1087, 418] on label "No" at bounding box center [1104, 431] width 400 height 35
click at [545, 489] on button "Continue" at bounding box center [523, 499] width 77 height 31
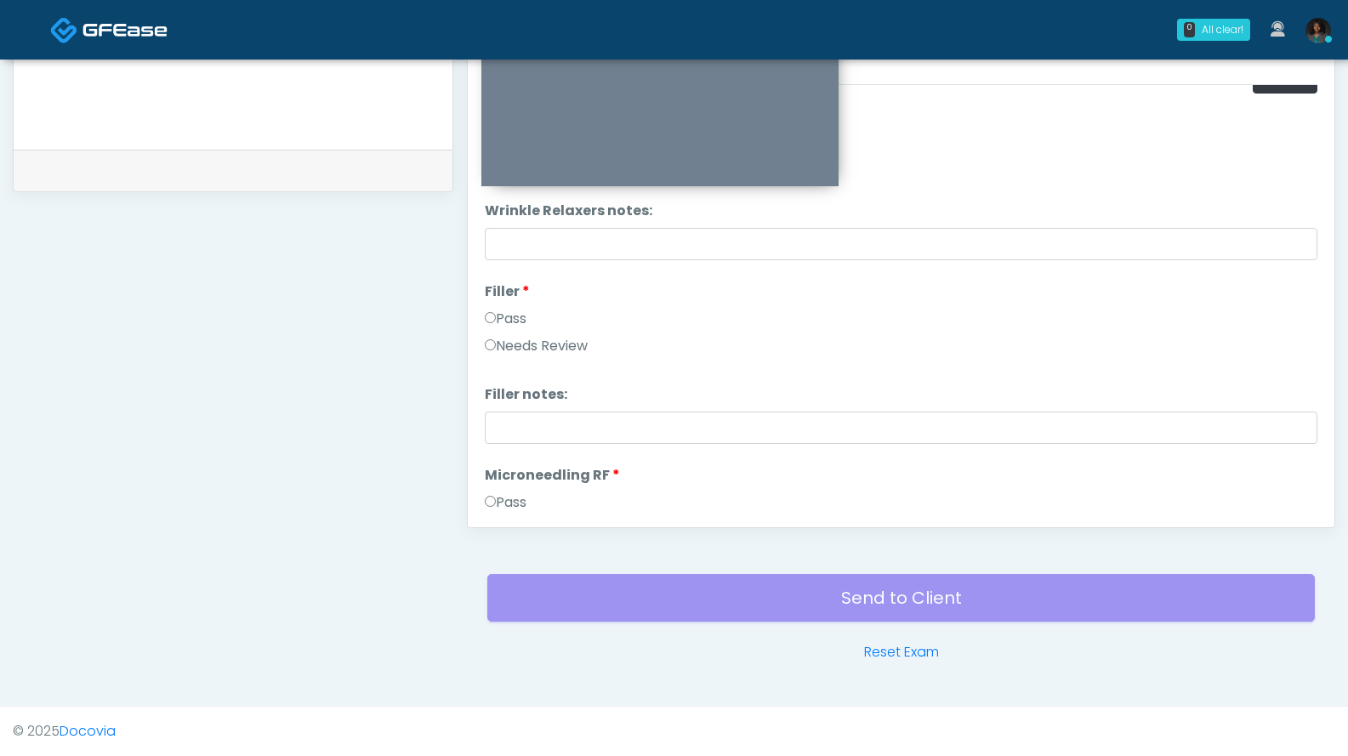
scroll to position [0, 0]
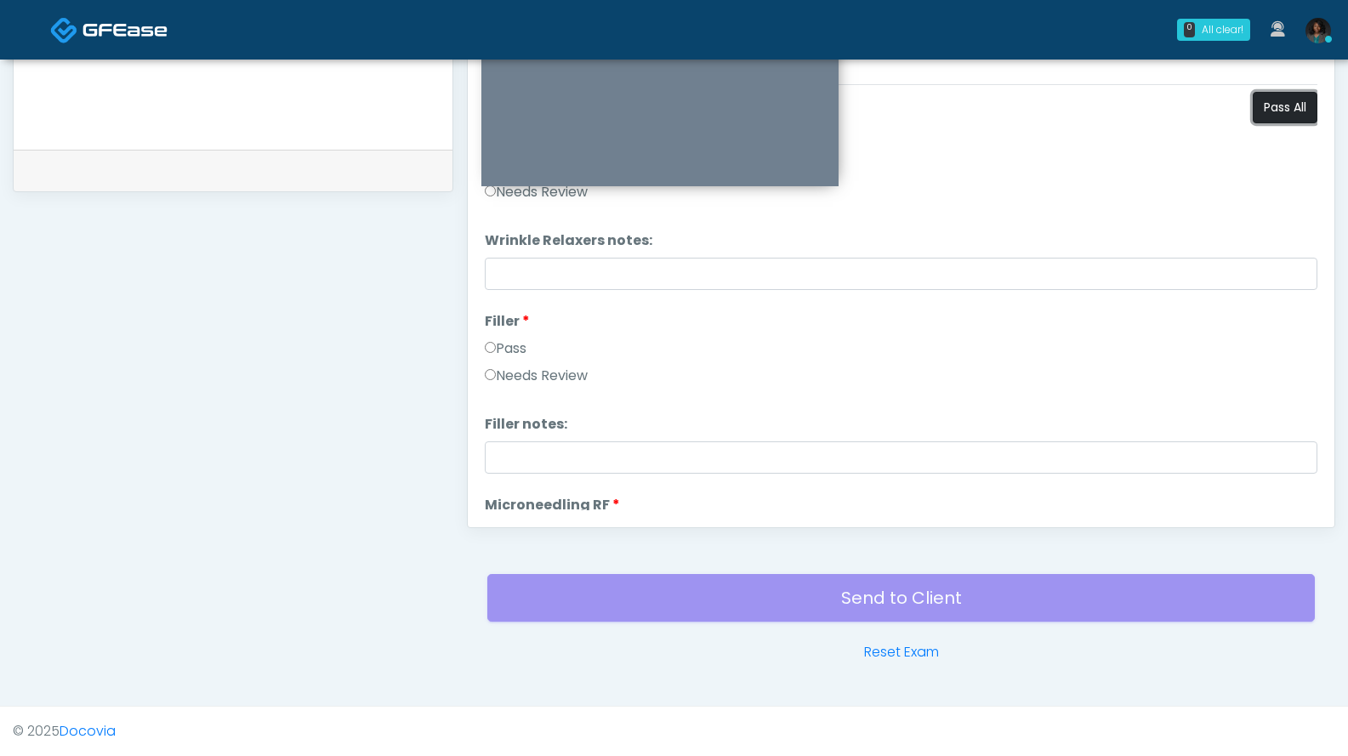
click at [1260, 110] on button "Pass All" at bounding box center [1285, 107] width 65 height 31
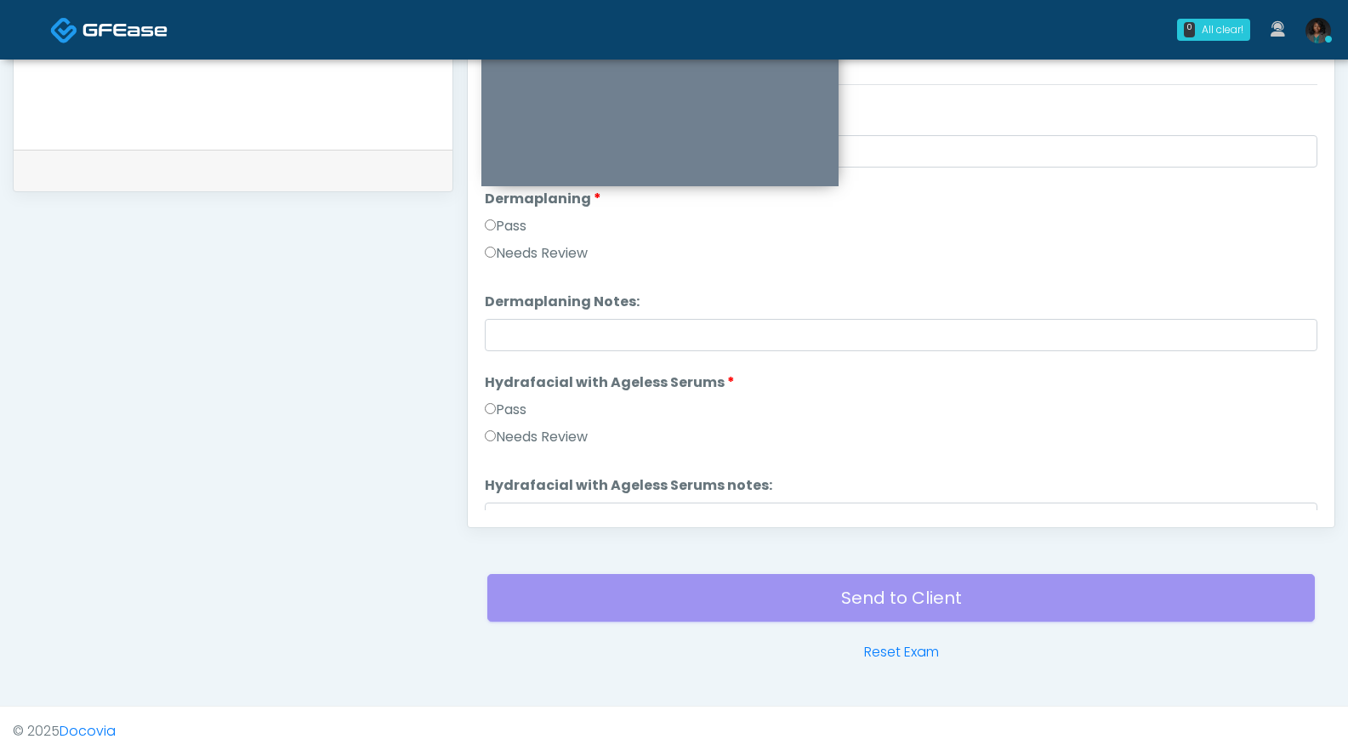
scroll to position [3349, 0]
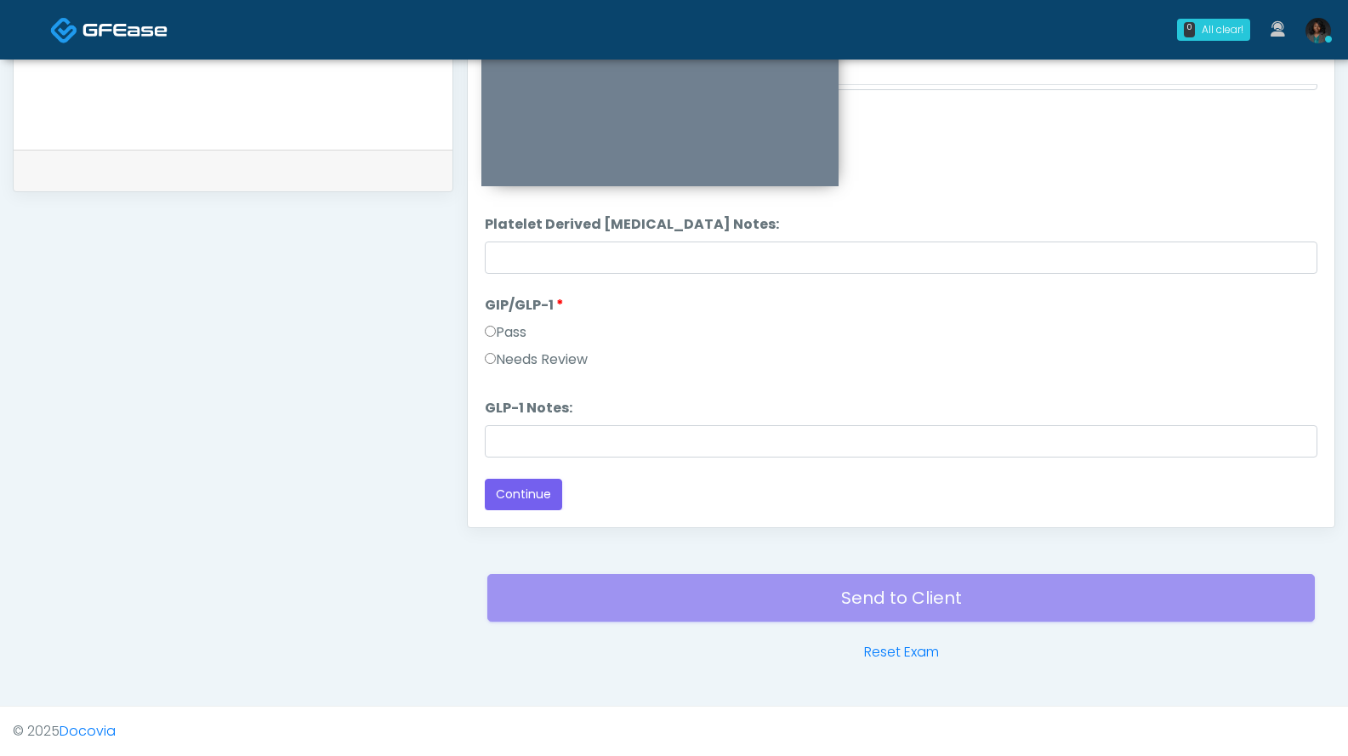
click at [497, 358] on label "Needs Review" at bounding box center [536, 359] width 103 height 20
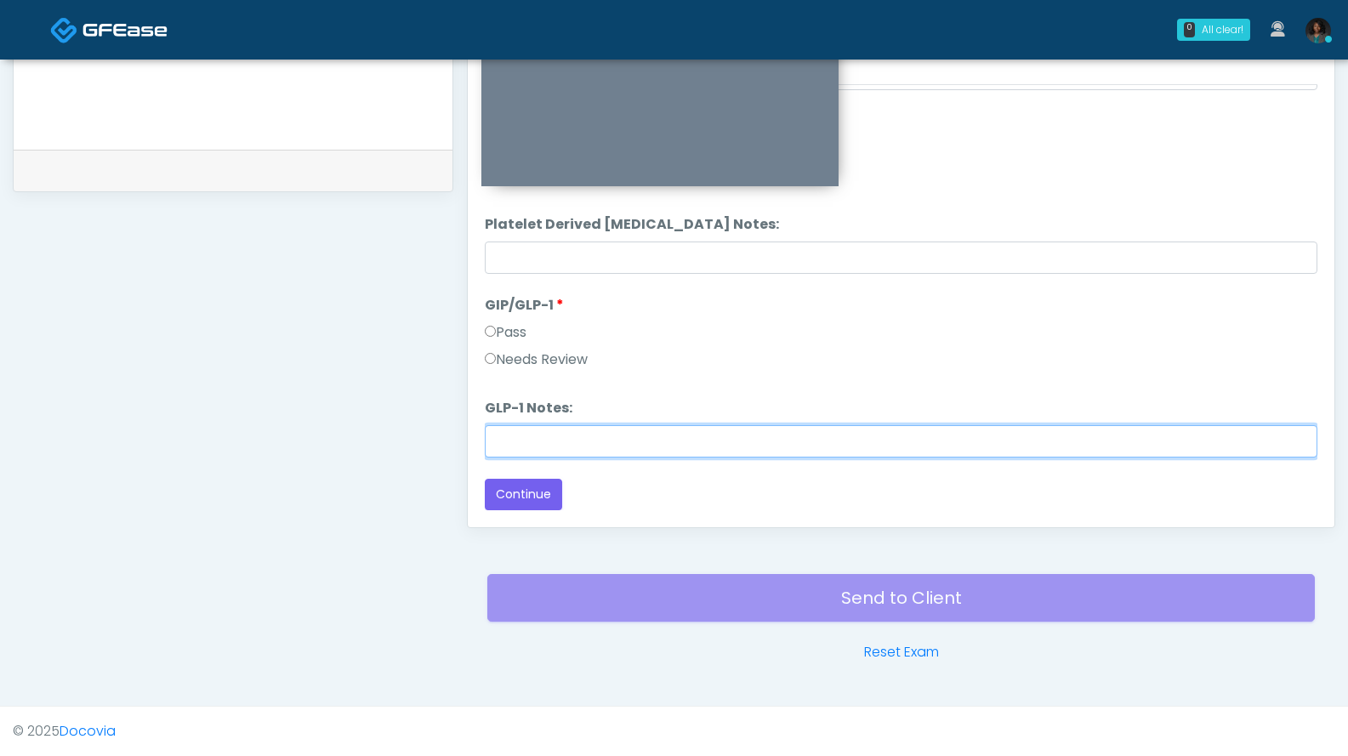
click at [542, 449] on input "GLP-1 Notes:" at bounding box center [901, 441] width 832 height 32
type input "***"
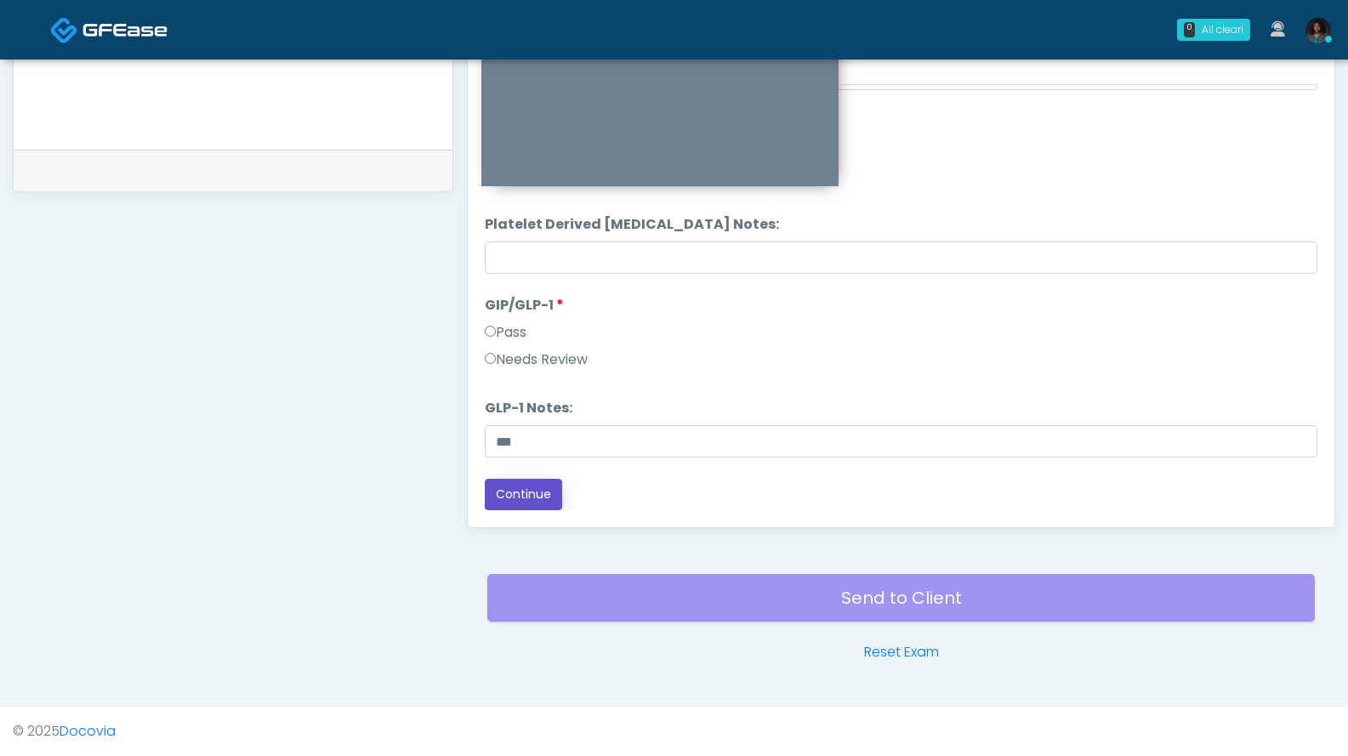
click at [526, 491] on button "Continue" at bounding box center [523, 494] width 77 height 31
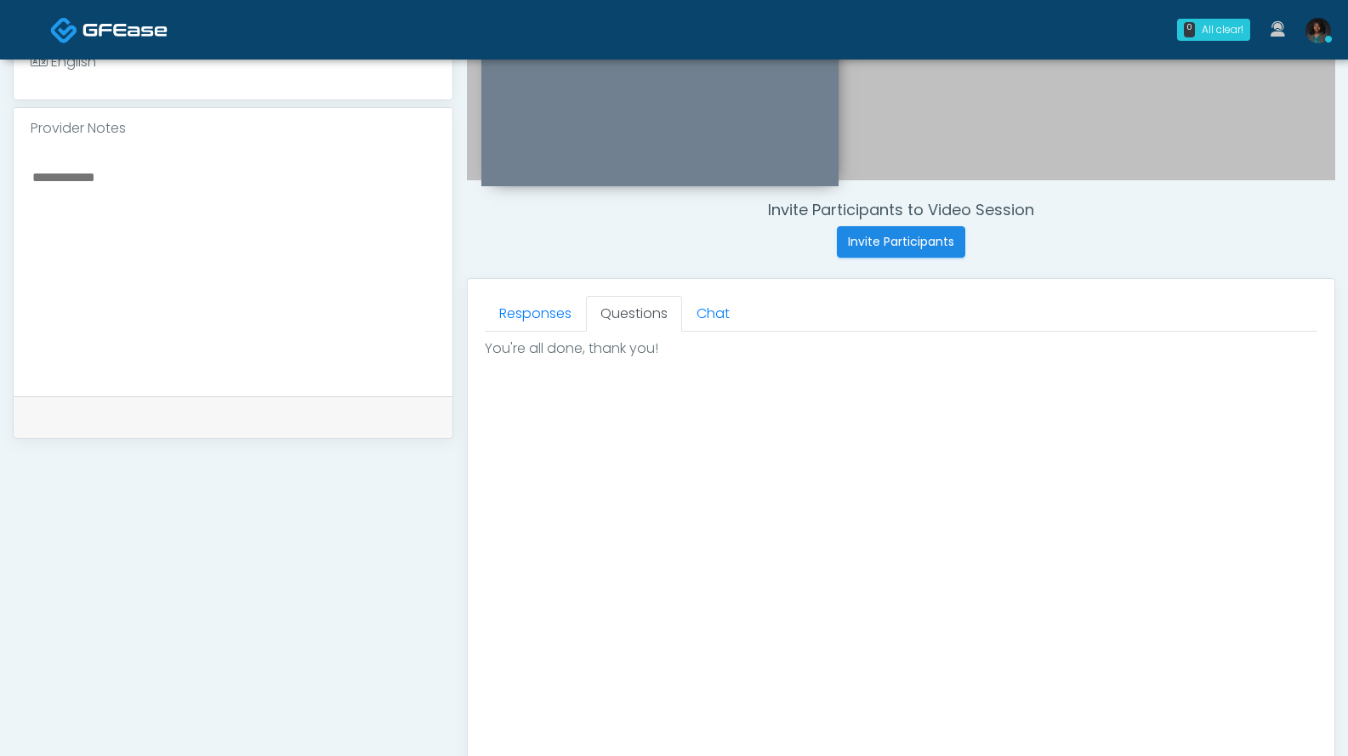
scroll to position [802, 0]
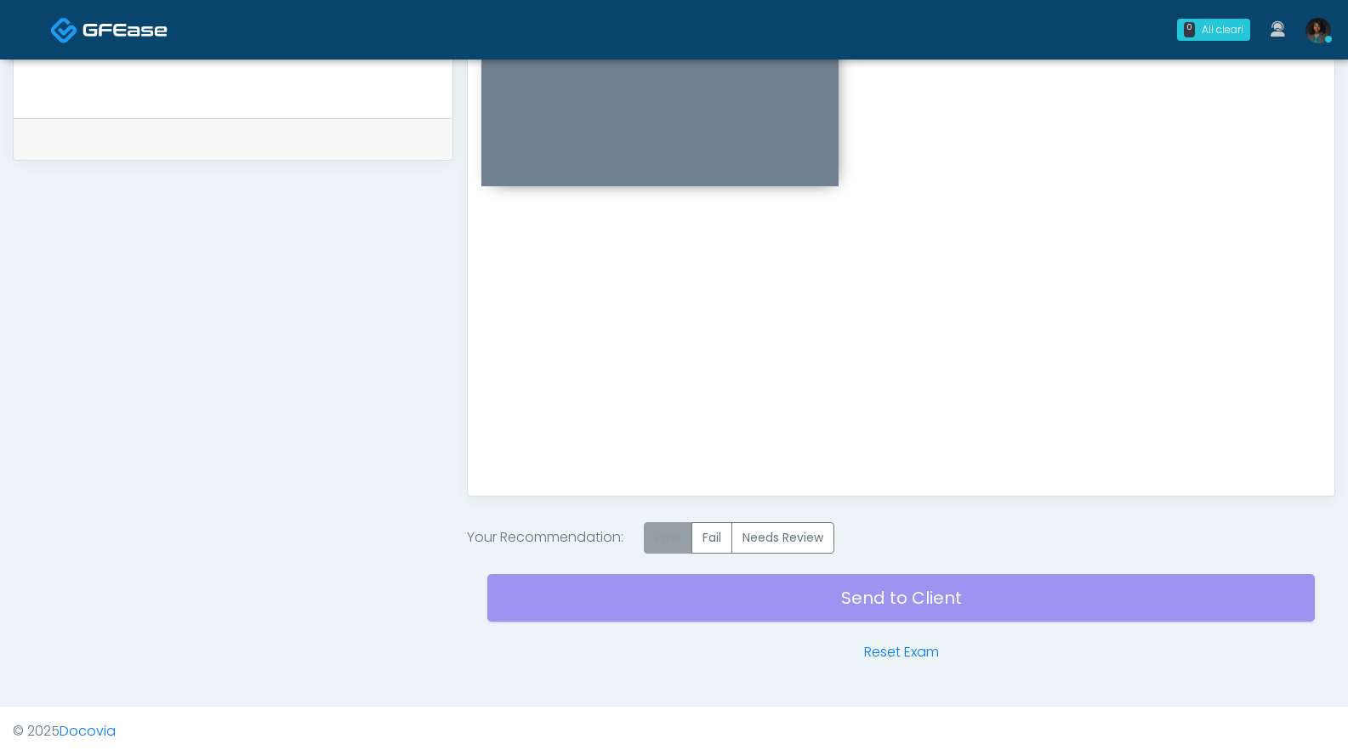
click at [677, 526] on label "Pass" at bounding box center [668, 537] width 48 height 31
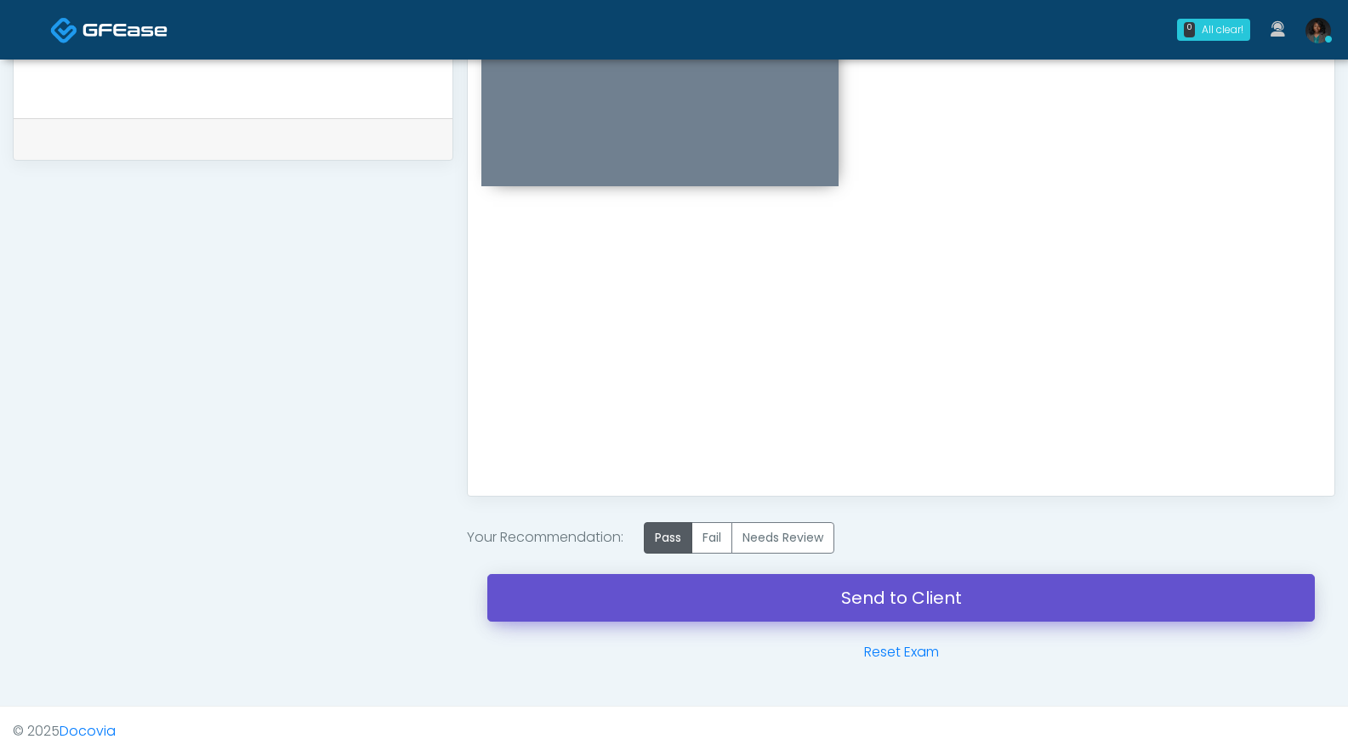
click at [866, 594] on link "Send to Client" at bounding box center [900, 598] width 827 height 48
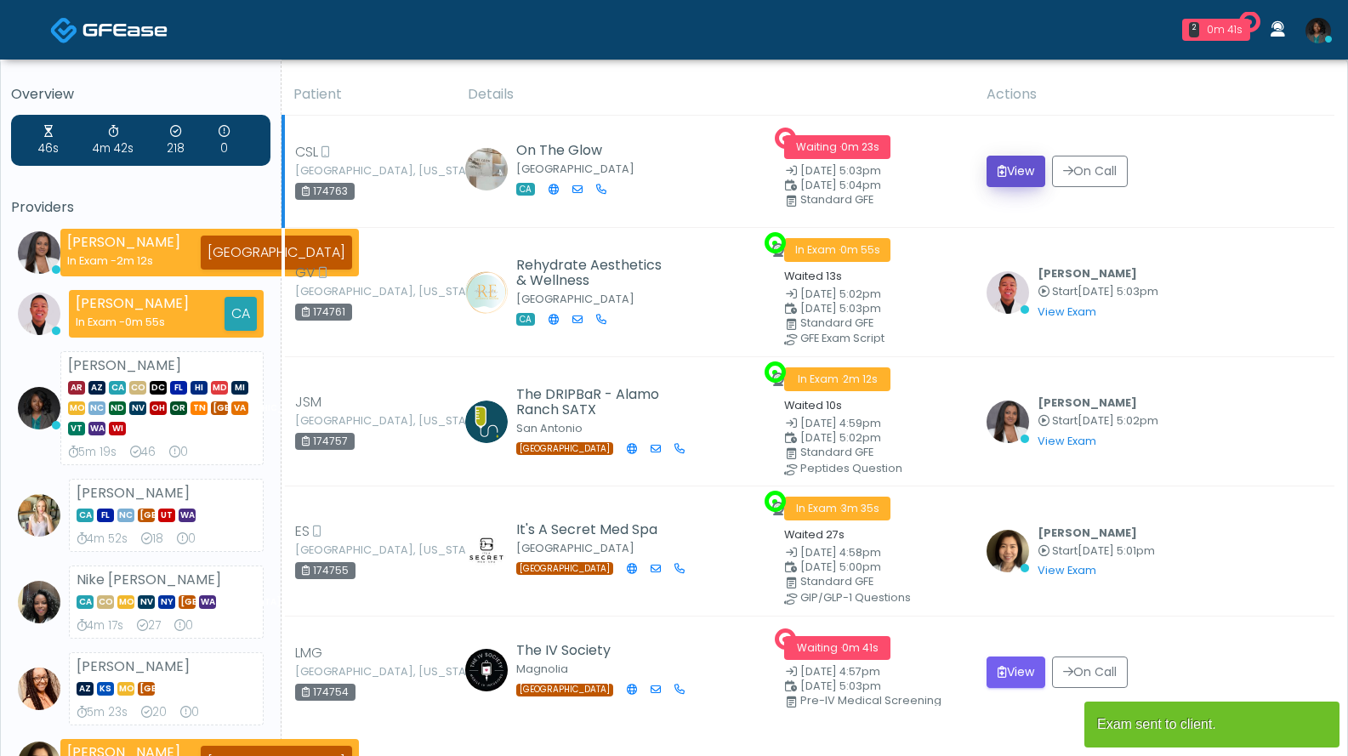
click at [1019, 169] on button "View" at bounding box center [1015, 171] width 59 height 31
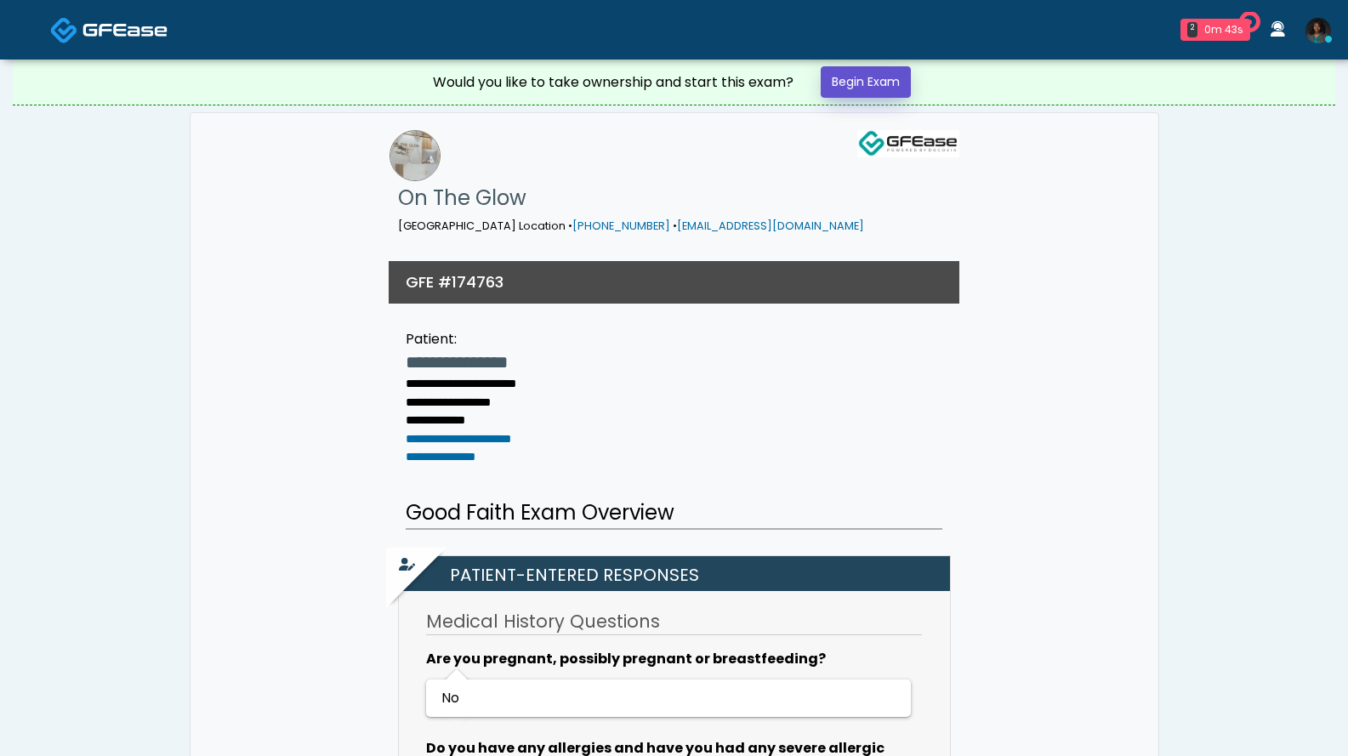
click at [866, 85] on link "Begin Exam" at bounding box center [866, 81] width 90 height 31
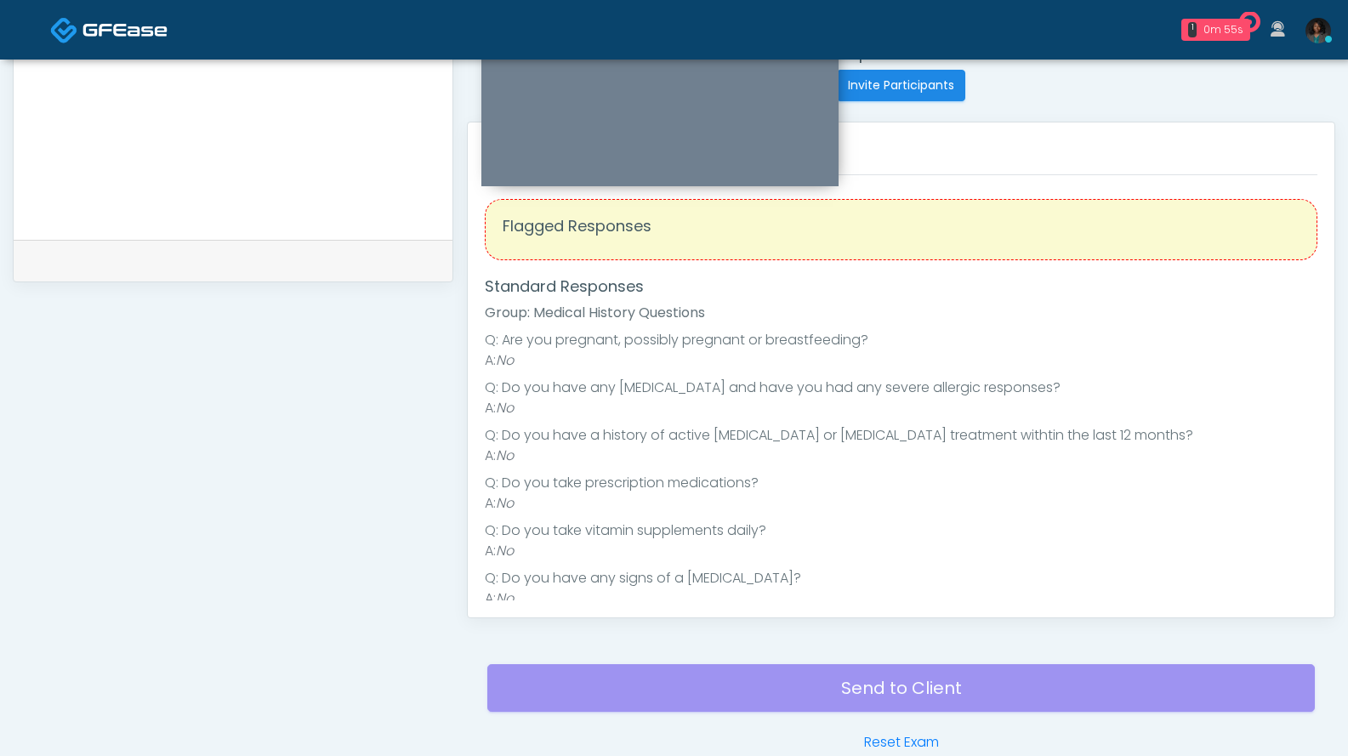
scroll to position [340, 0]
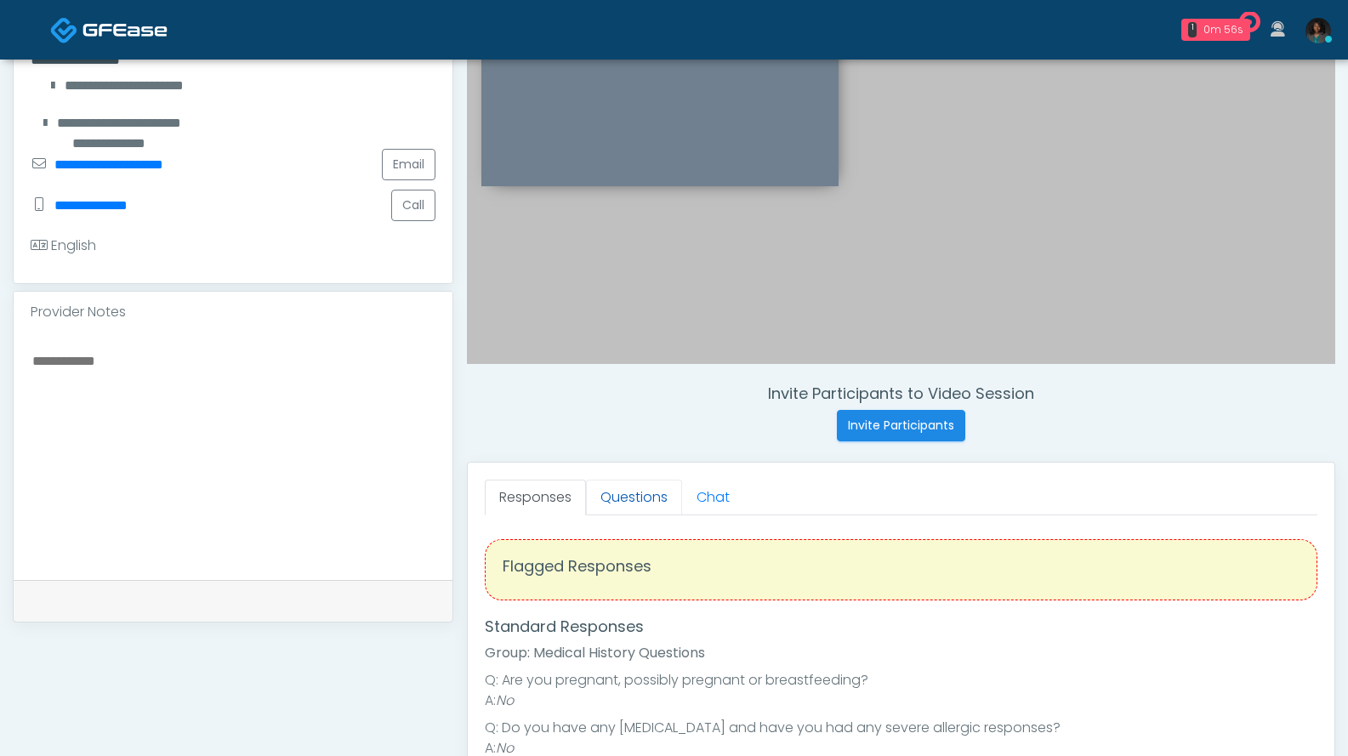
click at [653, 494] on link "Questions" at bounding box center [634, 498] width 96 height 36
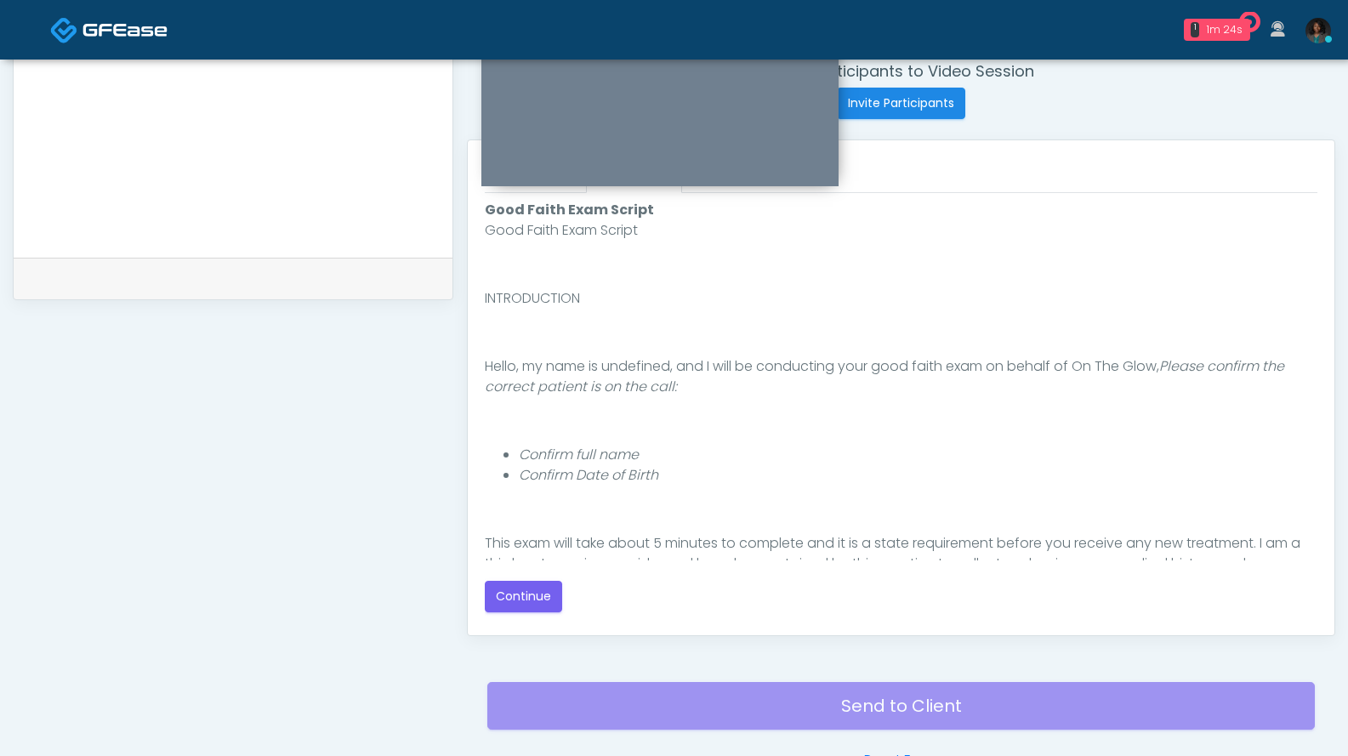
scroll to position [662, 0]
click at [546, 588] on button "Continue" at bounding box center [523, 596] width 77 height 31
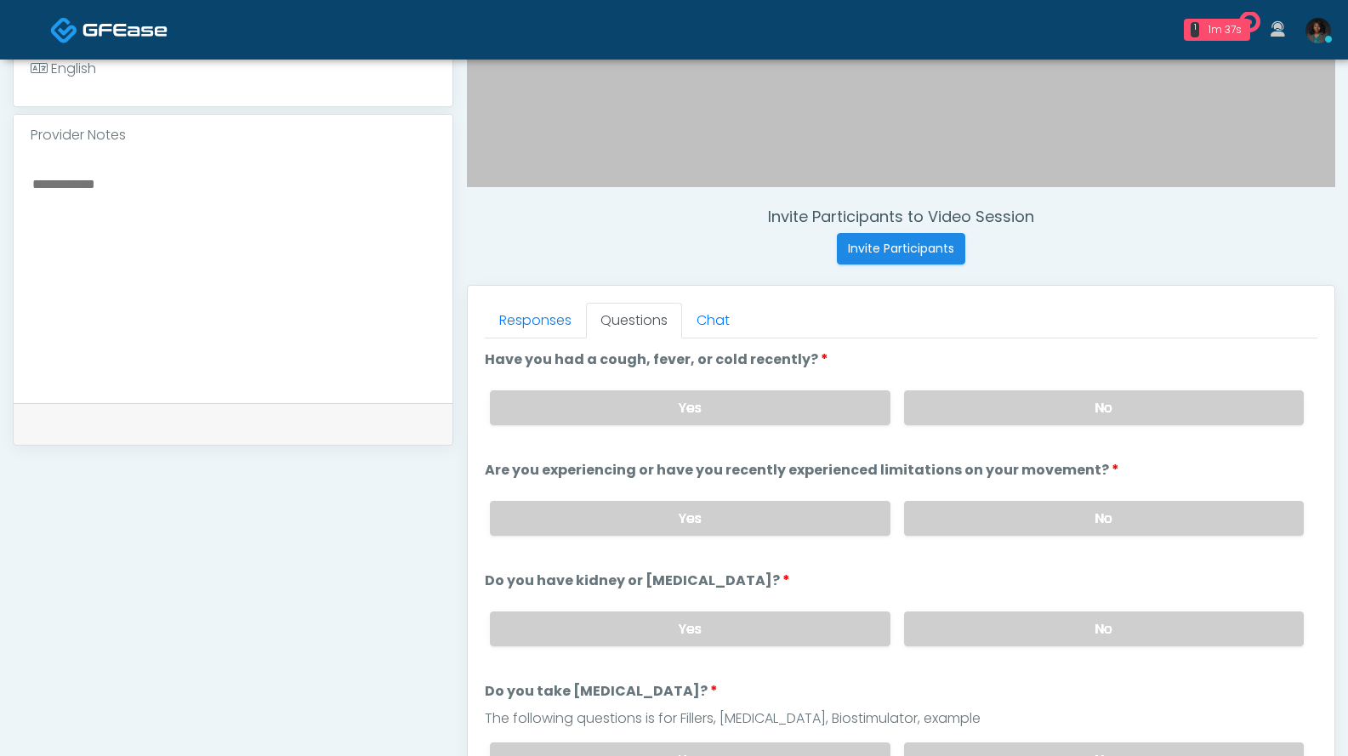
scroll to position [544, 0]
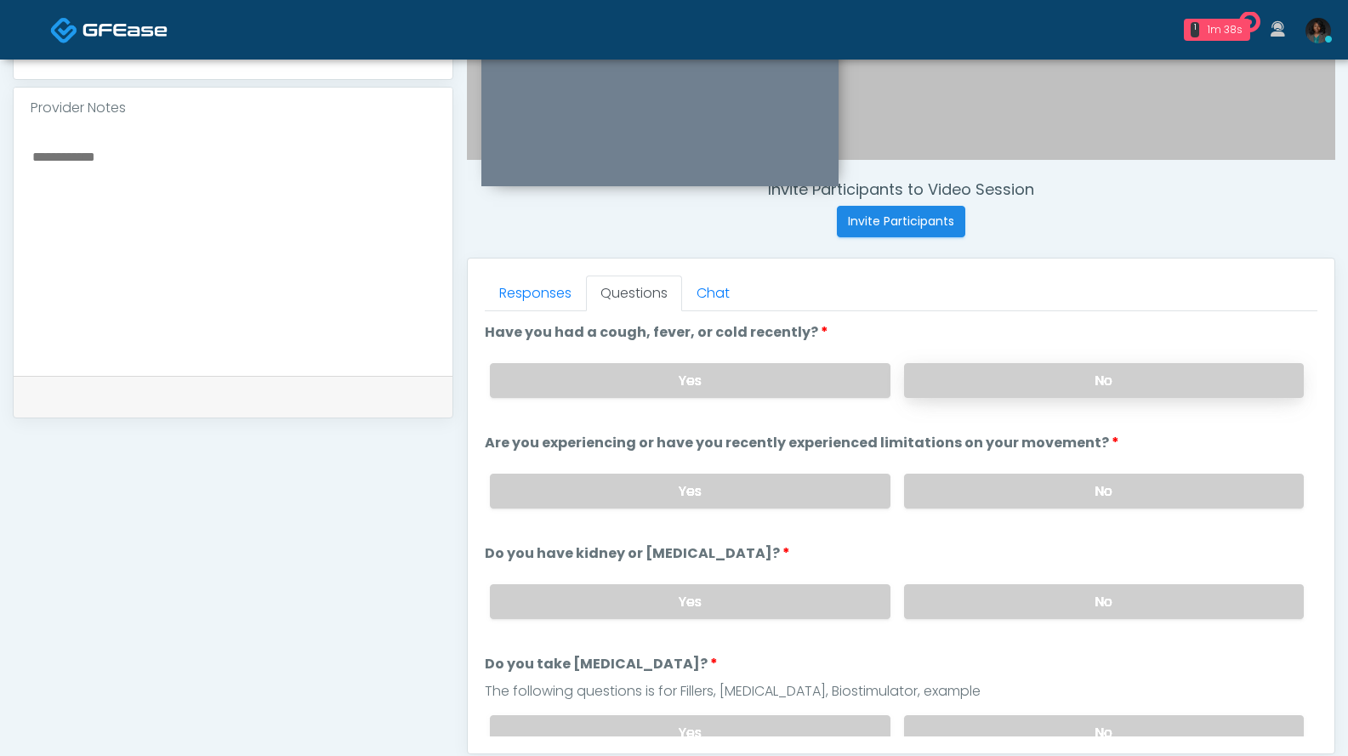
click at [1026, 383] on label "No" at bounding box center [1104, 380] width 400 height 35
click at [997, 490] on label "No" at bounding box center [1104, 491] width 400 height 35
click at [992, 603] on label "No" at bounding box center [1104, 601] width 400 height 35
click at [1013, 727] on label "No" at bounding box center [1104, 732] width 400 height 35
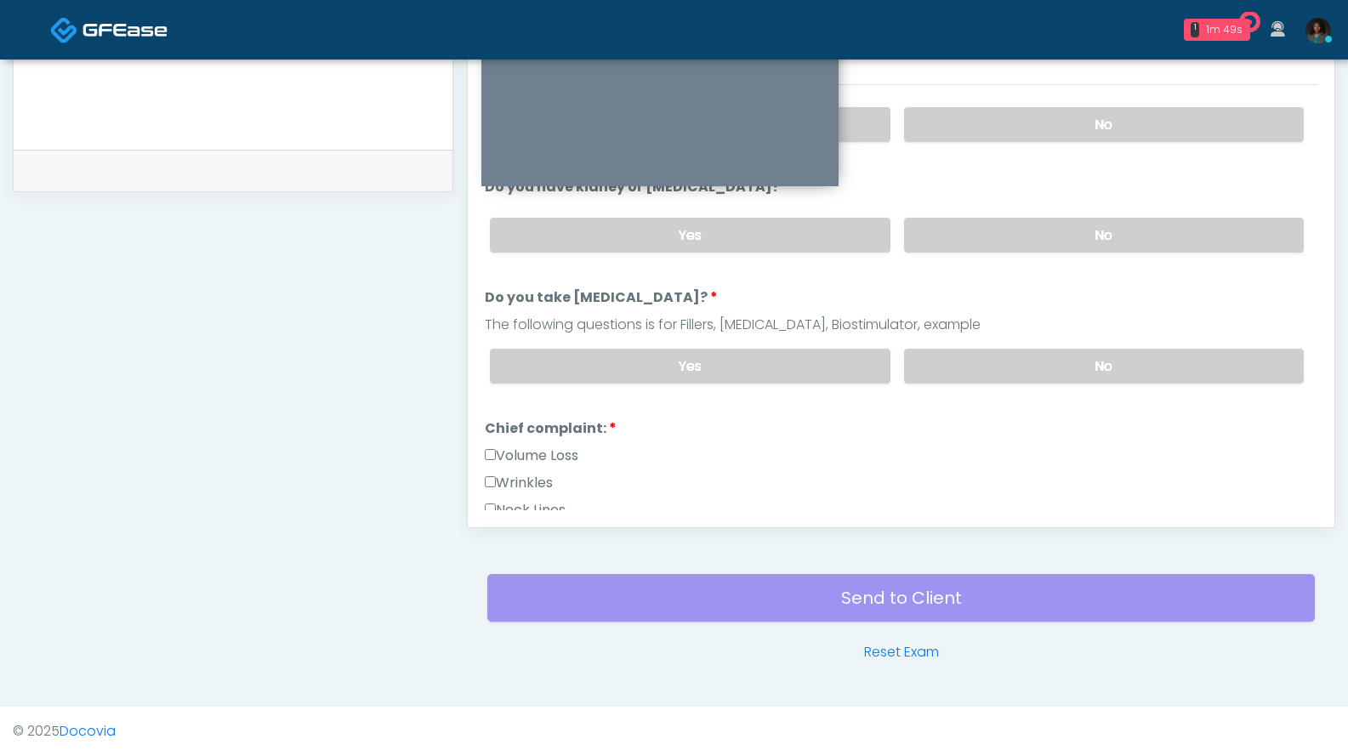
scroll to position [480, 0]
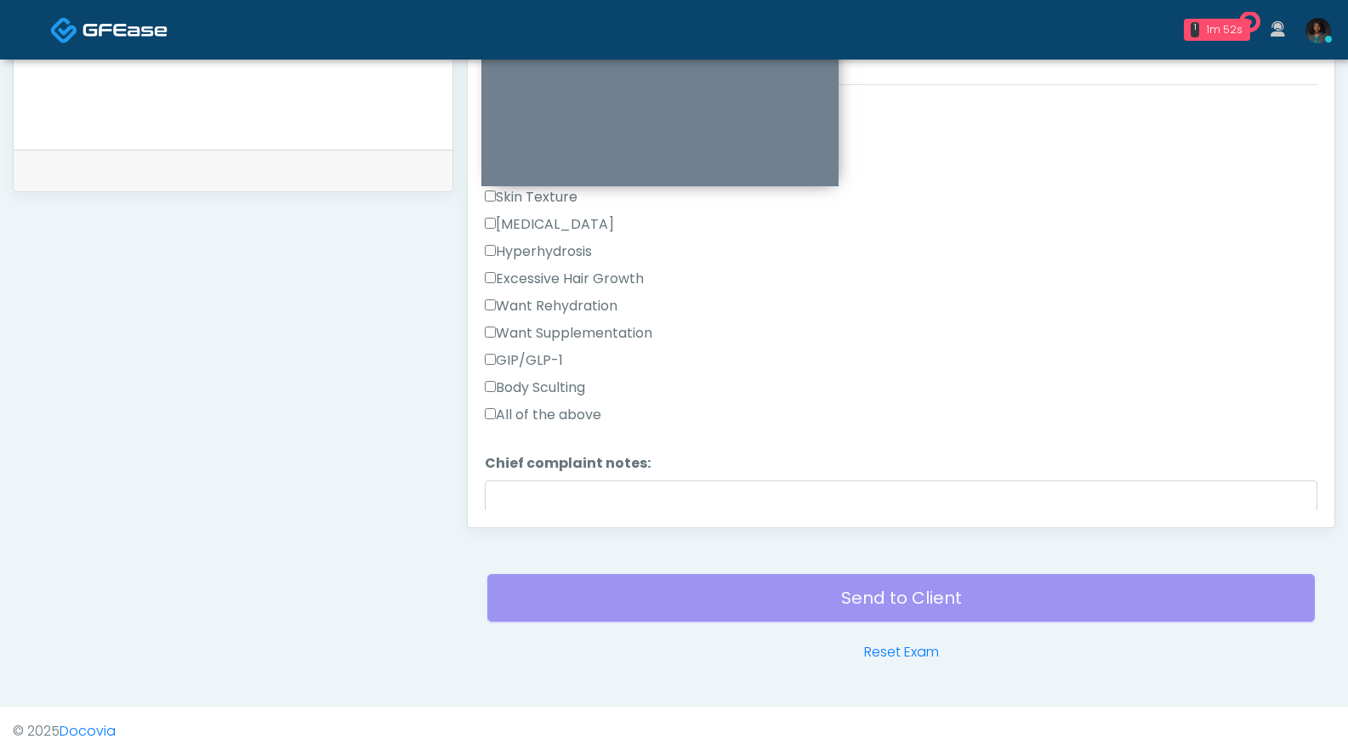
click at [542, 273] on label "Excessive Hair Growth" at bounding box center [564, 279] width 159 height 20
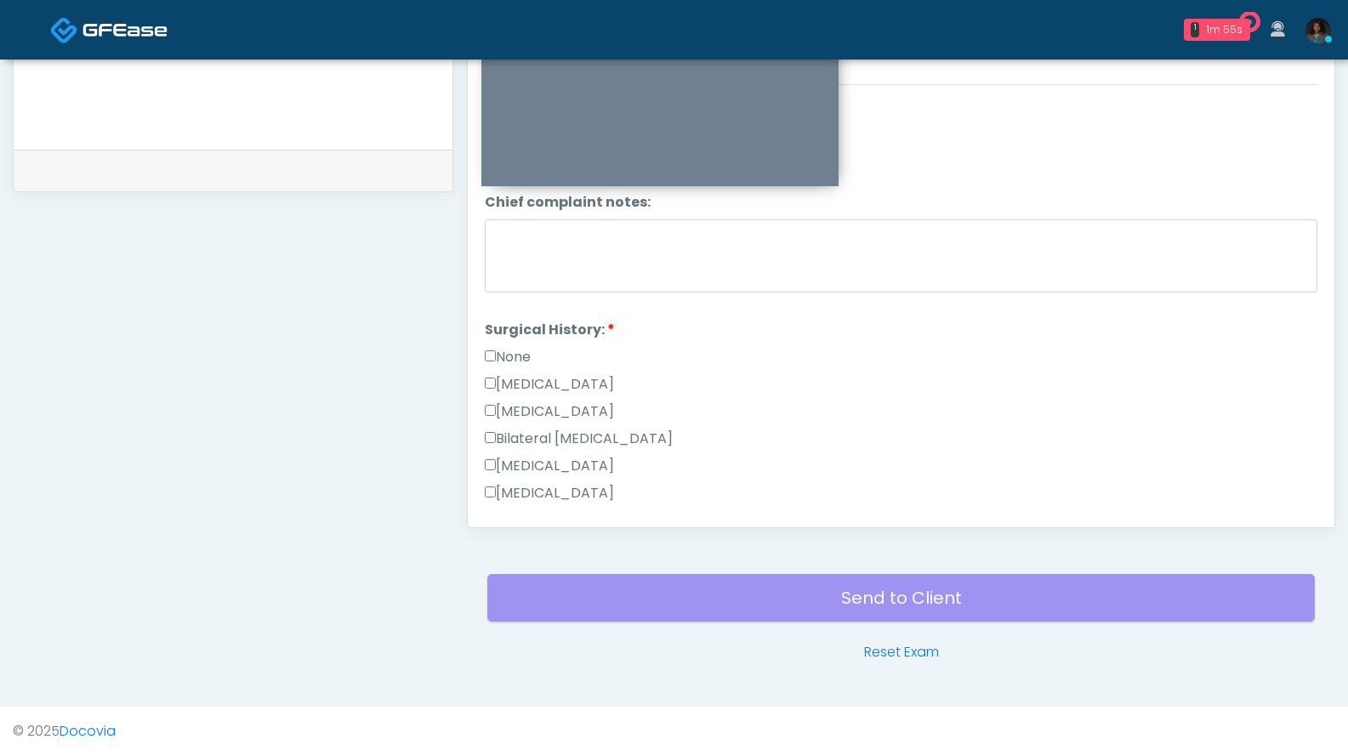
scroll to position [721, 0]
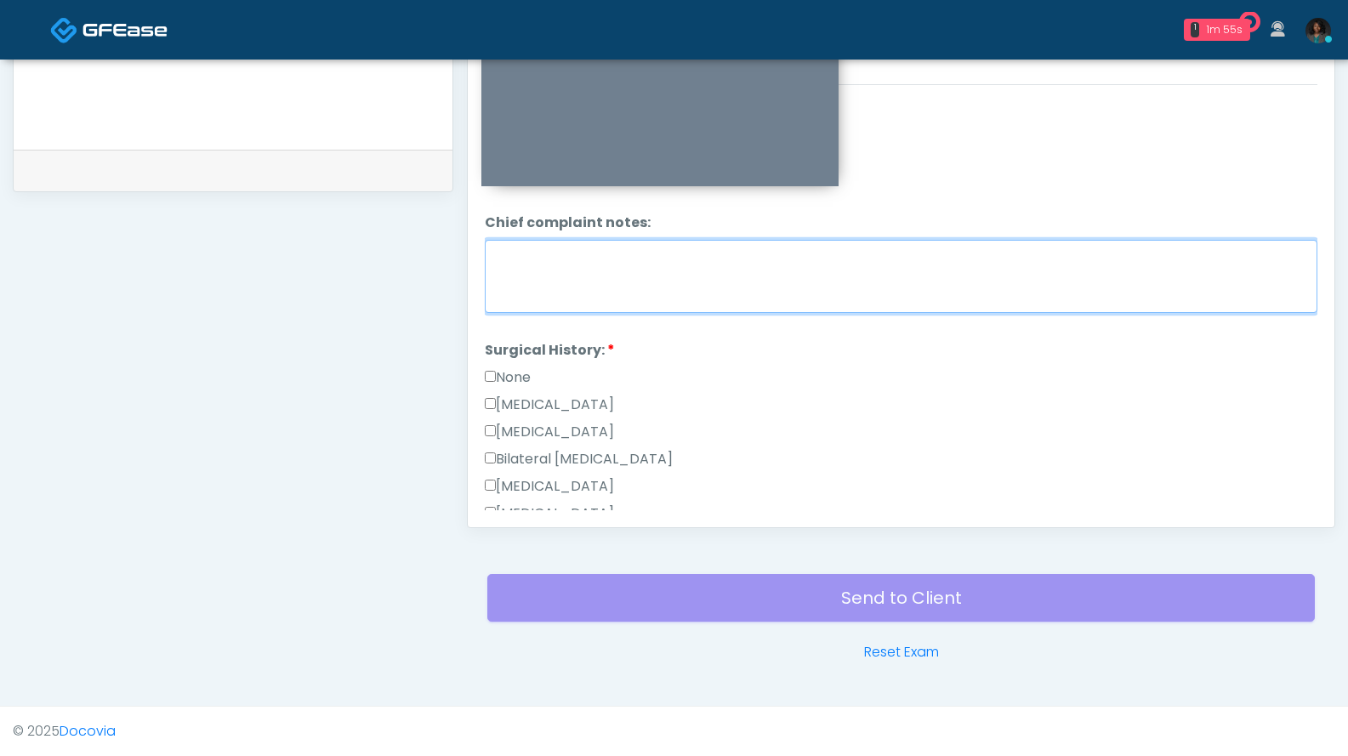
click at [969, 281] on textarea "Chief complaint notes:" at bounding box center [901, 276] width 832 height 73
type textarea "**********"
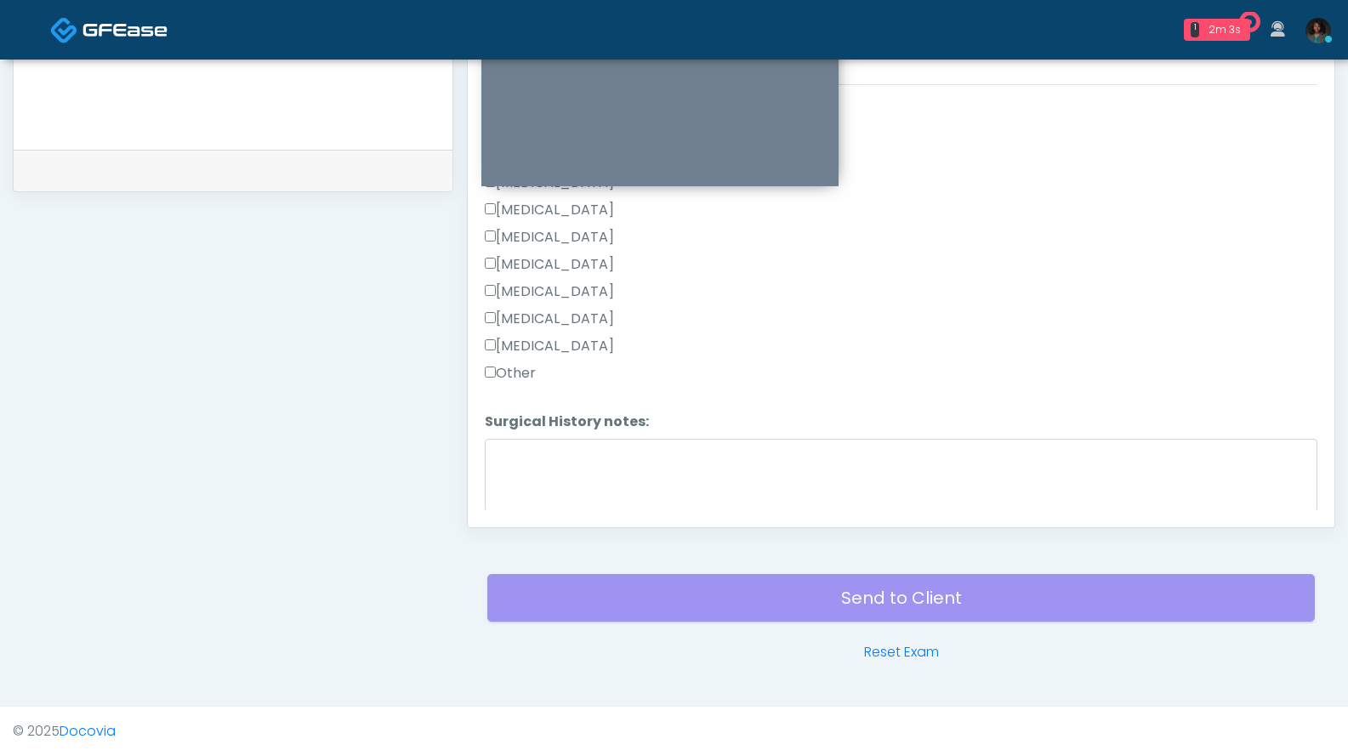
scroll to position [1101, 0]
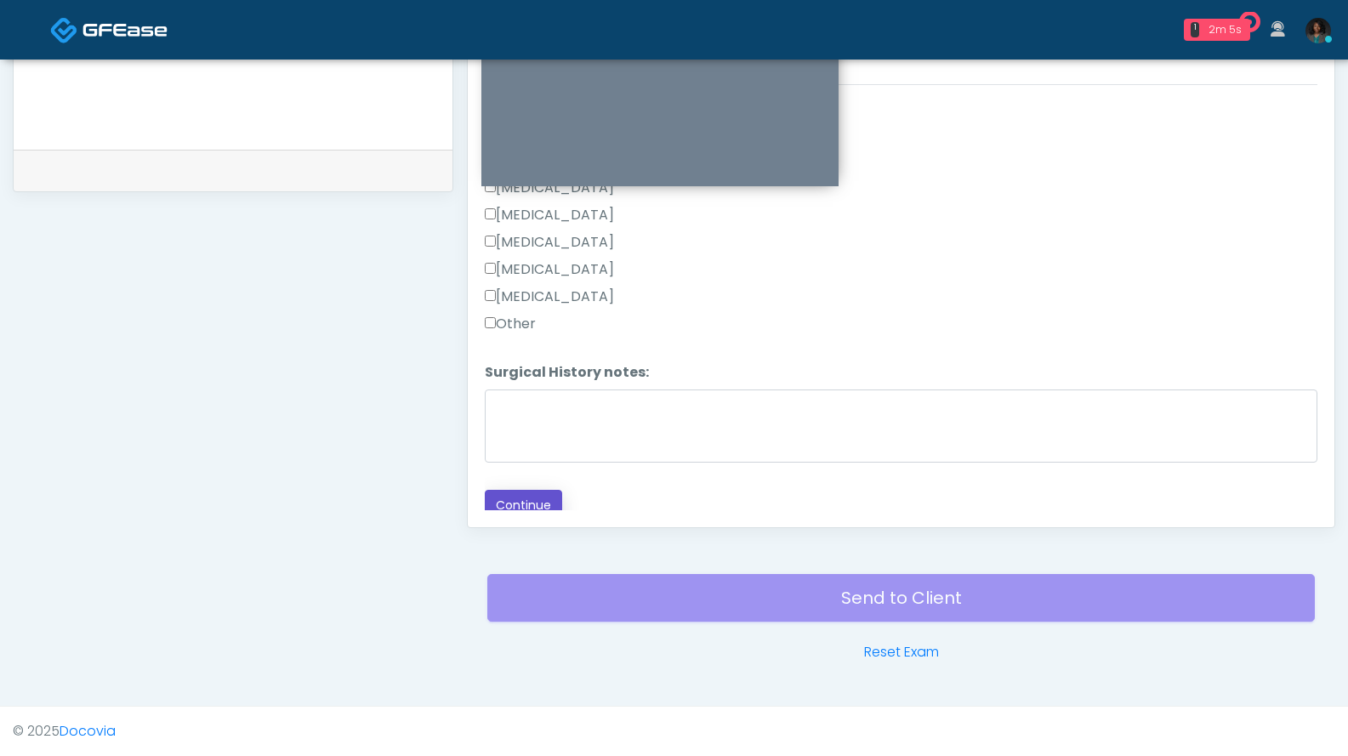
click at [554, 497] on button "Continue" at bounding box center [523, 505] width 77 height 31
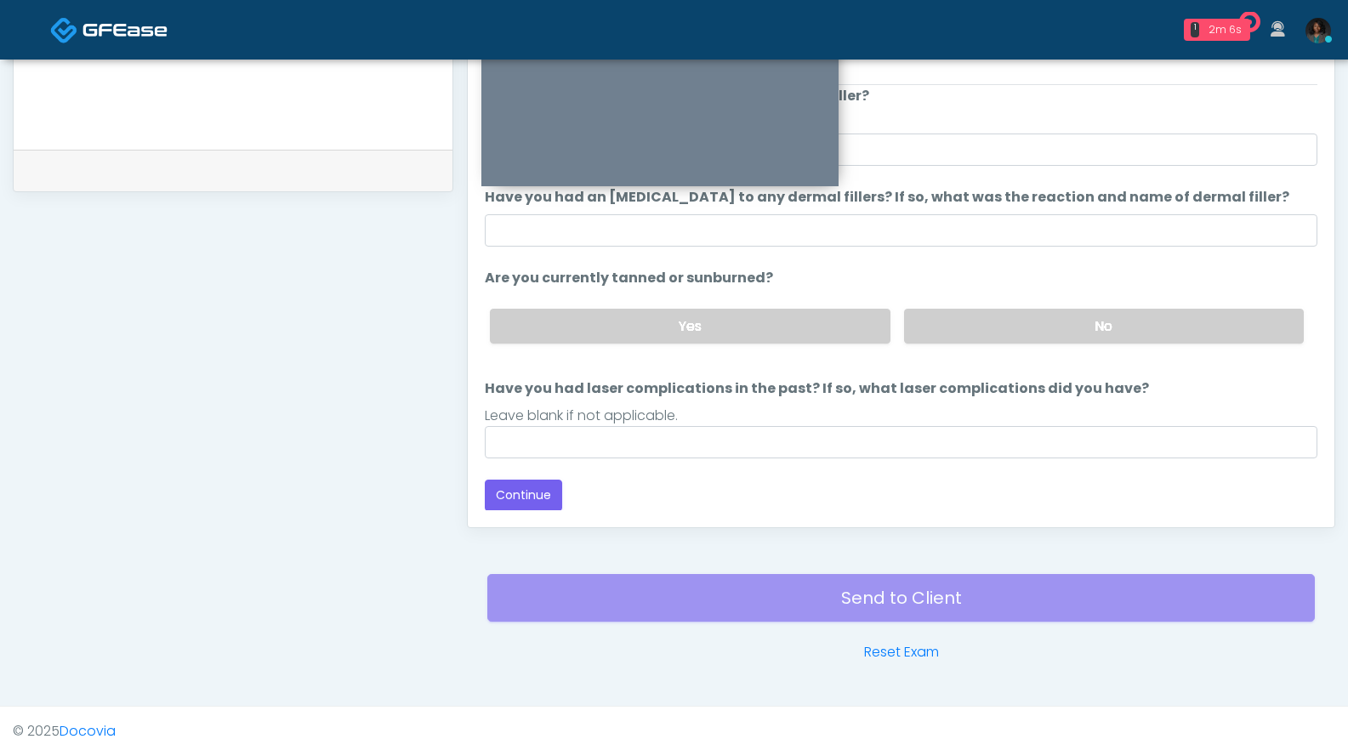
click at [1124, 304] on div "Yes No" at bounding box center [896, 326] width 841 height 62
click at [1135, 341] on label "No" at bounding box center [1104, 326] width 400 height 35
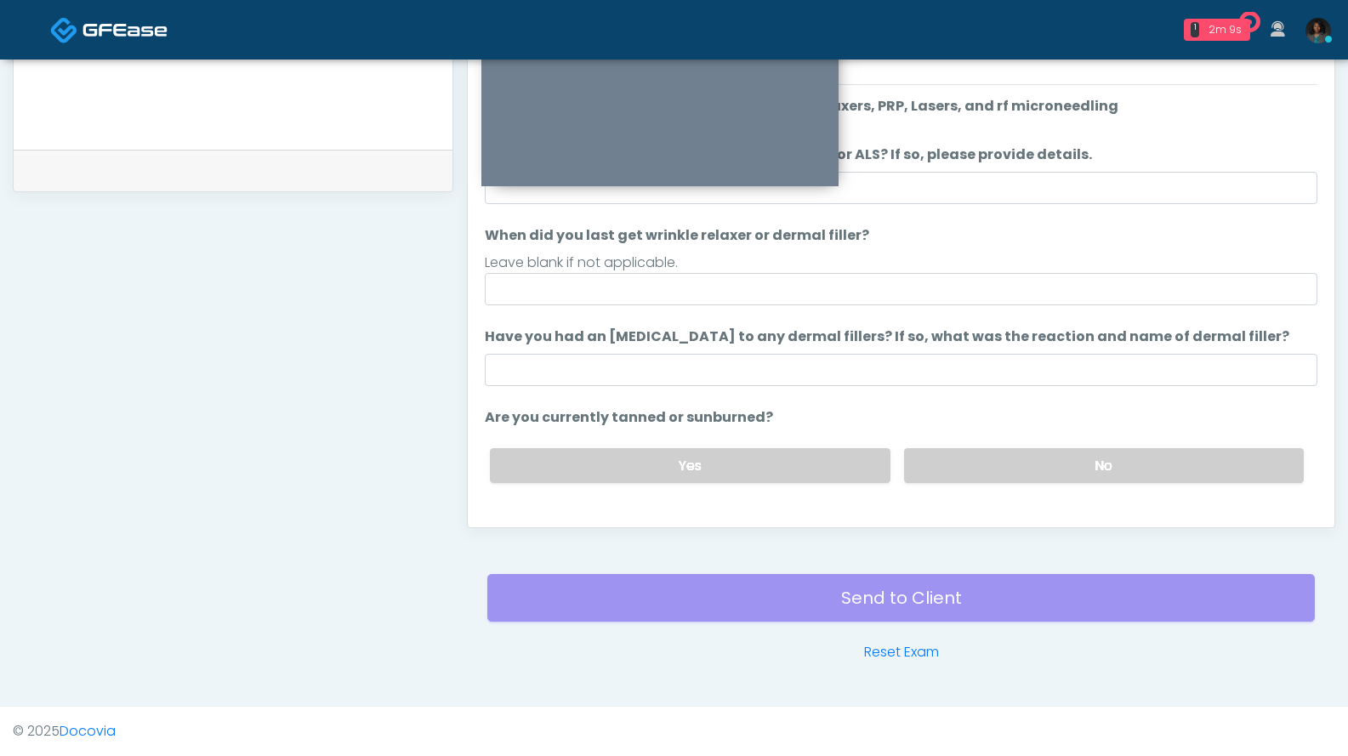
scroll to position [430, 0]
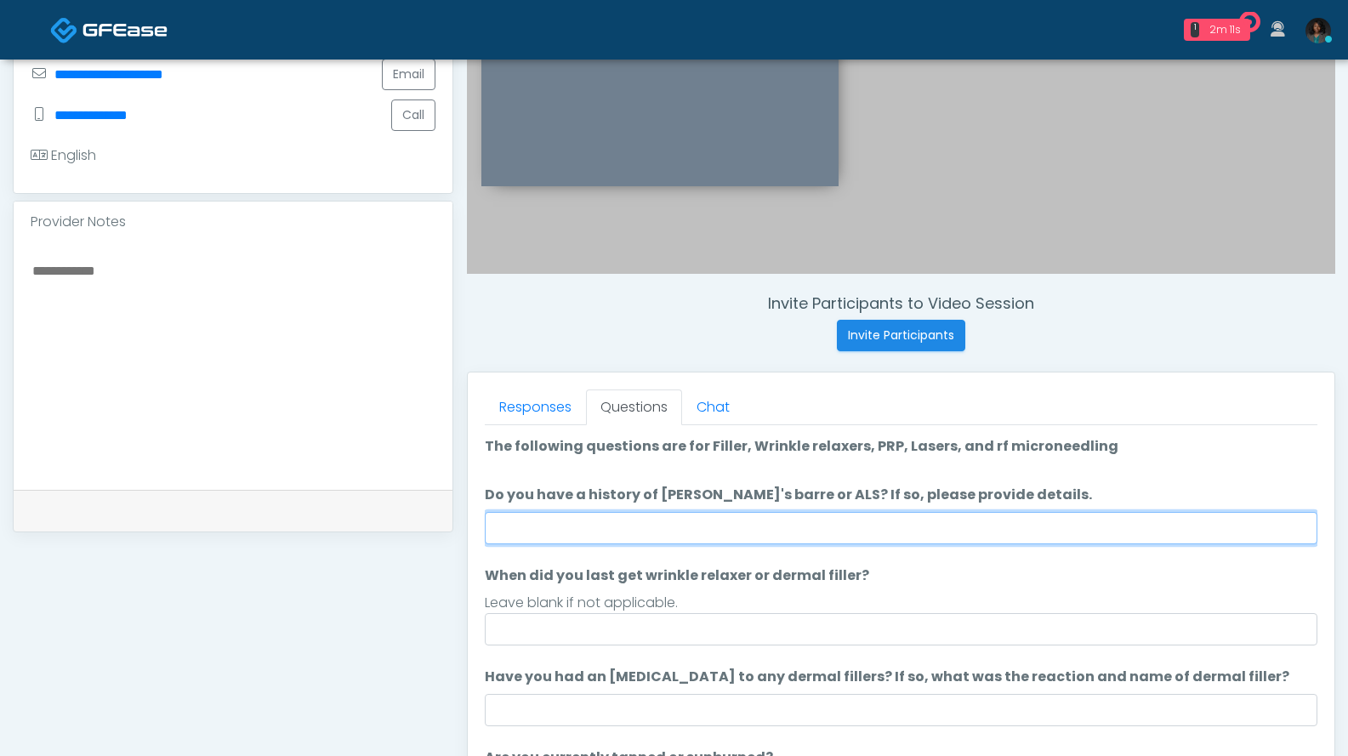
click at [757, 537] on input "Do you have a history of Guillain's barre or ALS? If so, please provide details." at bounding box center [901, 528] width 832 height 32
type input "***"
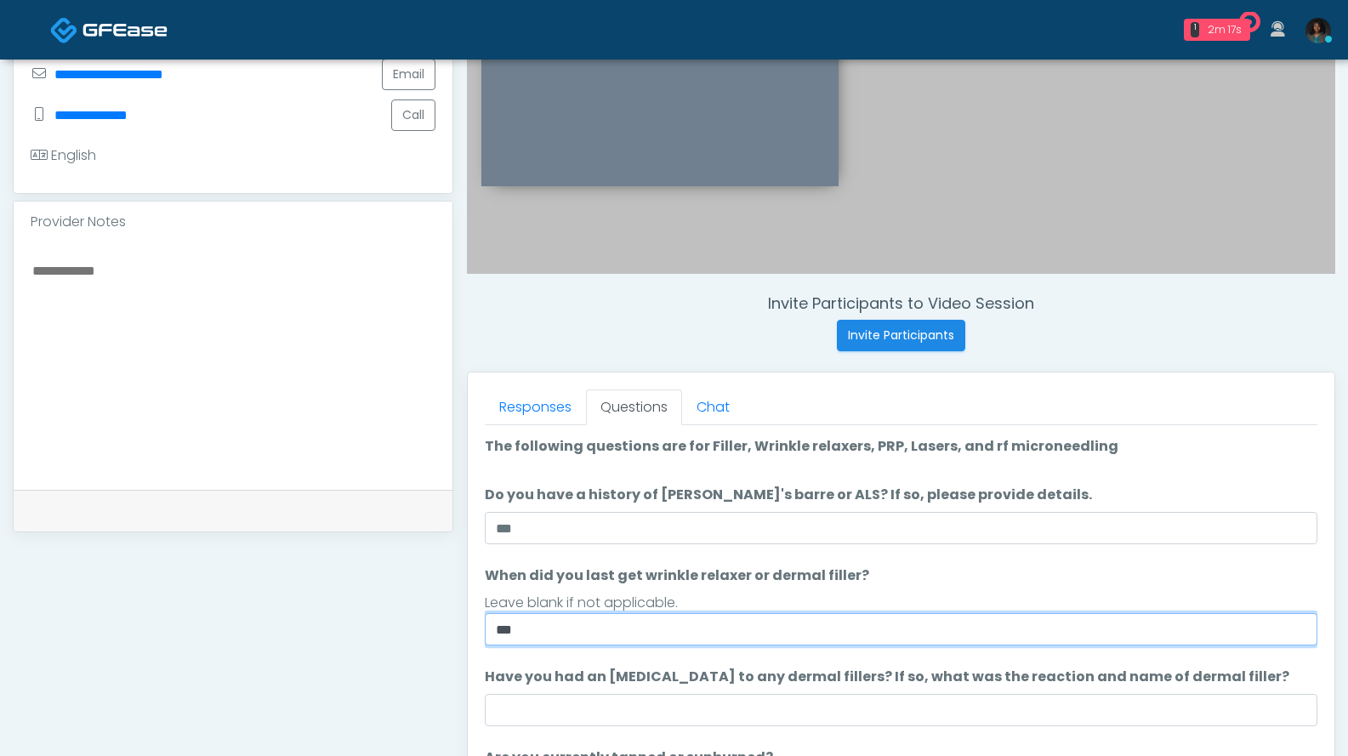
type input "***"
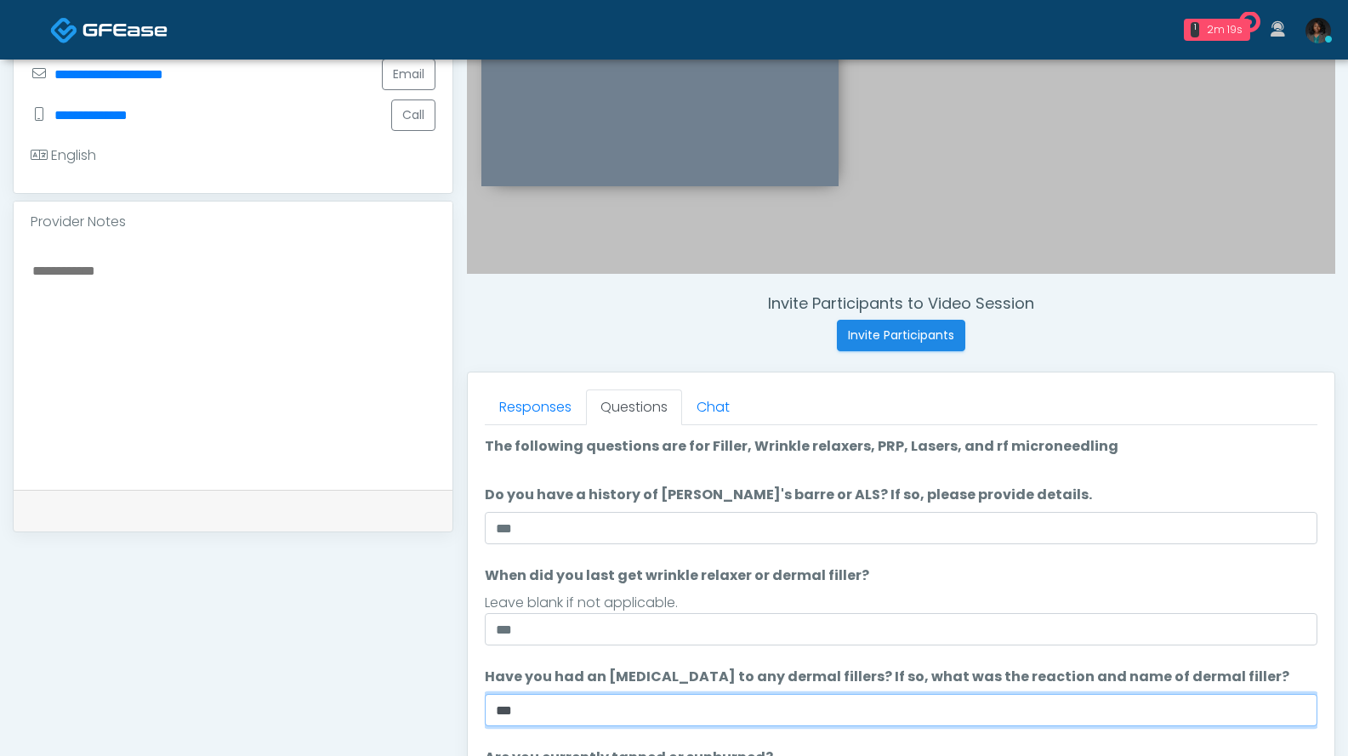
type input "***"
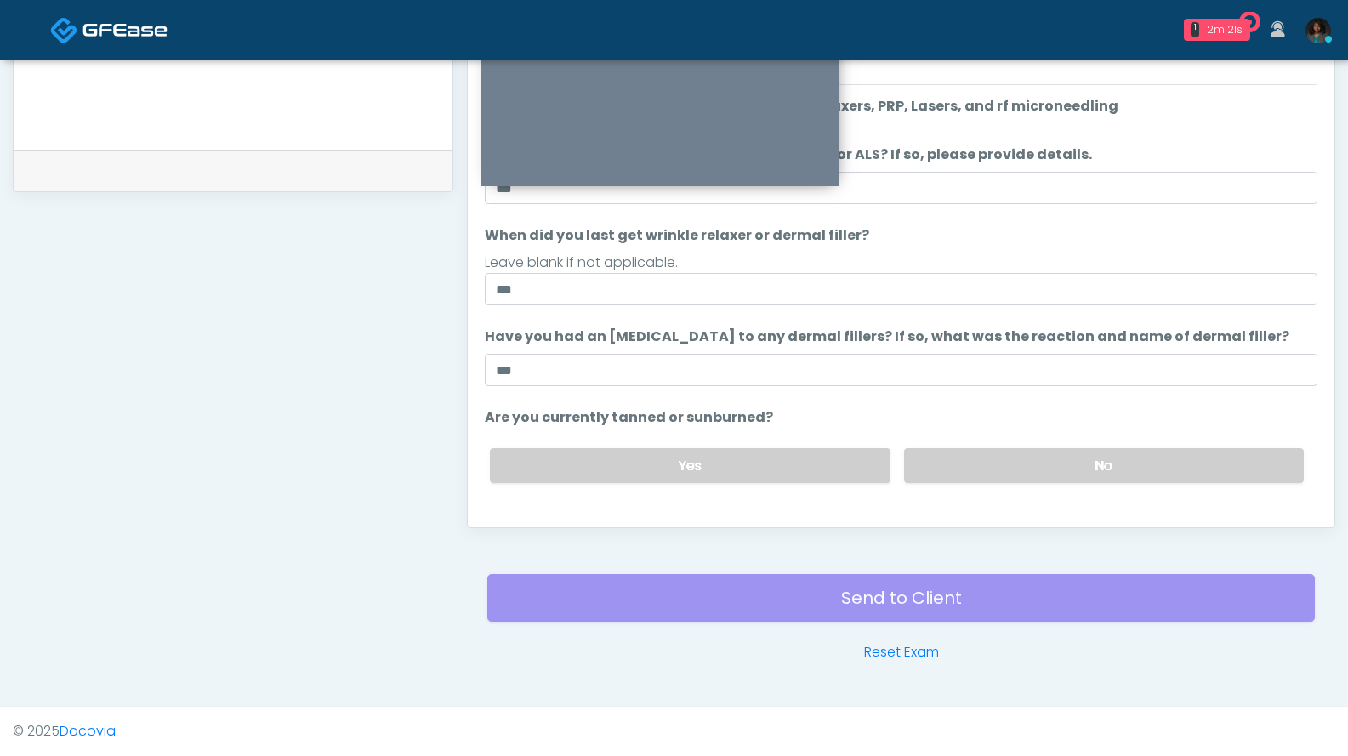
scroll to position [139, 0]
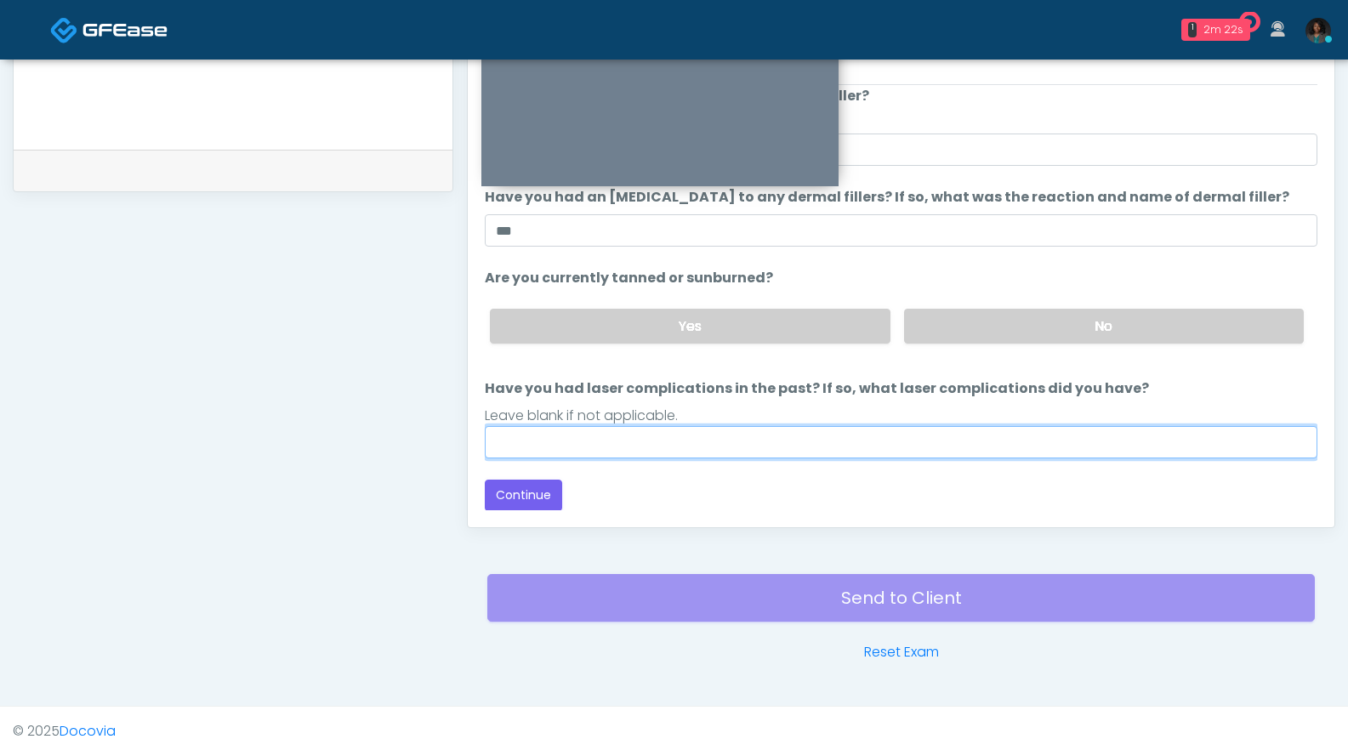
click at [612, 440] on input "Have you had laser complications in the past? If so, what laser complications d…" at bounding box center [901, 442] width 832 height 32
type input "***"
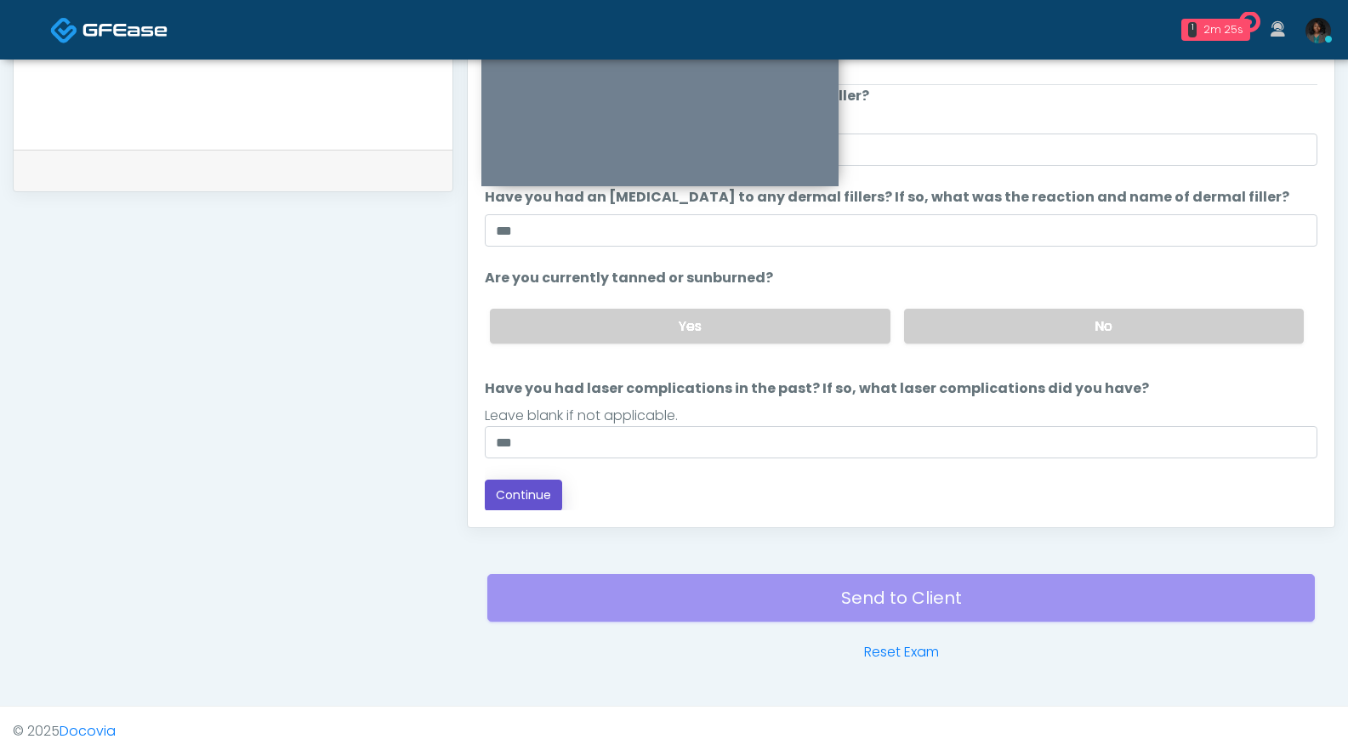
click at [537, 501] on button "Continue" at bounding box center [523, 495] width 77 height 31
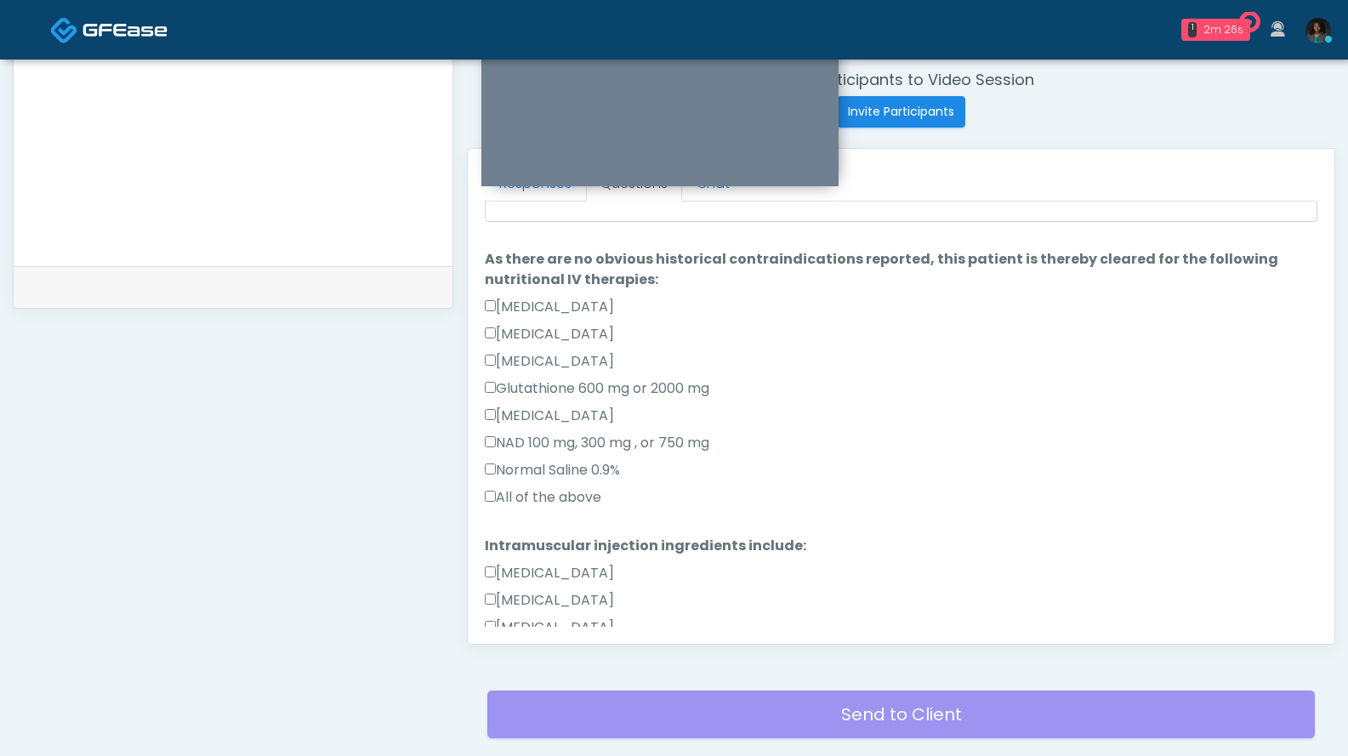
scroll to position [569, 0]
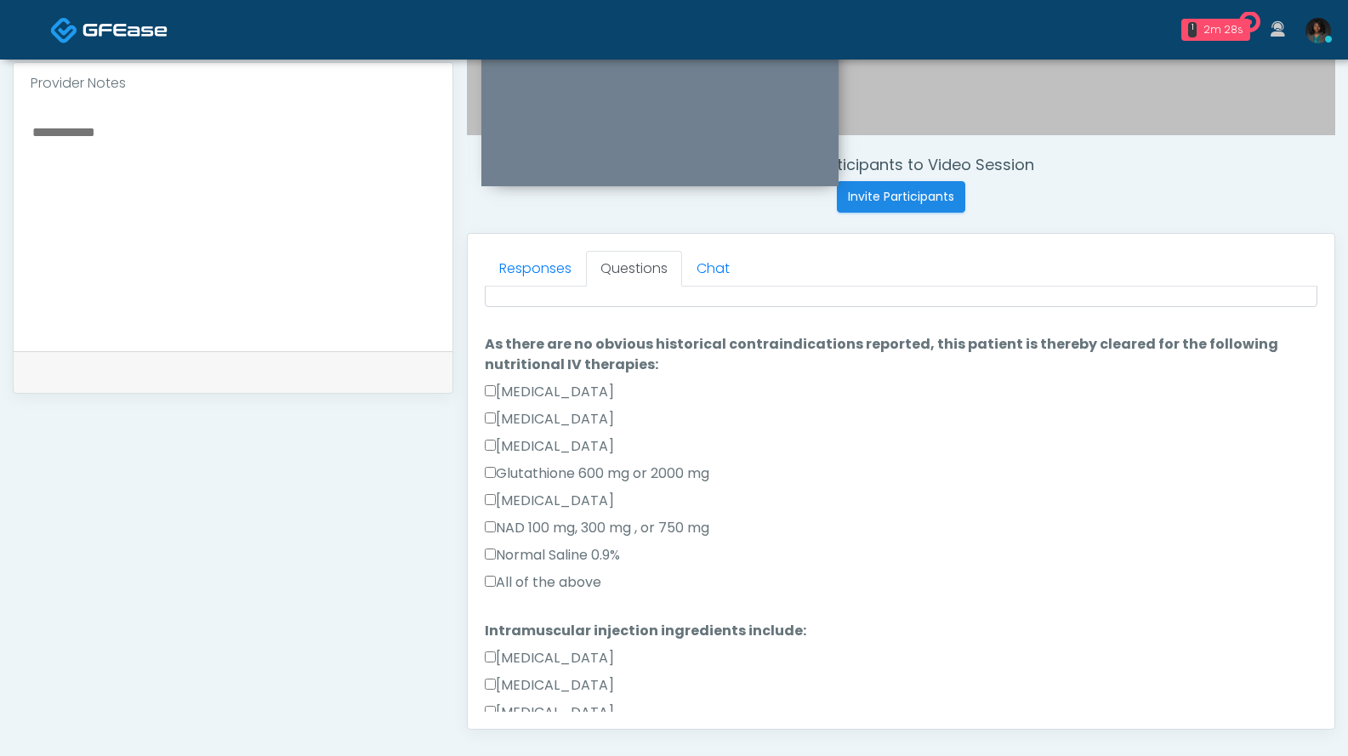
click at [562, 581] on label "All of the above" at bounding box center [543, 582] width 116 height 20
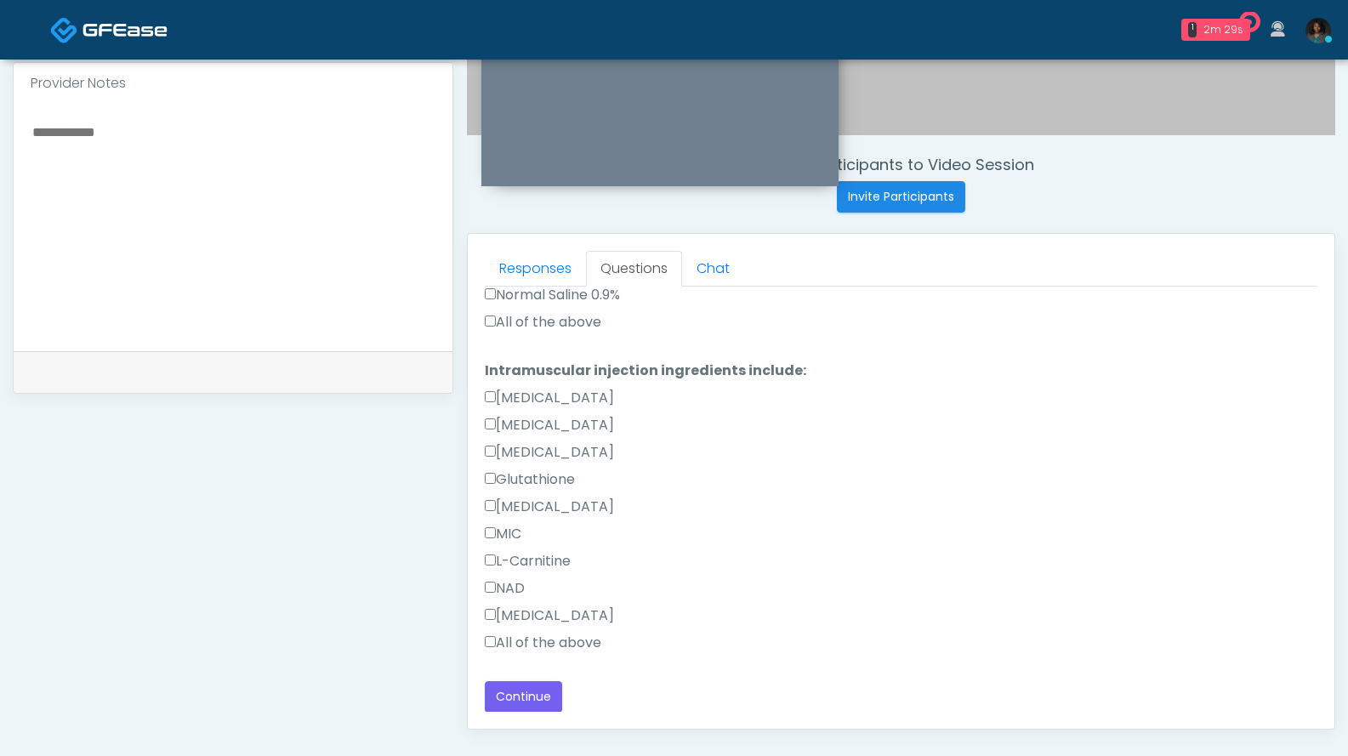
click at [557, 649] on label "All of the above" at bounding box center [543, 643] width 116 height 20
click at [539, 697] on button "Continue" at bounding box center [523, 696] width 77 height 31
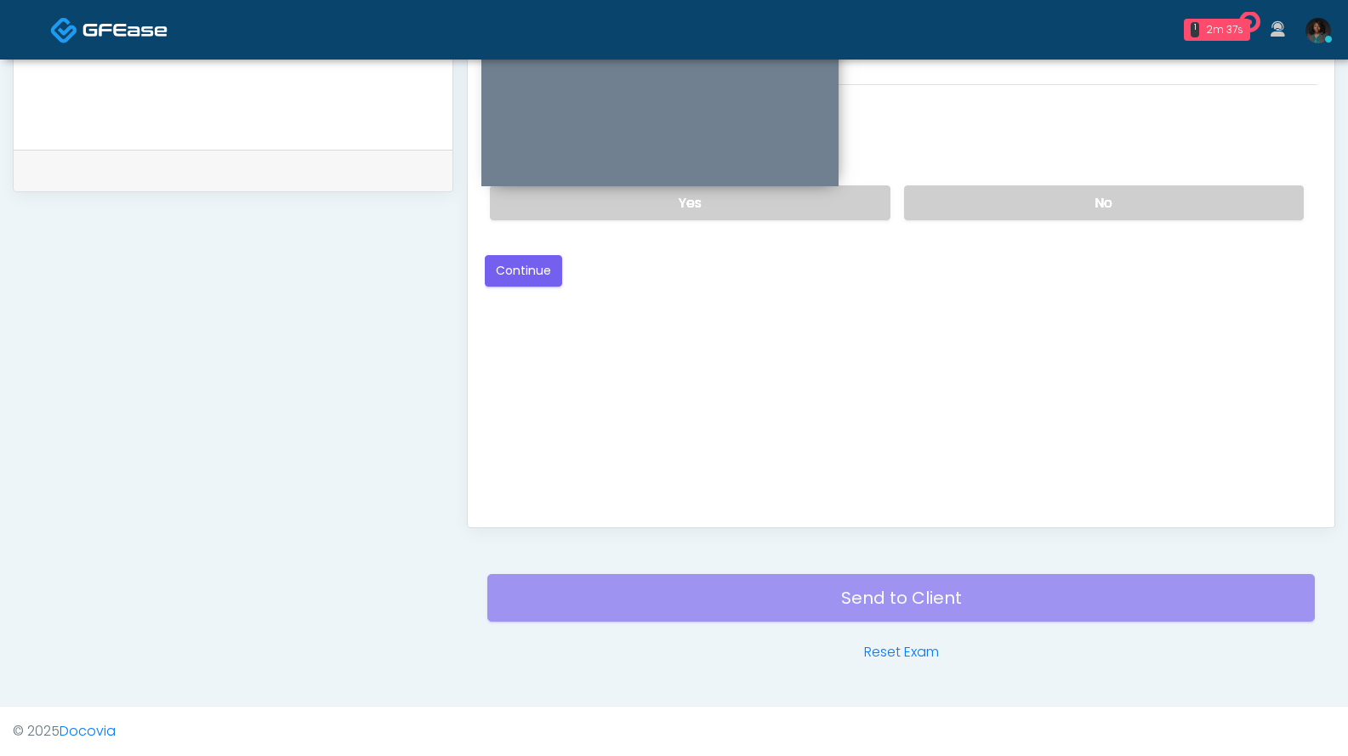
scroll to position [430, 0]
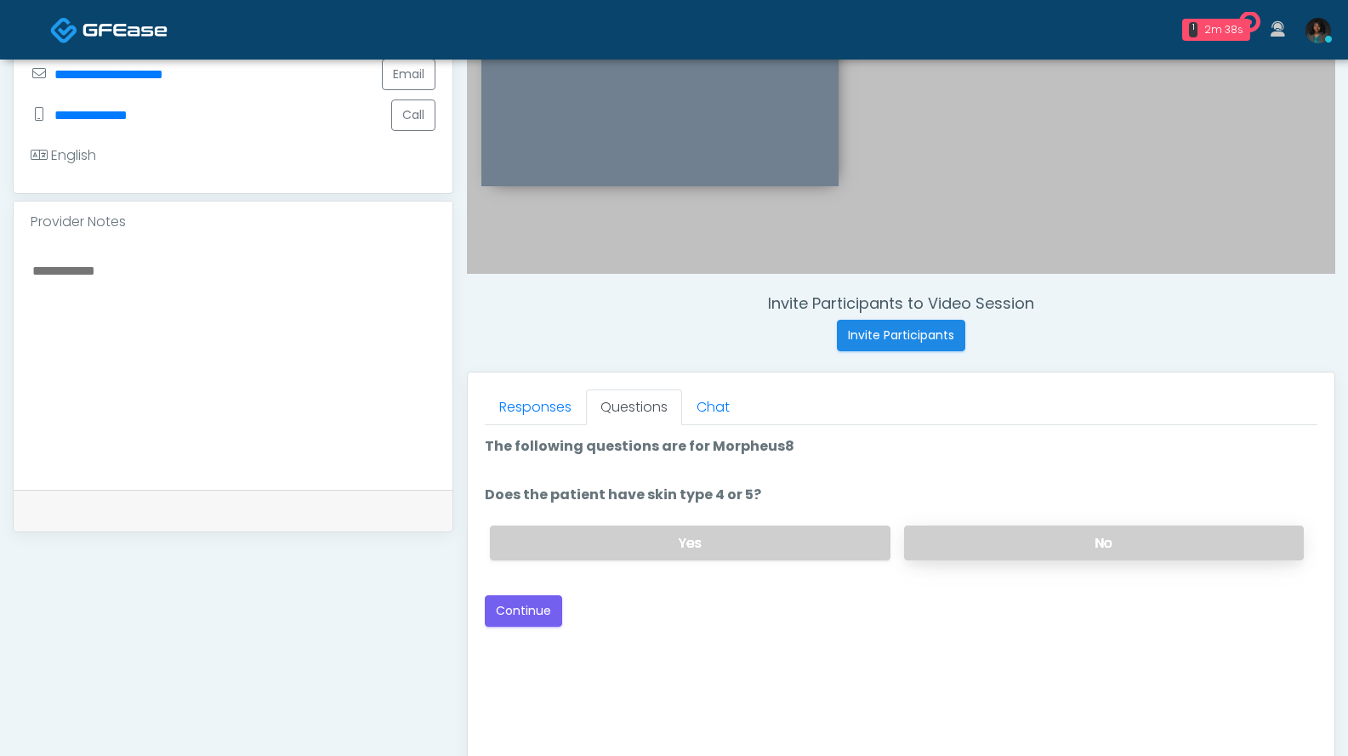
click at [946, 547] on label "No" at bounding box center [1104, 543] width 400 height 35
click at [528, 612] on button "Continue" at bounding box center [523, 610] width 77 height 31
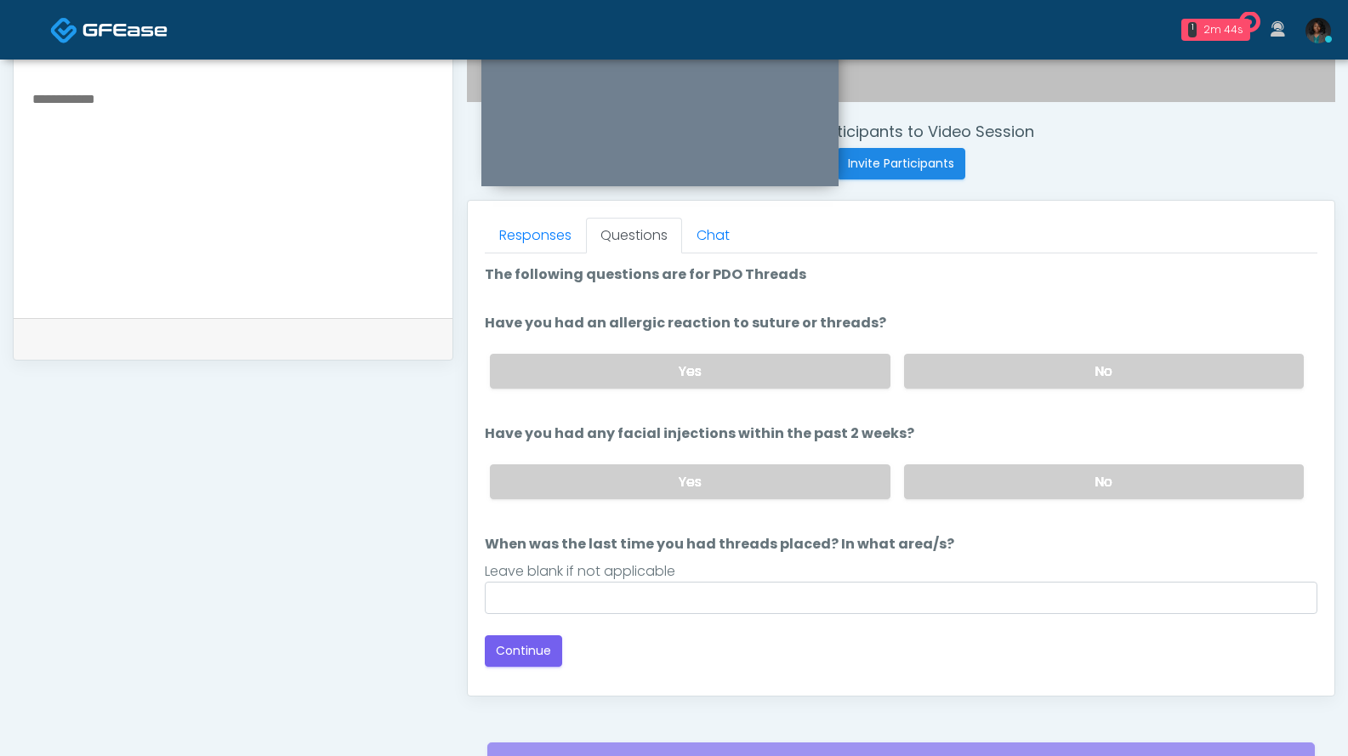
scroll to position [540, 0]
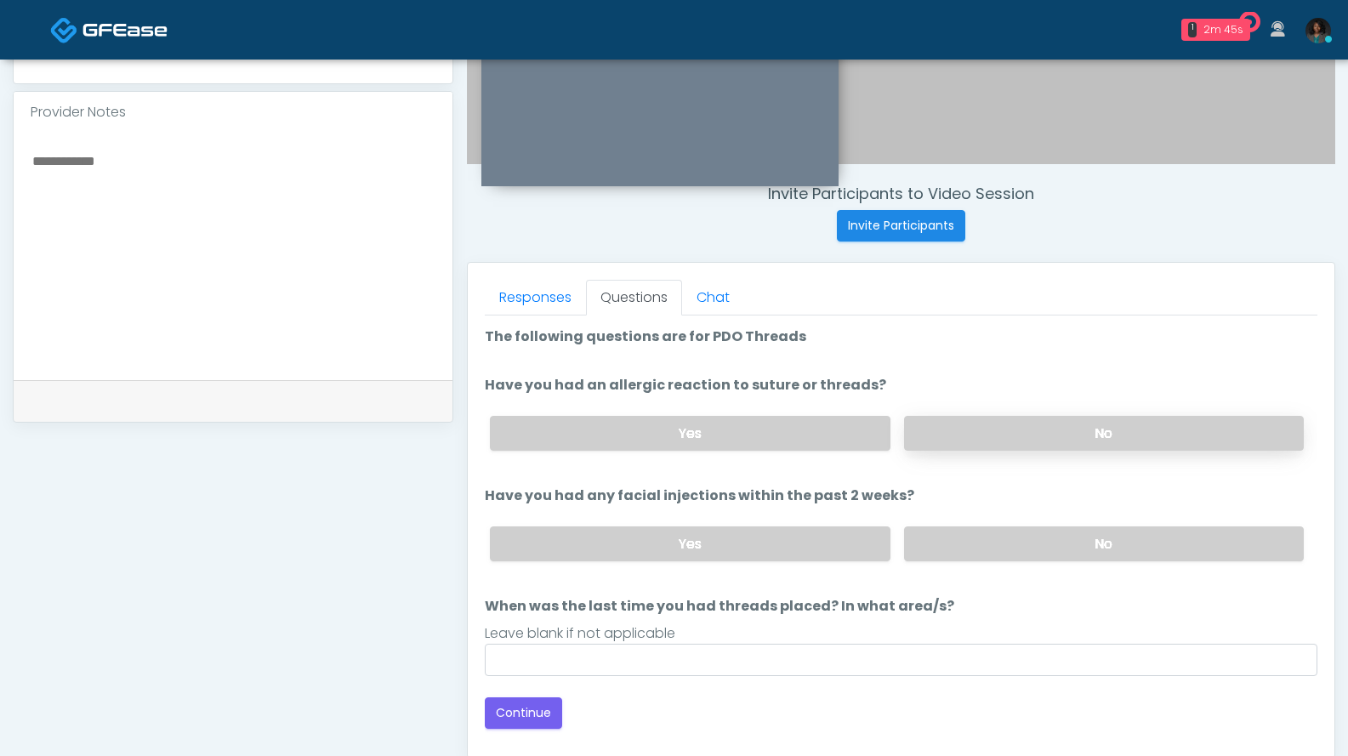
click at [1064, 423] on label "No" at bounding box center [1104, 433] width 400 height 35
click at [1022, 526] on label "No" at bounding box center [1104, 543] width 400 height 35
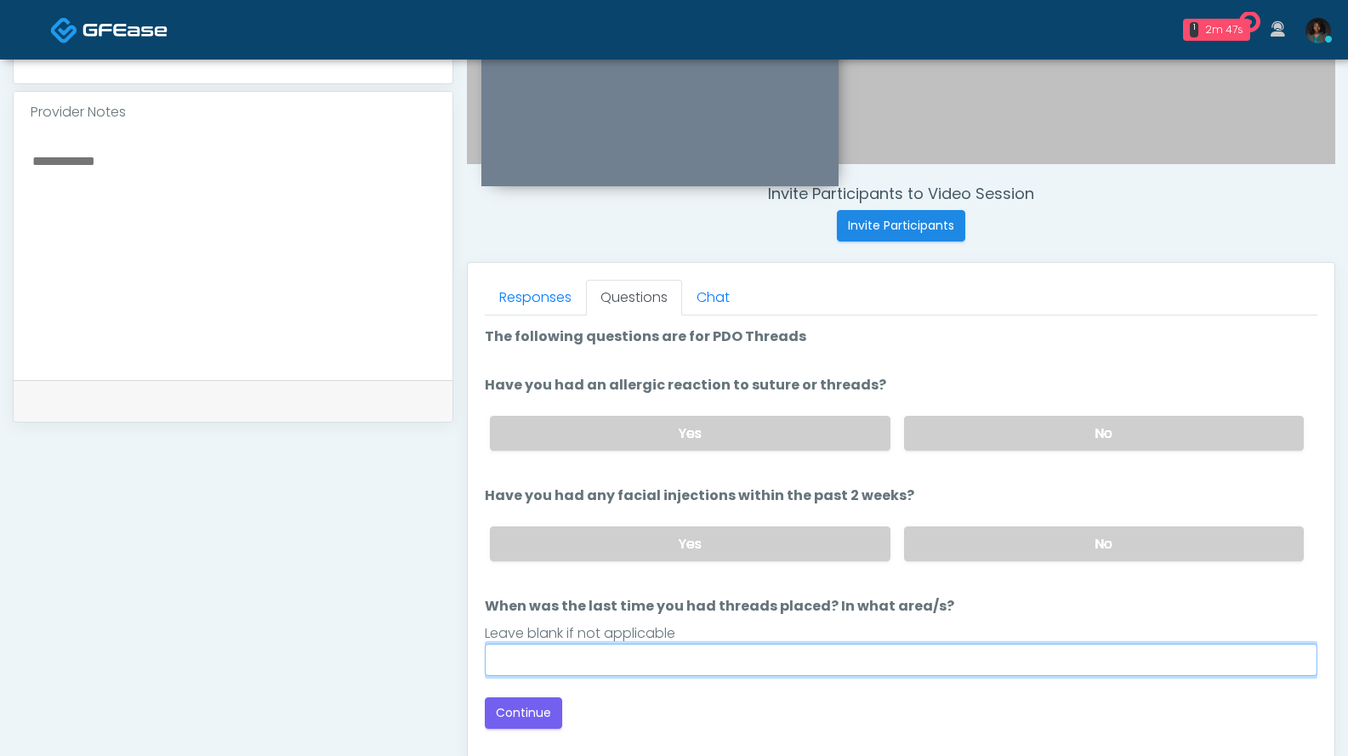
click at [724, 656] on input "When was the last time you had threads placed? In what area/s?" at bounding box center [901, 660] width 832 height 32
type input "***"
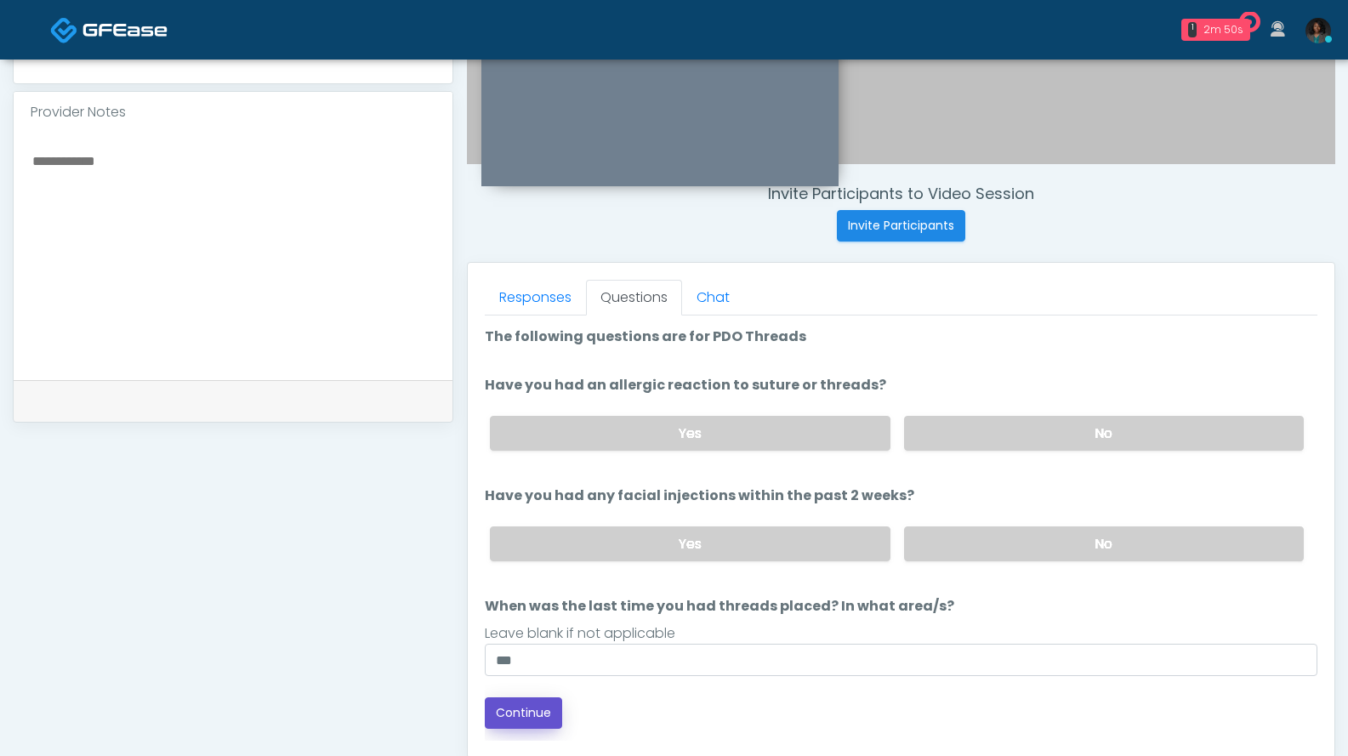
click at [516, 707] on button "Continue" at bounding box center [523, 712] width 77 height 31
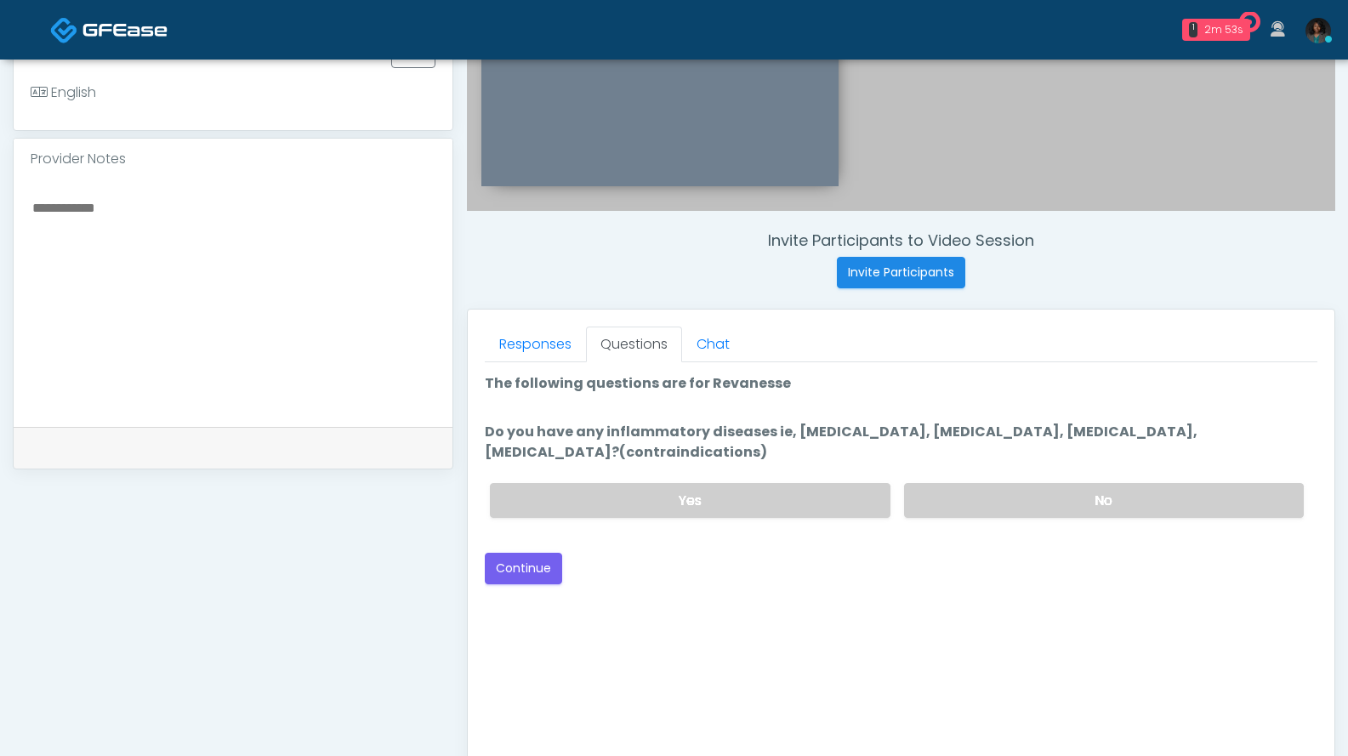
scroll to position [495, 0]
click at [1017, 494] on label "No" at bounding box center [1104, 498] width 400 height 35
click at [528, 563] on button "Continue" at bounding box center [523, 566] width 77 height 31
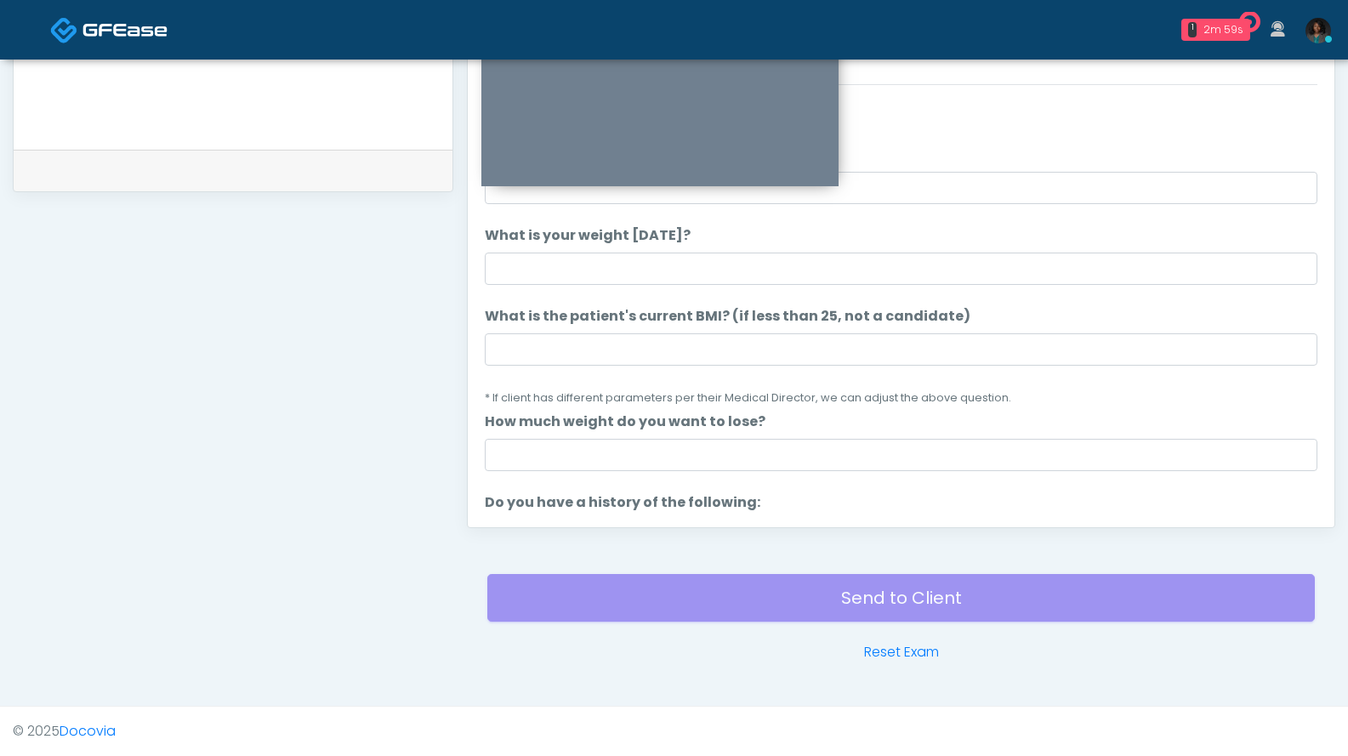
scroll to position [430, 0]
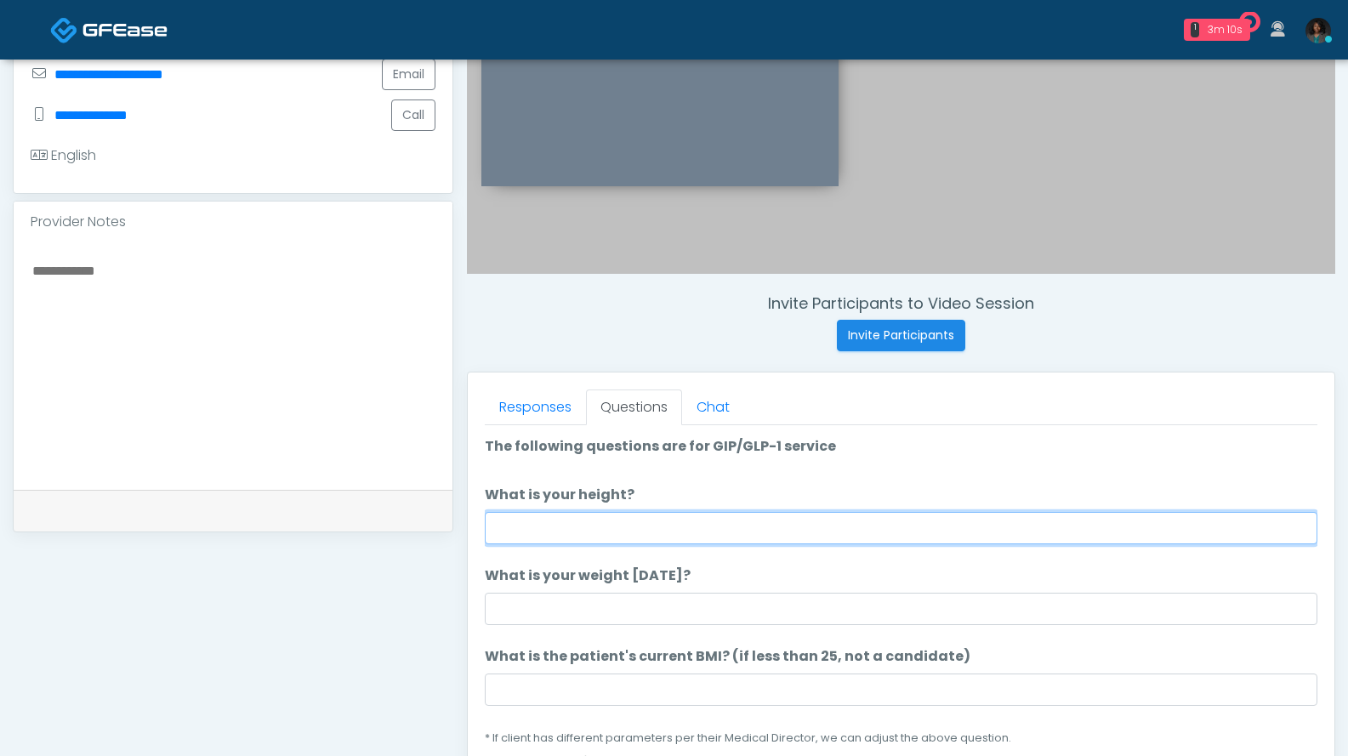
click at [582, 515] on input "What is your height?" at bounding box center [901, 528] width 832 height 32
type input "*"
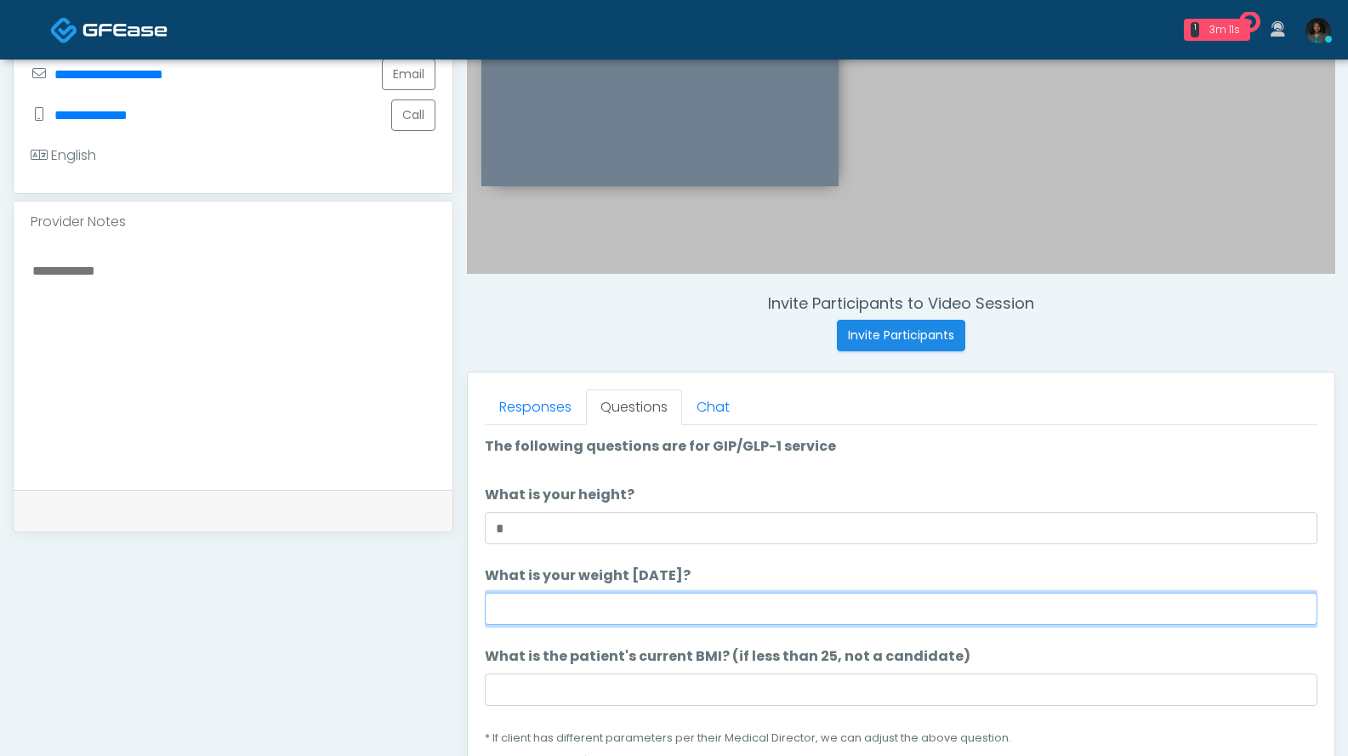
type input "*"
type input "***"
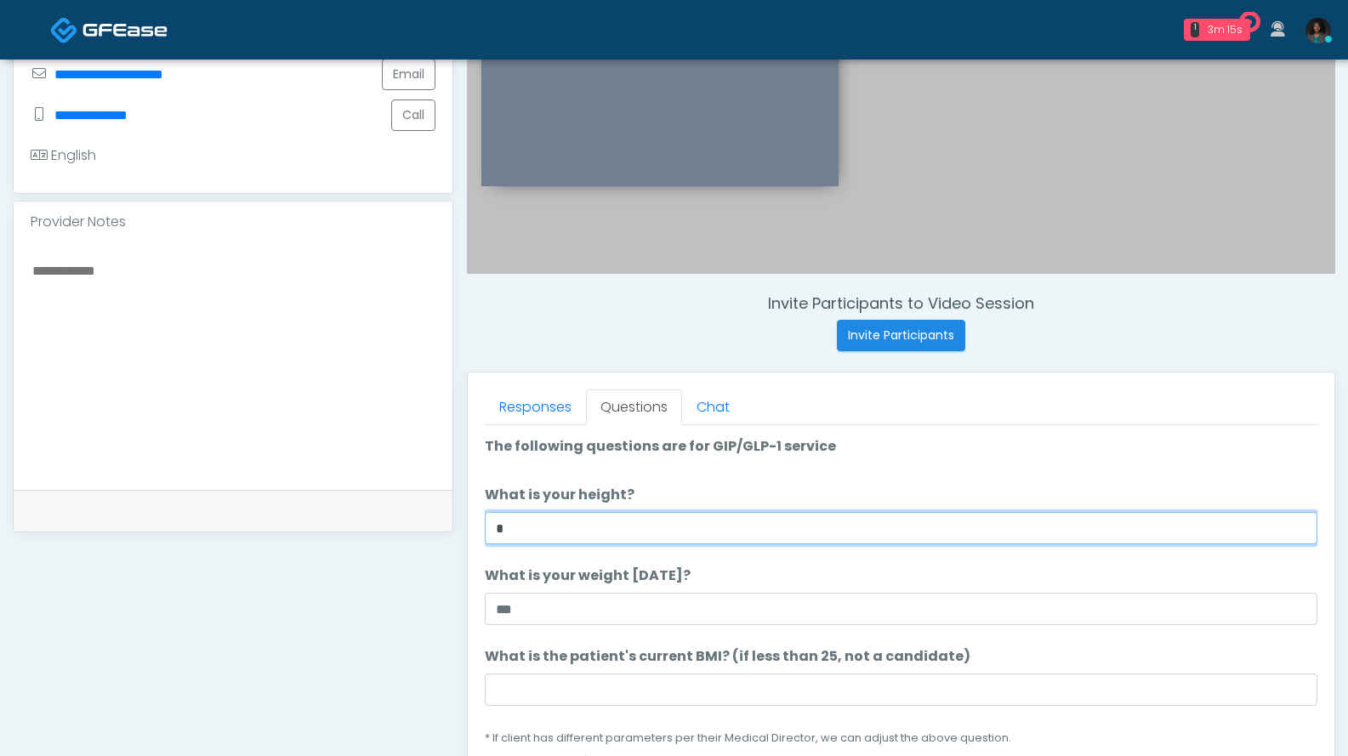
click at [656, 530] on input "*" at bounding box center [901, 528] width 832 height 32
type input "***"
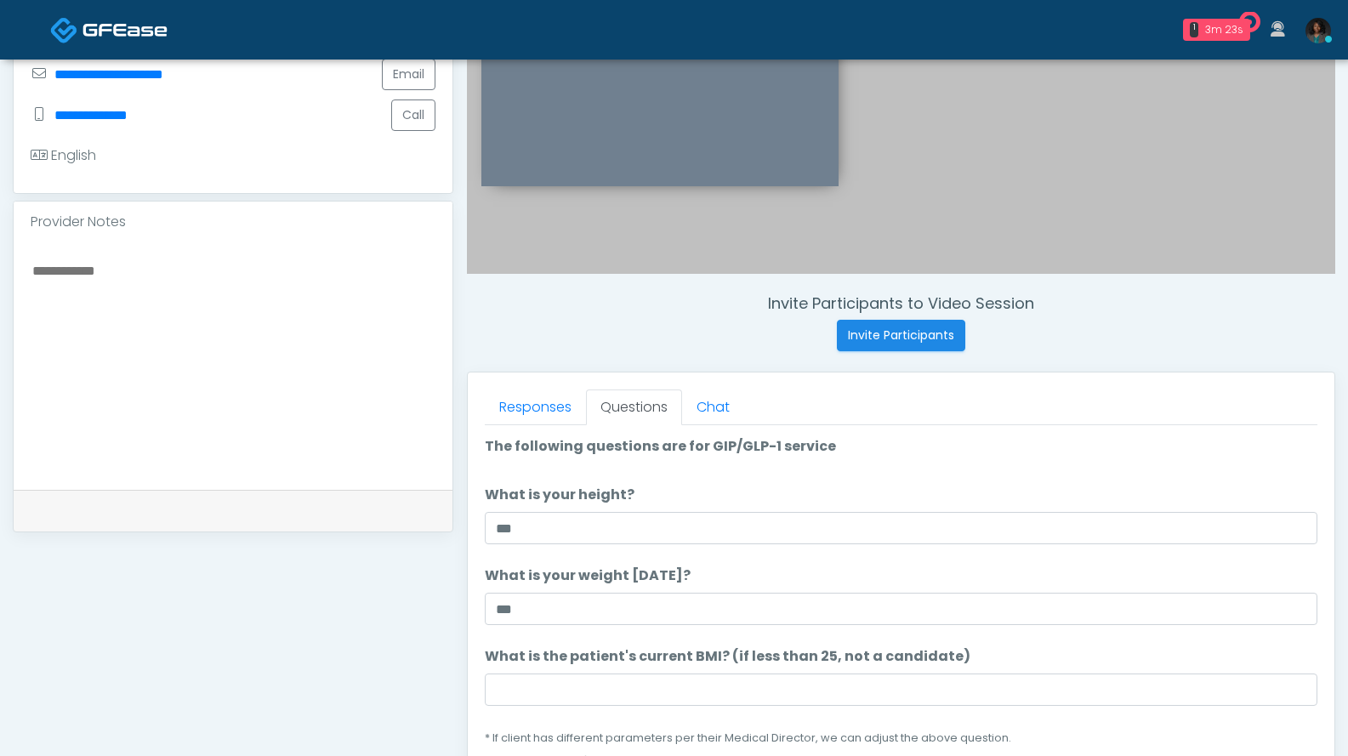
click at [562, 673] on li "What is the patient's current BMI? (if less than 25, not a candidate) What is t…" at bounding box center [901, 696] width 832 height 101
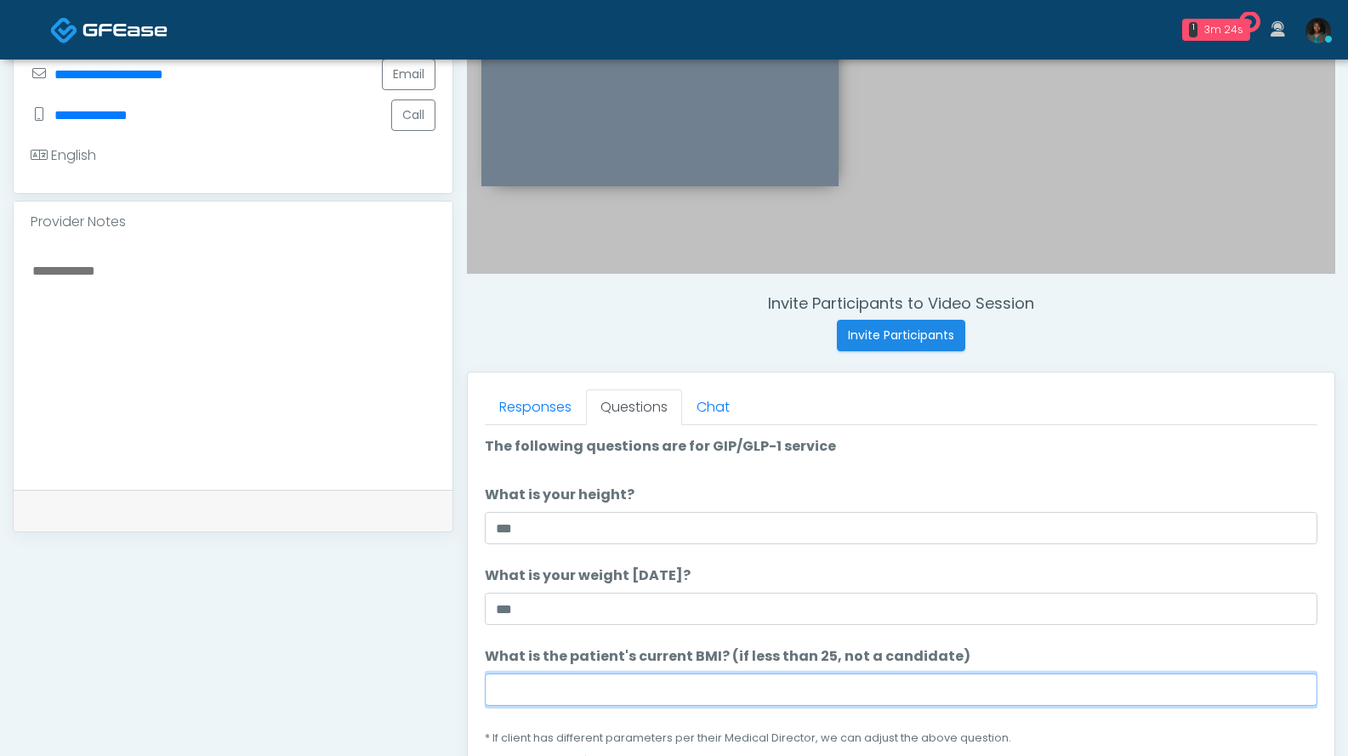
click at [559, 696] on input "What is the patient's current BMI? (if less than 25, not a candidate)" at bounding box center [901, 689] width 832 height 32
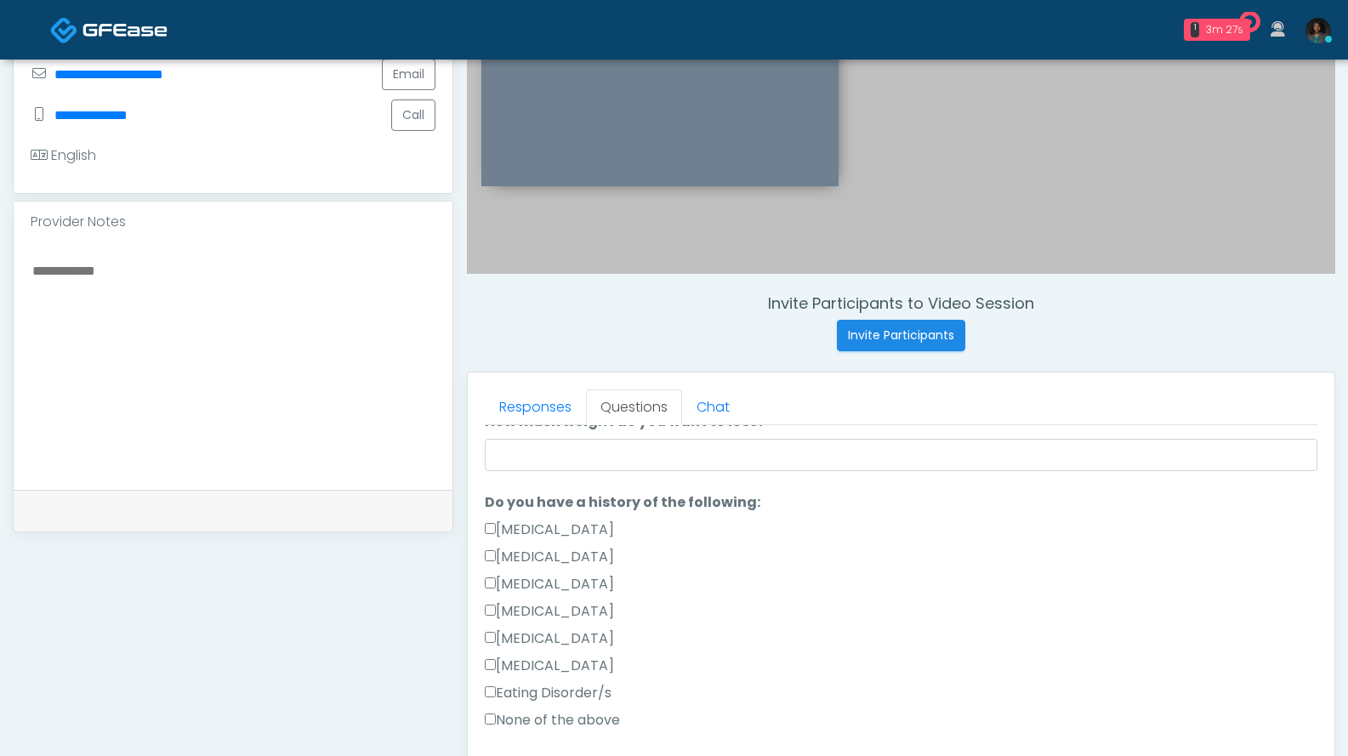
type input "****"
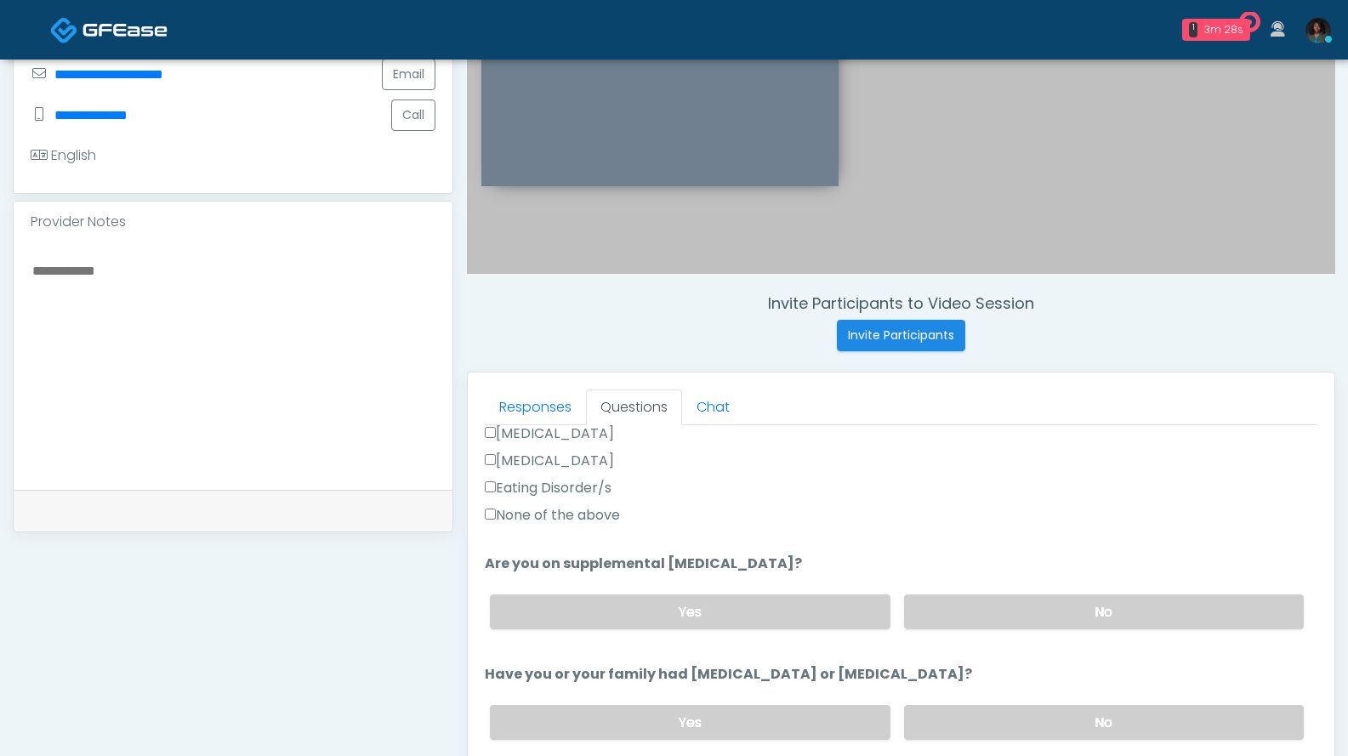
scroll to position [538, 0]
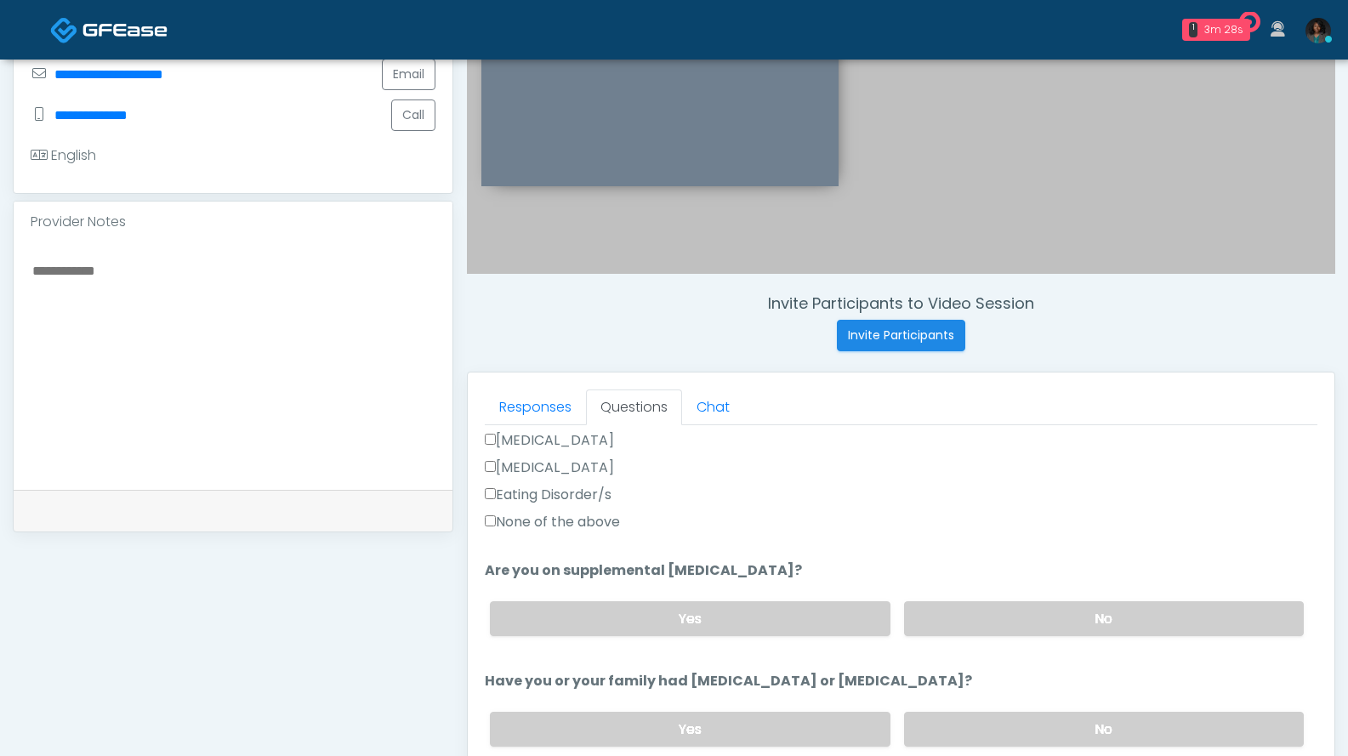
click at [560, 527] on label "None of the above" at bounding box center [552, 522] width 135 height 20
click at [979, 616] on label "No" at bounding box center [1104, 618] width 400 height 35
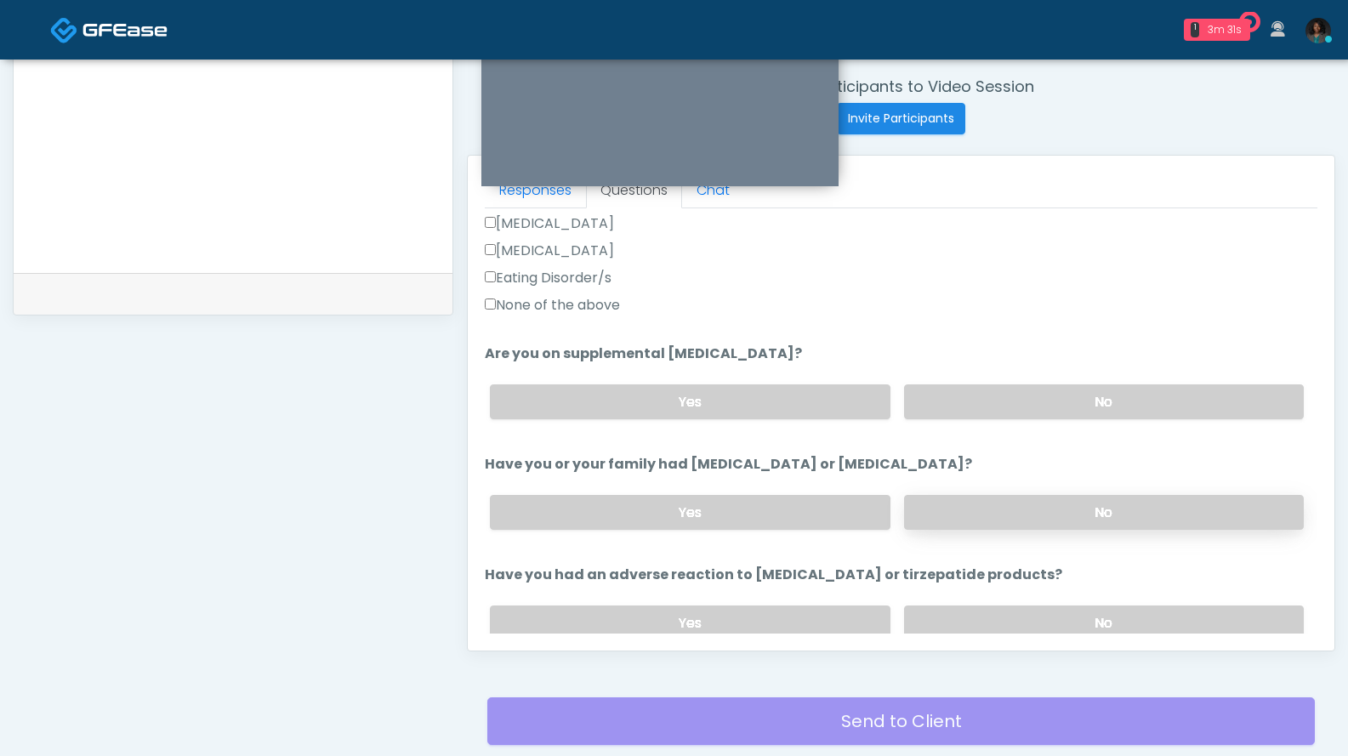
scroll to position [650, 0]
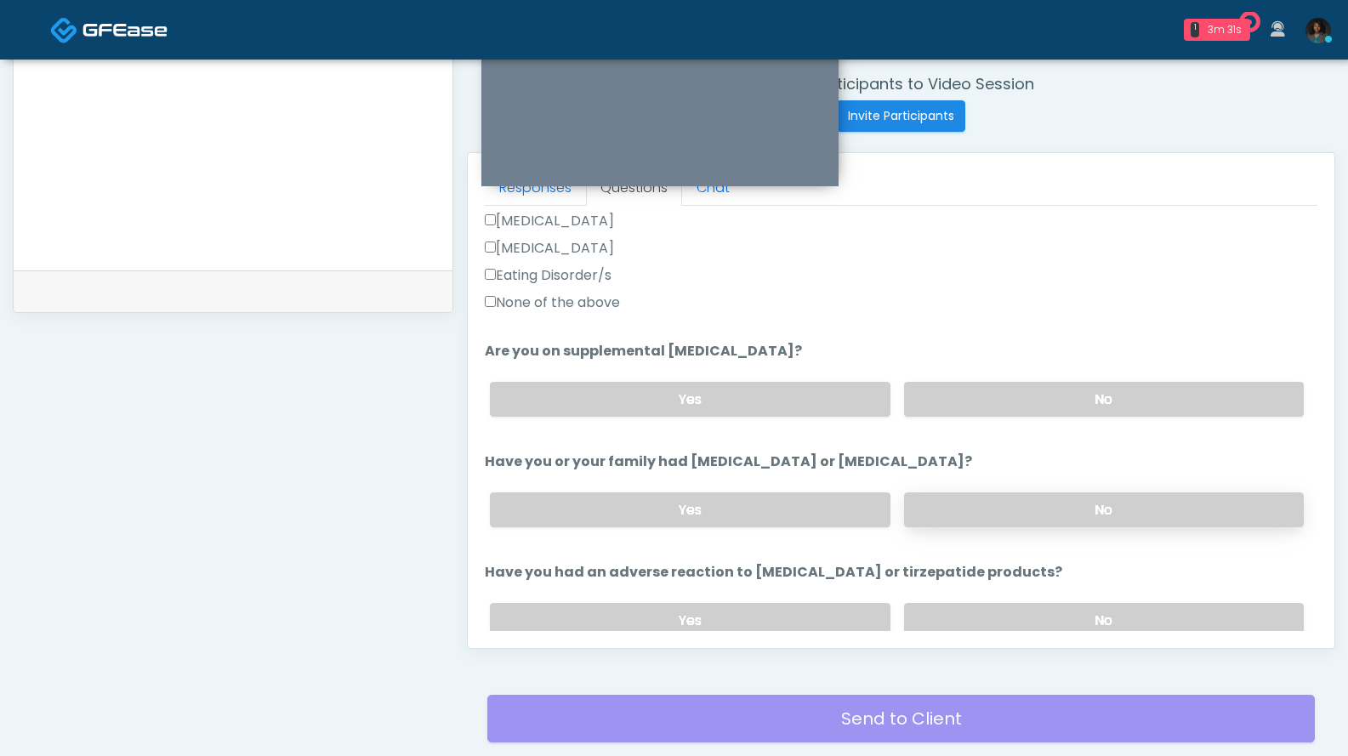
click at [1203, 510] on label "No" at bounding box center [1104, 509] width 400 height 35
click at [1164, 614] on label "No" at bounding box center [1104, 620] width 400 height 35
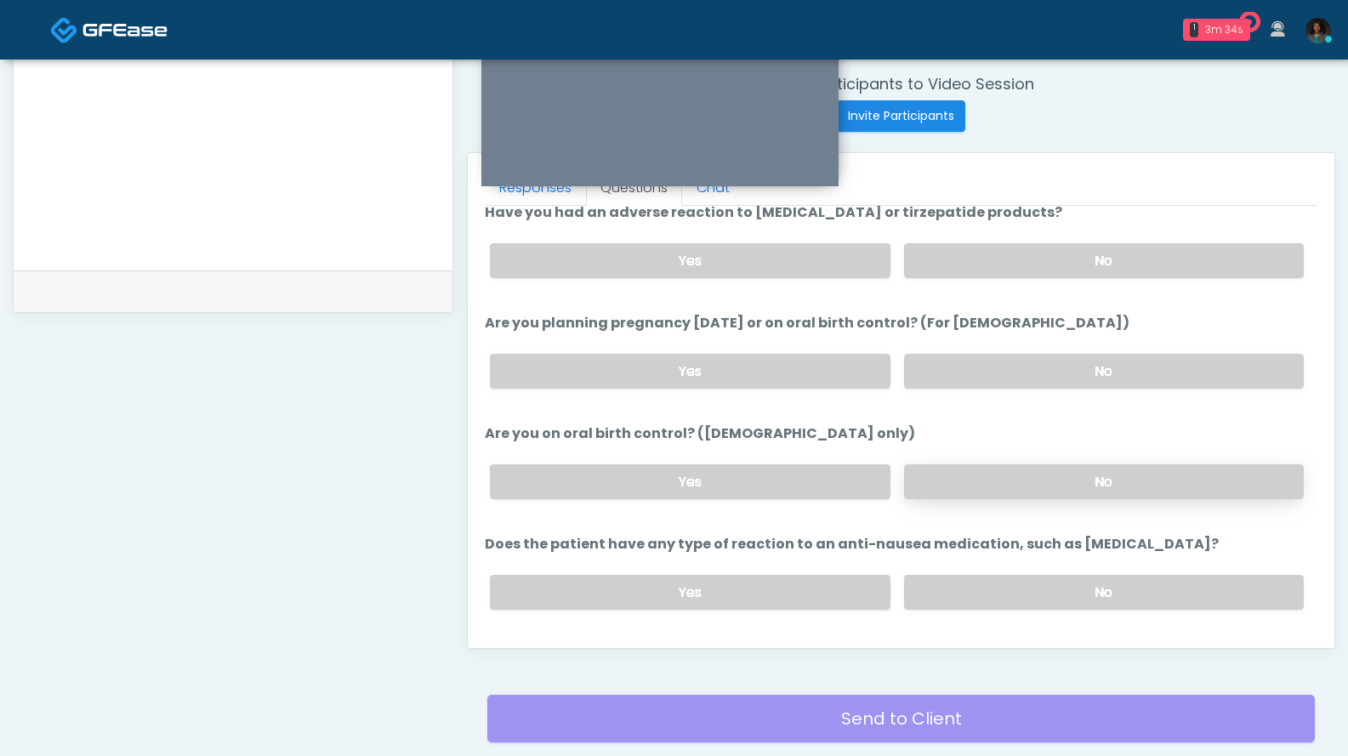
scroll to position [868, 0]
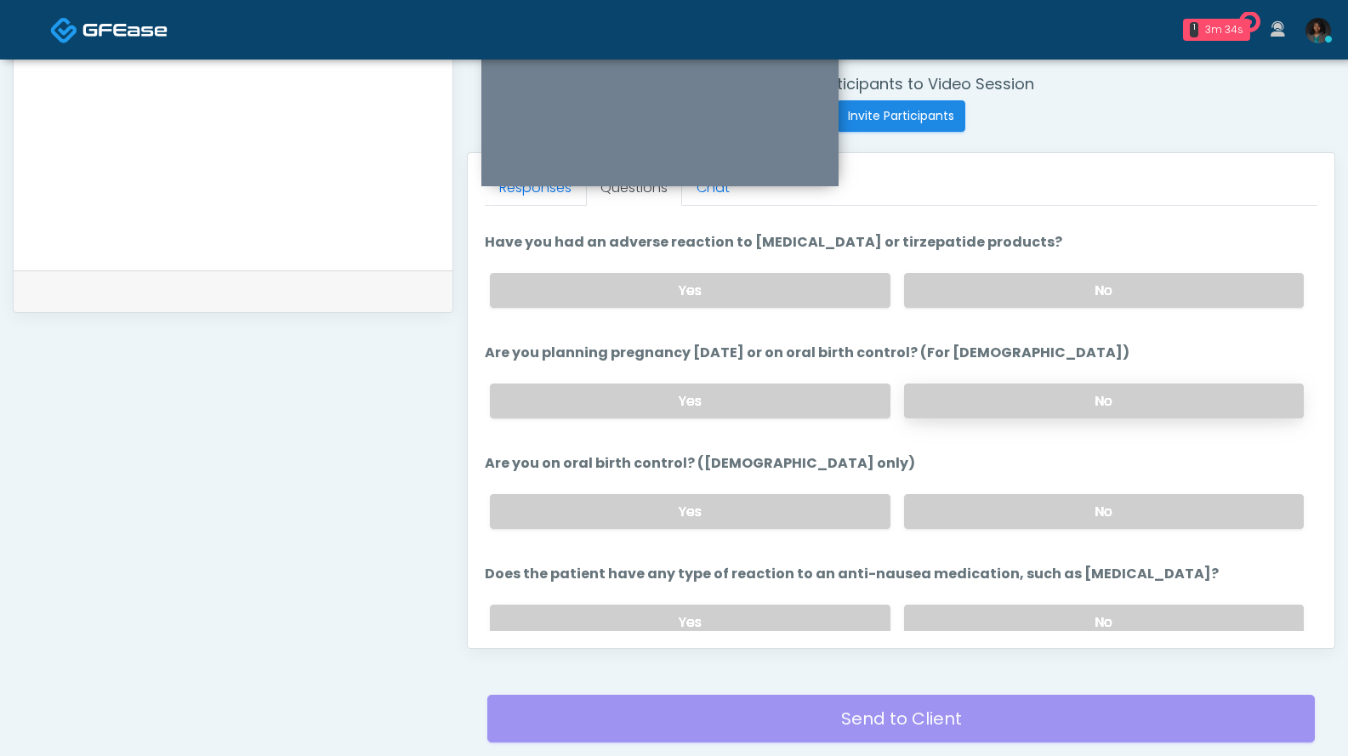
click at [1168, 396] on label "No" at bounding box center [1104, 401] width 400 height 35
drag, startPoint x: 1096, startPoint y: 506, endPoint x: 1201, endPoint y: 490, distance: 105.8
click at [1097, 506] on label "No" at bounding box center [1104, 511] width 400 height 35
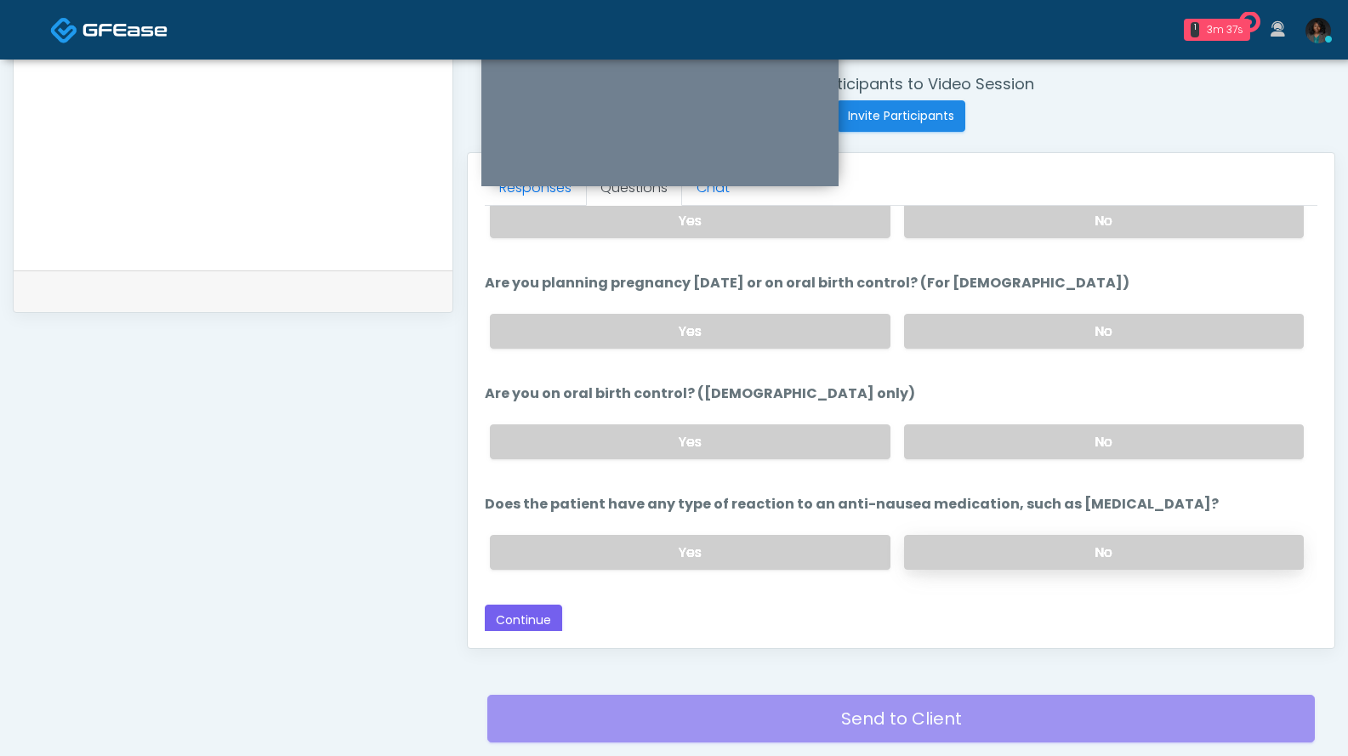
click at [1074, 546] on label "No" at bounding box center [1104, 552] width 400 height 35
click at [537, 619] on button "Continue" at bounding box center [523, 620] width 77 height 31
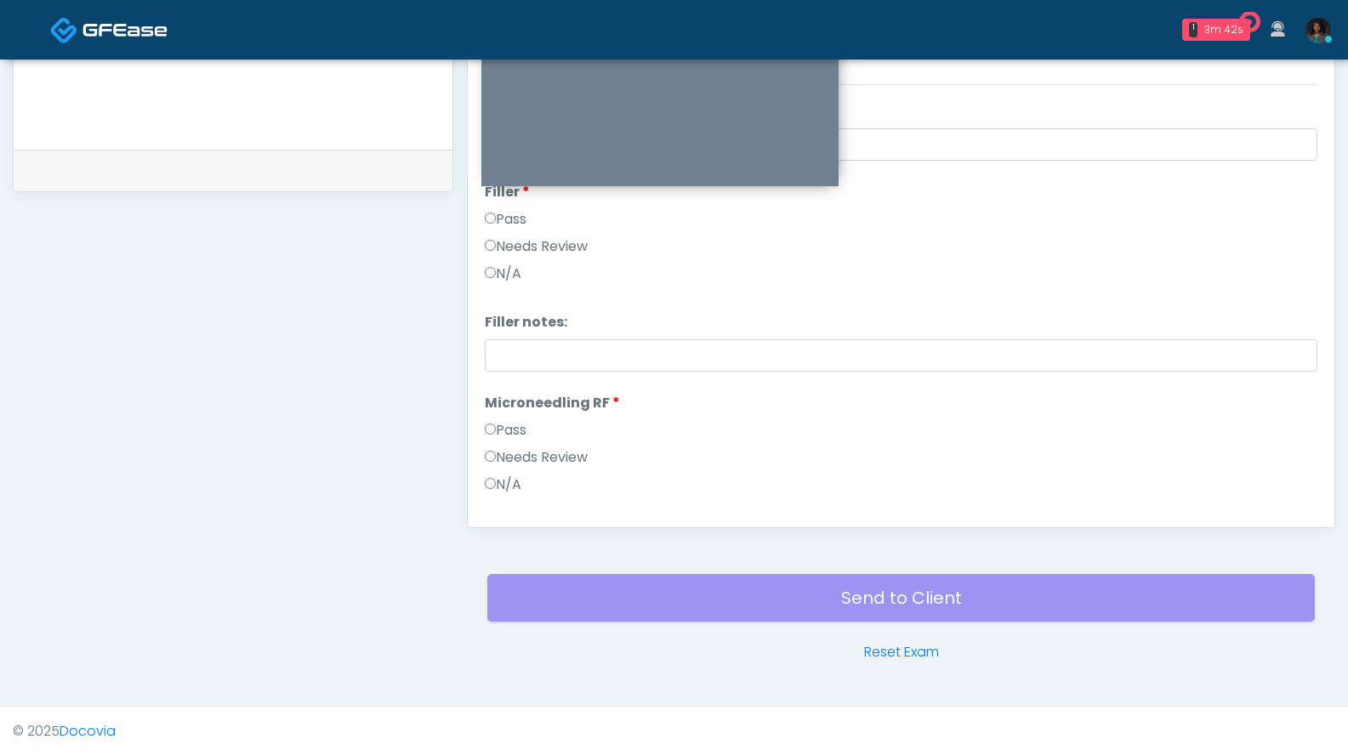
scroll to position [0, 0]
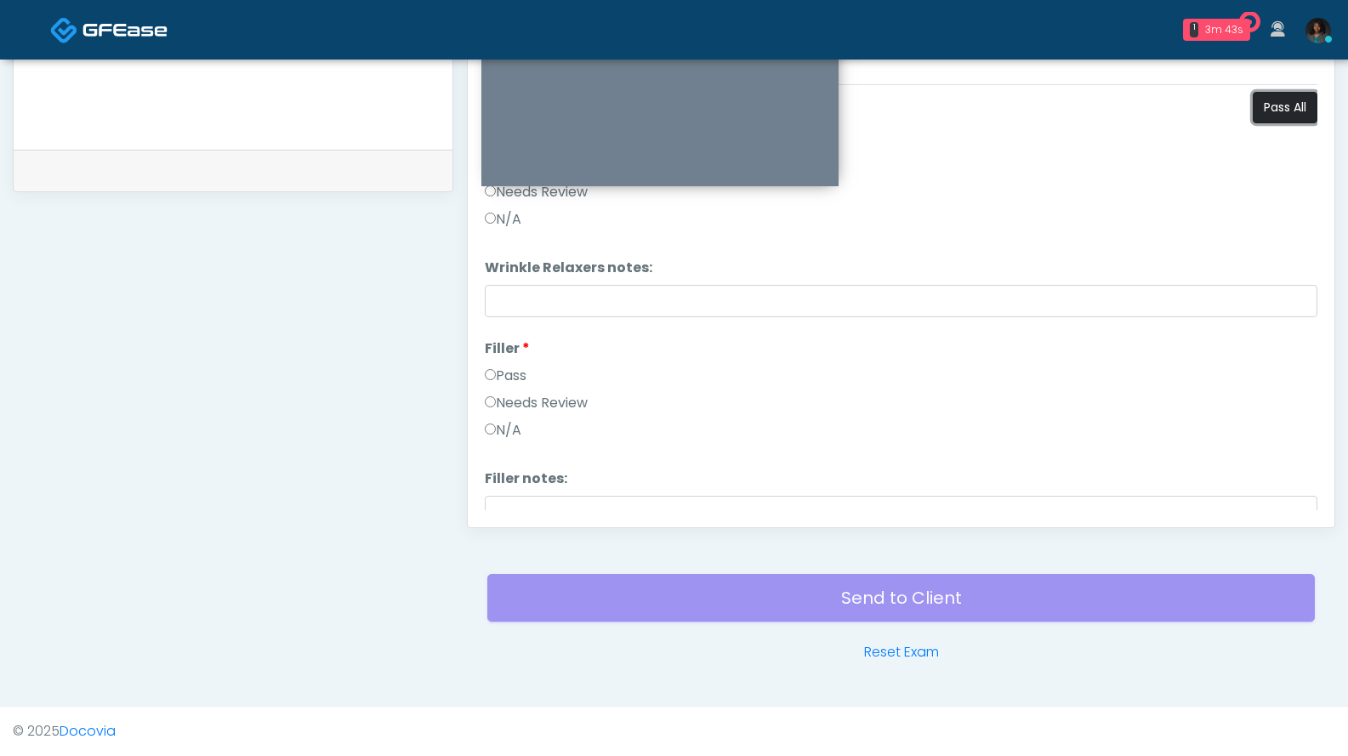
click at [1270, 98] on button "Pass All" at bounding box center [1285, 107] width 65 height 31
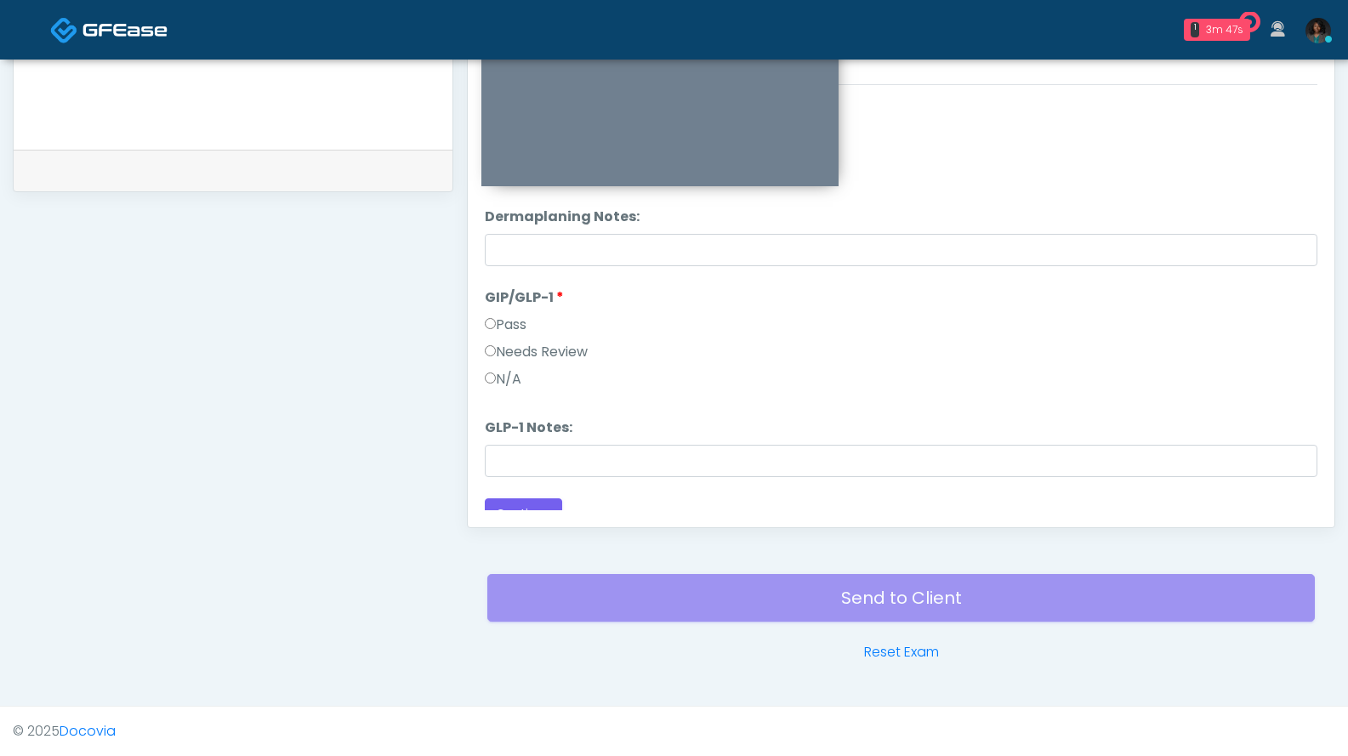
scroll to position [3023, 0]
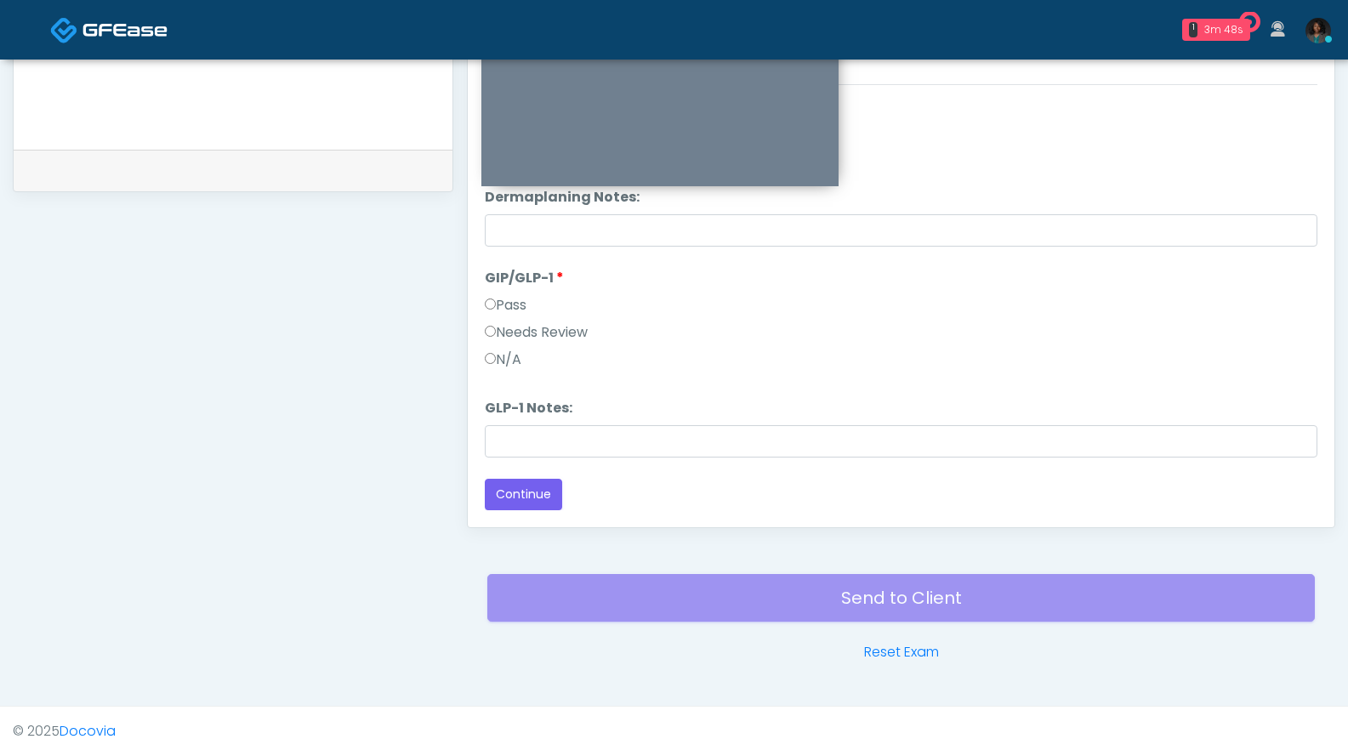
click at [509, 361] on label "N/A" at bounding box center [503, 359] width 37 height 20
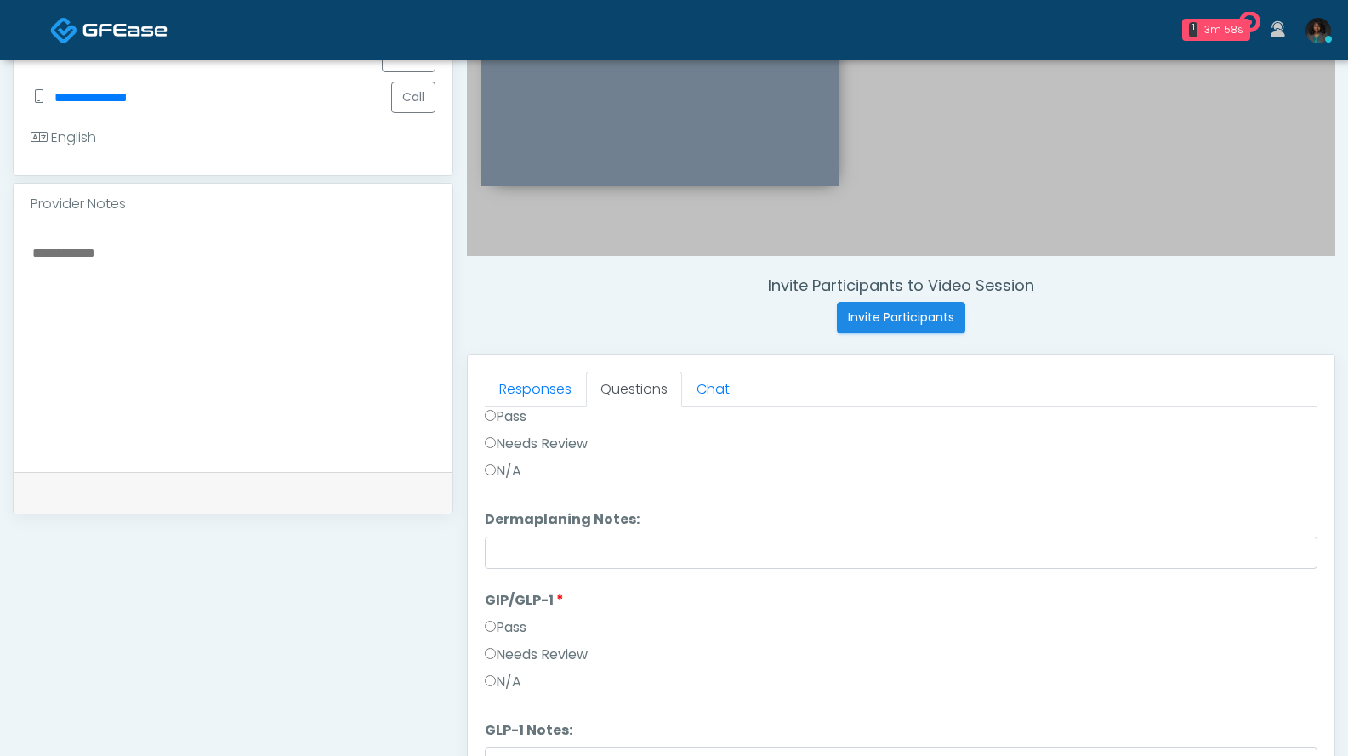
scroll to position [770, 0]
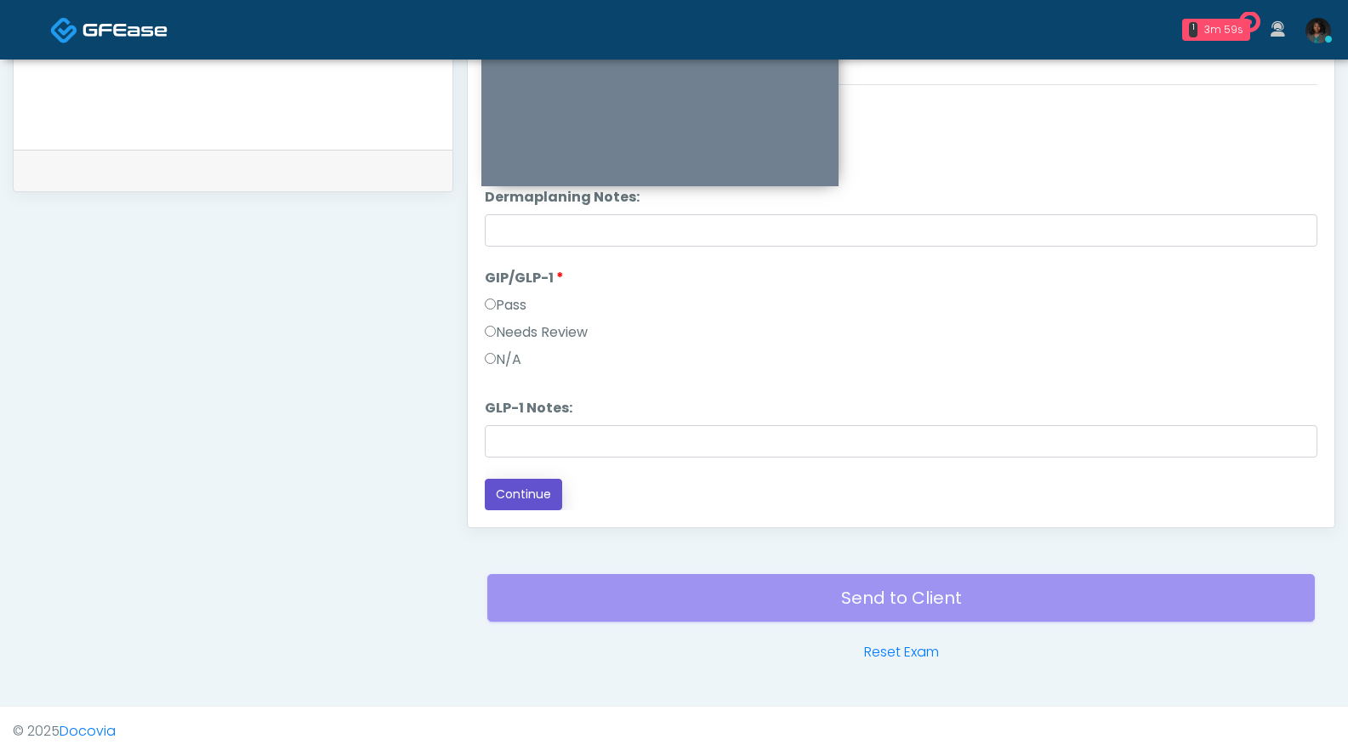
click at [526, 494] on button "Continue" at bounding box center [523, 494] width 77 height 31
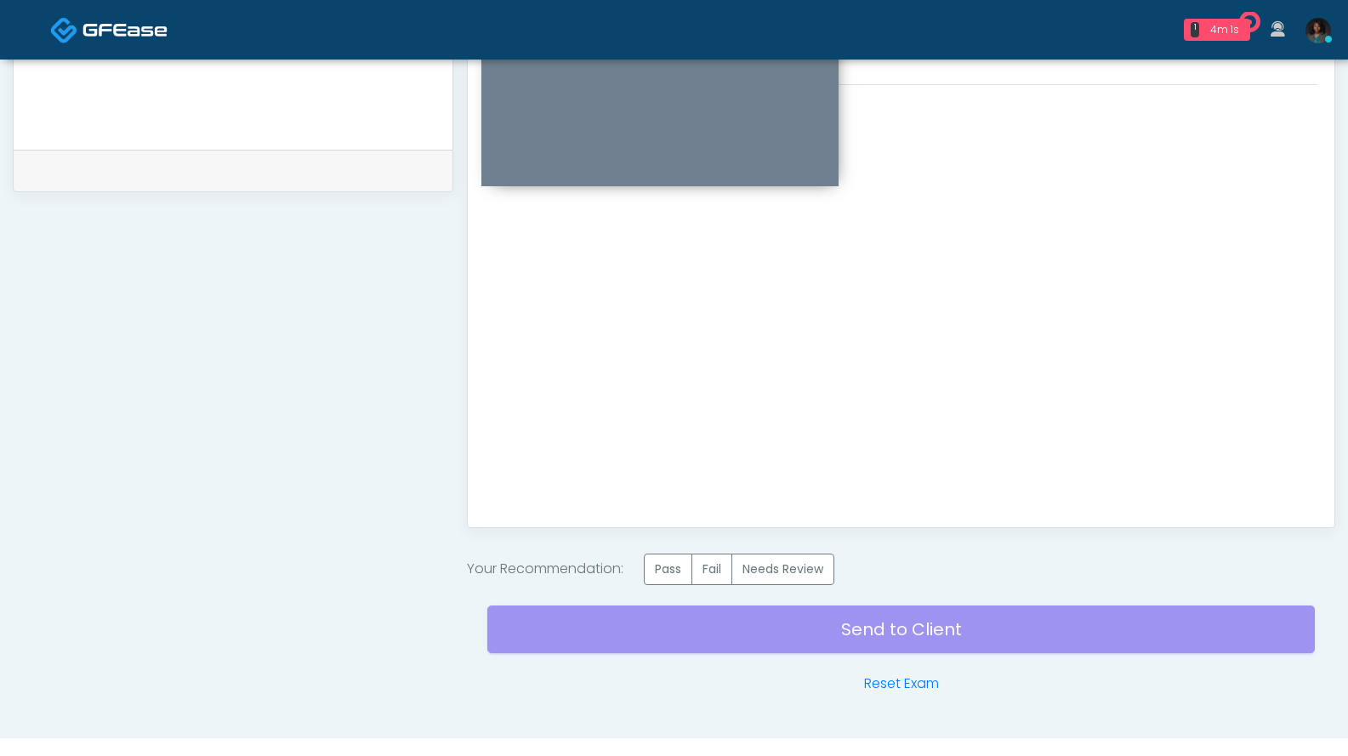
drag, startPoint x: 661, startPoint y: 571, endPoint x: 660, endPoint y: 523, distance: 47.6
click at [662, 570] on label "Pass" at bounding box center [668, 569] width 48 height 31
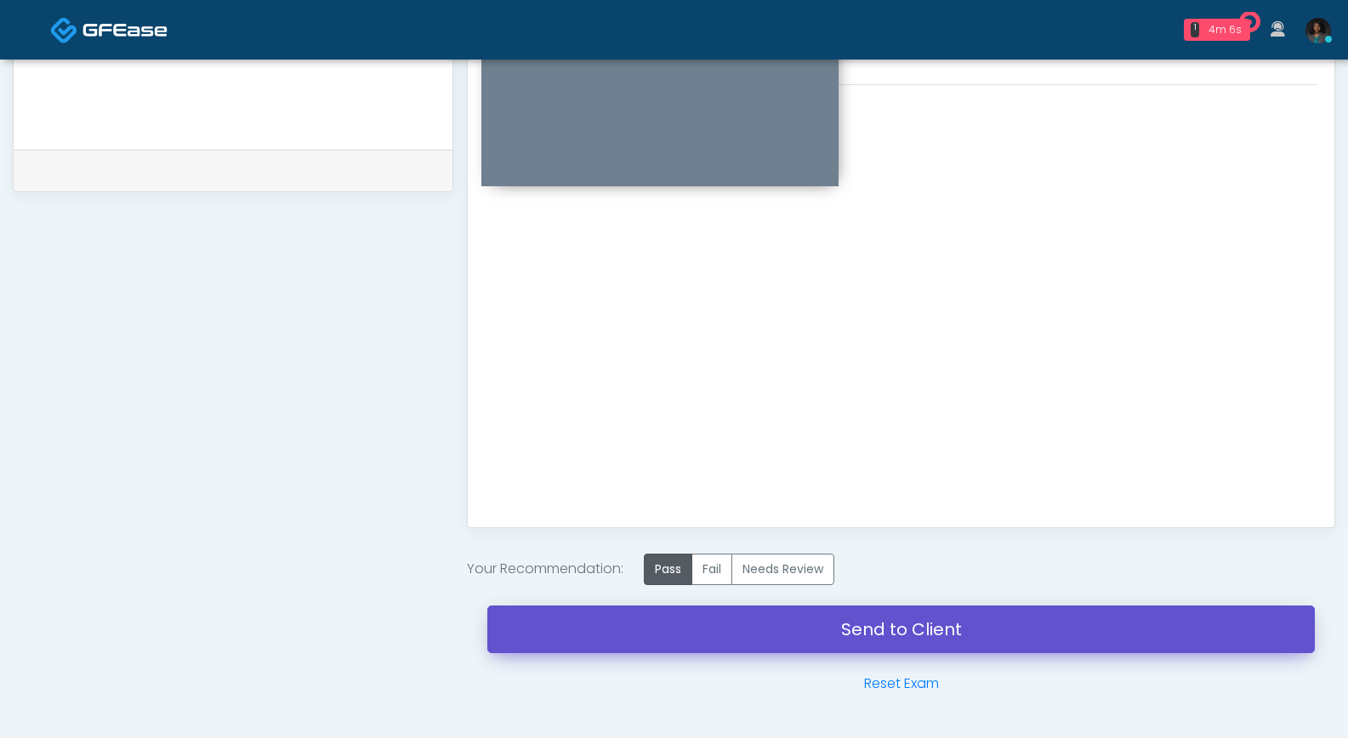
click at [857, 636] on link "Send to Client" at bounding box center [900, 629] width 827 height 48
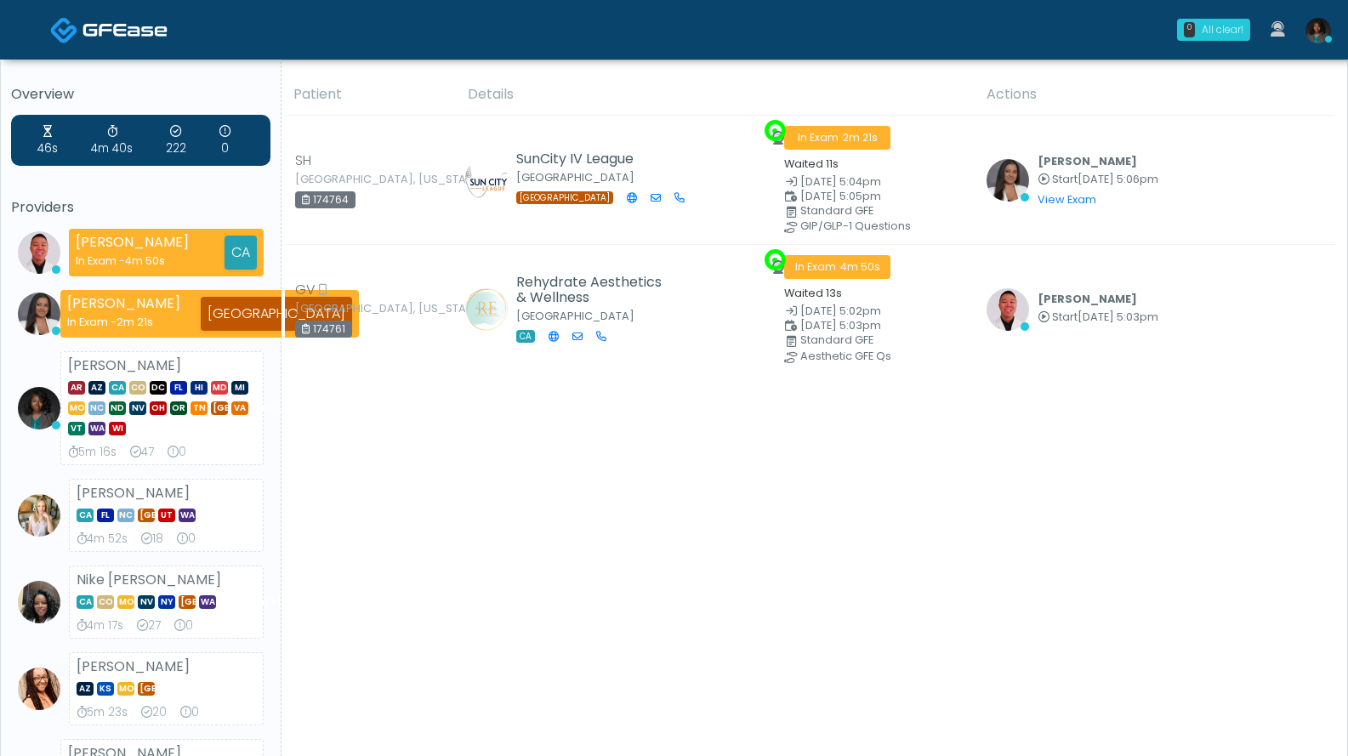
click at [1209, 35] on div "All clear!" at bounding box center [1223, 29] width 42 height 15
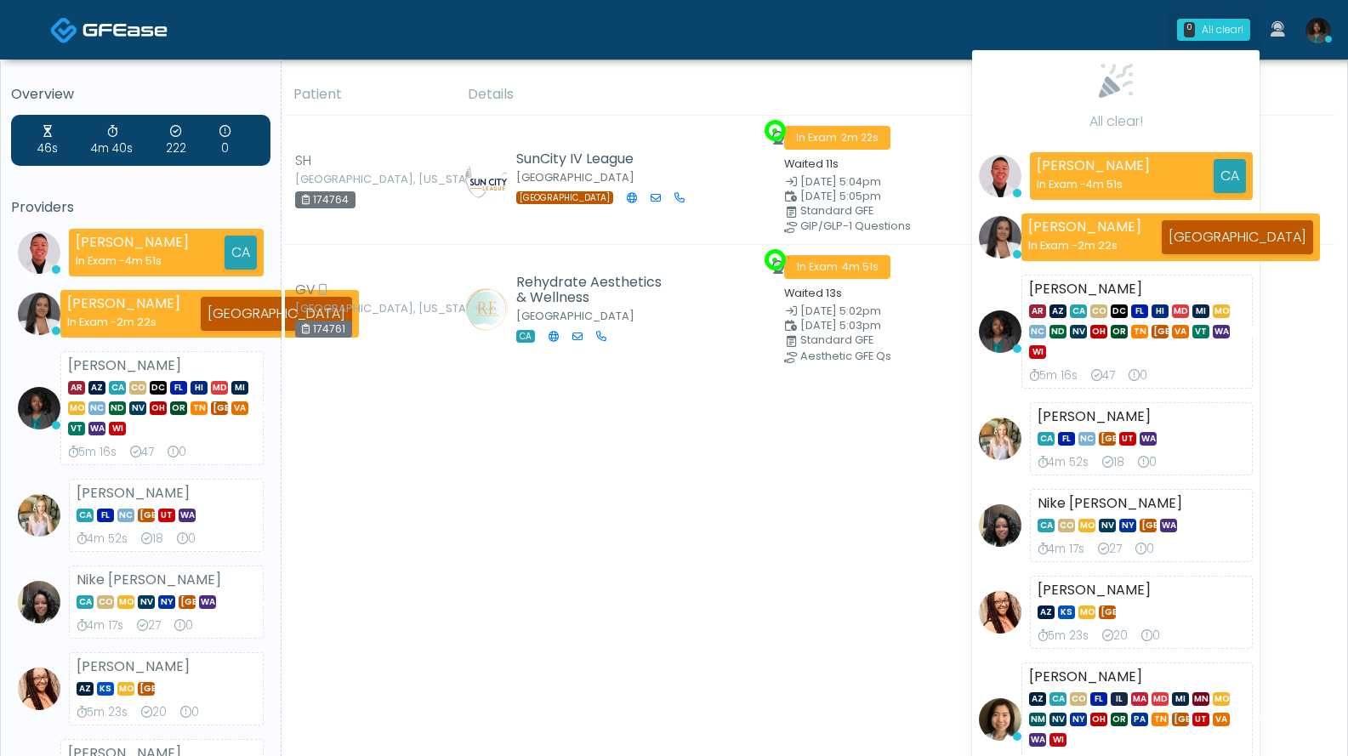
click at [746, 492] on div "Patient Details Actions" at bounding box center [807, 591] width 1053 height 1035
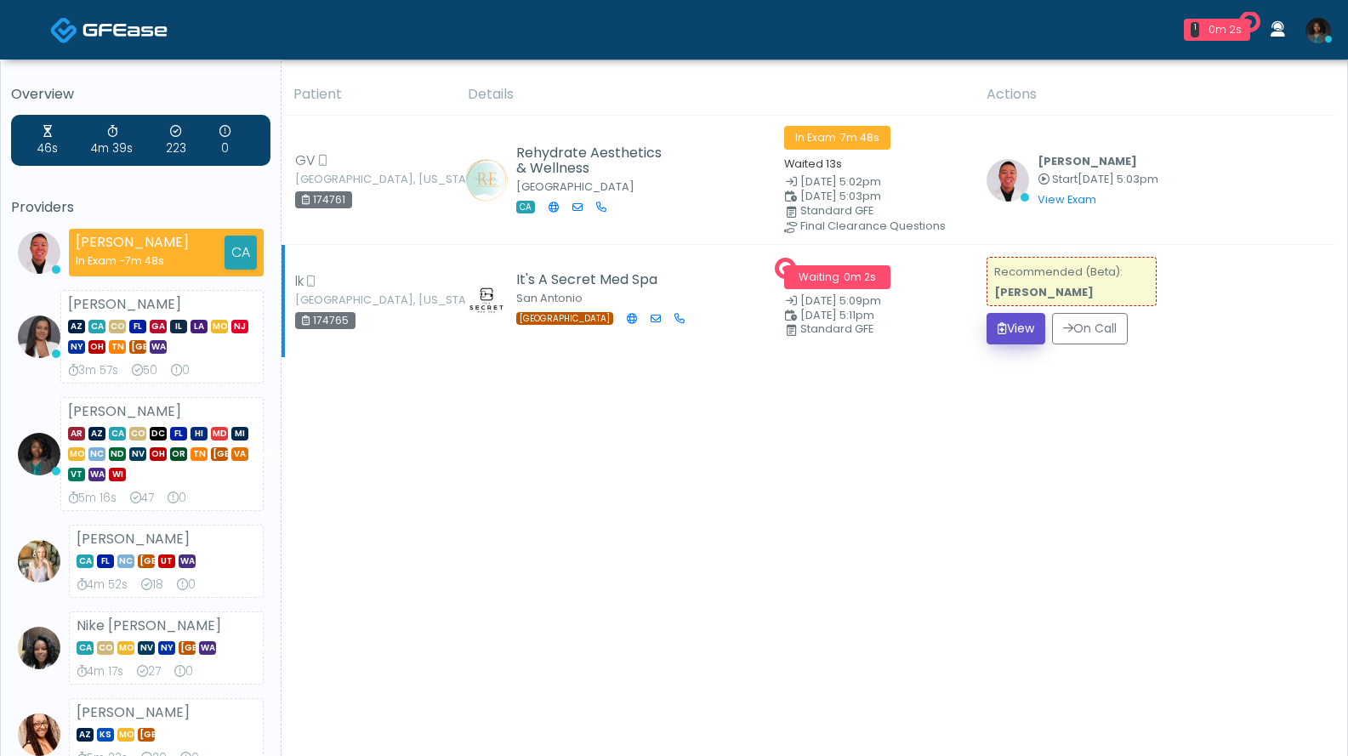
click at [1026, 318] on button "View" at bounding box center [1015, 328] width 59 height 31
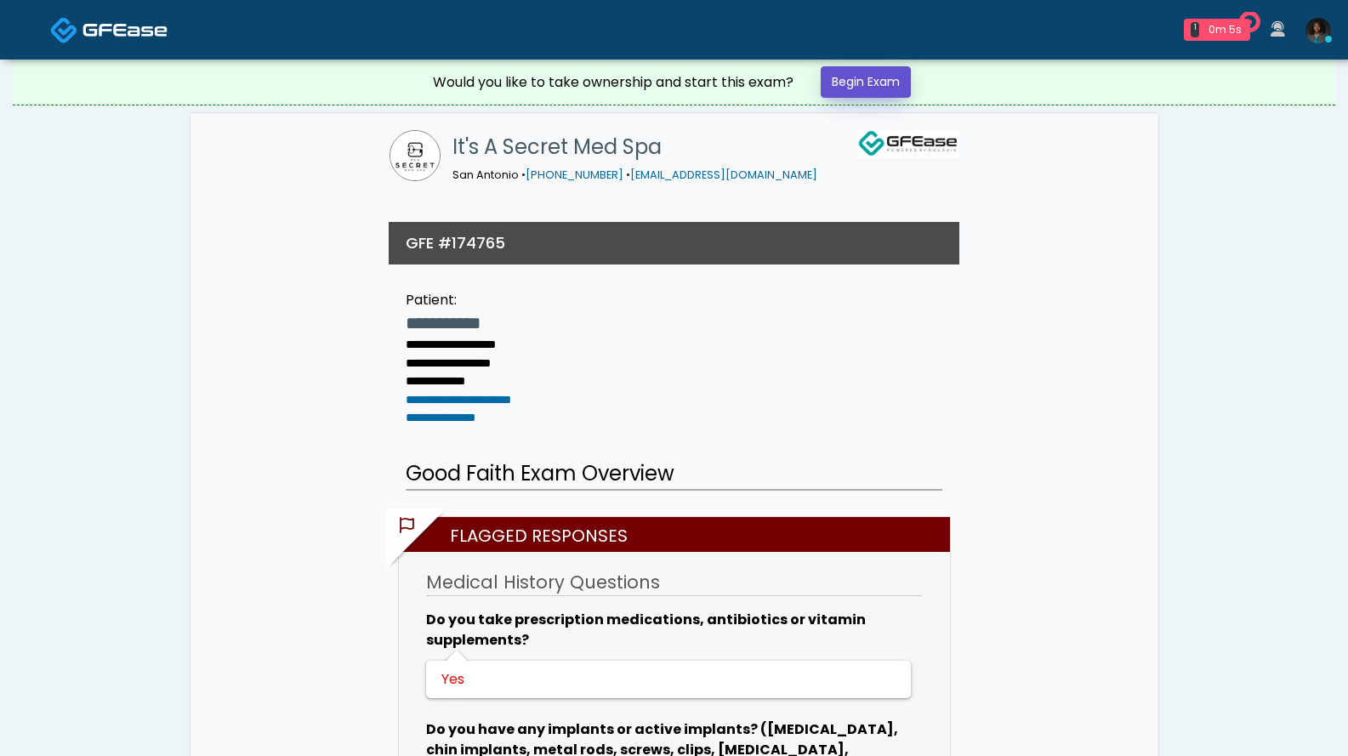
click at [893, 86] on link "Begin Exam" at bounding box center [866, 81] width 90 height 31
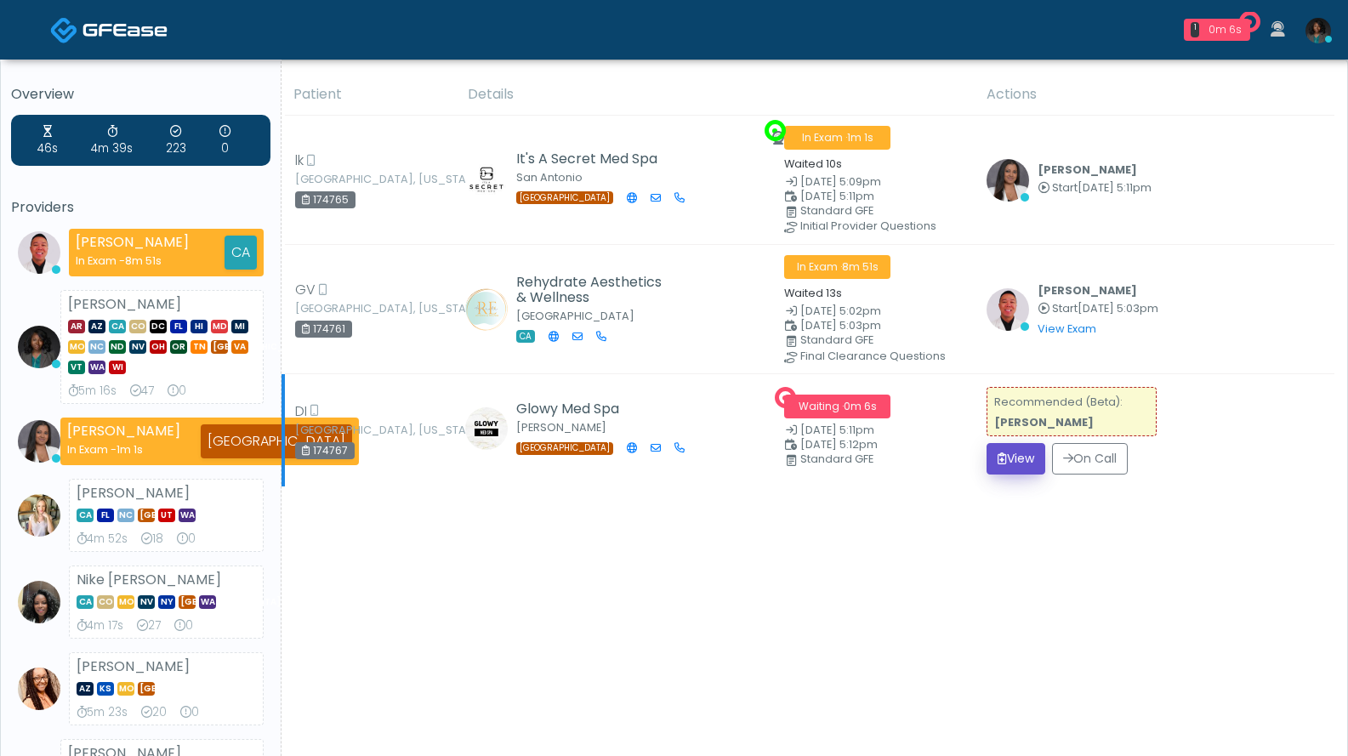
click at [1009, 457] on button "View" at bounding box center [1015, 458] width 59 height 31
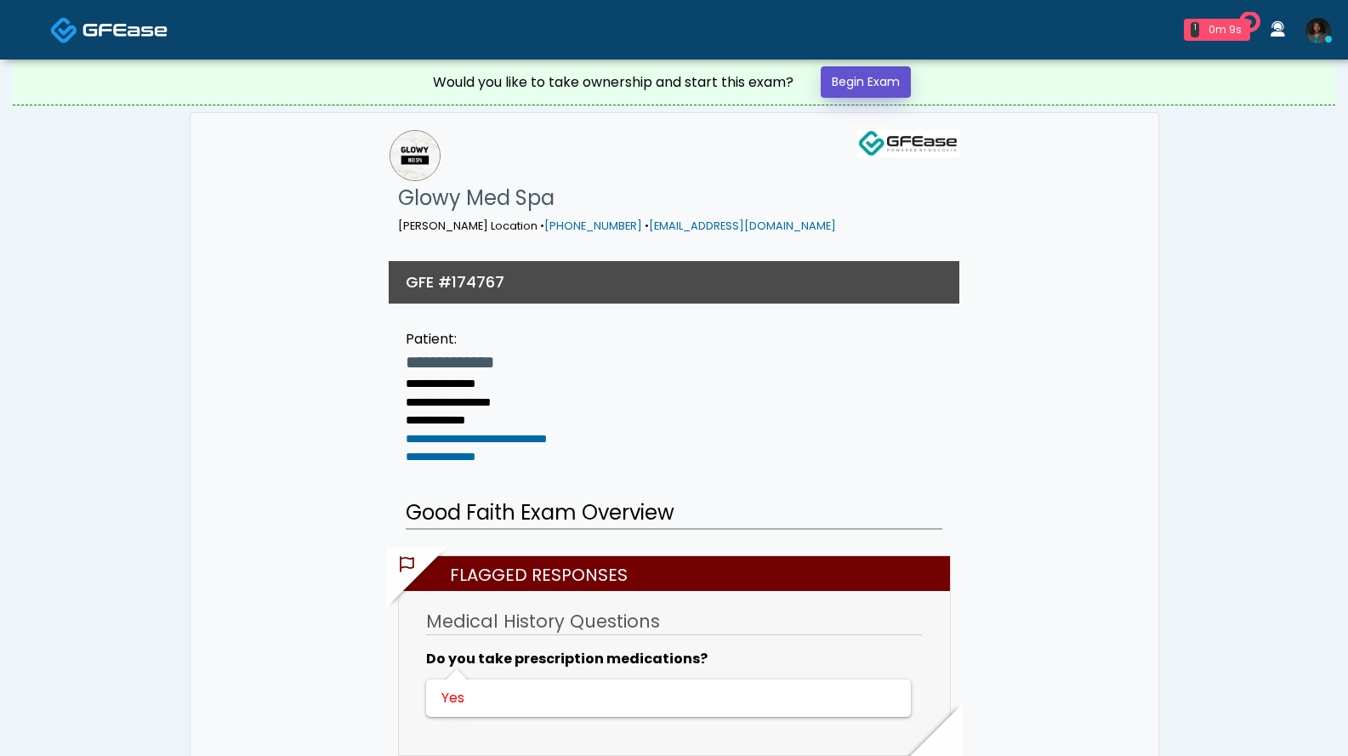
click at [900, 74] on link "Begin Exam" at bounding box center [866, 81] width 90 height 31
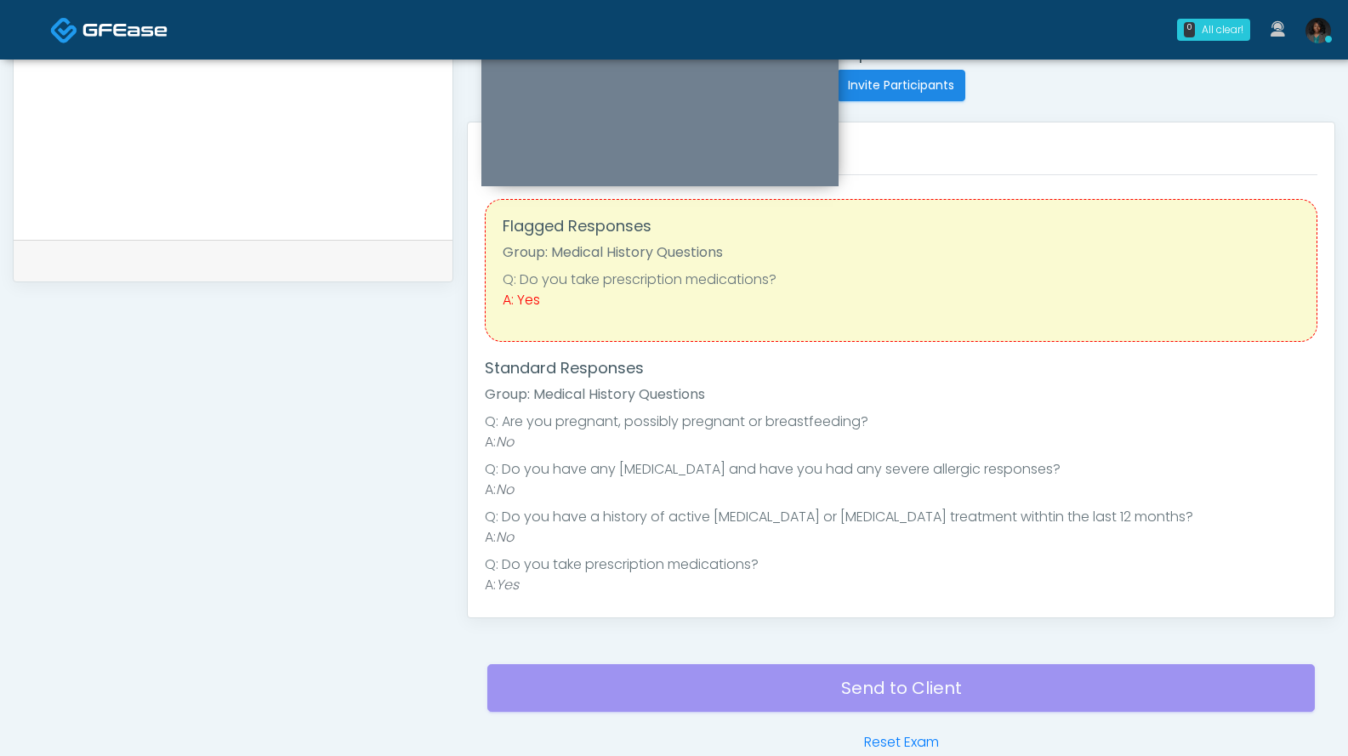
scroll to position [340, 0]
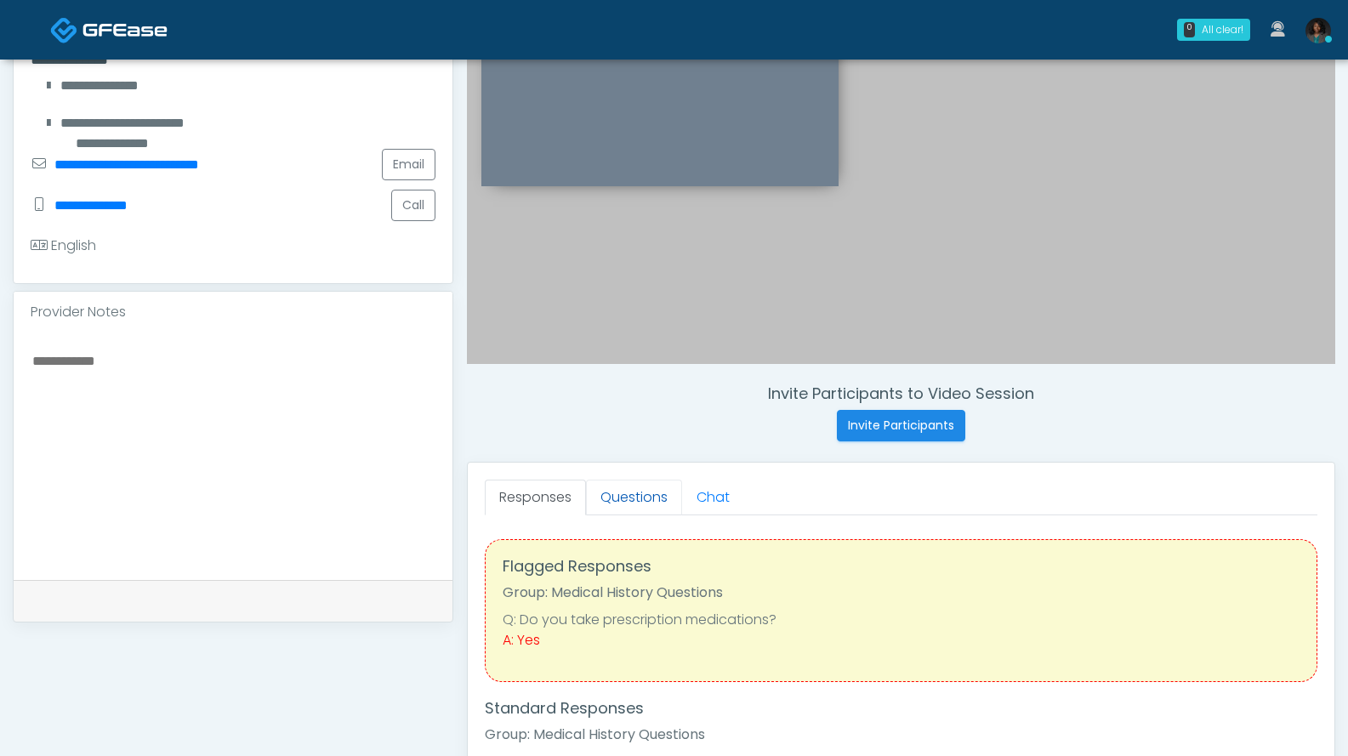
click at [638, 495] on link "Questions" at bounding box center [634, 498] width 96 height 36
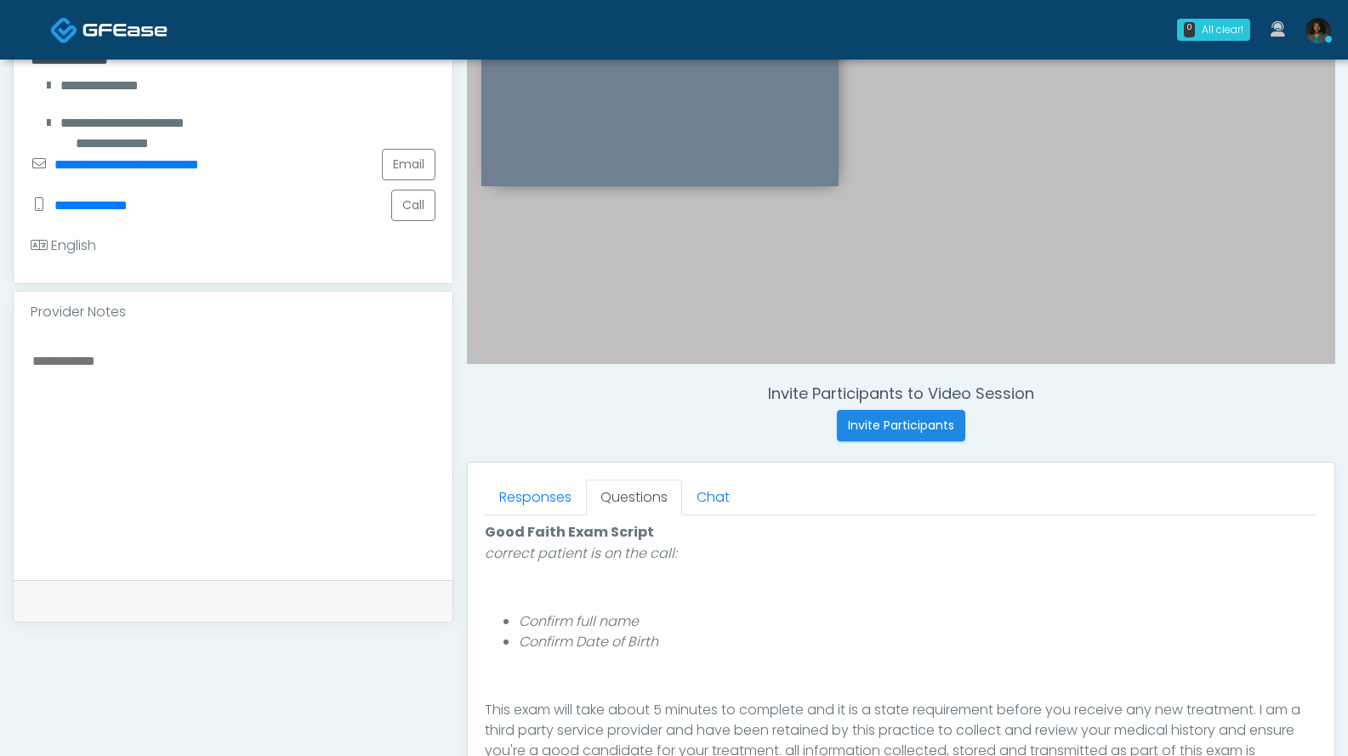
scroll to position [156, 0]
click at [736, 315] on div at bounding box center [901, 80] width 868 height 568
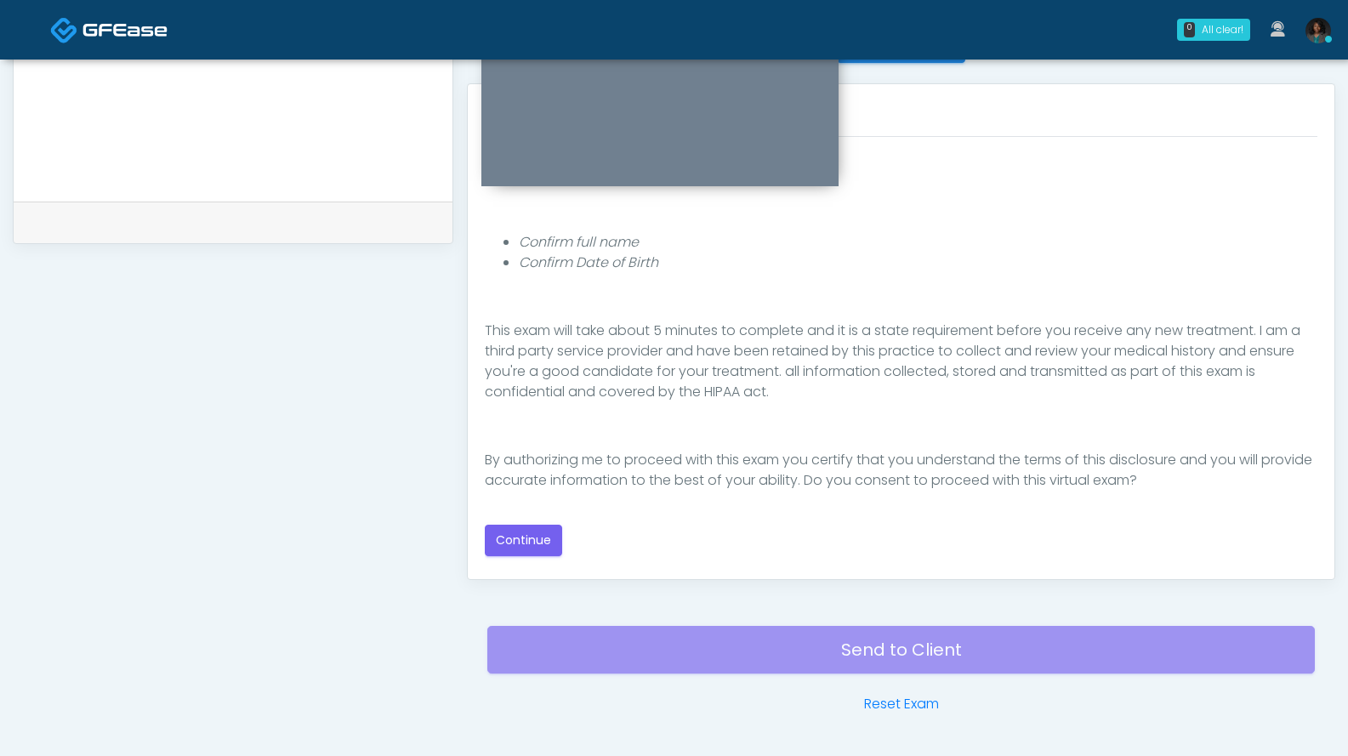
scroll to position [770, 0]
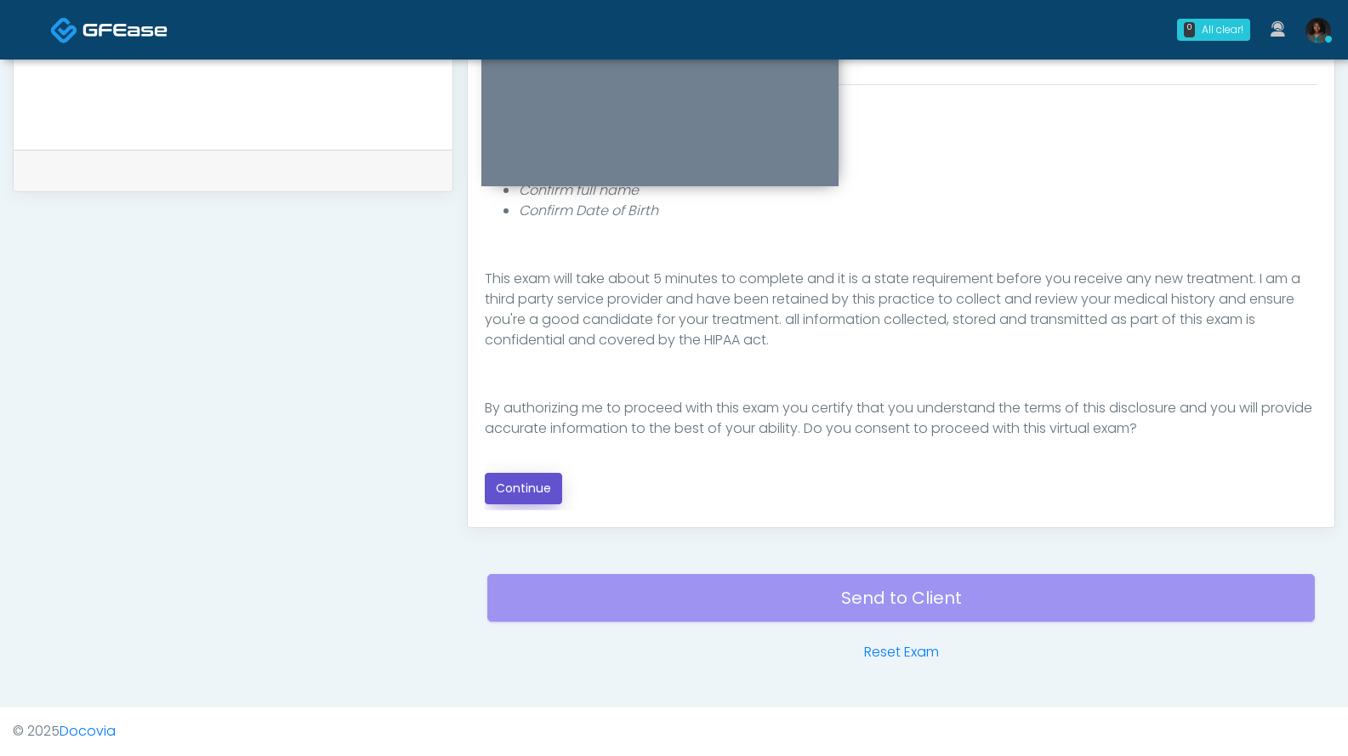
click at [523, 488] on button "Continue" at bounding box center [523, 488] width 77 height 31
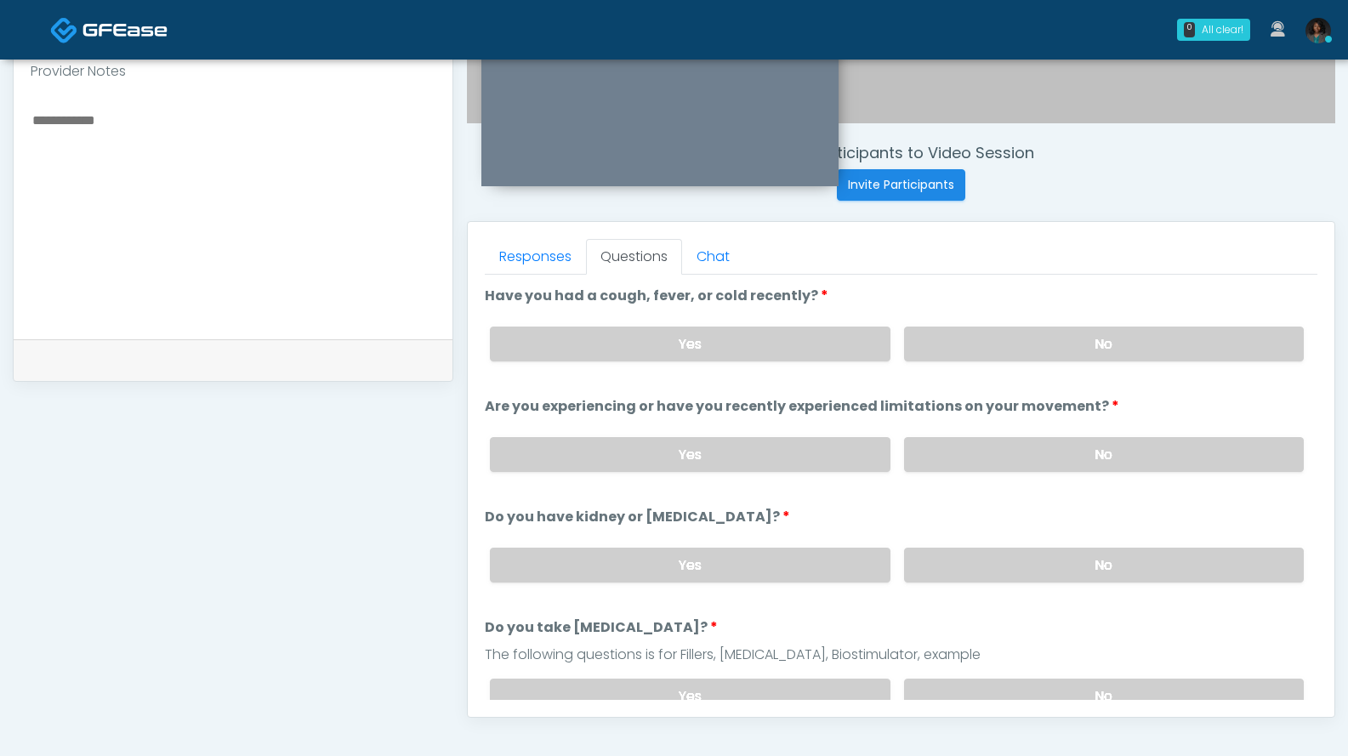
scroll to position [567, 0]
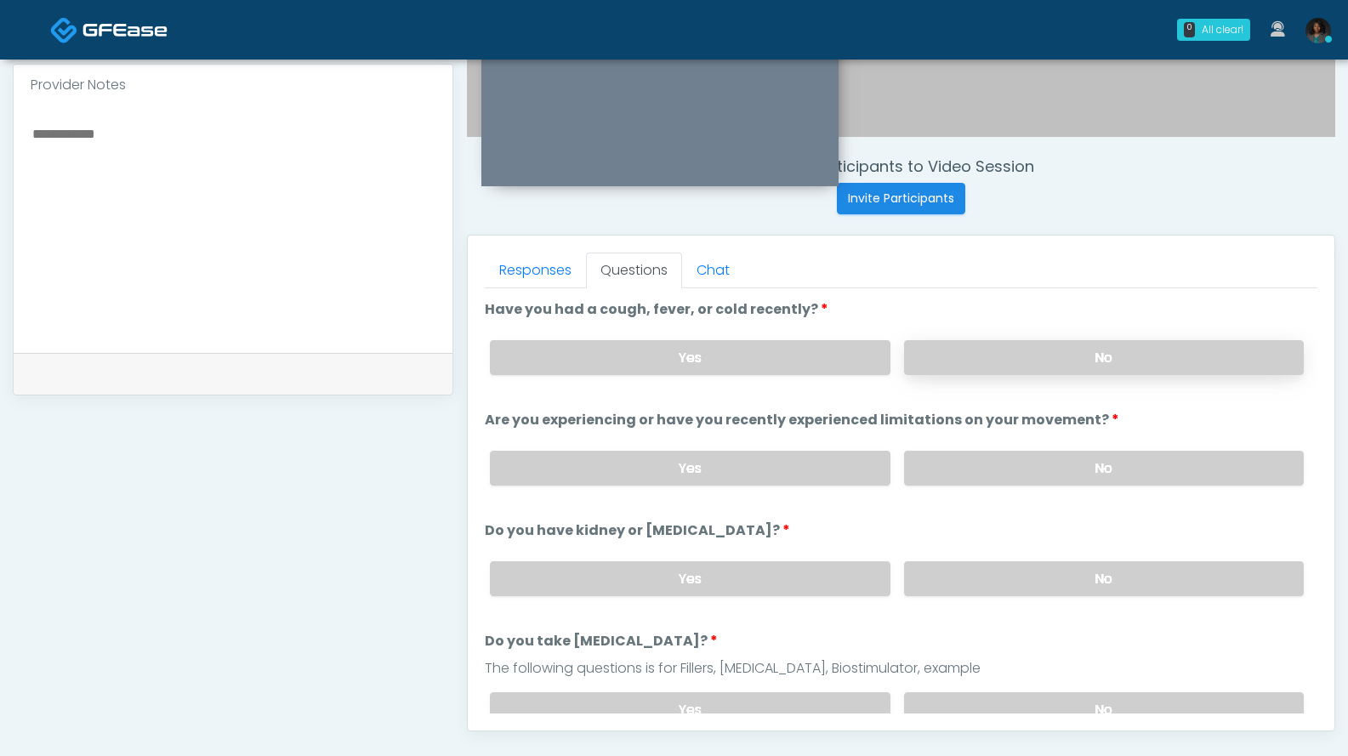
click at [1162, 362] on label "No" at bounding box center [1104, 357] width 400 height 35
click at [1055, 477] on label "No" at bounding box center [1104, 468] width 400 height 35
click at [1050, 574] on label "No" at bounding box center [1104, 578] width 400 height 35
click at [1051, 701] on label "No" at bounding box center [1104, 709] width 400 height 35
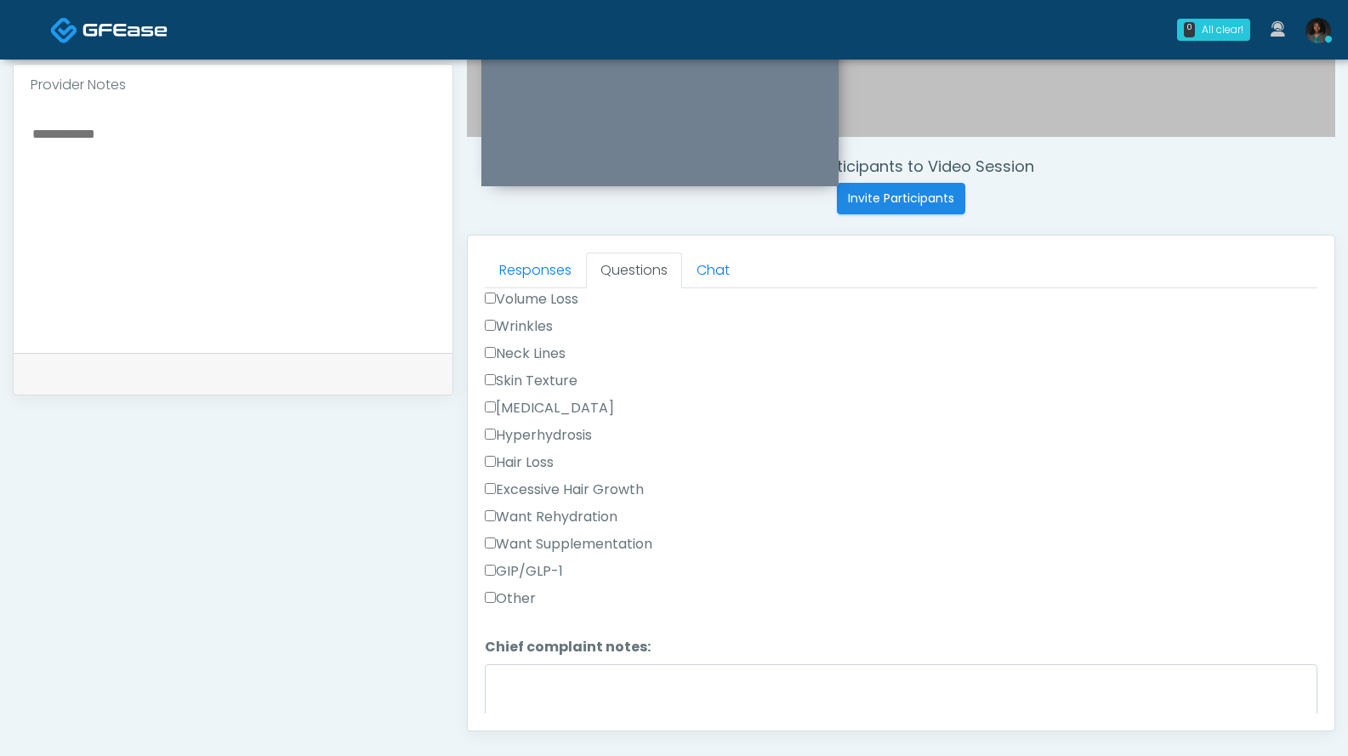
scroll to position [497, 0]
click at [509, 594] on label "Other" at bounding box center [510, 602] width 51 height 20
click at [538, 680] on textarea "Chief complaint notes:" at bounding box center [901, 704] width 832 height 73
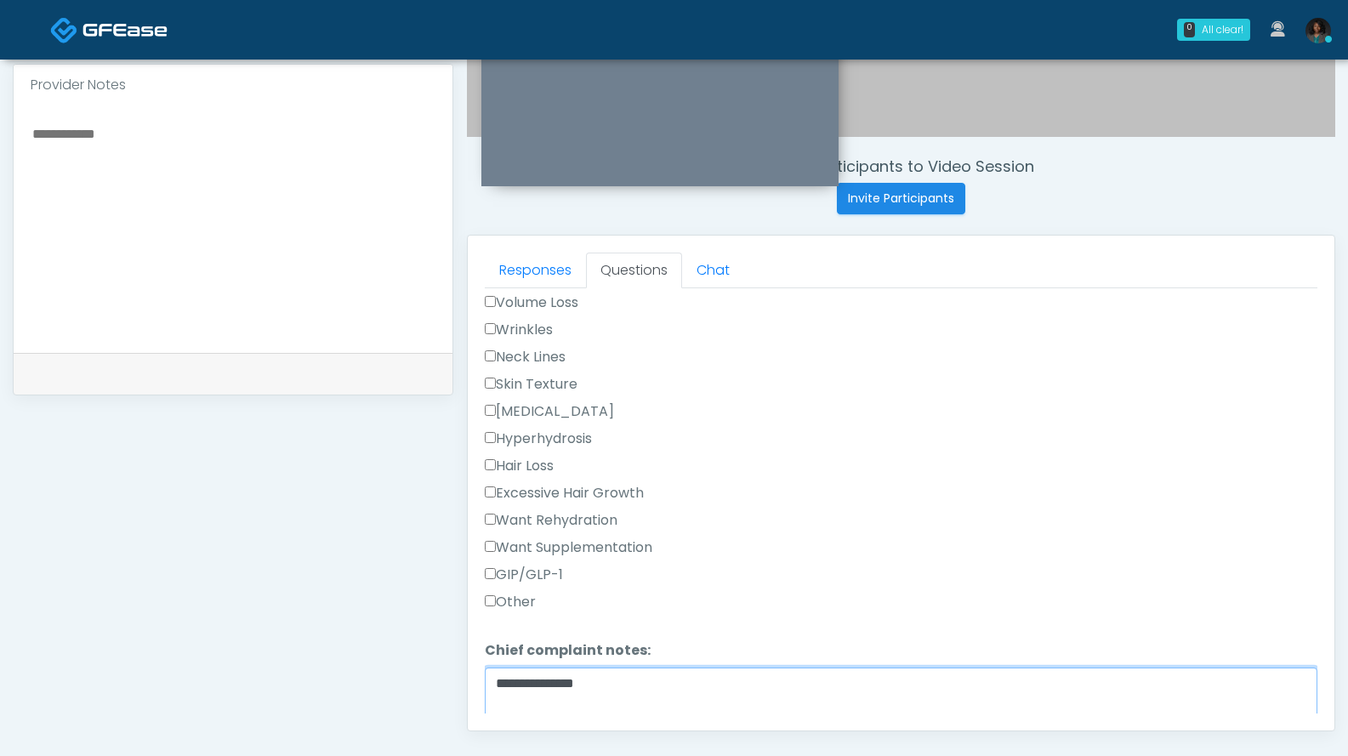
scroll to position [837, 0]
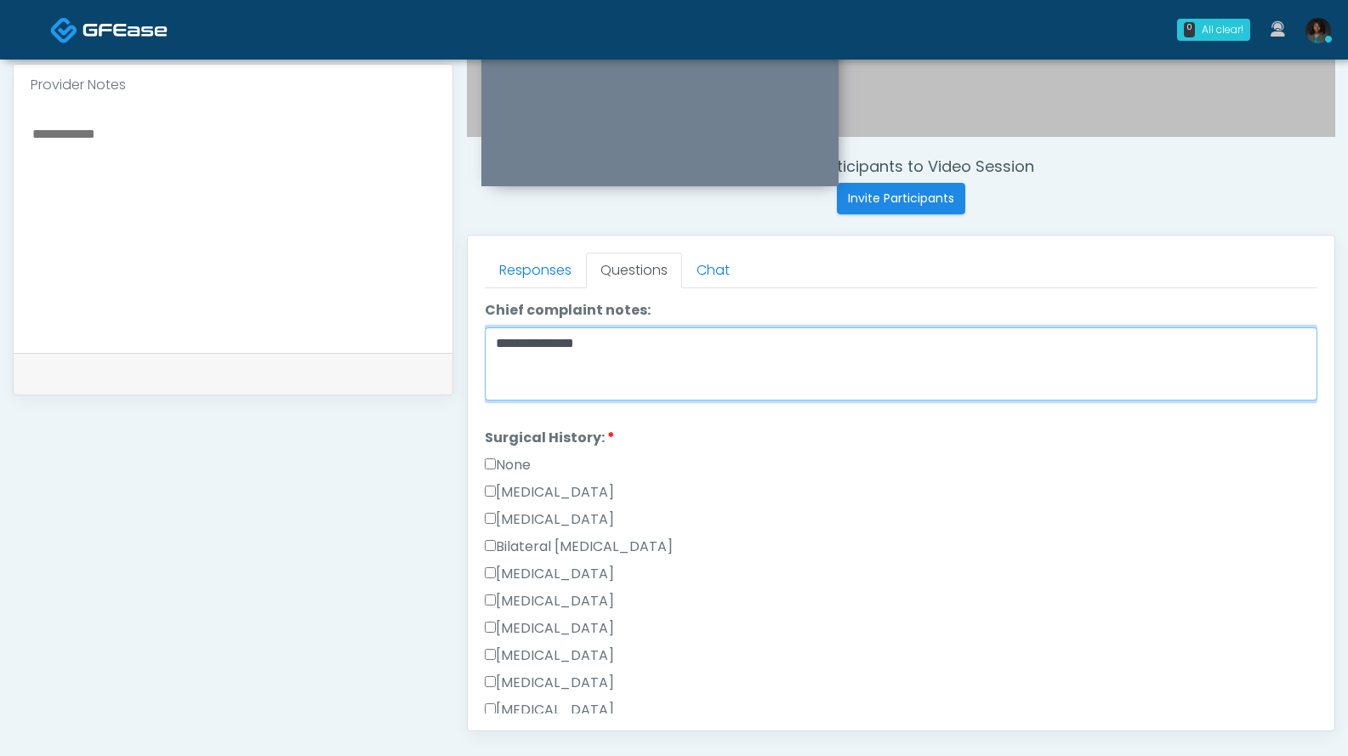
type textarea "**********"
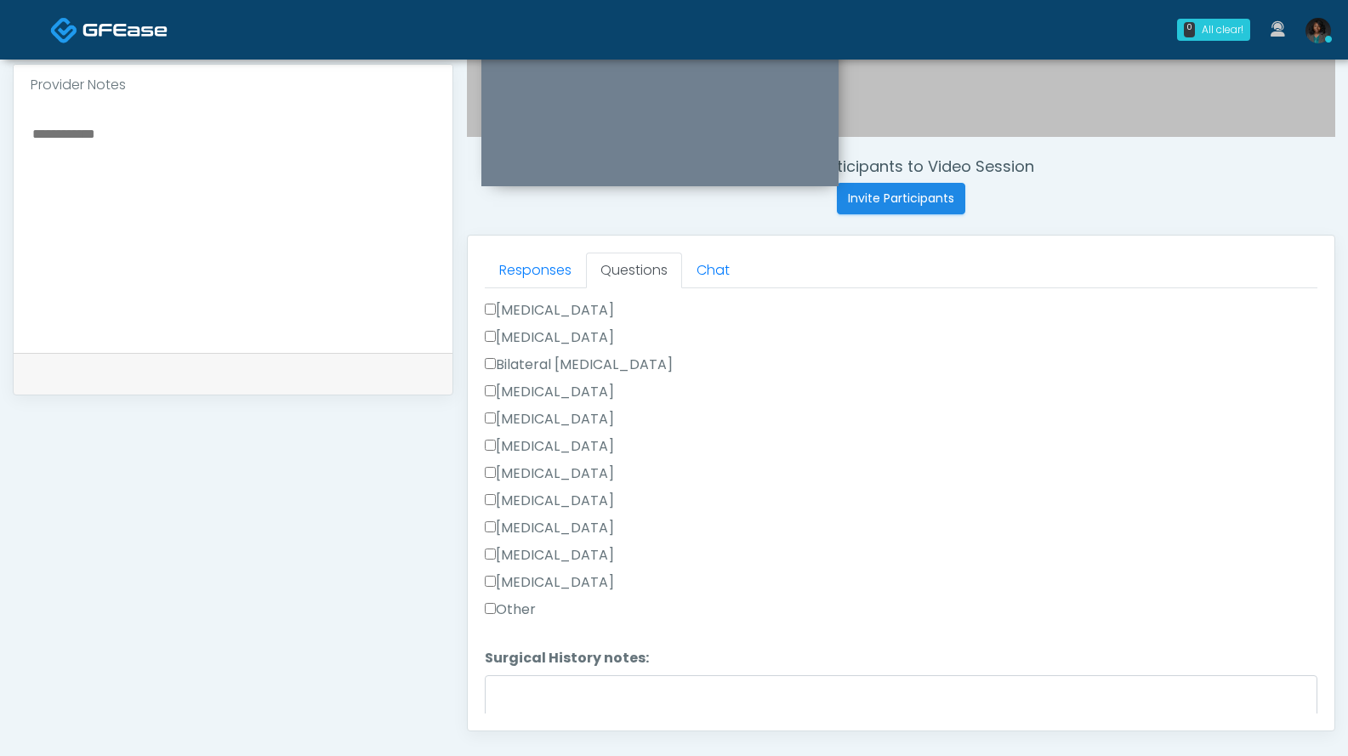
scroll to position [679, 0]
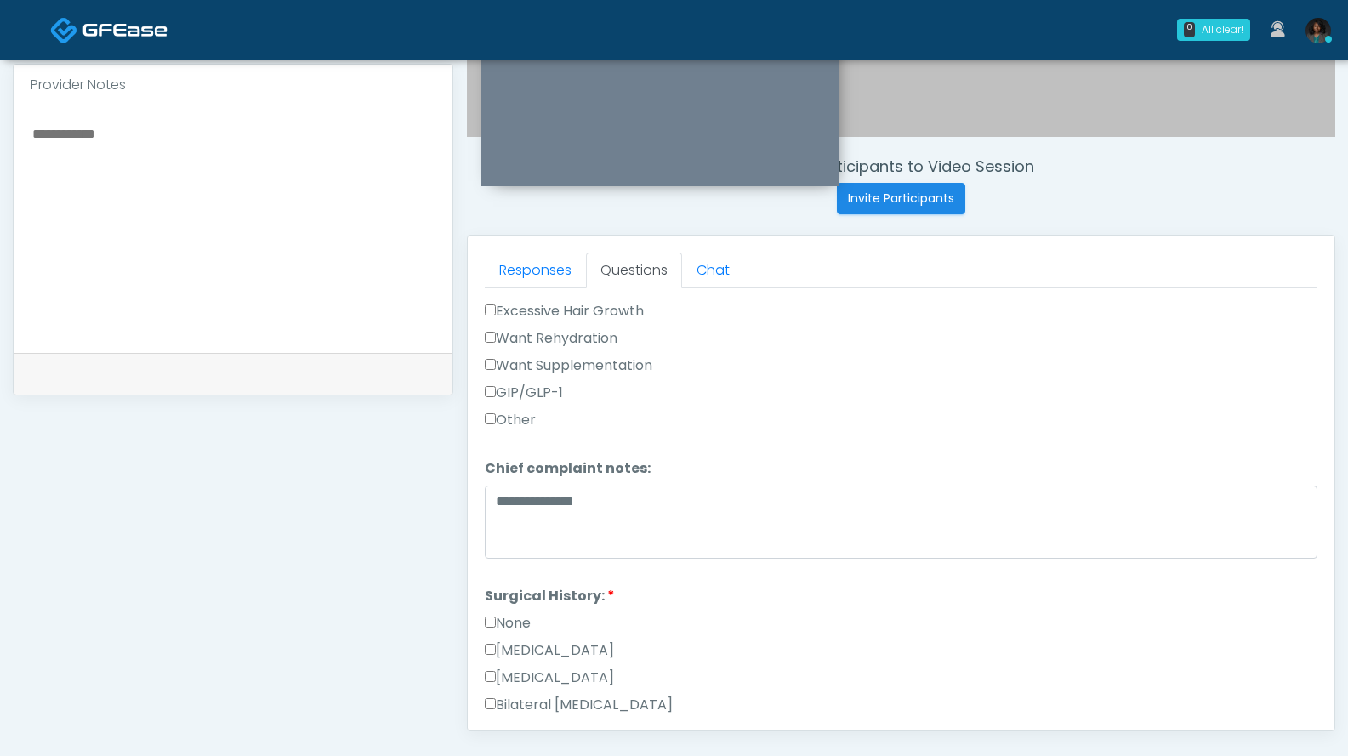
drag, startPoint x: 515, startPoint y: 620, endPoint x: 696, endPoint y: 617, distance: 181.1
click at [514, 620] on label "None" at bounding box center [508, 623] width 46 height 20
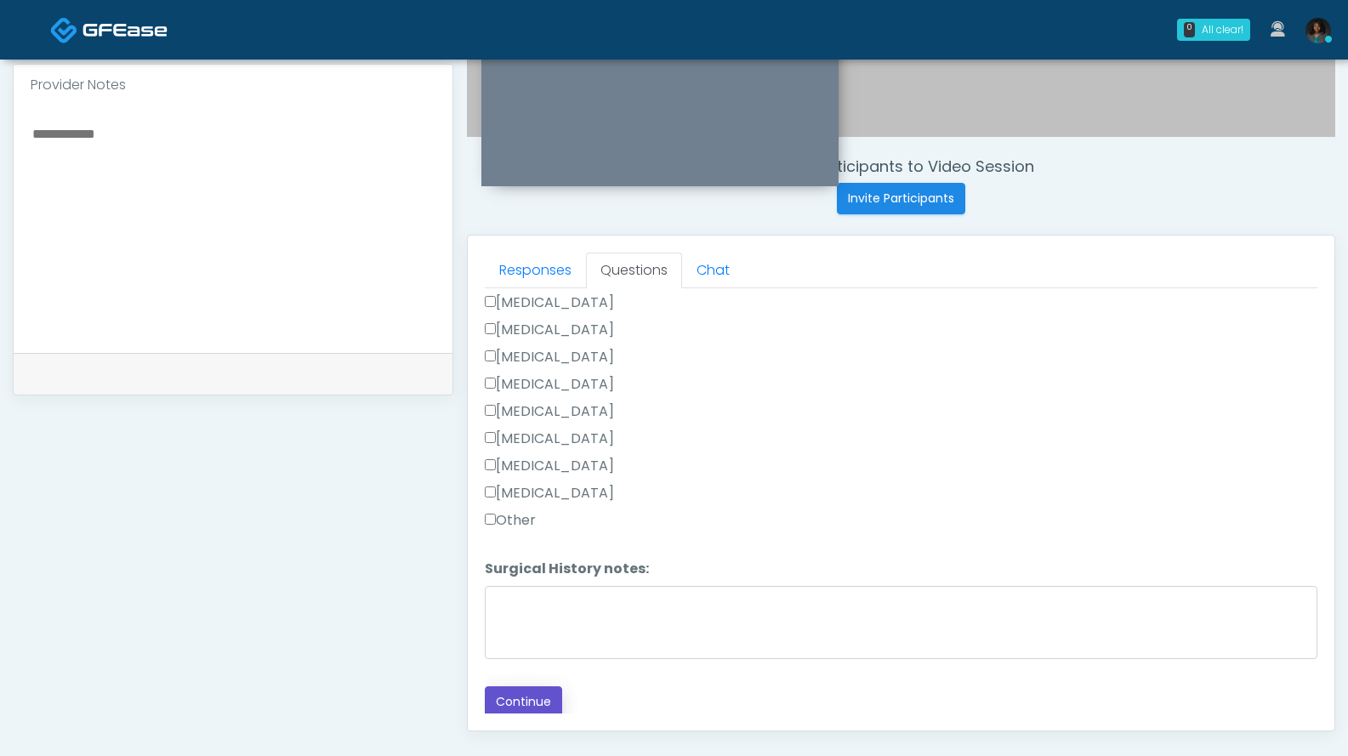
click at [542, 696] on button "Continue" at bounding box center [523, 701] width 77 height 31
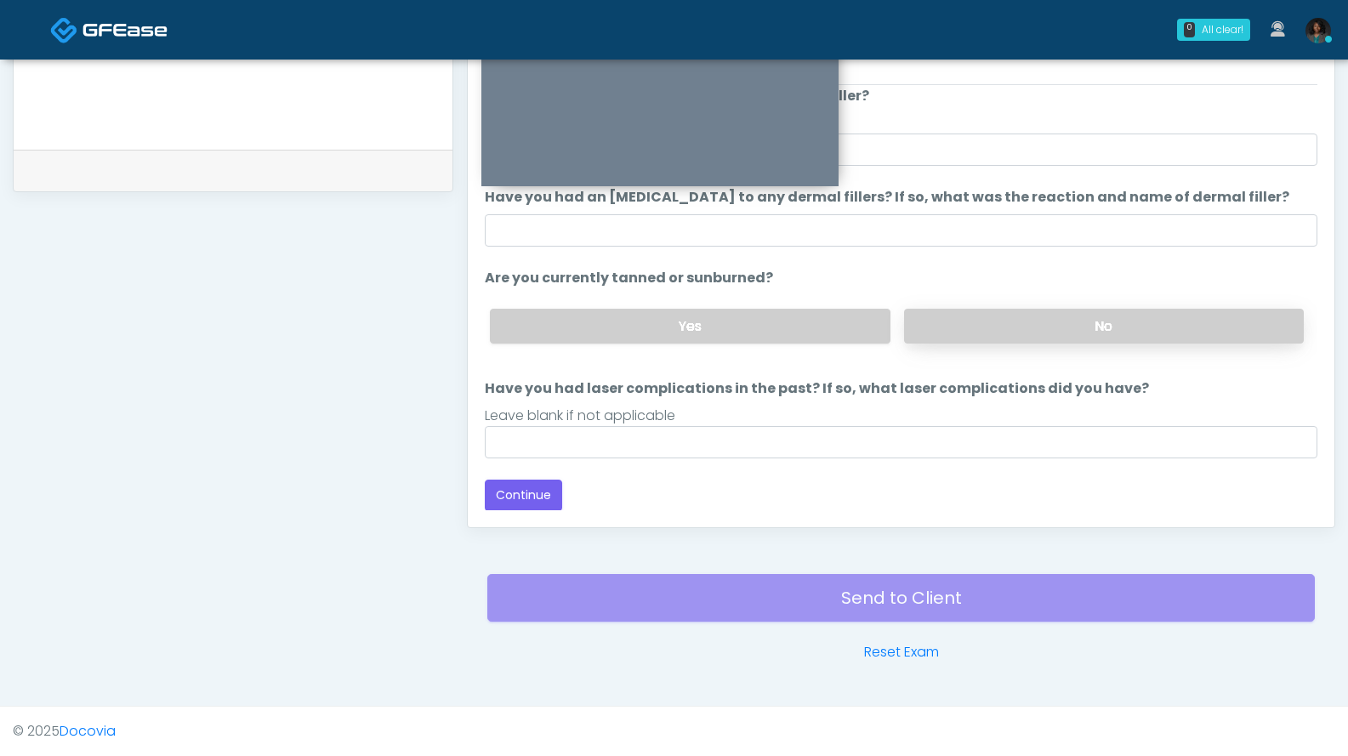
drag, startPoint x: 1023, startPoint y: 306, endPoint x: 1037, endPoint y: 327, distance: 25.2
click at [1031, 319] on div "Yes No" at bounding box center [896, 326] width 841 height 62
click at [1039, 329] on label "No" at bounding box center [1104, 326] width 400 height 35
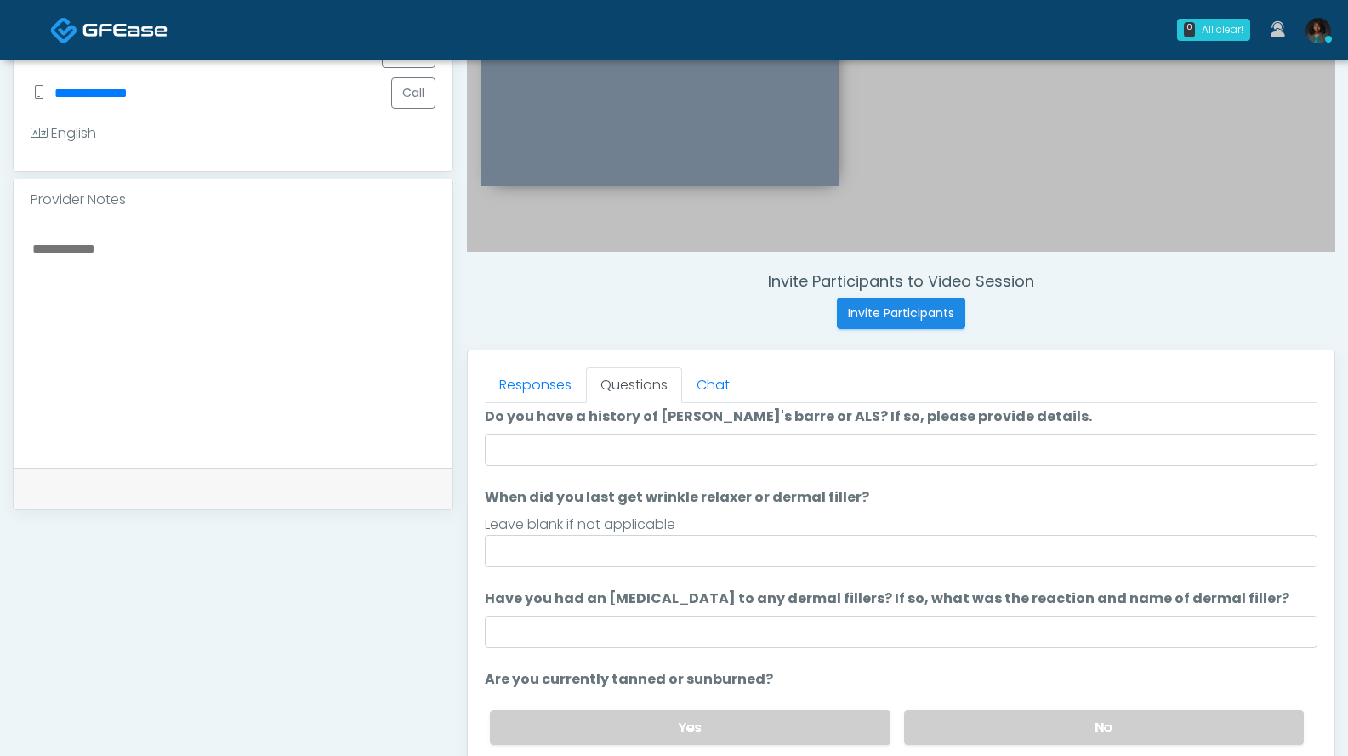
scroll to position [0, 0]
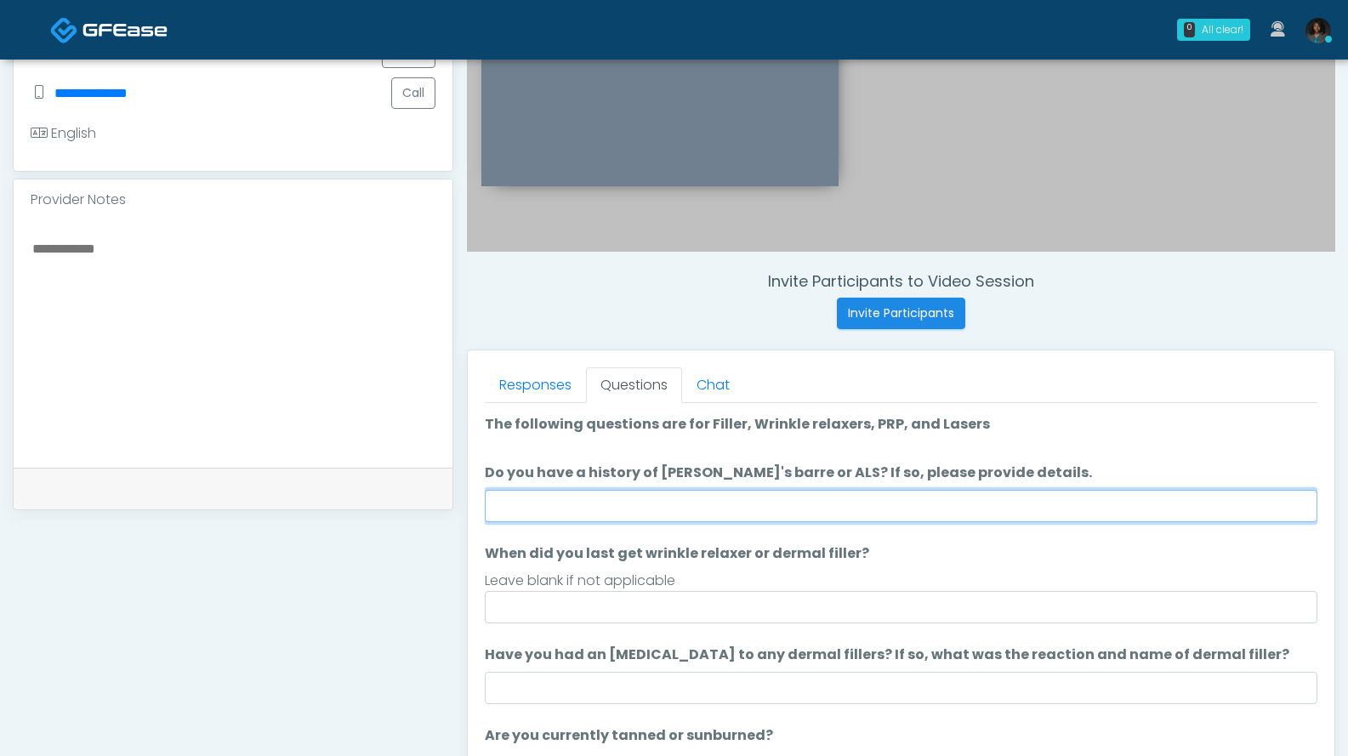
click at [946, 508] on input "Do you have a history of Guillain's barre or ALS? If so, please provide details." at bounding box center [901, 506] width 832 height 32
type input "**"
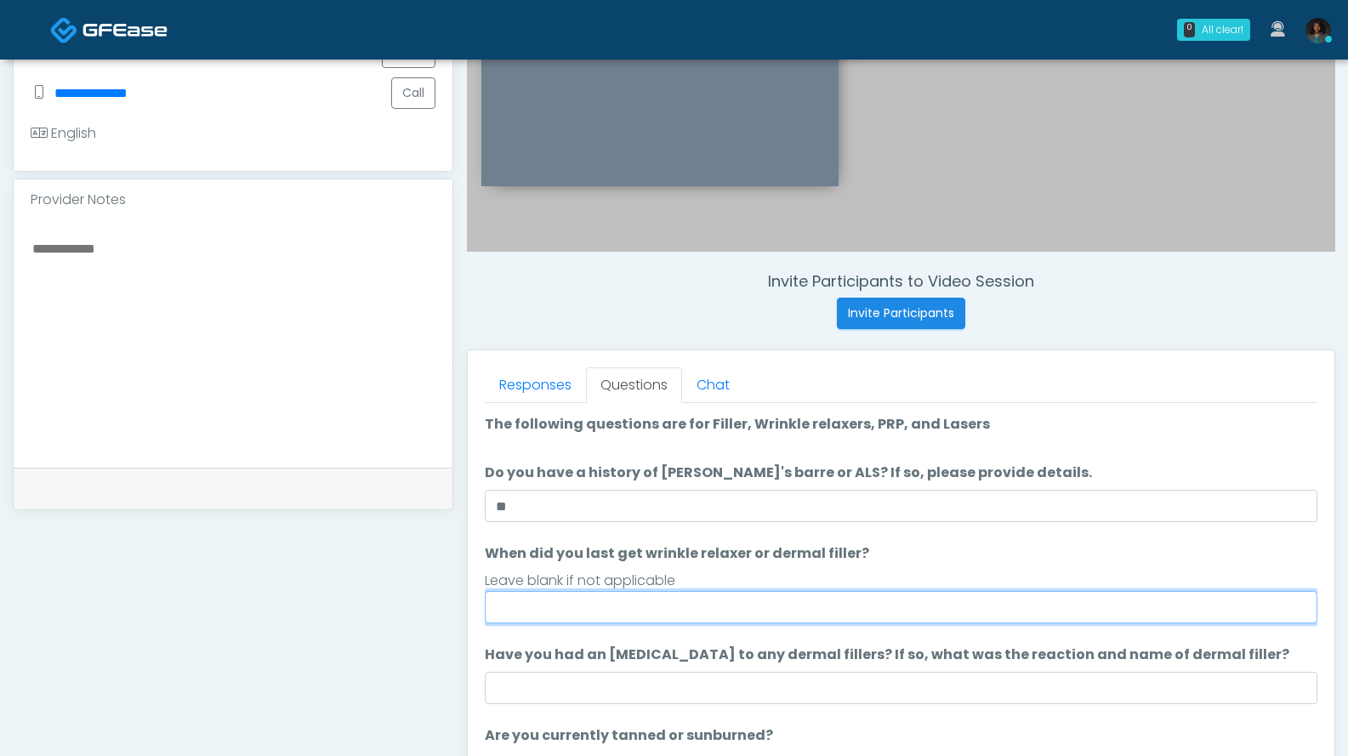
click at [797, 611] on input "When did you last get wrinkle relaxer or dermal filler?" at bounding box center [901, 607] width 832 height 32
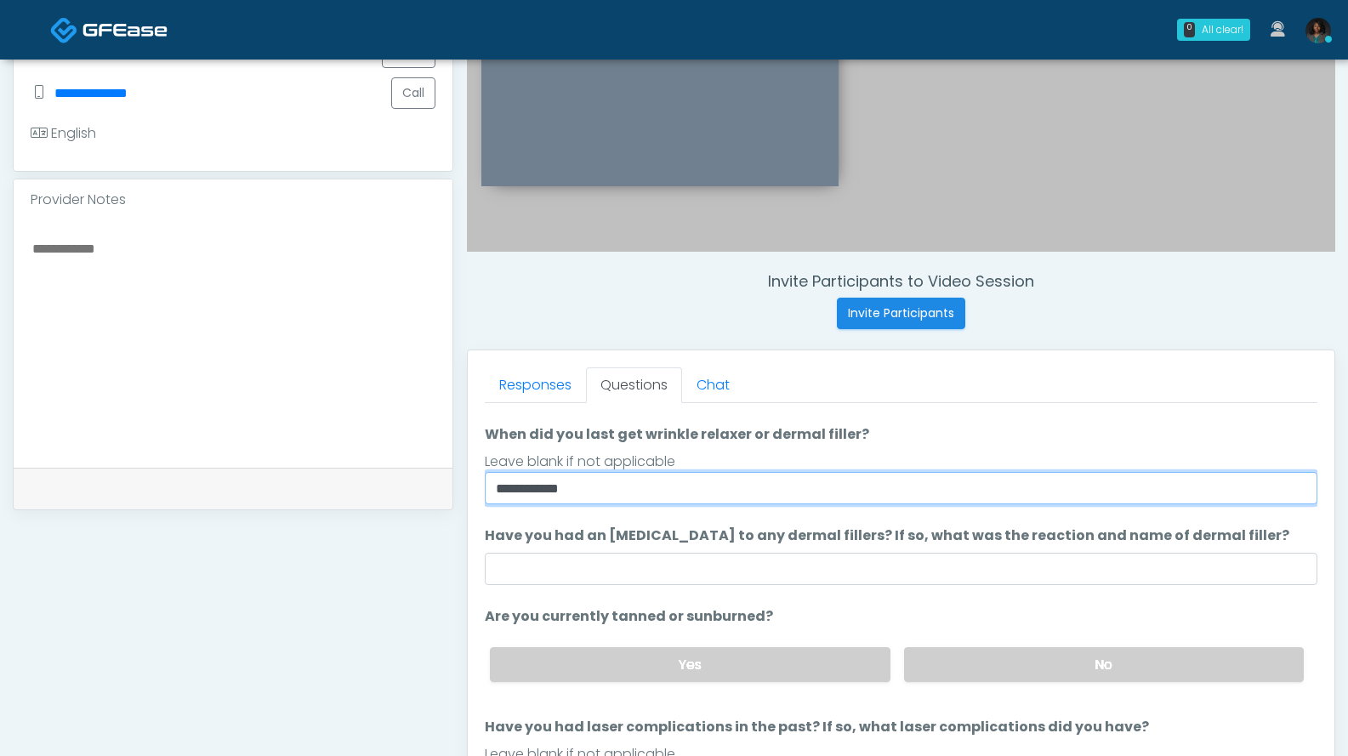
scroll to position [139, 0]
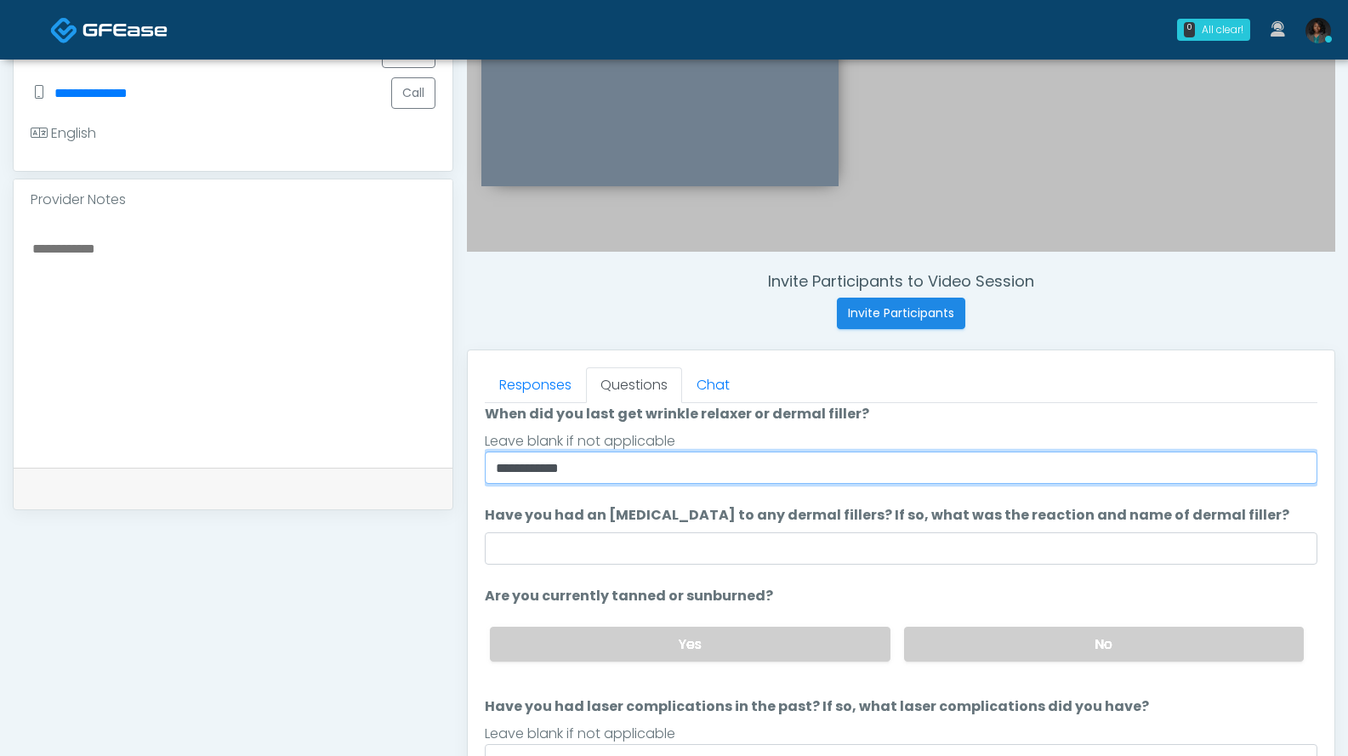
type input "**********"
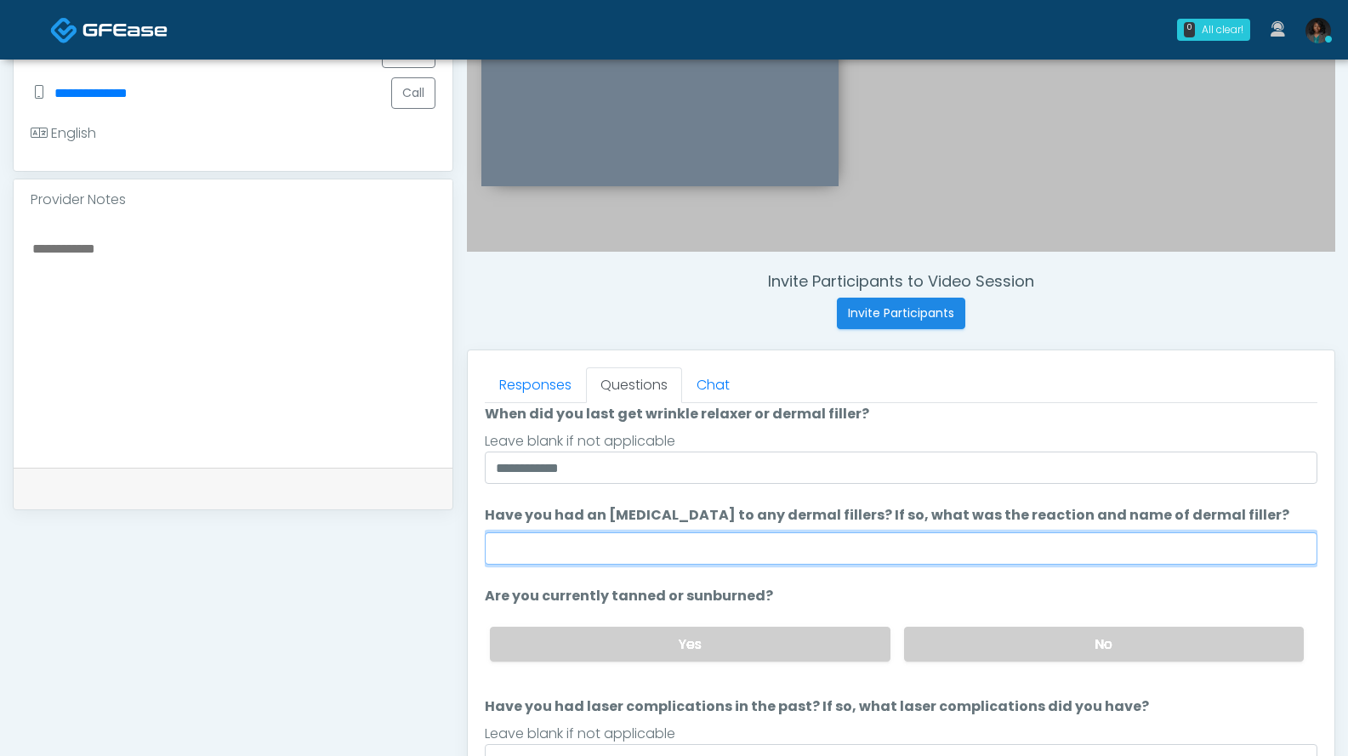
click at [748, 552] on input "Have you had an allergic response to any dermal fillers? If so, what was the re…" at bounding box center [901, 548] width 832 height 32
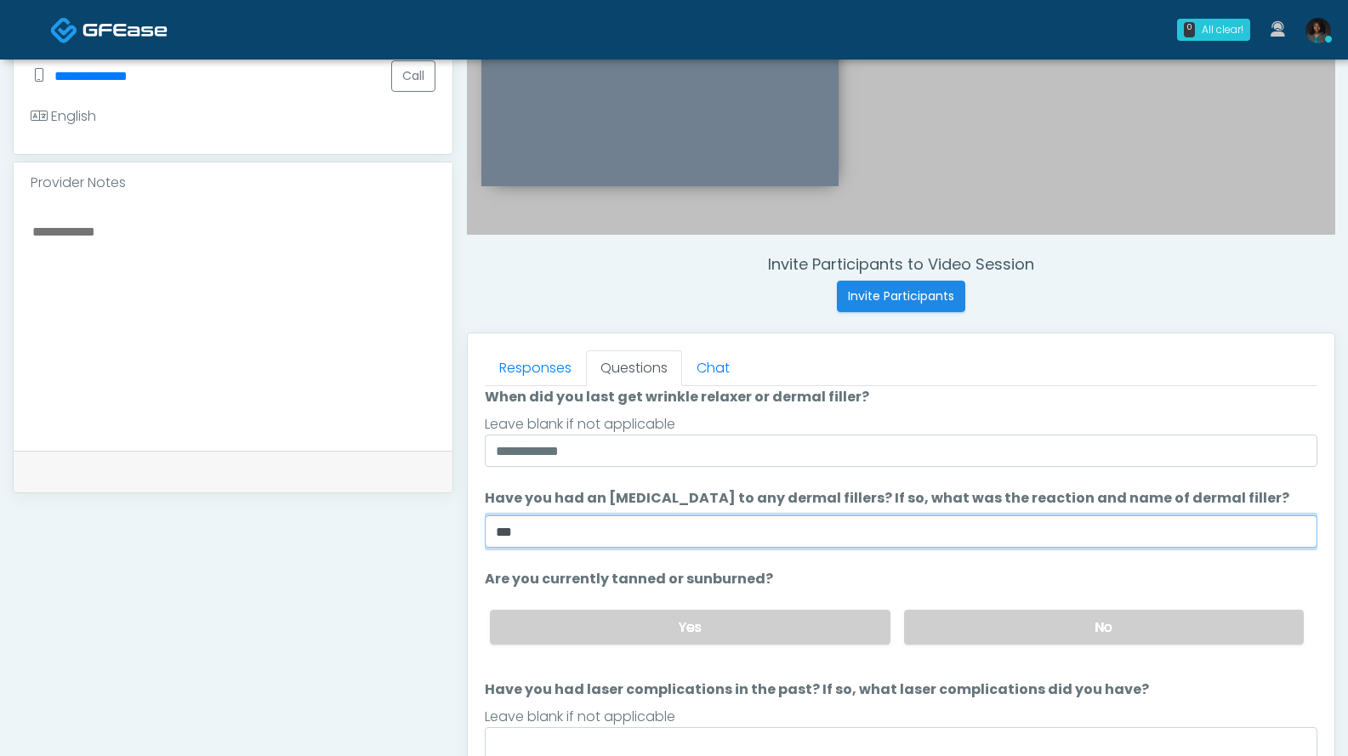
scroll to position [770, 0]
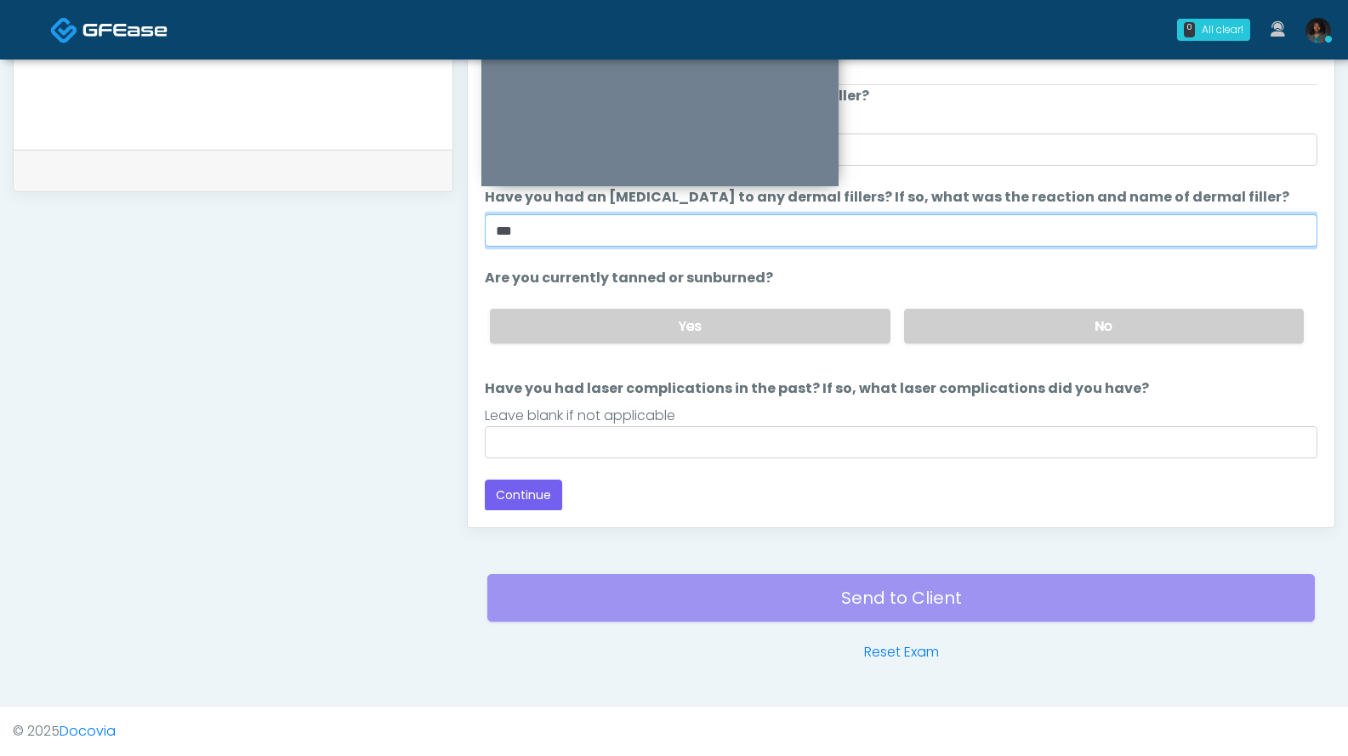
type input "***"
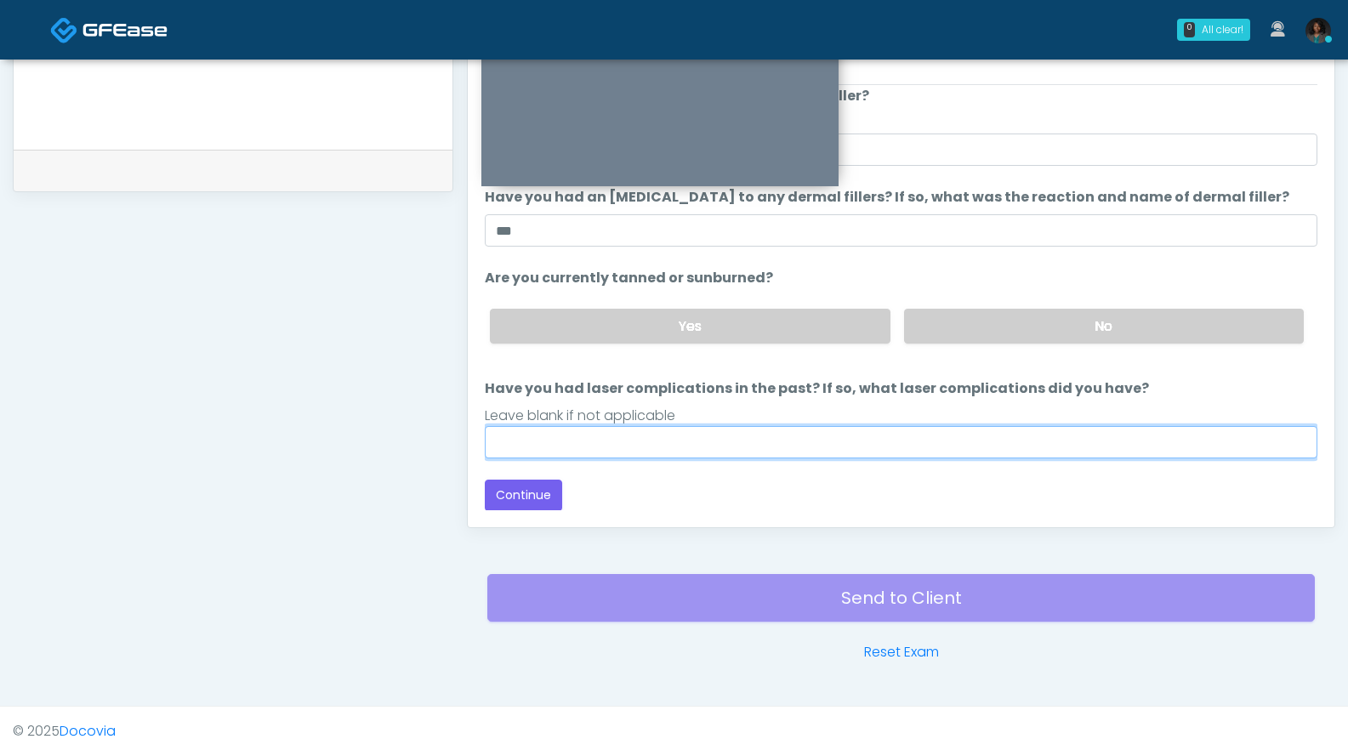
click at [540, 452] on input "Have you had laser complications in the past? If so, what laser complications d…" at bounding box center [901, 442] width 832 height 32
type input "***"
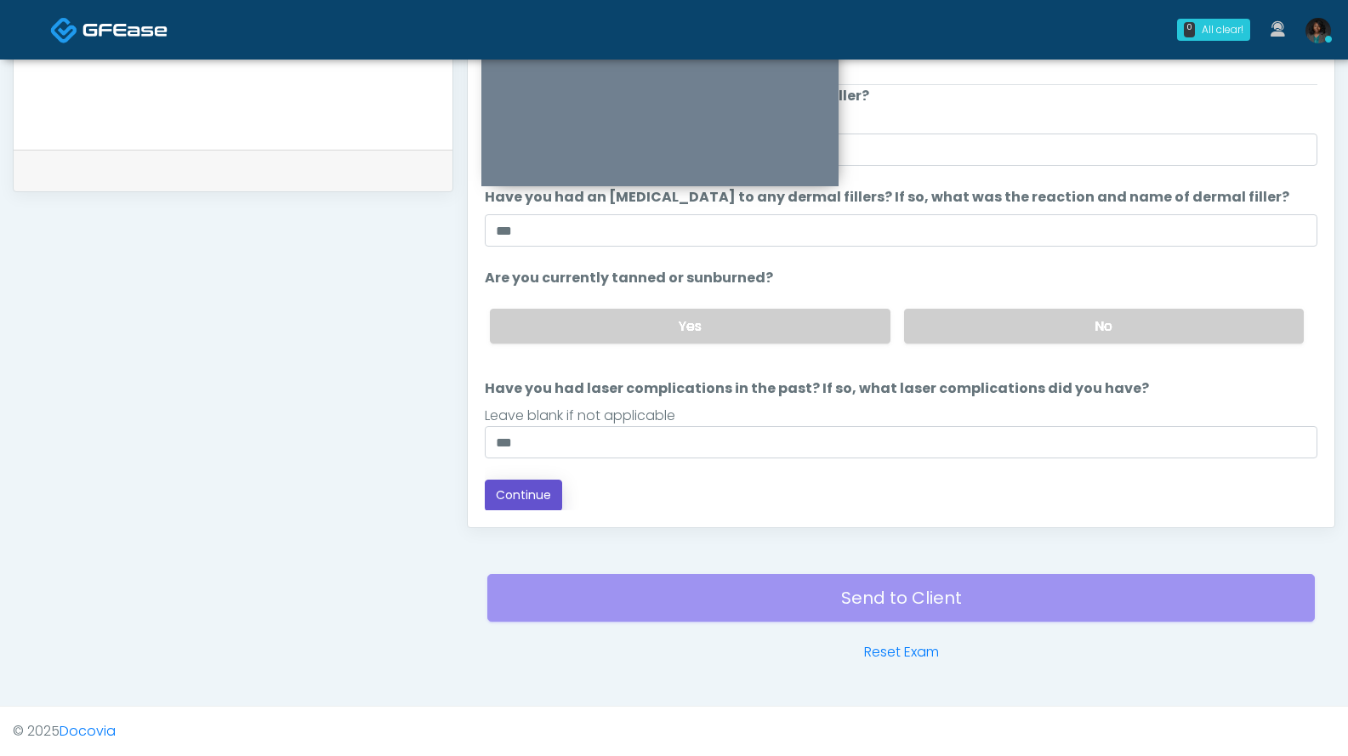
click at [540, 500] on button "Continue" at bounding box center [523, 495] width 77 height 31
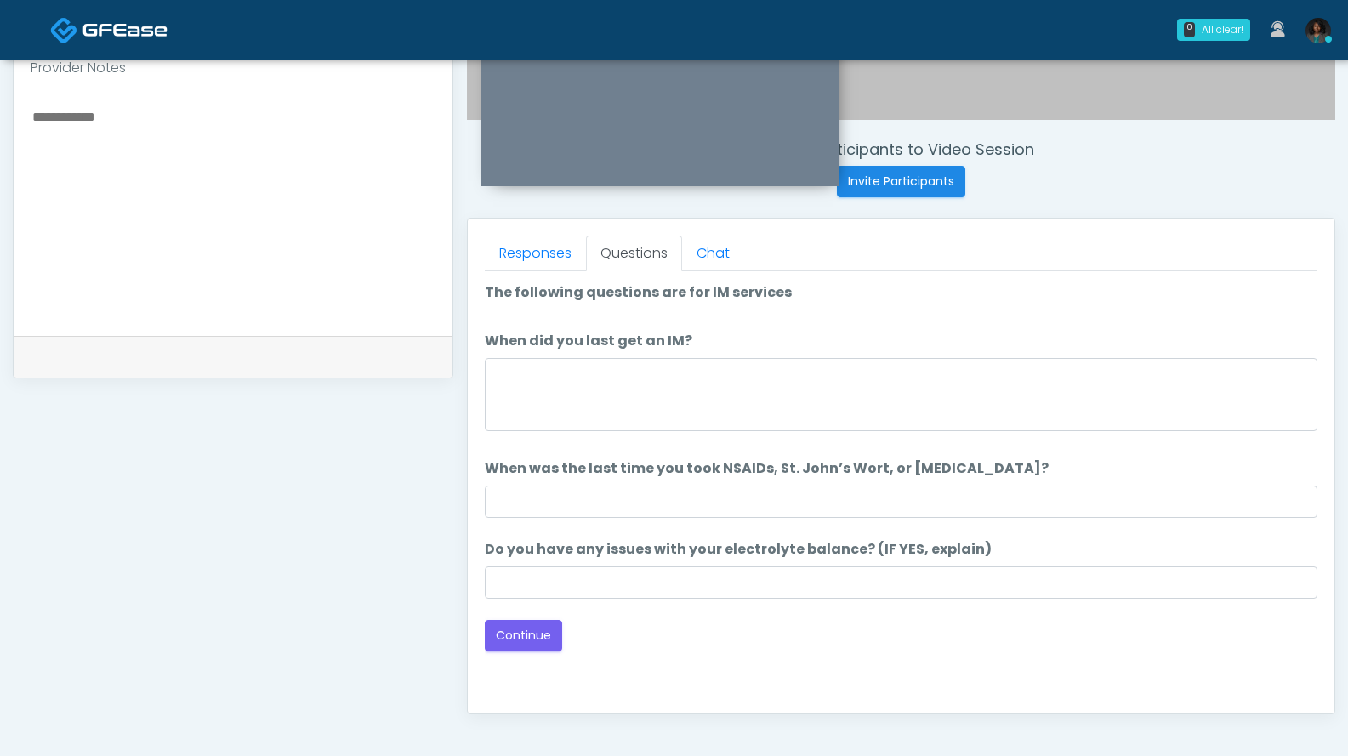
scroll to position [580, 0]
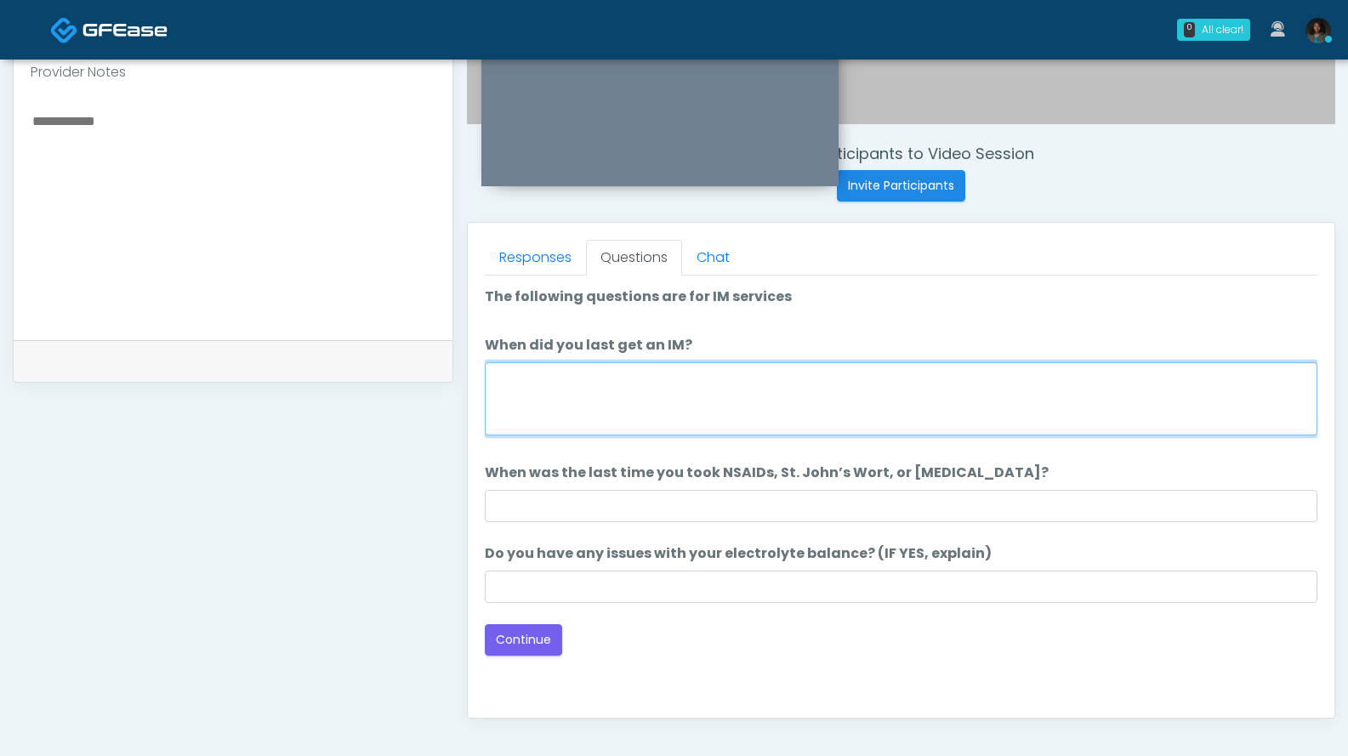
click at [734, 411] on textarea "When did you last get an IM?" at bounding box center [901, 398] width 832 height 73
type textarea "**********"
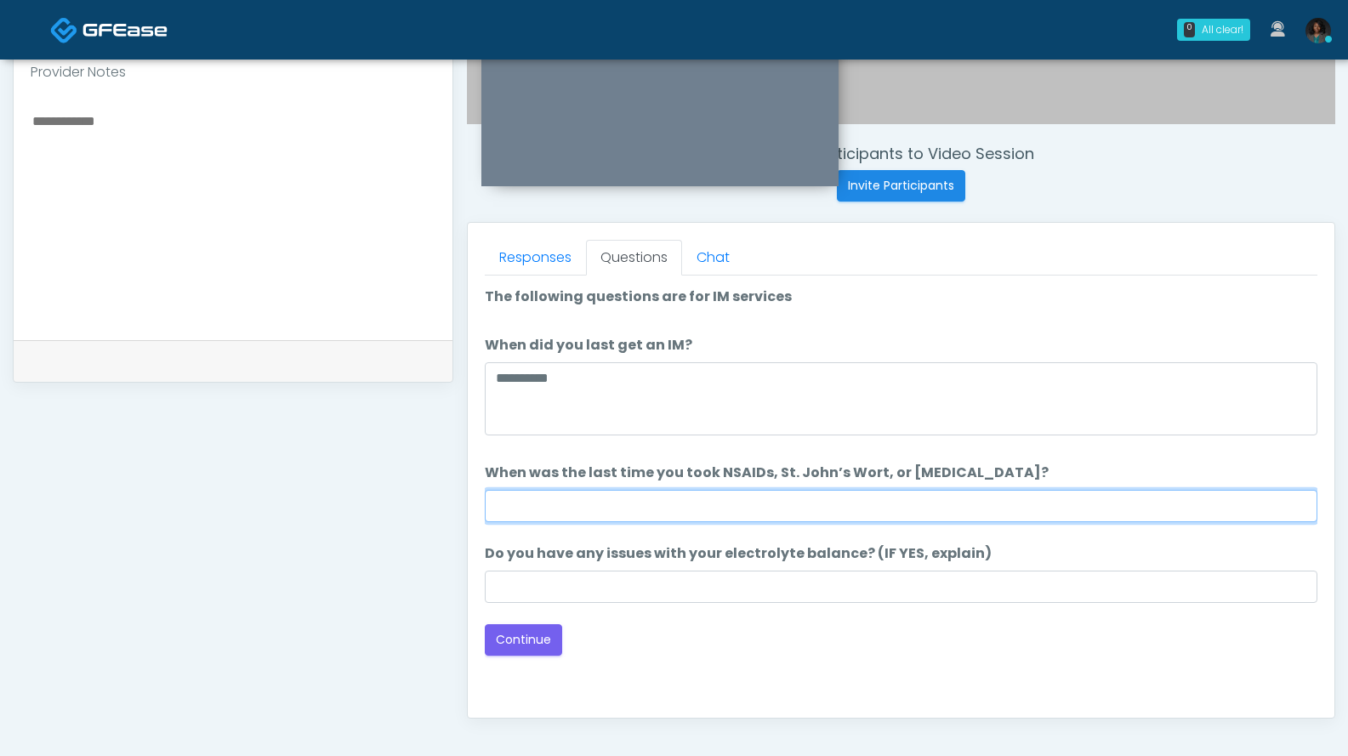
click at [673, 505] on input "When was the last time you took NSAIDs, St. John’s Wort, or Vitamin E?" at bounding box center [901, 506] width 832 height 32
type input "**********"
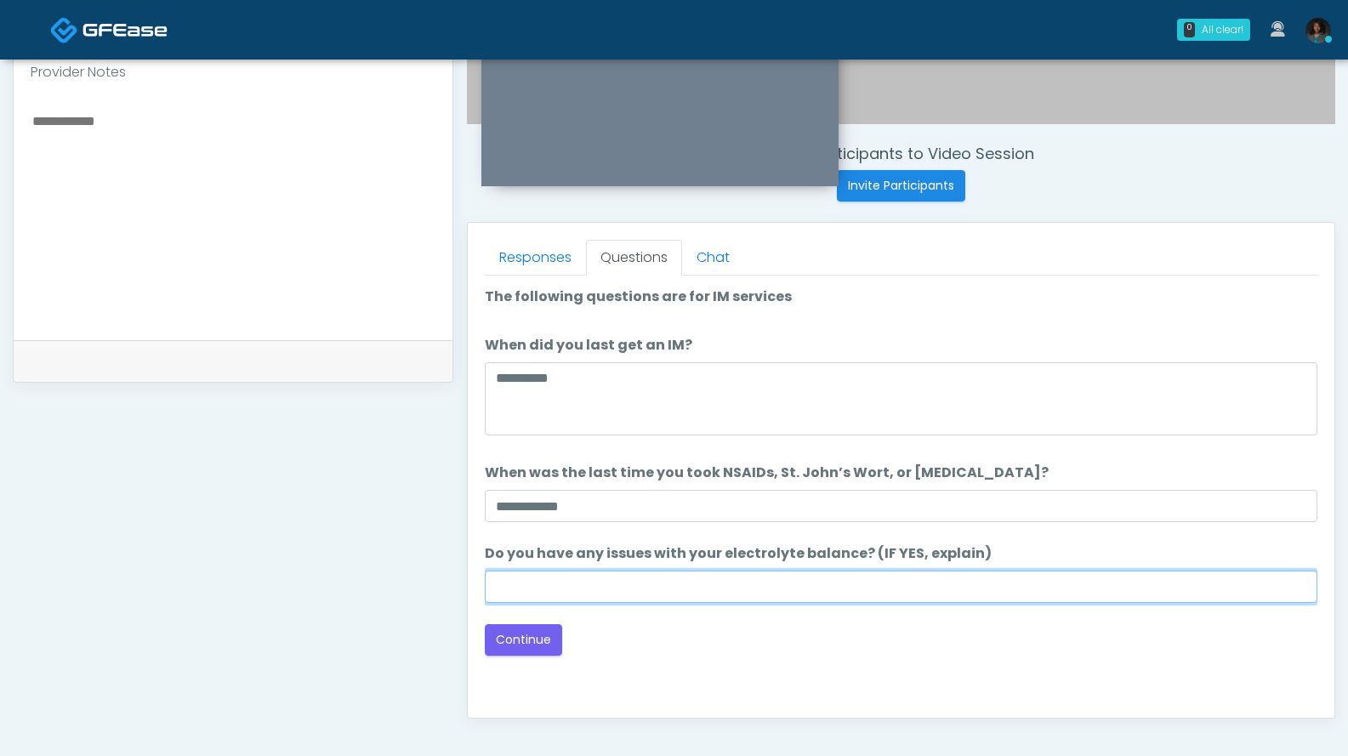
click at [767, 579] on input "Do you have any issues with your electrolyte balance? (IF YES, explain)" at bounding box center [901, 587] width 832 height 32
type input "**"
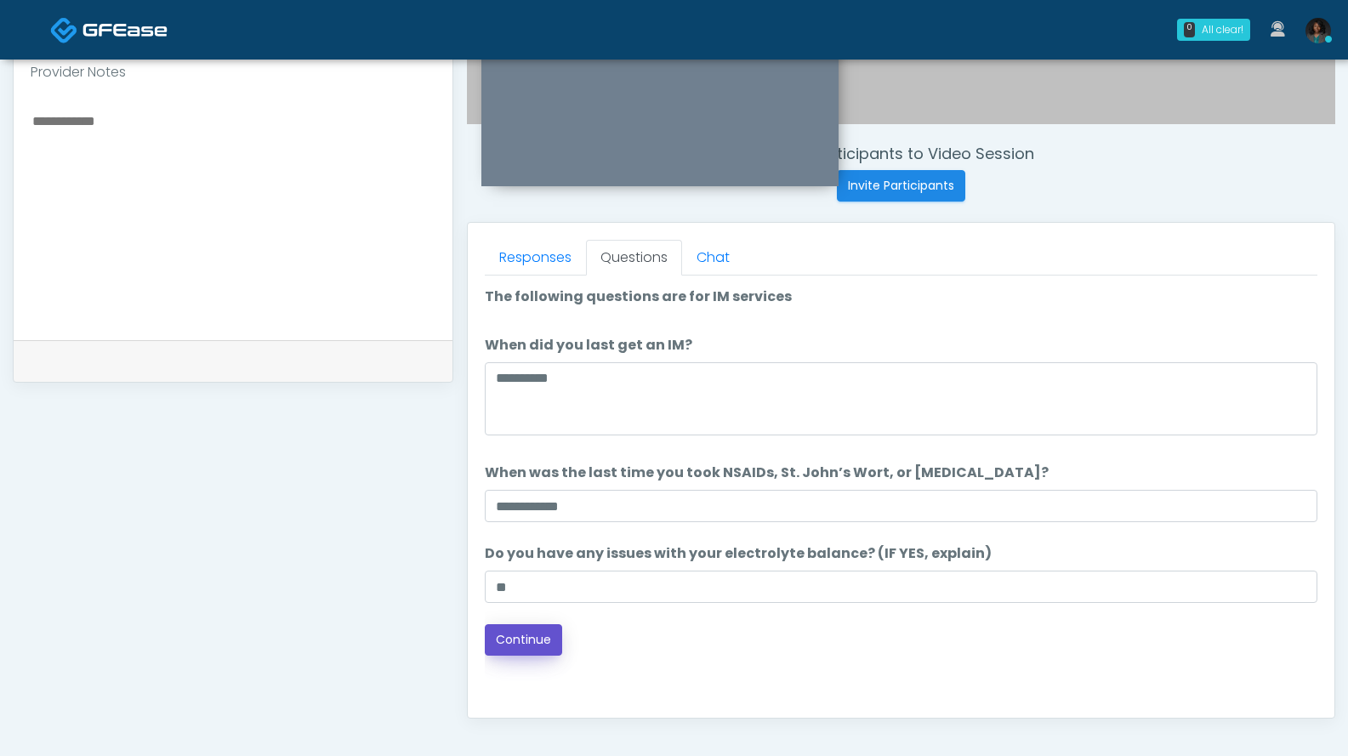
click at [533, 650] on button "Continue" at bounding box center [523, 639] width 77 height 31
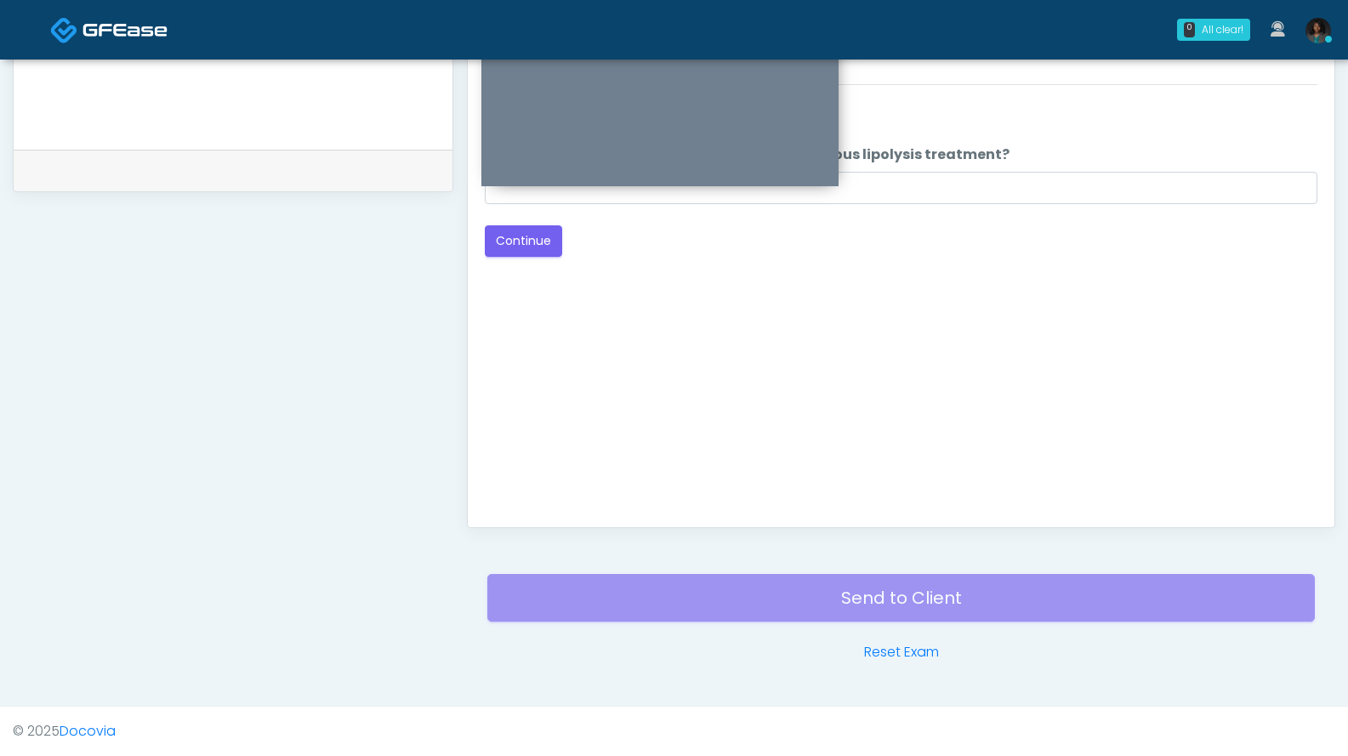
scroll to position [430, 0]
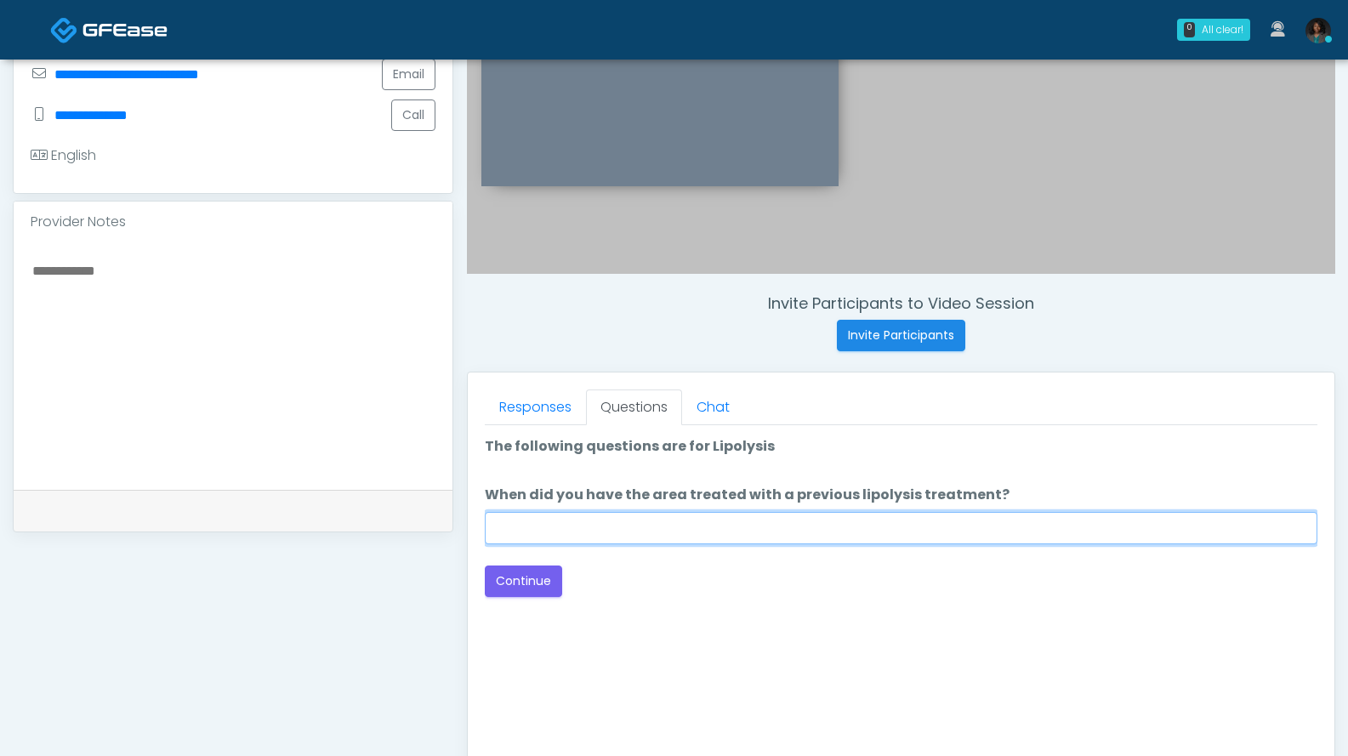
click at [724, 523] on input "When did you have the area treated with a previous lipolysis treatment?" at bounding box center [901, 528] width 832 height 32
type input "***"
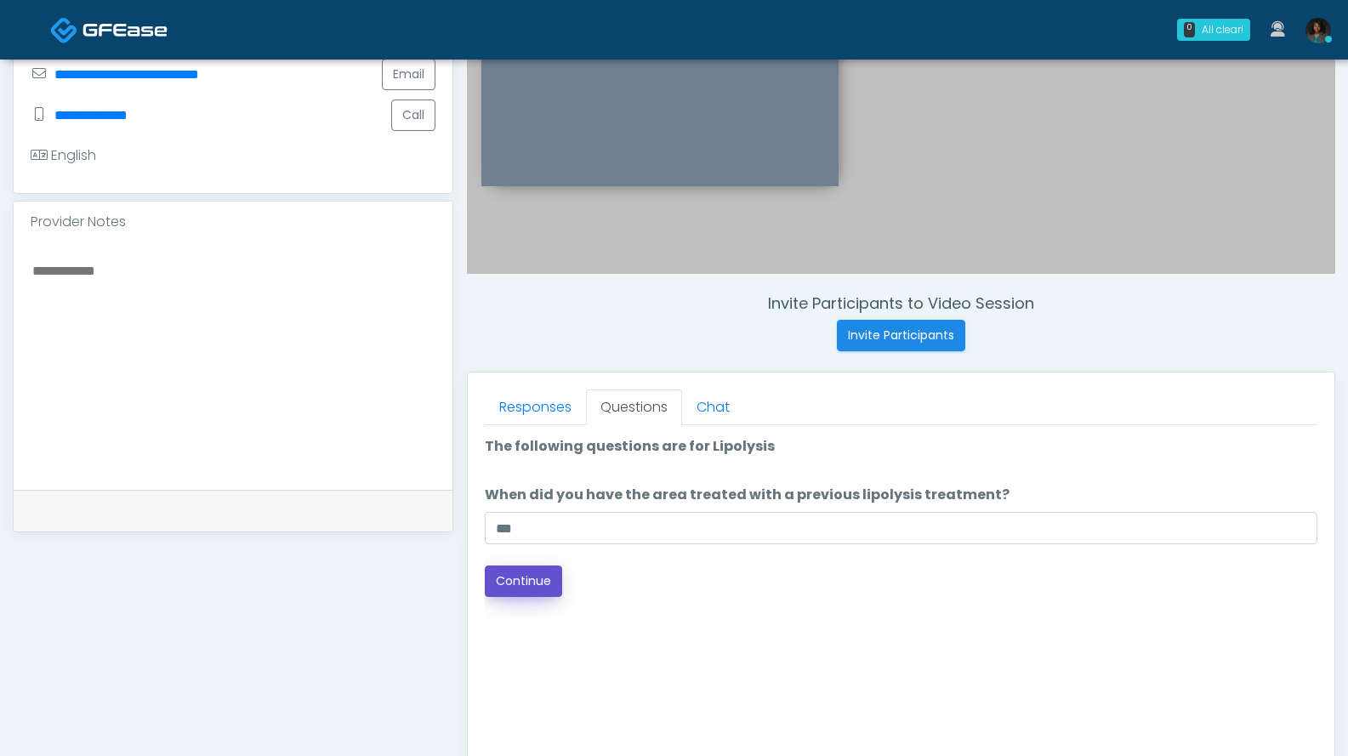
click at [543, 592] on button "Continue" at bounding box center [523, 580] width 77 height 31
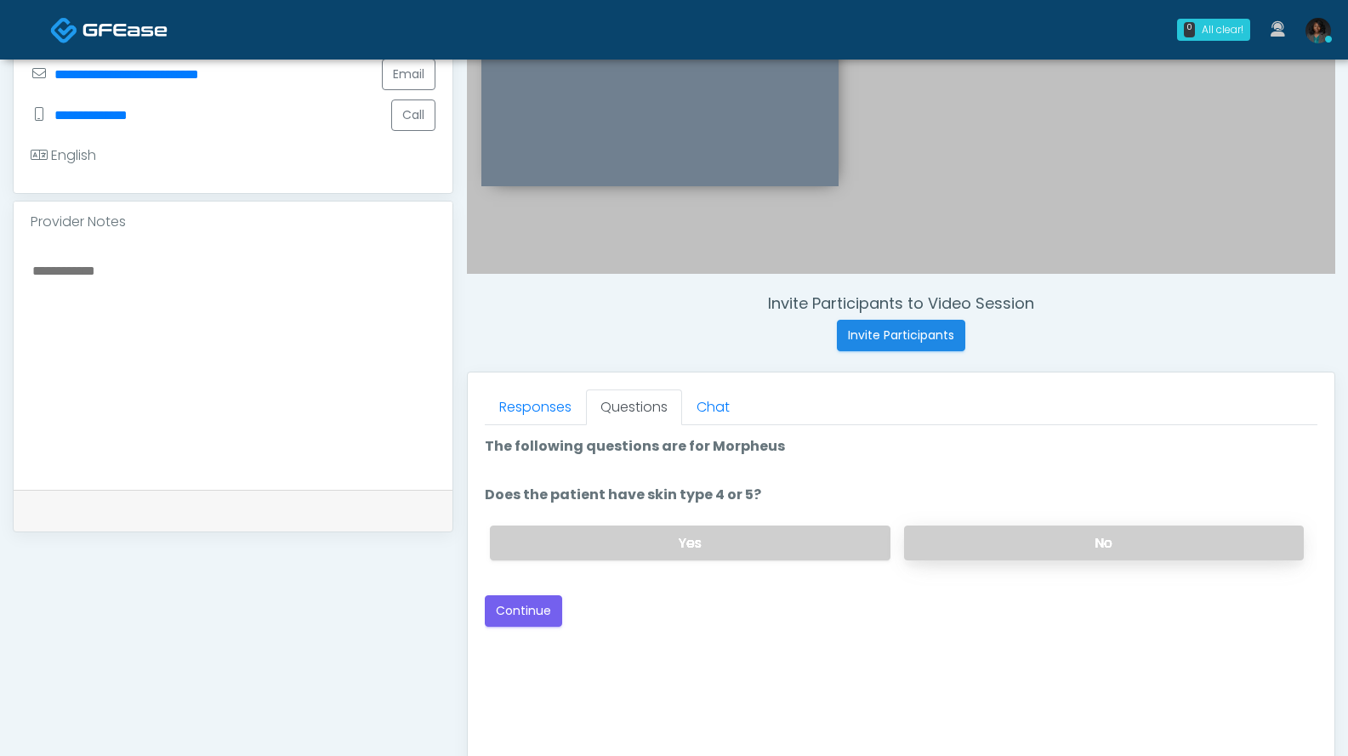
click at [947, 533] on label "No" at bounding box center [1104, 543] width 400 height 35
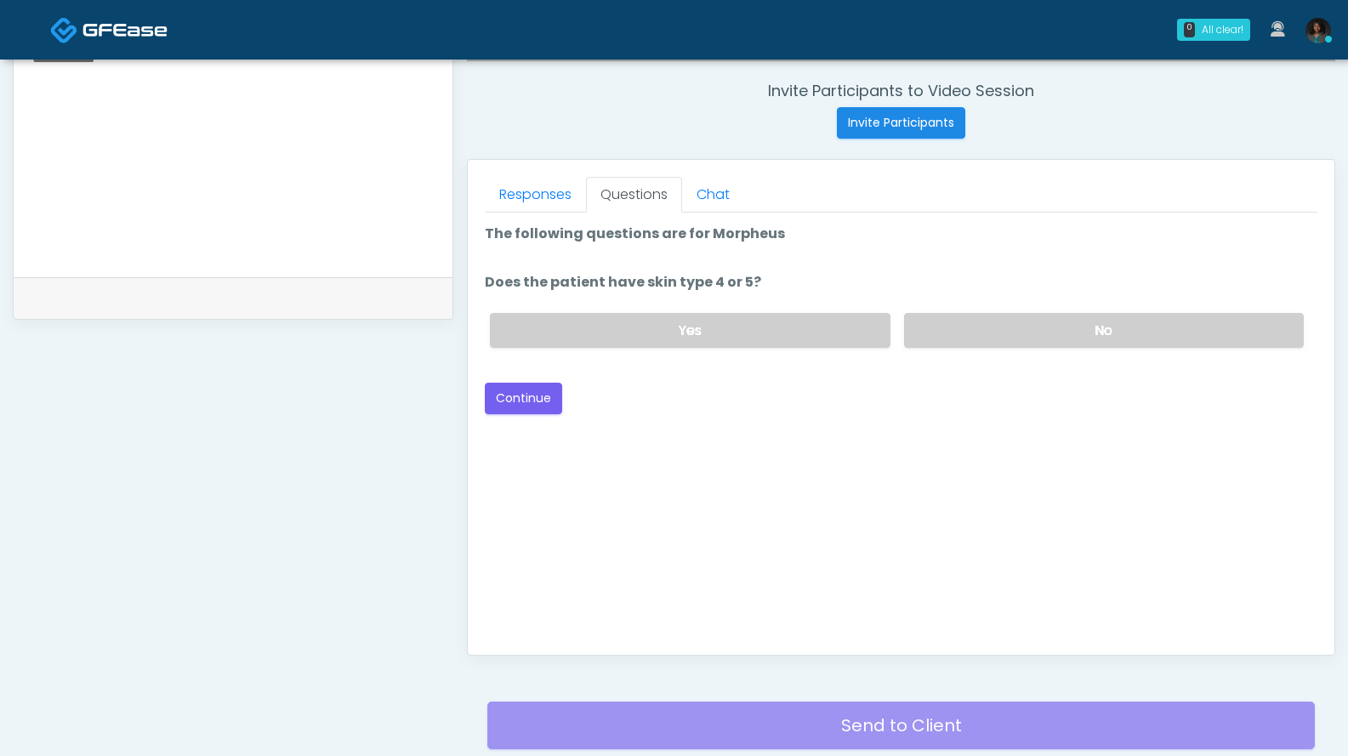
scroll to position [639, 0]
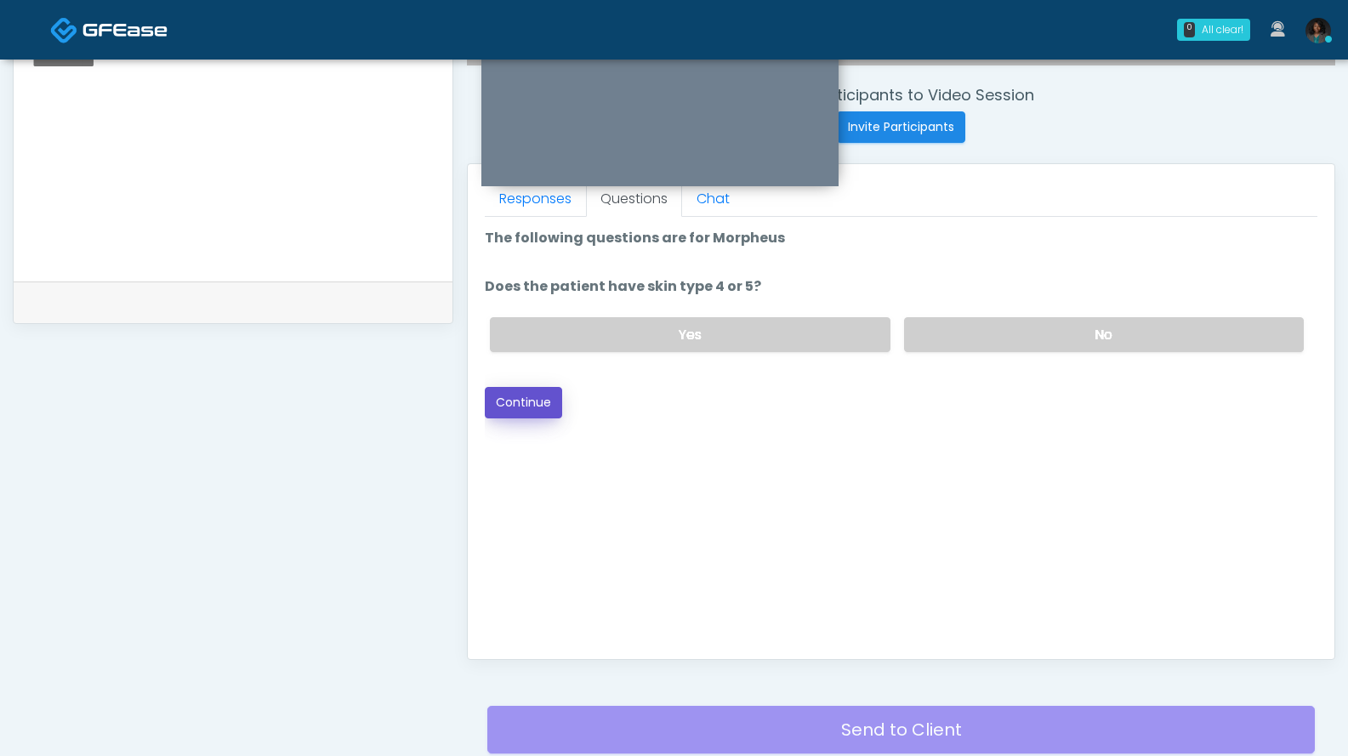
click at [523, 403] on button "Continue" at bounding box center [523, 402] width 77 height 31
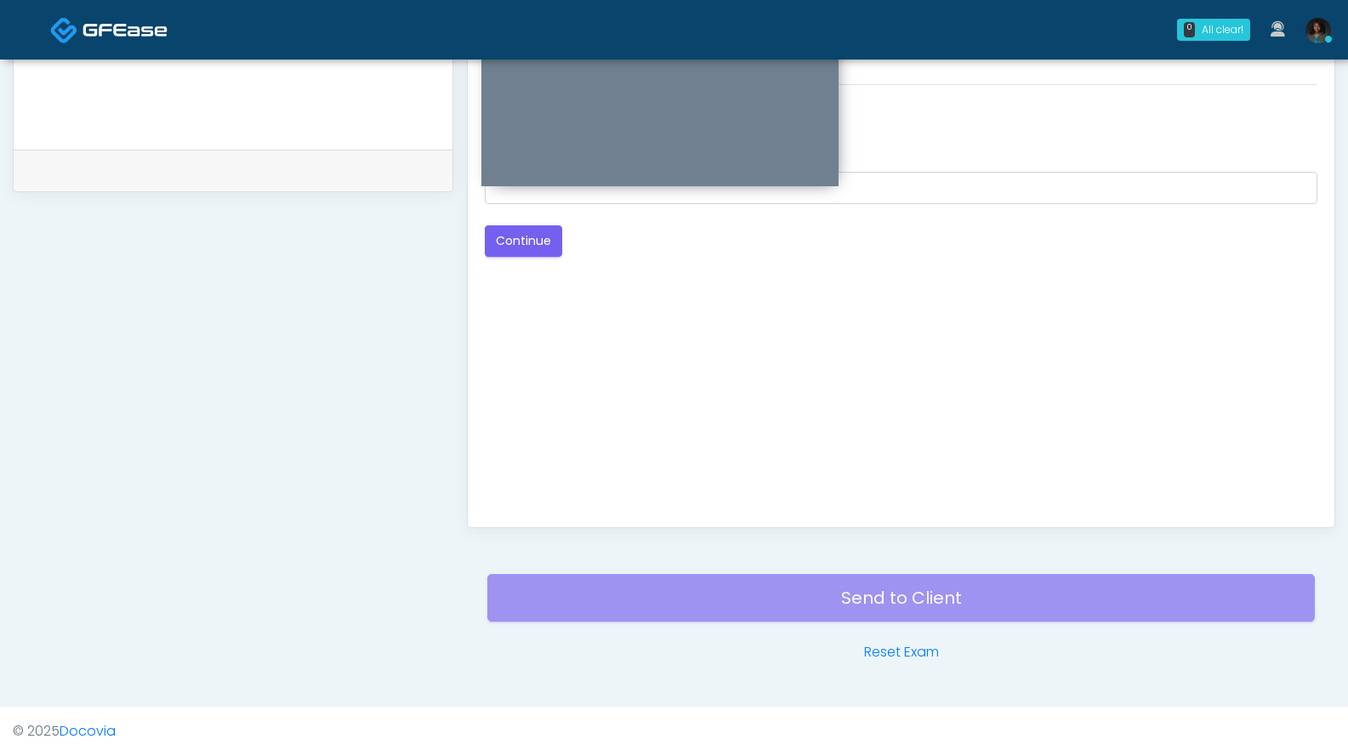
scroll to position [430, 0]
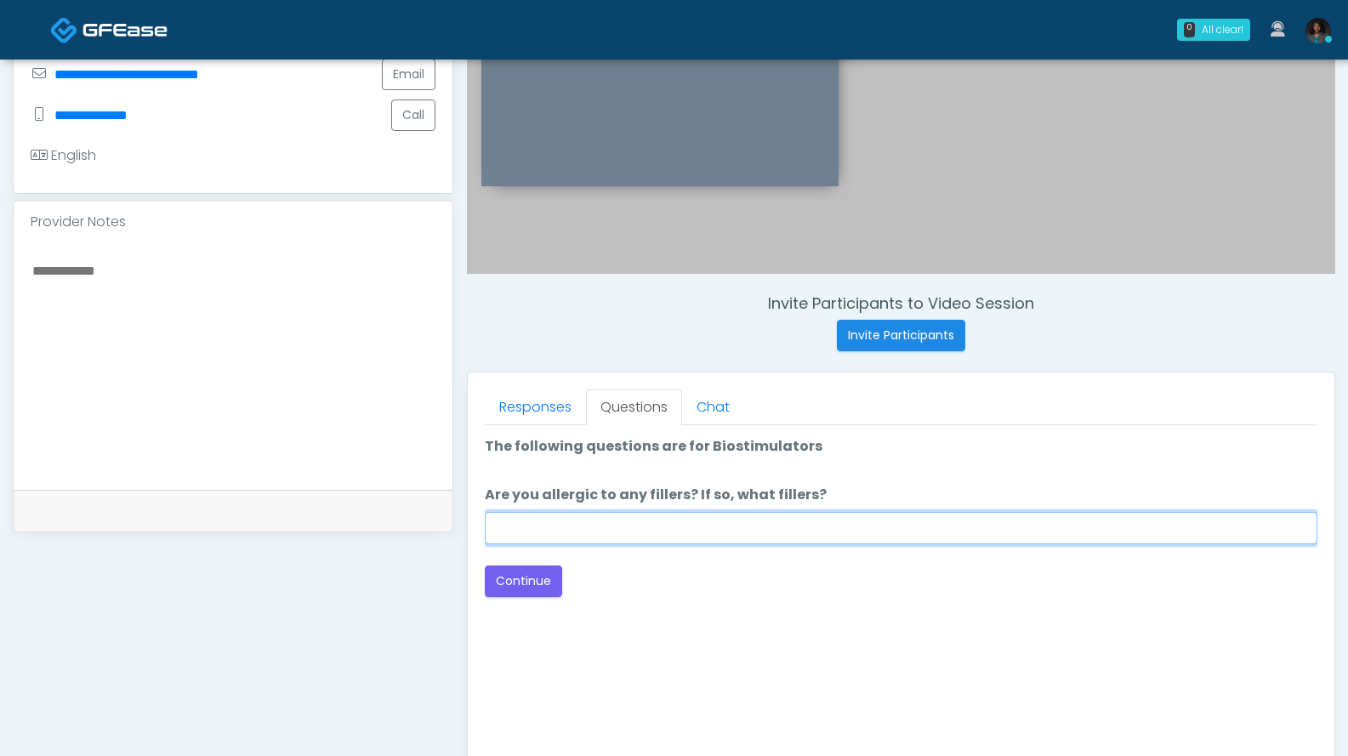
click at [695, 528] on input "Are you allergic to any fillers? If so, what fillers?" at bounding box center [901, 528] width 832 height 32
type input "***"
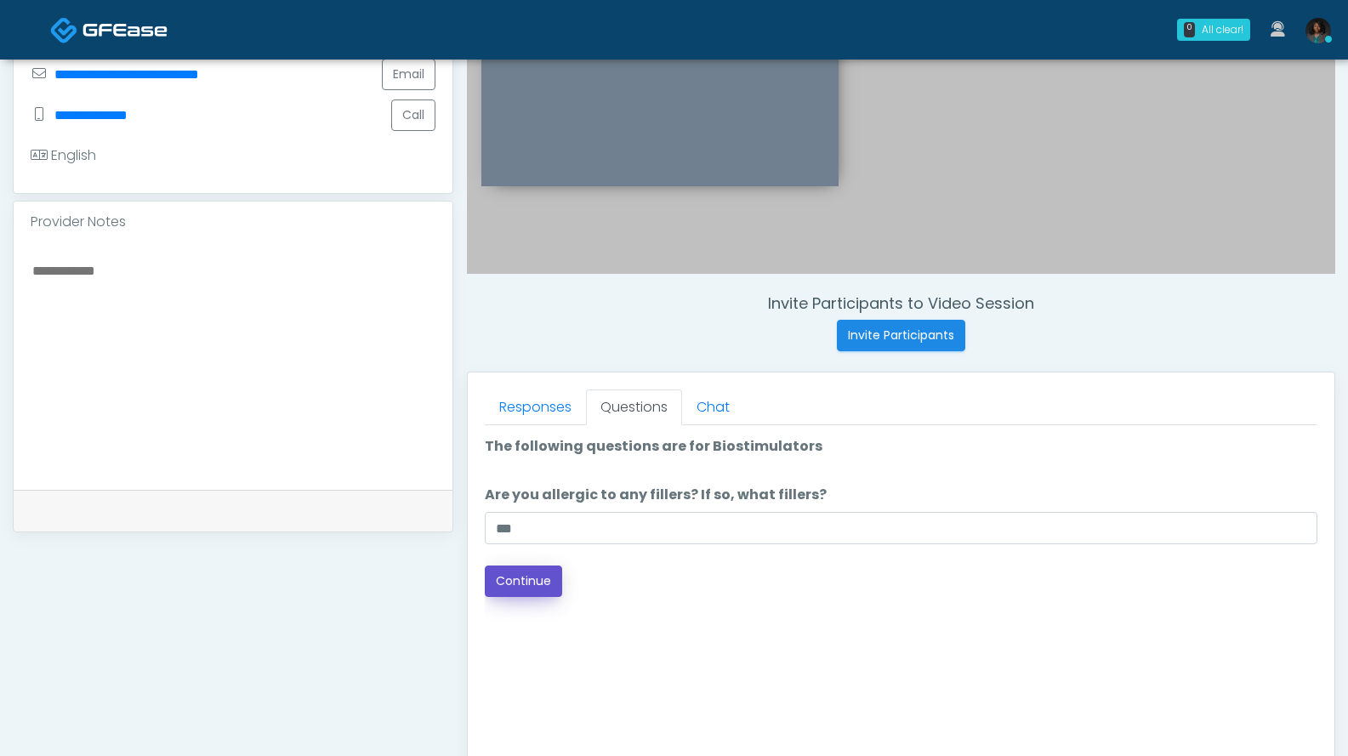
click at [526, 582] on button "Continue" at bounding box center [523, 580] width 77 height 31
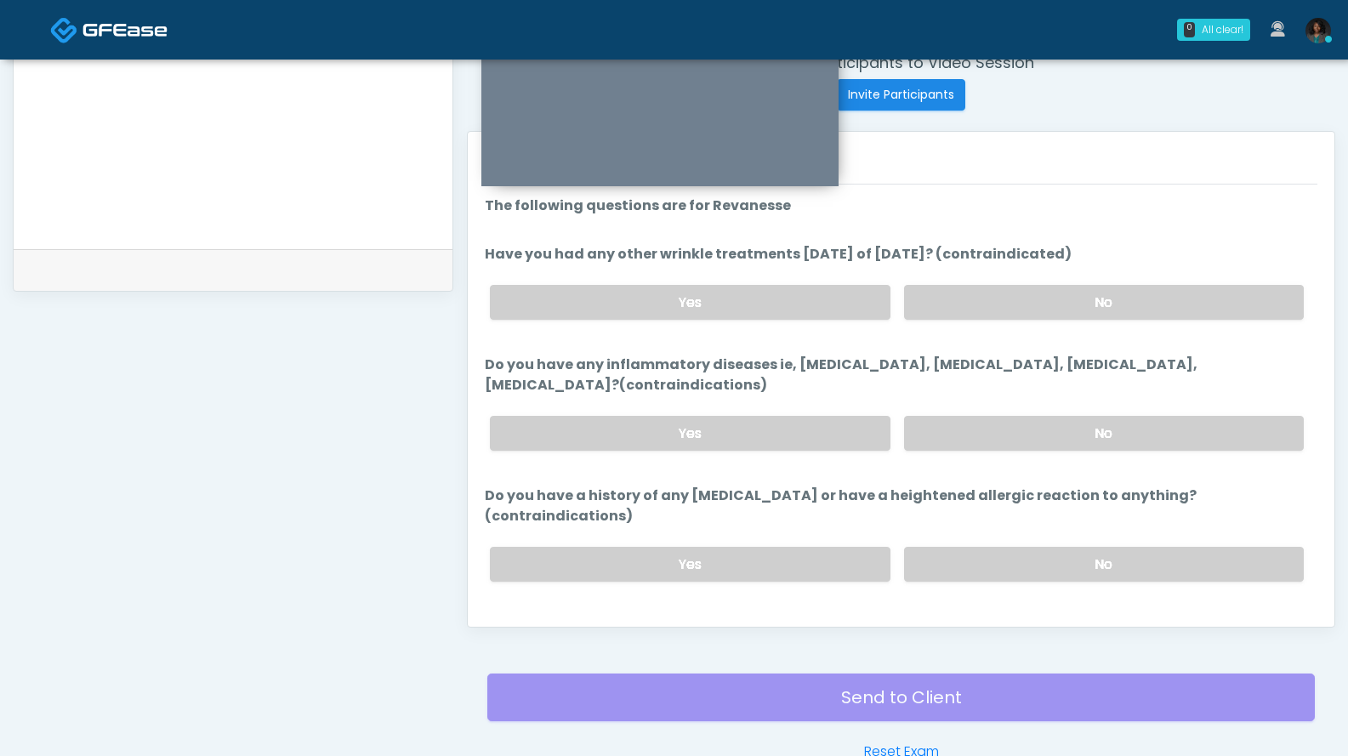
scroll to position [683, 0]
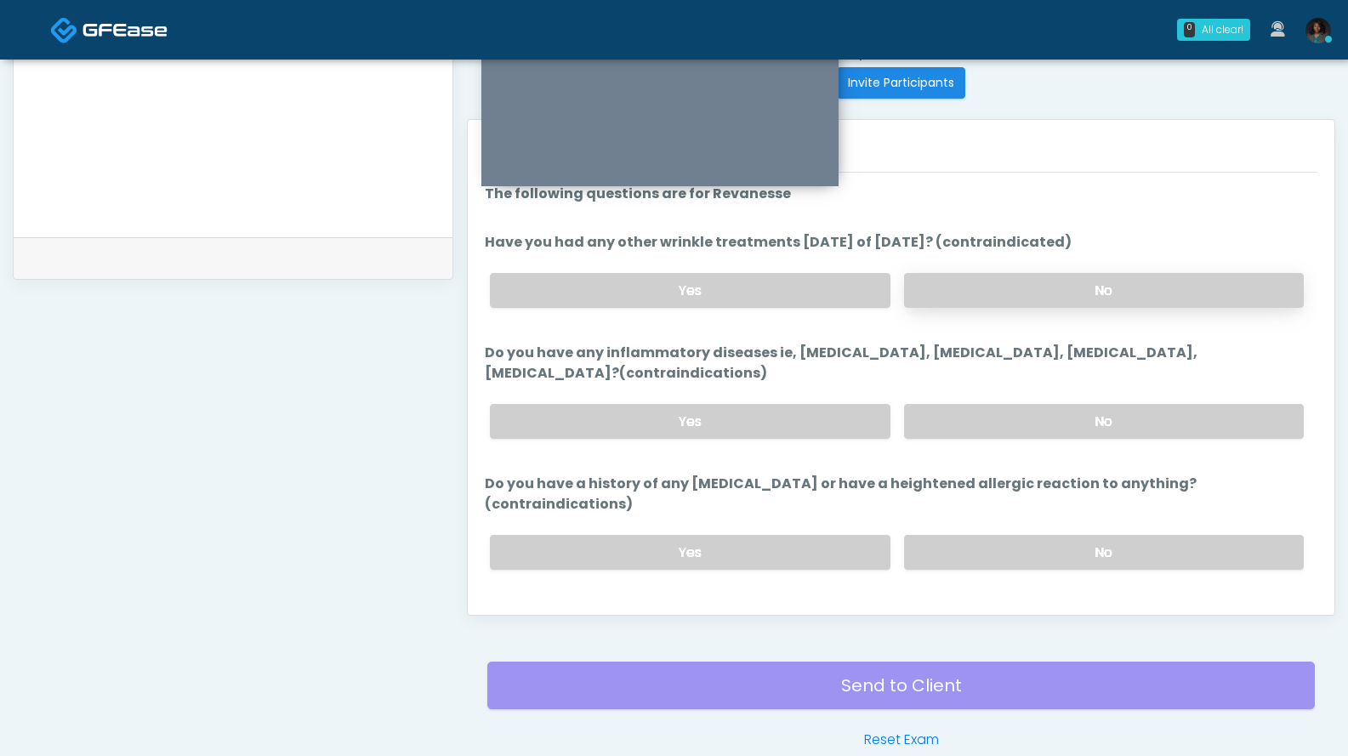
click at [996, 294] on label "No" at bounding box center [1104, 290] width 400 height 35
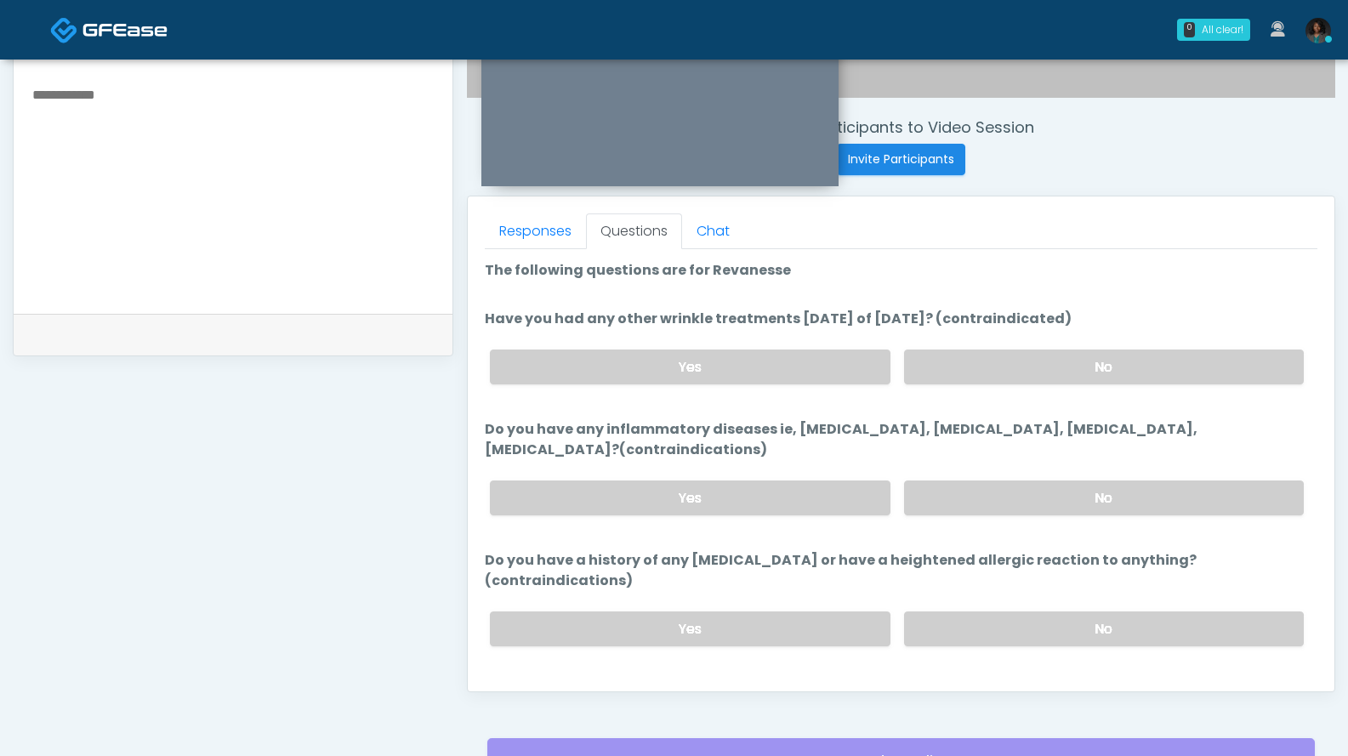
scroll to position [594, 0]
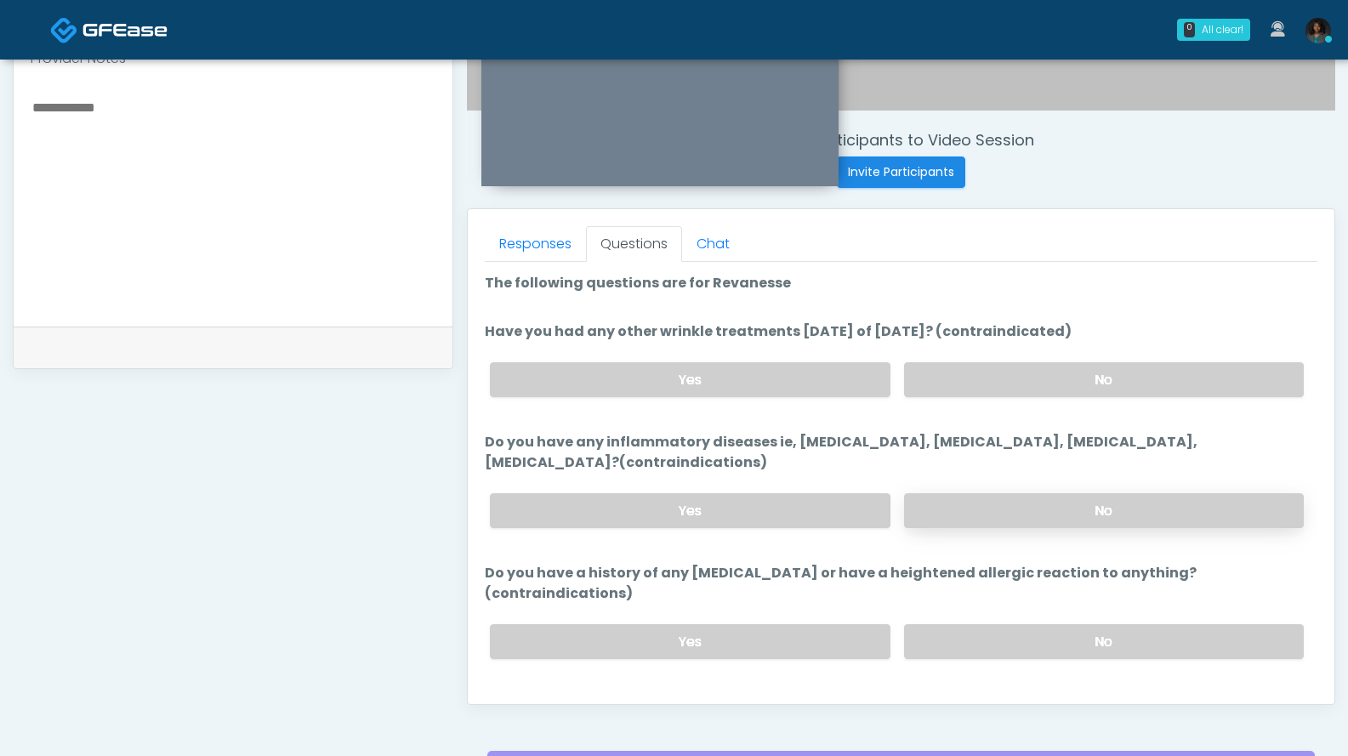
click at [1026, 511] on label "No" at bounding box center [1104, 510] width 400 height 35
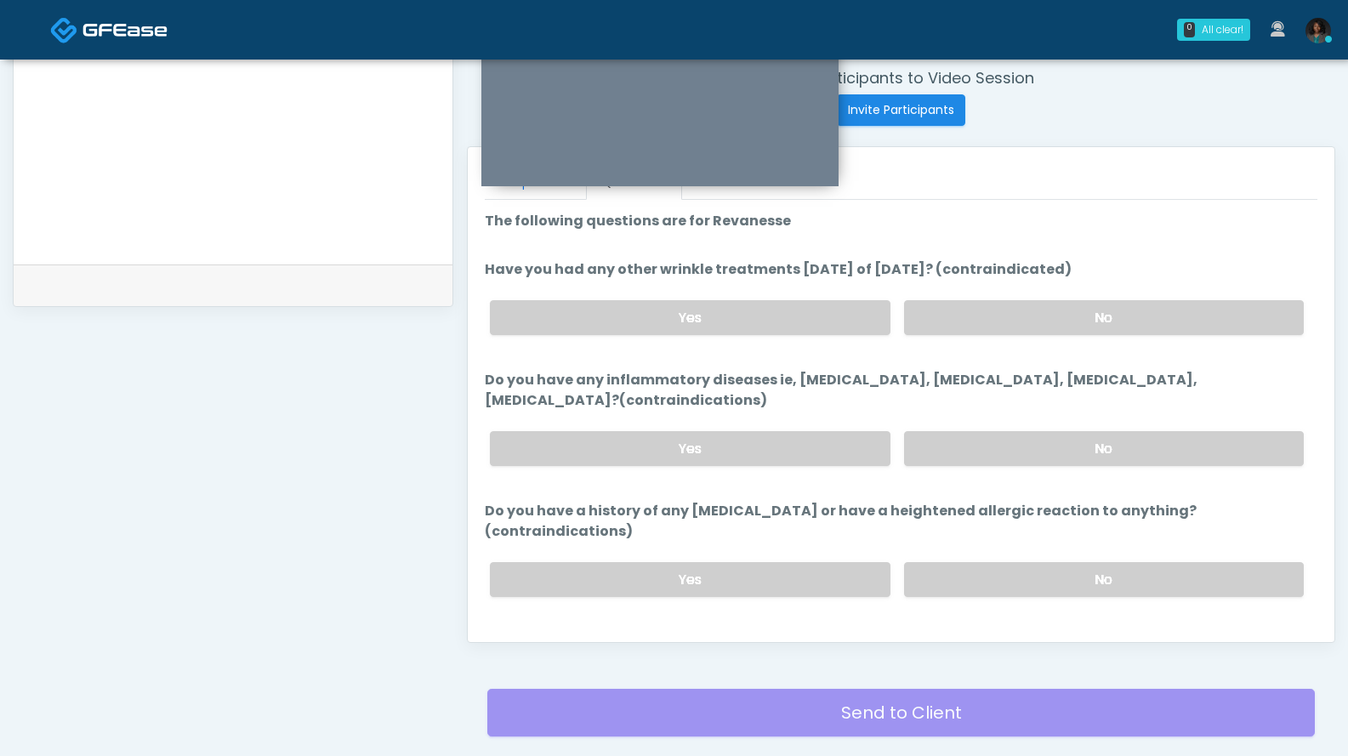
scroll to position [15, 0]
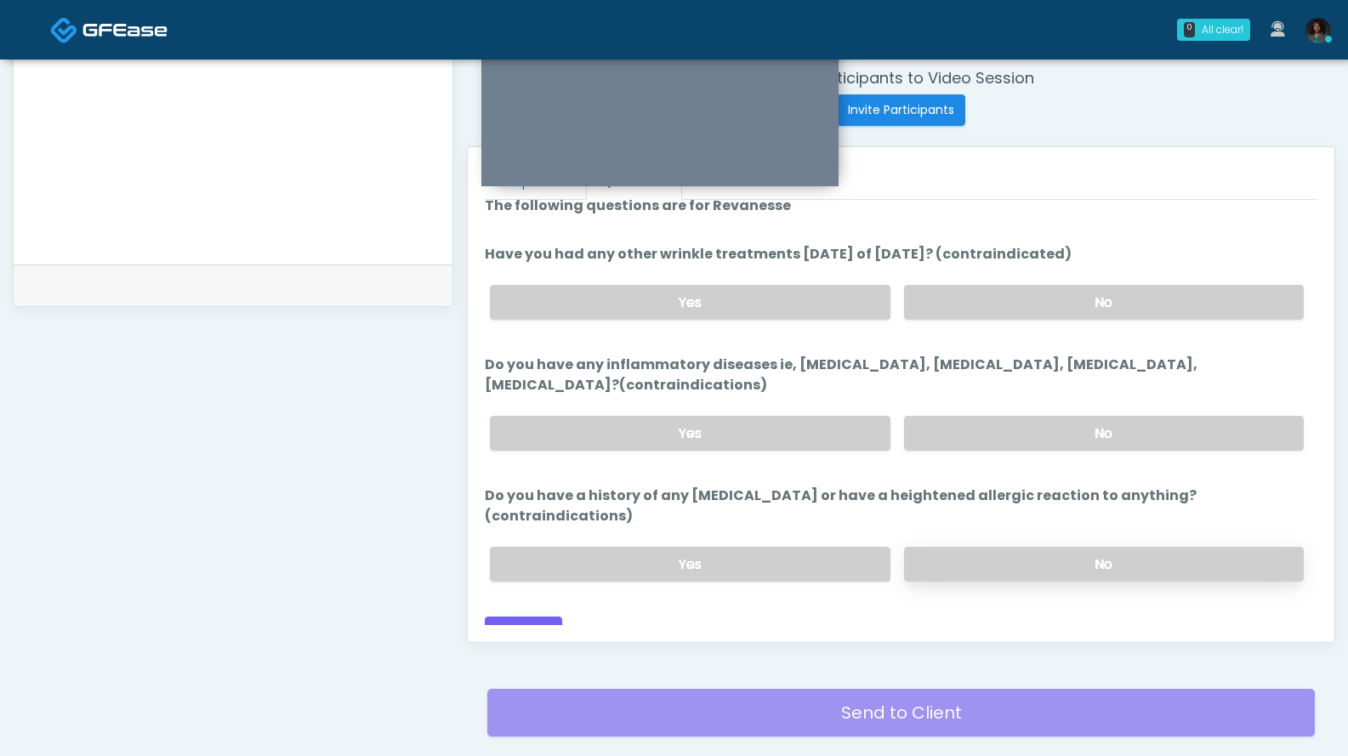
click at [1121, 548] on label "No" at bounding box center [1104, 564] width 400 height 35
click at [506, 616] on button "Continue" at bounding box center [523, 631] width 77 height 31
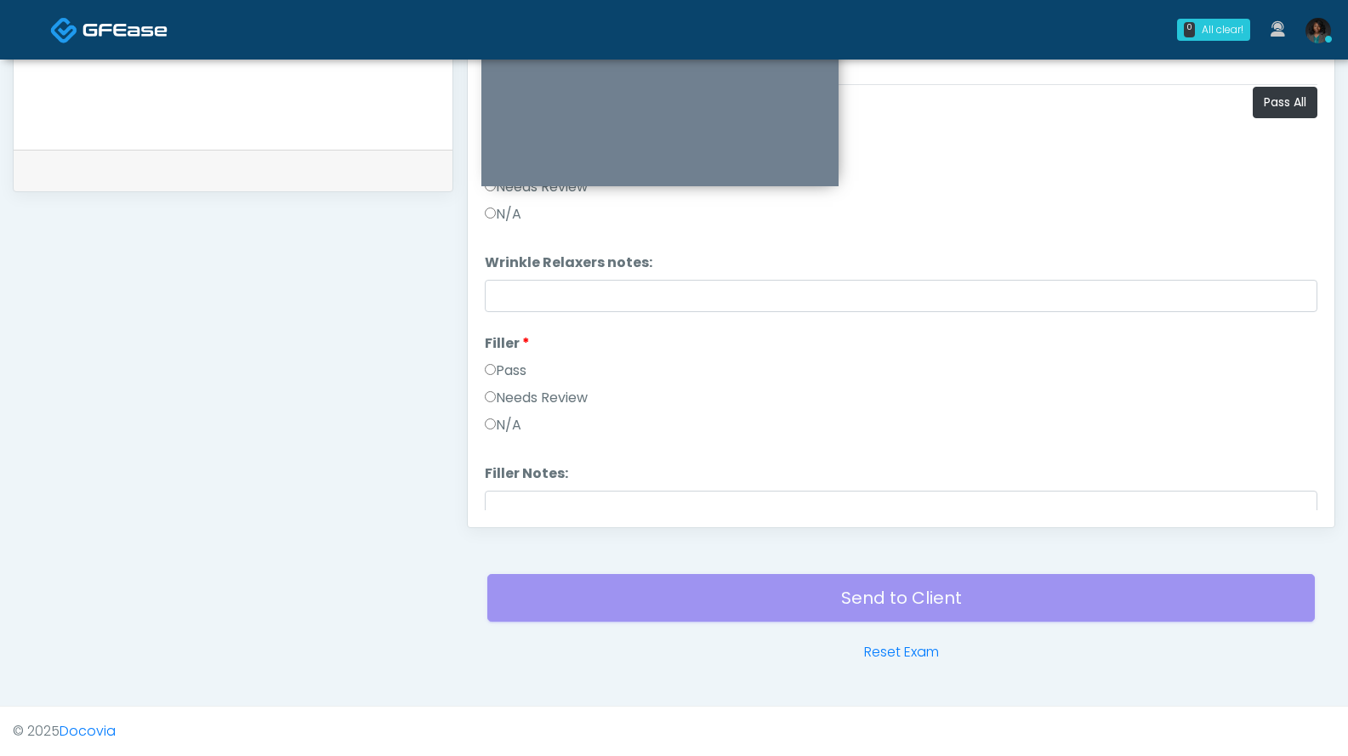
scroll to position [0, 0]
click at [1292, 109] on button "Pass All" at bounding box center [1285, 107] width 65 height 31
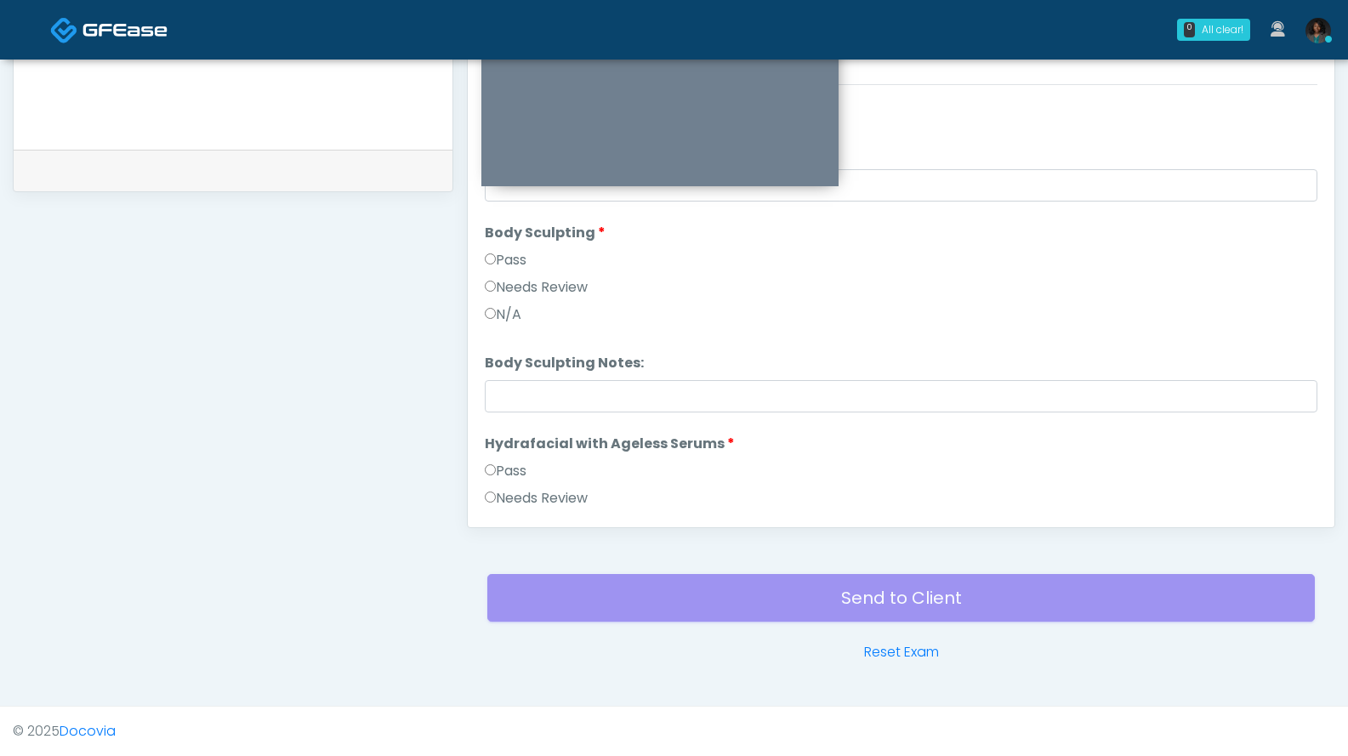
scroll to position [2207, 0]
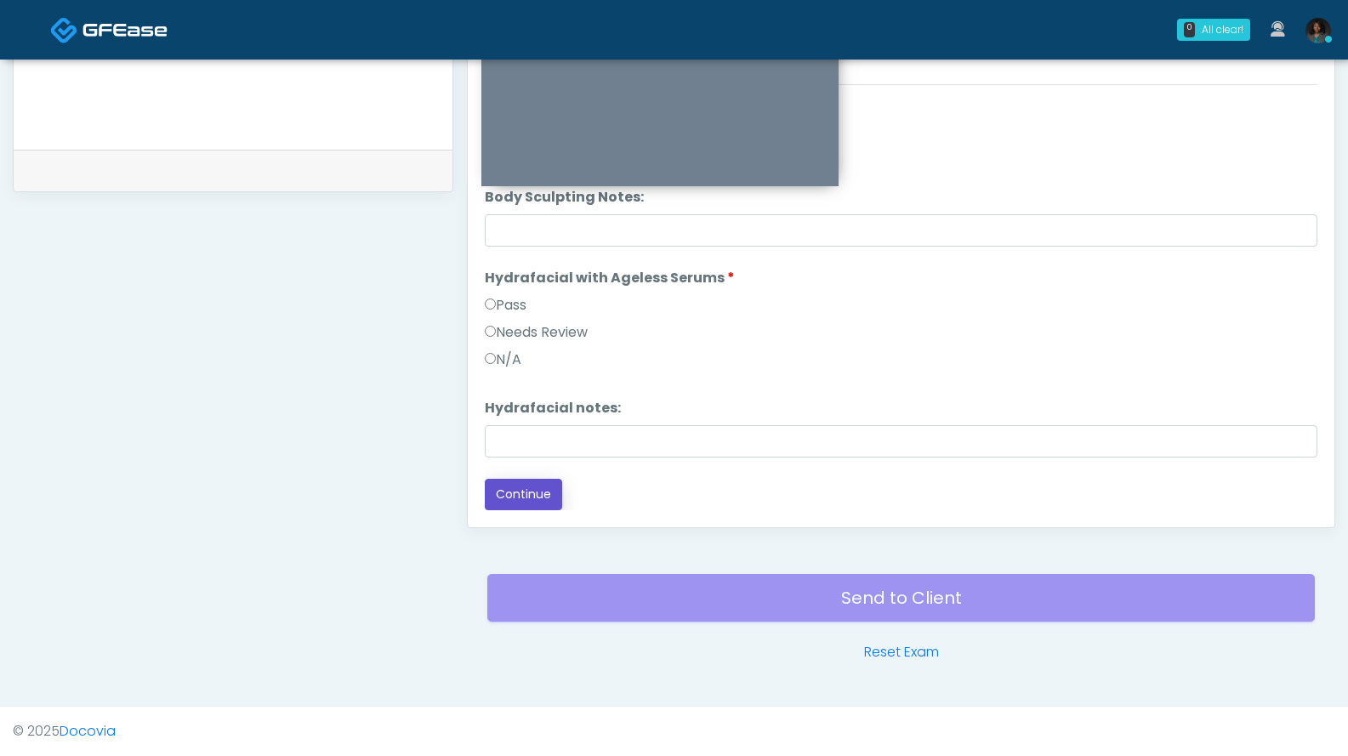
click at [548, 485] on button "Continue" at bounding box center [523, 494] width 77 height 31
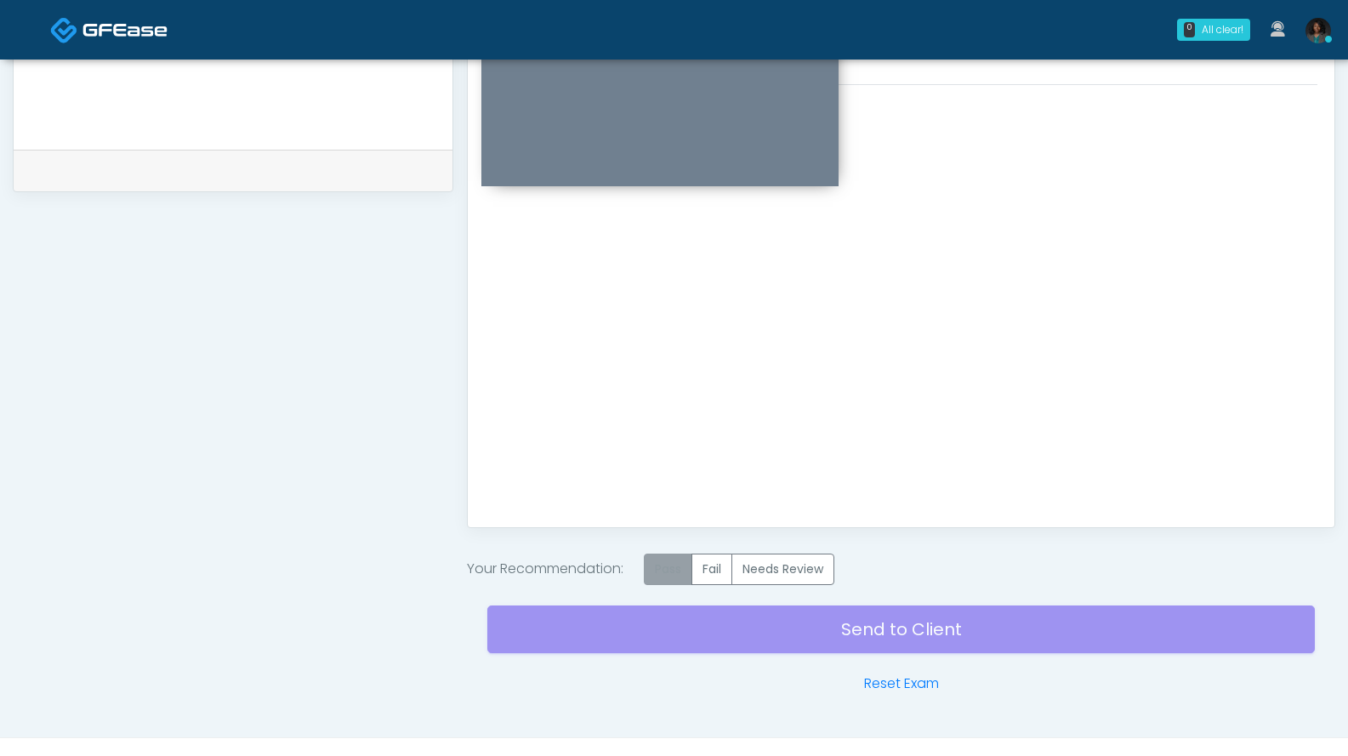
click at [673, 565] on label "Pass" at bounding box center [668, 569] width 48 height 31
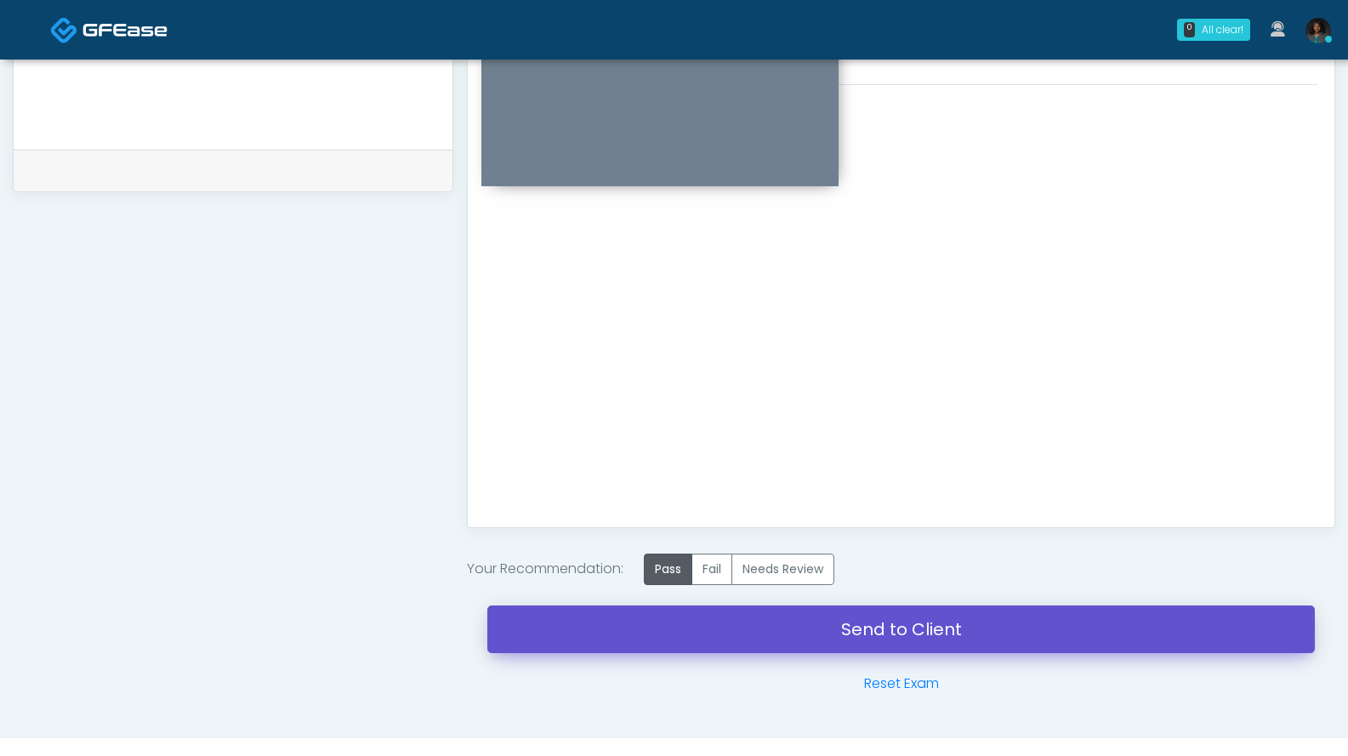
click at [735, 621] on link "Send to Client" at bounding box center [900, 629] width 827 height 48
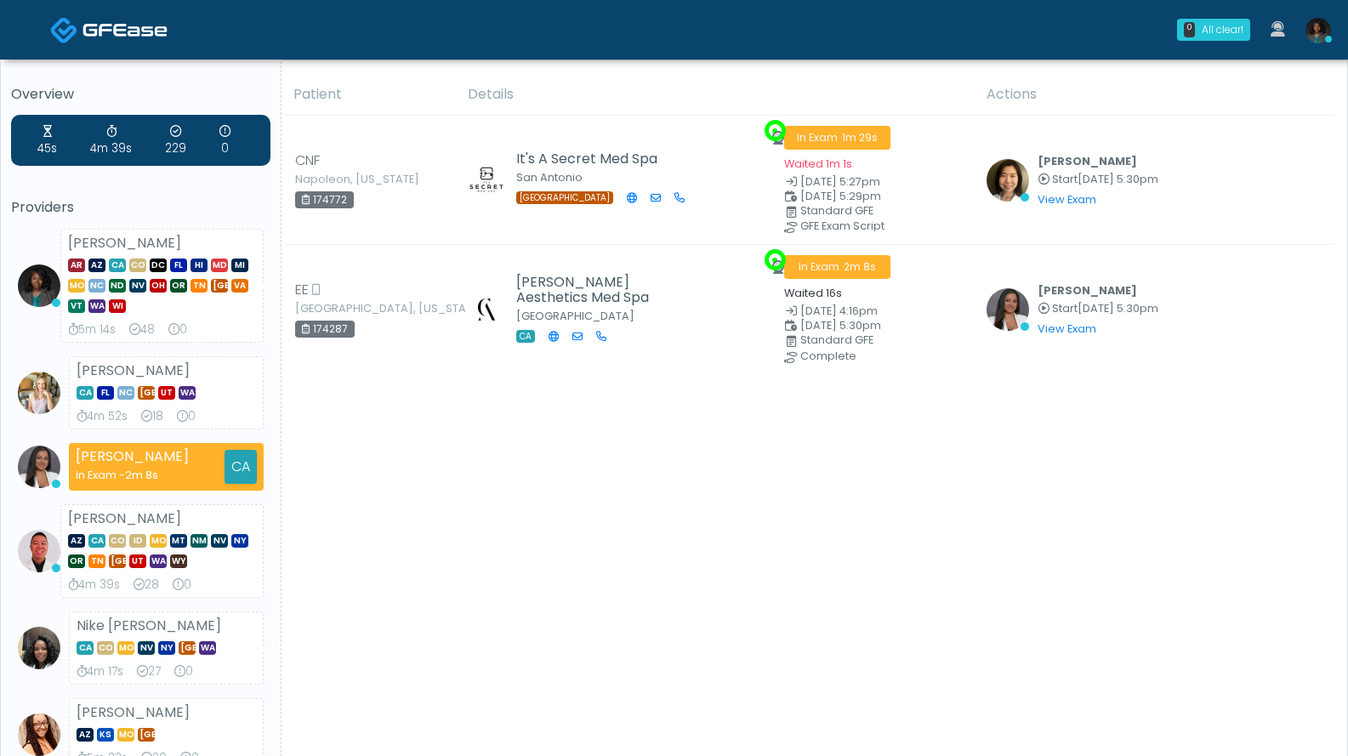
click at [1312, 38] on img at bounding box center [1318, 31] width 26 height 26
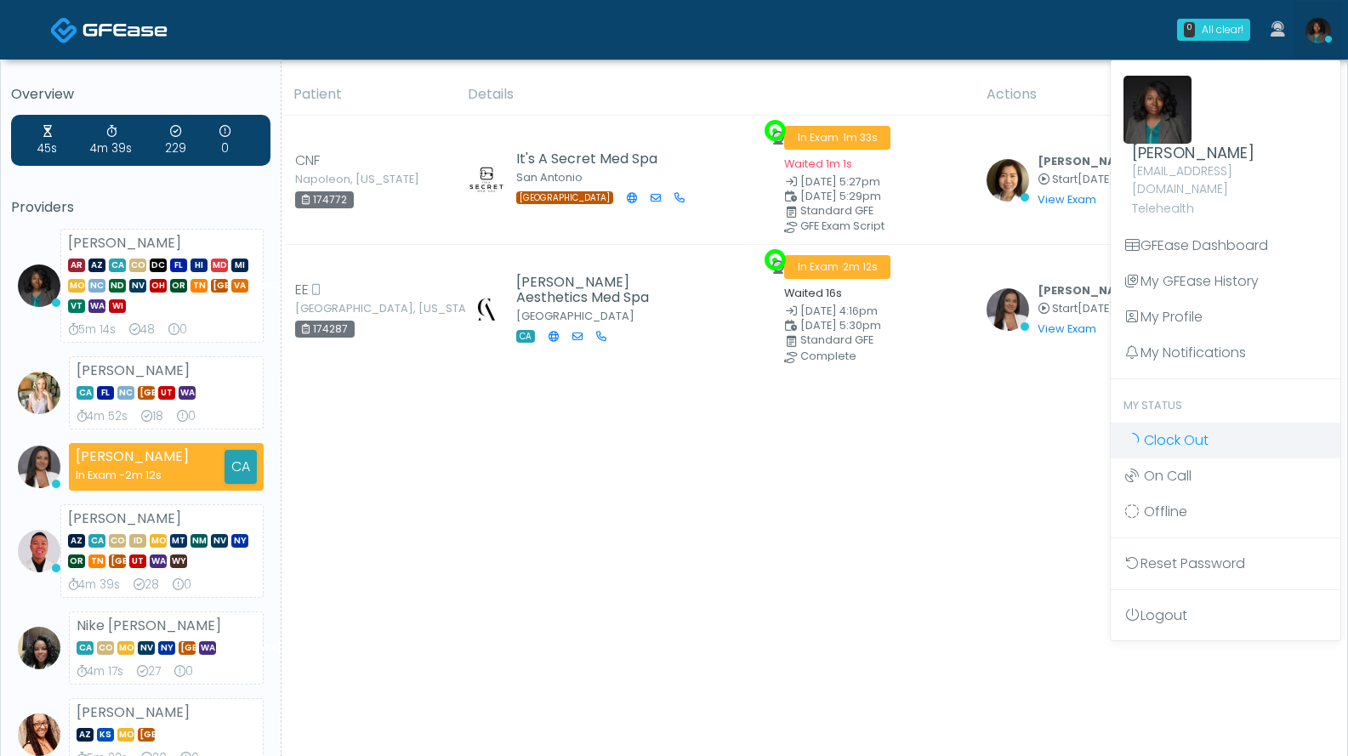
click at [1173, 430] on span "Clock Out" at bounding box center [1176, 440] width 65 height 20
